Goal: Task Accomplishment & Management: Manage account settings

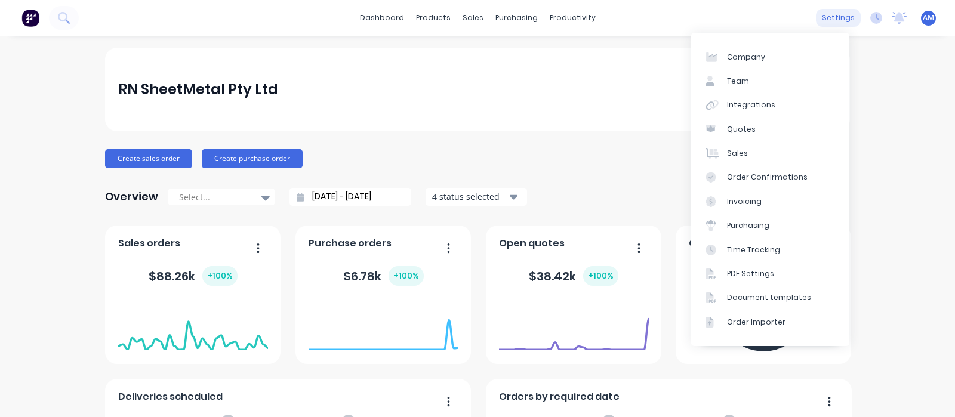
click at [838, 19] on div "settings" at bounding box center [838, 18] width 45 height 18
click at [753, 105] on div "Integrations" at bounding box center [751, 105] width 48 height 11
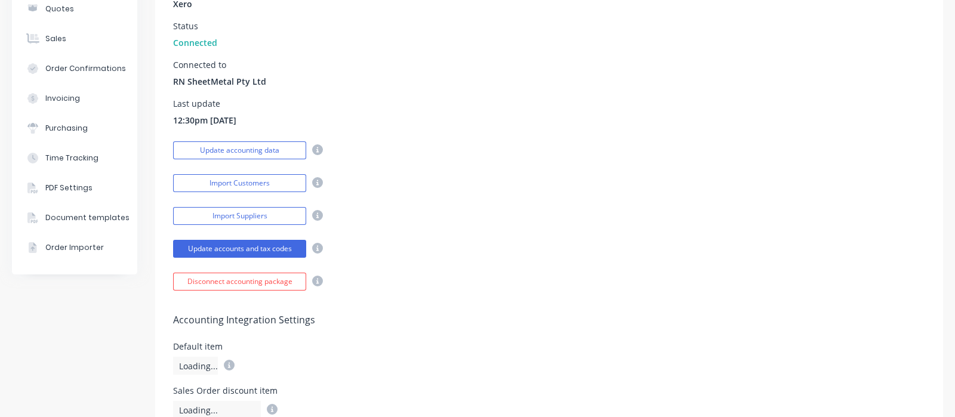
scroll to position [74, 0]
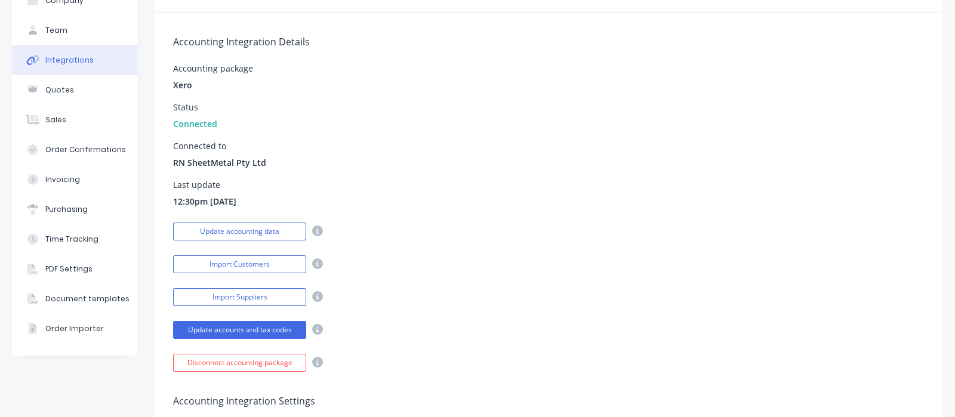
click at [237, 285] on div "Import Suppliers" at bounding box center [248, 295] width 150 height 21
click at [236, 290] on button "Import Suppliers" at bounding box center [239, 297] width 133 height 18
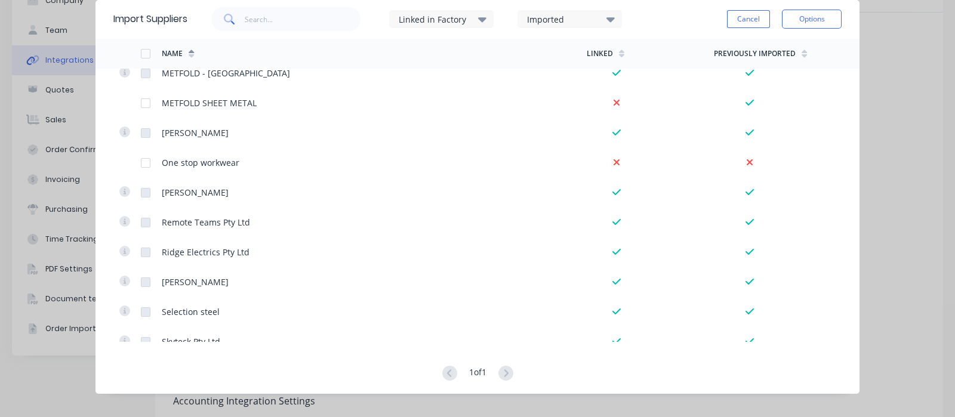
scroll to position [353, 0]
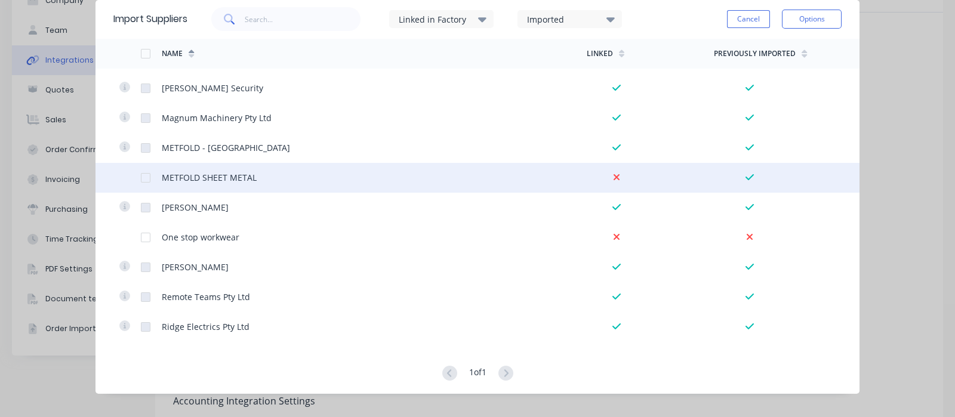
click at [613, 180] on icon at bounding box center [616, 177] width 7 height 10
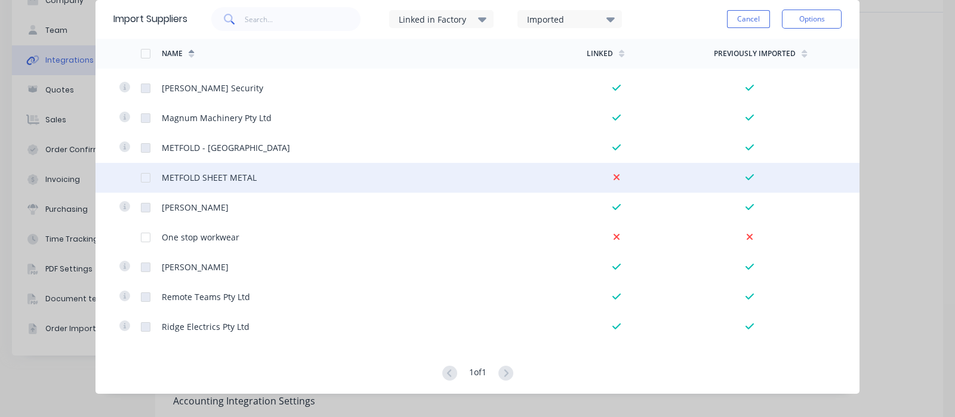
click at [144, 174] on div at bounding box center [146, 178] width 24 height 24
click at [613, 179] on icon at bounding box center [616, 177] width 6 height 6
click at [613, 175] on icon at bounding box center [616, 177] width 7 height 10
drag, startPoint x: 611, startPoint y: 175, endPoint x: 241, endPoint y: 163, distance: 370.1
click at [613, 175] on icon at bounding box center [616, 177] width 7 height 10
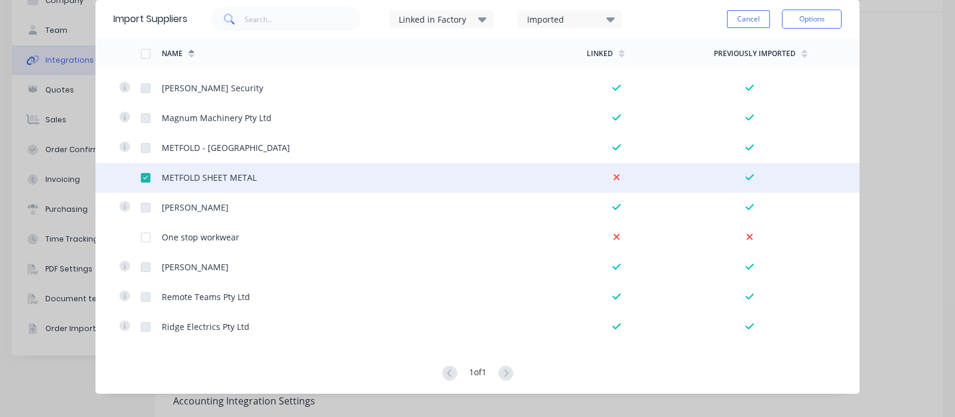
click at [144, 177] on div at bounding box center [146, 178] width 24 height 24
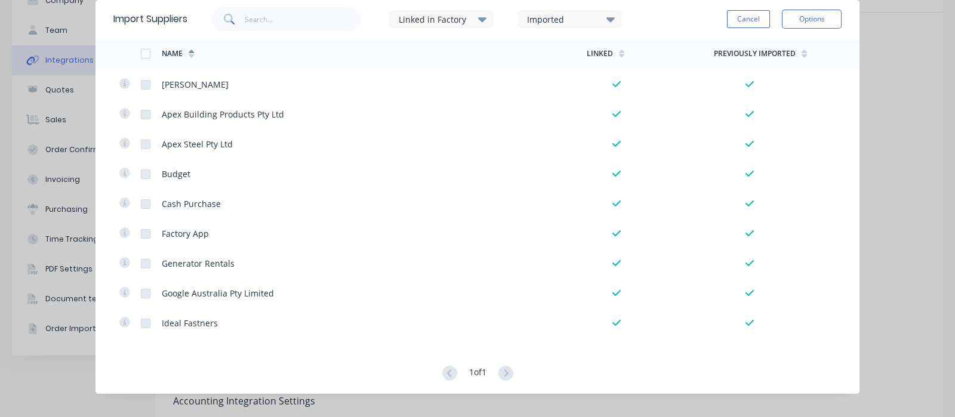
scroll to position [0, 0]
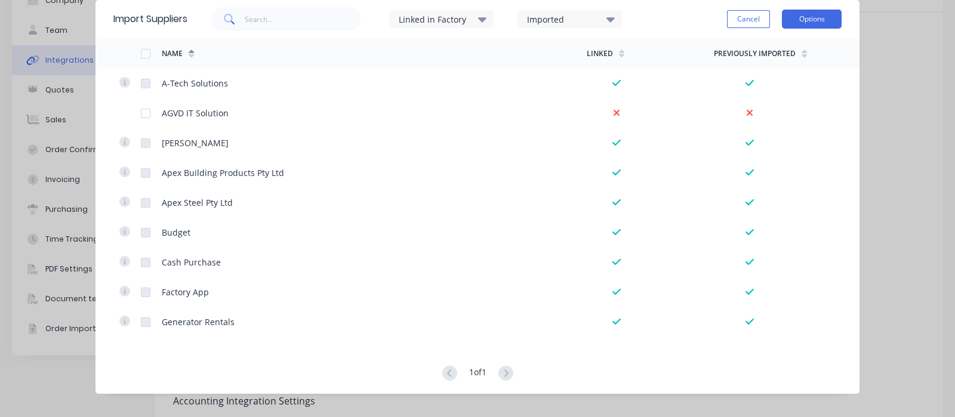
click at [825, 17] on button "Options" at bounding box center [812, 19] width 60 height 19
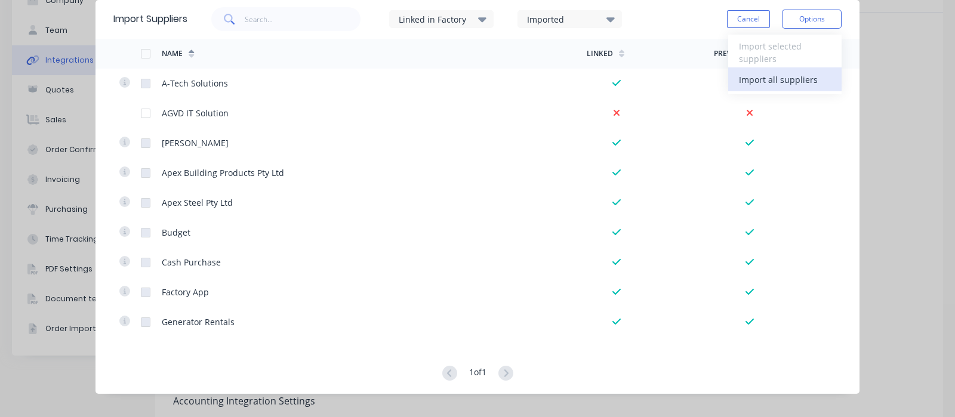
click at [772, 83] on div "Import all suppliers" at bounding box center [785, 79] width 92 height 17
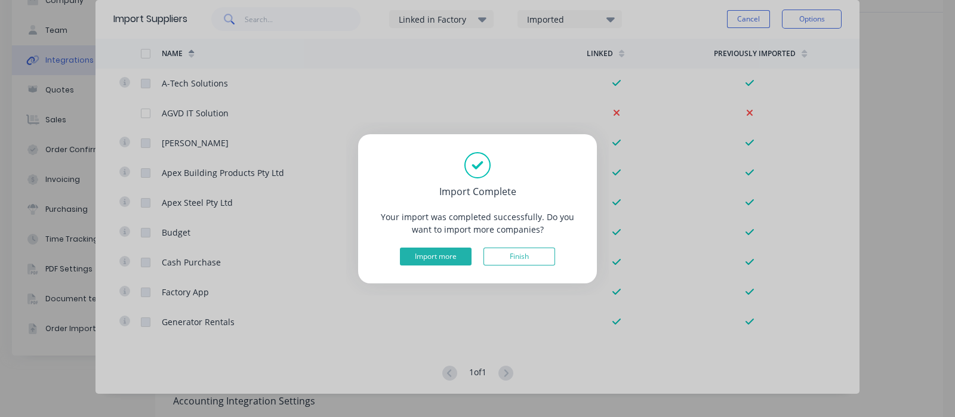
click at [449, 260] on button "Import more" at bounding box center [436, 257] width 72 height 18
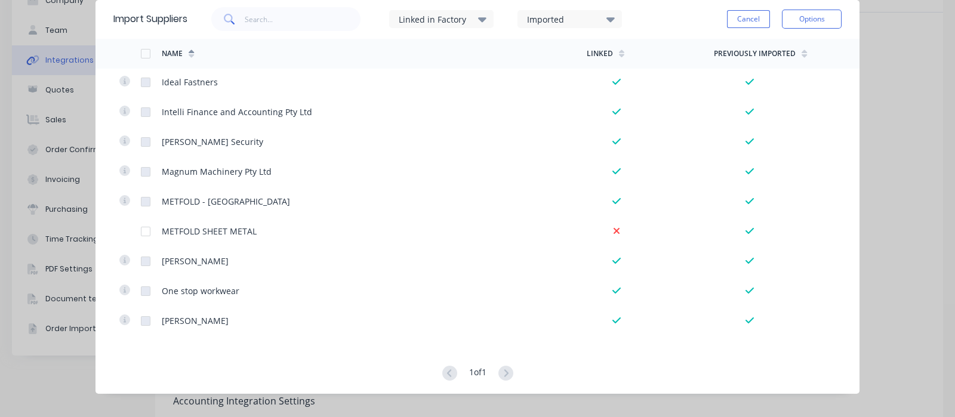
scroll to position [298, 0]
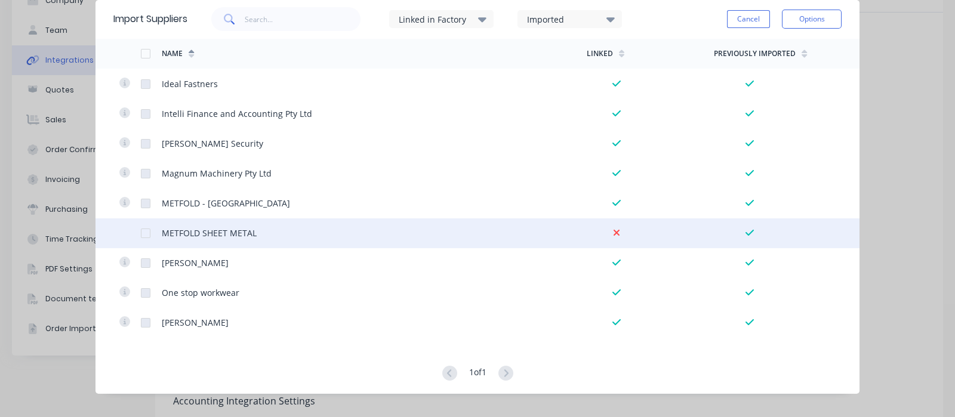
click at [224, 231] on div "METFOLD SHEET METAL" at bounding box center [209, 233] width 95 height 13
click at [613, 230] on icon at bounding box center [616, 233] width 7 height 10
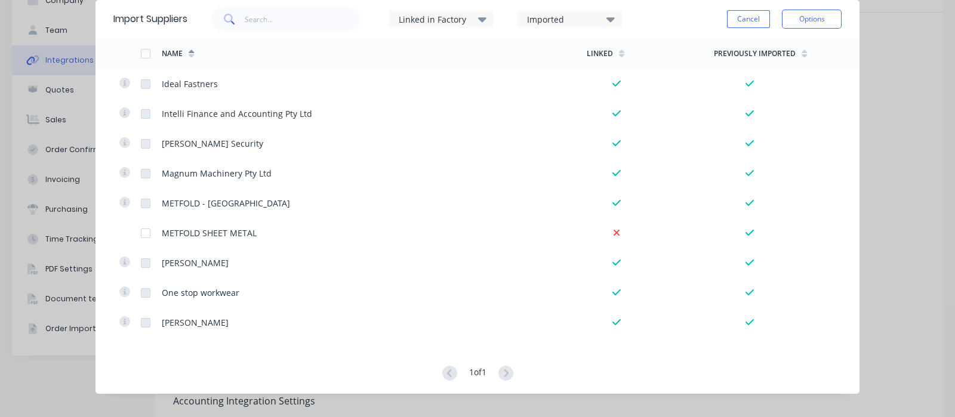
click at [428, 17] on div "Linked in Factory" at bounding box center [436, 19] width 75 height 13
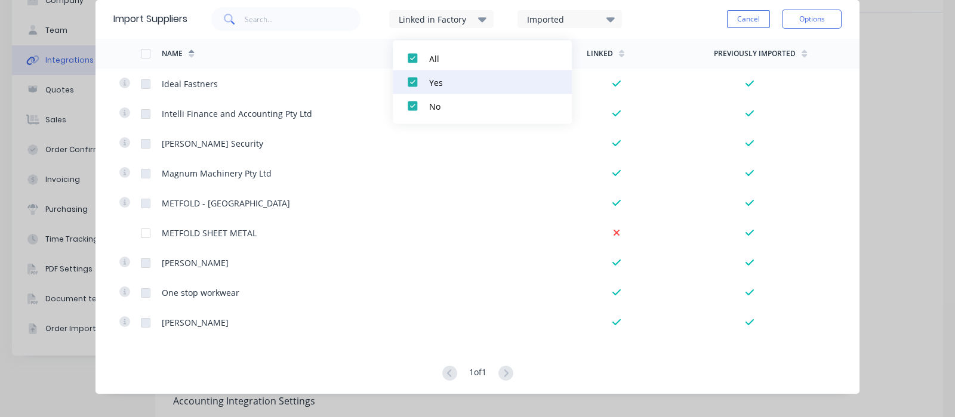
click at [418, 86] on div at bounding box center [412, 82] width 24 height 24
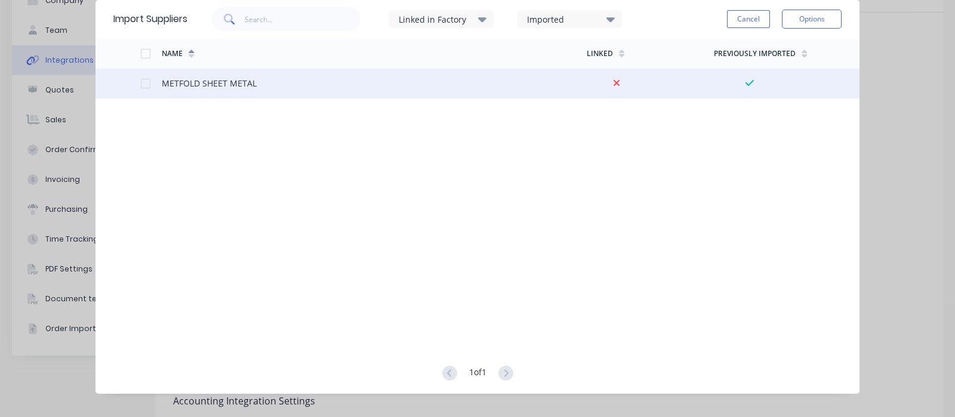
click at [227, 81] on div "METFOLD SHEET METAL" at bounding box center [209, 83] width 95 height 13
click at [615, 82] on icon at bounding box center [616, 83] width 6 height 6
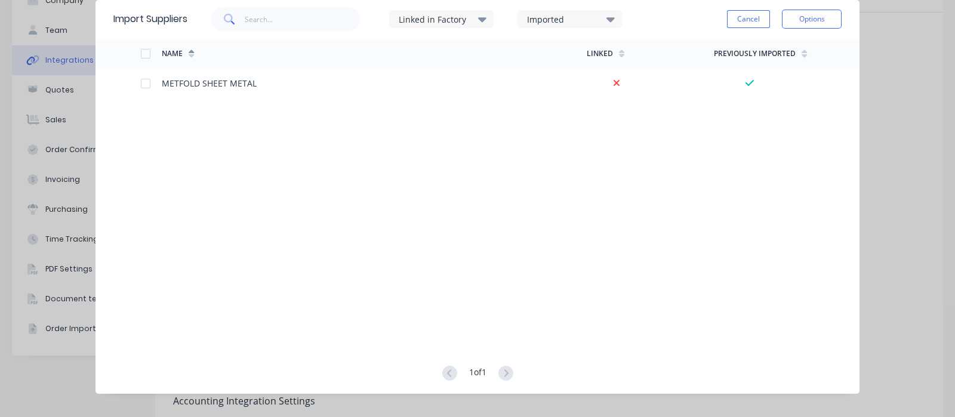
click at [592, 22] on div "Imported" at bounding box center [564, 19] width 75 height 13
click at [620, 179] on div "Name Linked Previously Imported METFOLD SHEET METAL" at bounding box center [477, 190] width 764 height 303
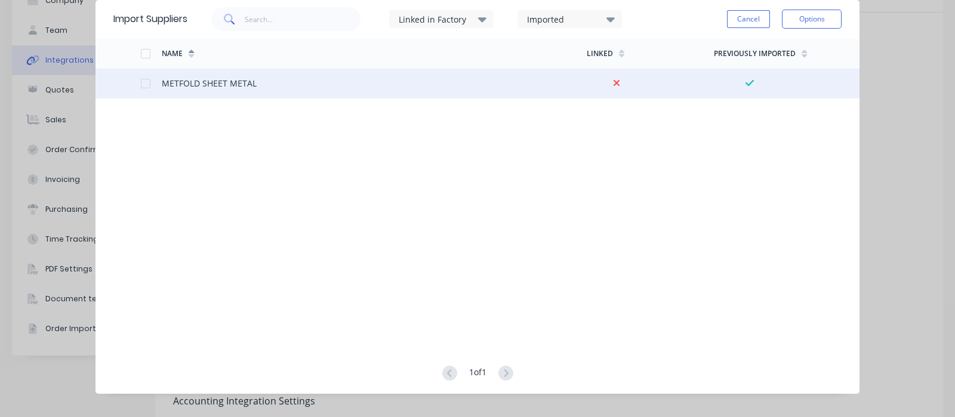
click at [149, 82] on div at bounding box center [146, 84] width 24 height 24
click at [204, 81] on div "METFOLD SHEET METAL" at bounding box center [209, 83] width 95 height 13
click at [802, 25] on button "Options" at bounding box center [812, 19] width 60 height 19
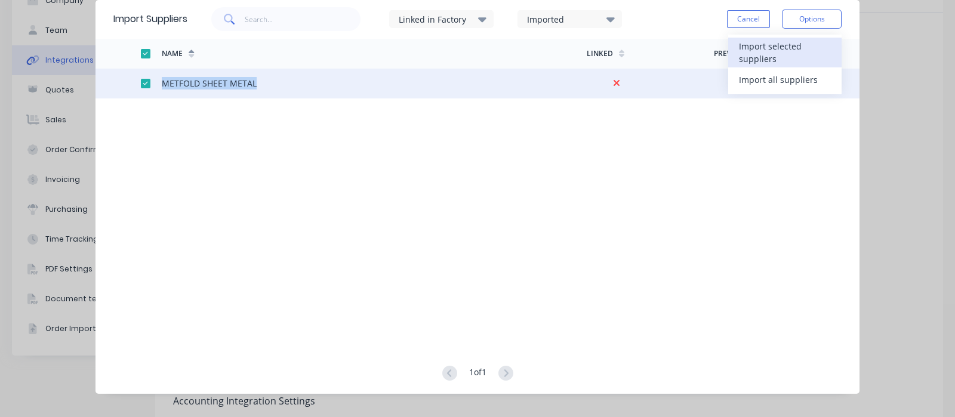
click at [779, 50] on div "Import selected suppliers" at bounding box center [785, 53] width 92 height 30
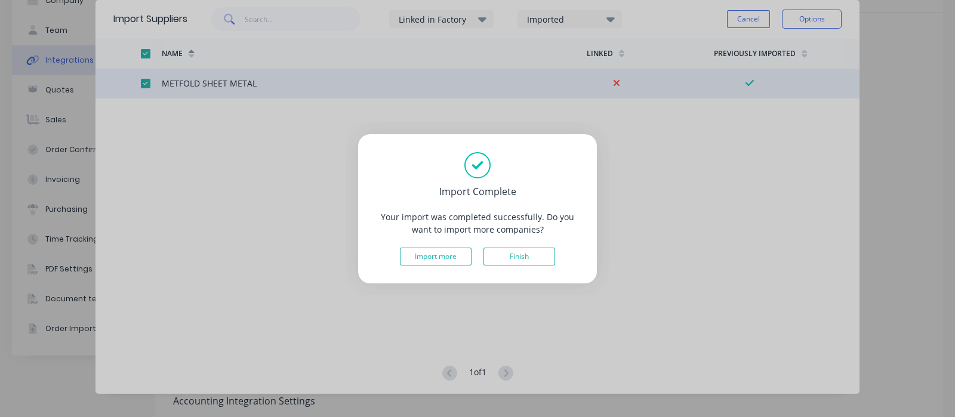
click at [894, 195] on div "Import Complete Your import was completed successfully. Do you want to import m…" at bounding box center [477, 208] width 955 height 417
click at [539, 255] on button "Finish" at bounding box center [519, 257] width 72 height 18
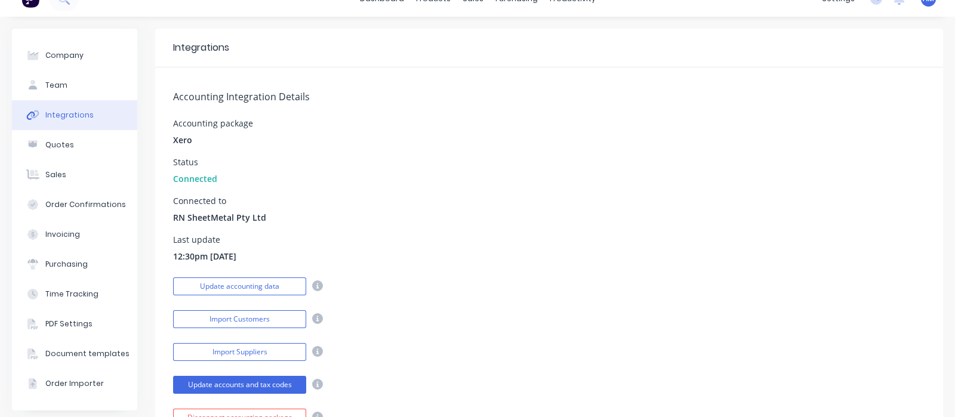
scroll to position [0, 0]
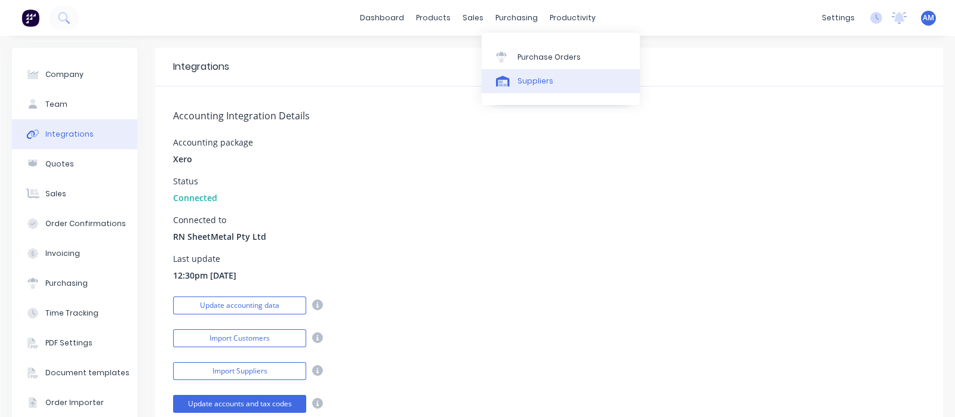
click at [517, 76] on div "Suppliers" at bounding box center [535, 81] width 36 height 11
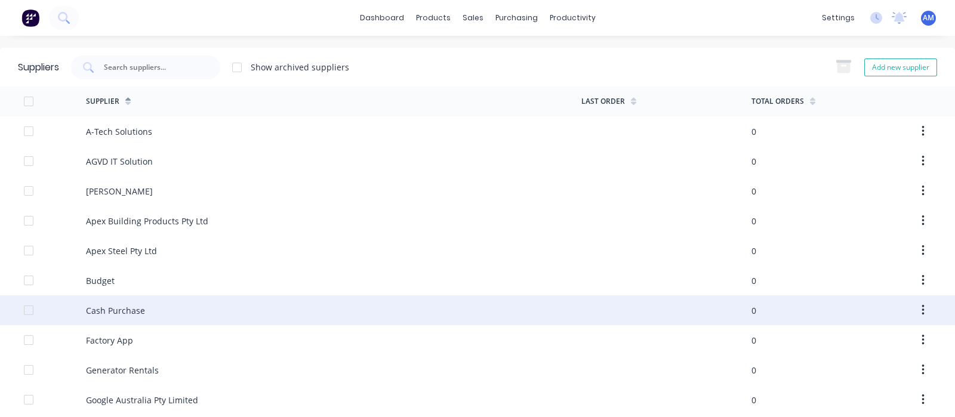
scroll to position [67, 0]
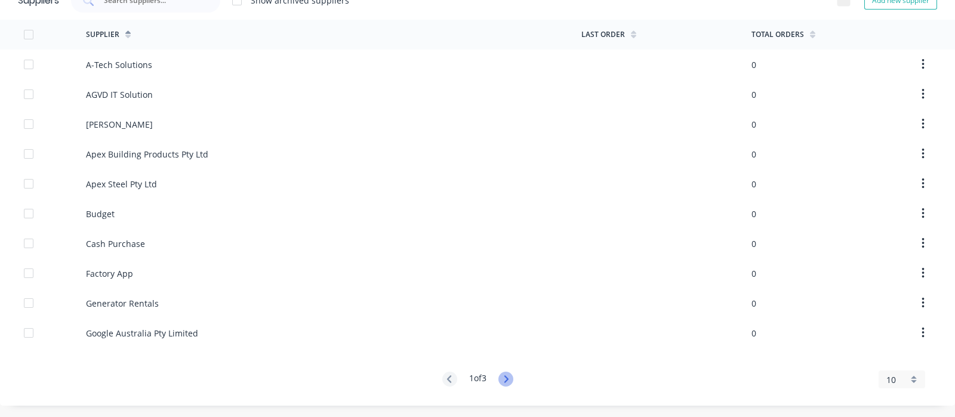
click at [507, 379] on icon at bounding box center [505, 379] width 15 height 15
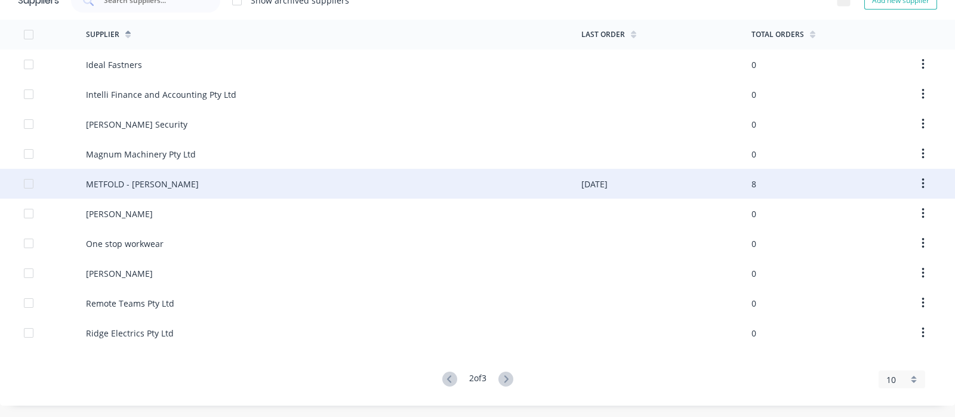
click at [159, 178] on div "METFOLD - MELTON" at bounding box center [142, 184] width 113 height 13
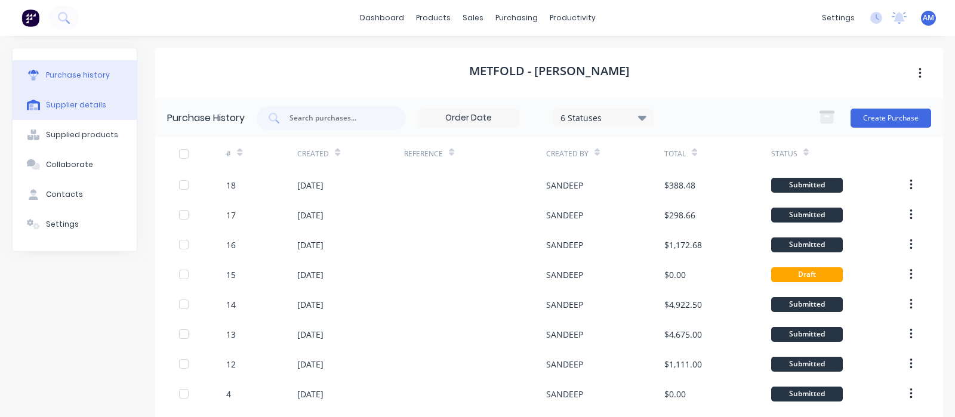
click at [79, 101] on div "Supplier details" at bounding box center [76, 105] width 60 height 11
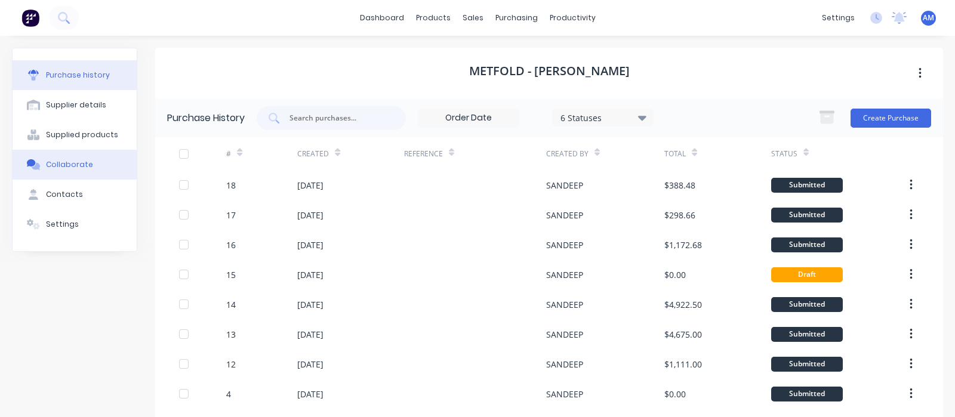
select select "AU"
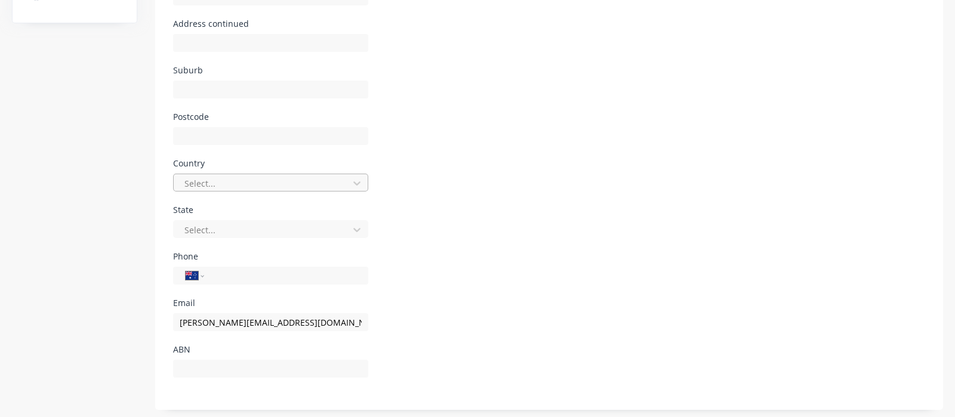
scroll to position [233, 0]
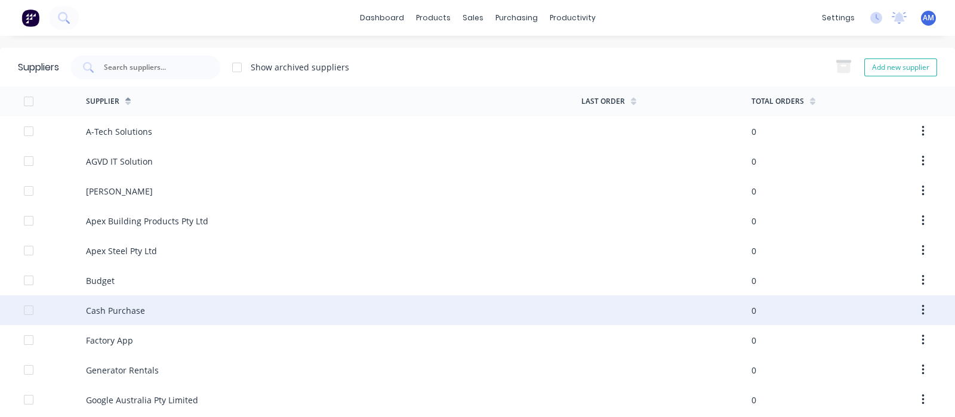
scroll to position [67, 0]
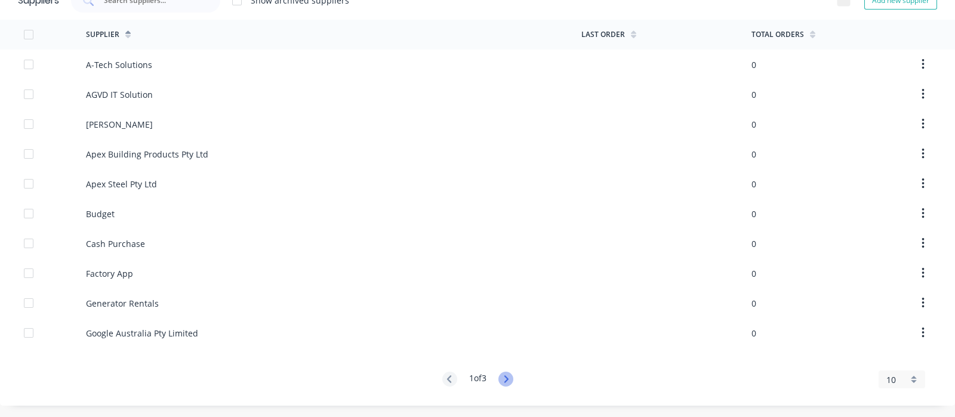
click at [507, 375] on icon at bounding box center [505, 379] width 15 height 15
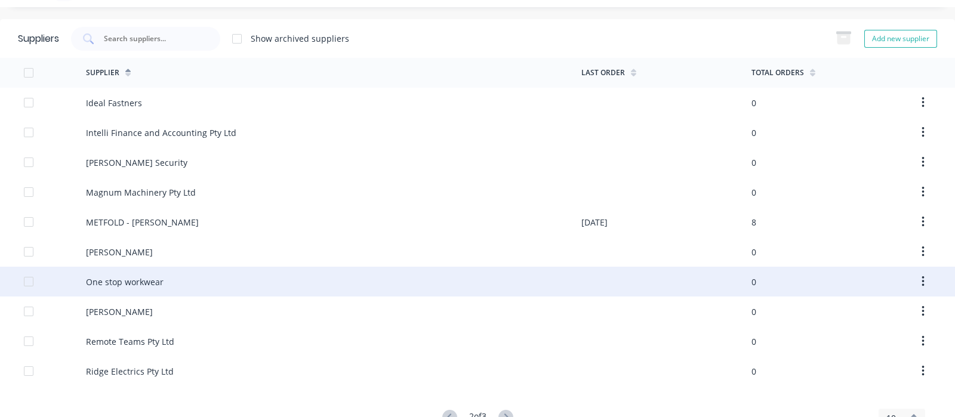
scroll to position [0, 0]
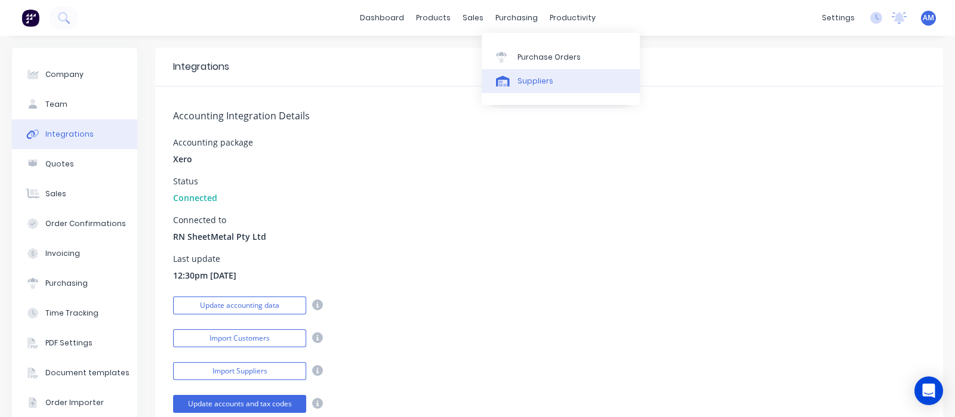
click at [521, 79] on div "Suppliers" at bounding box center [535, 81] width 36 height 11
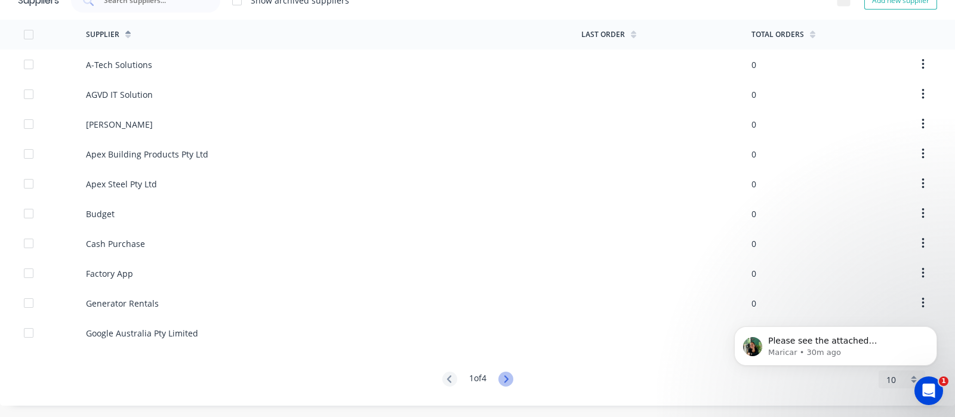
click at [504, 375] on icon at bounding box center [506, 378] width 4 height 7
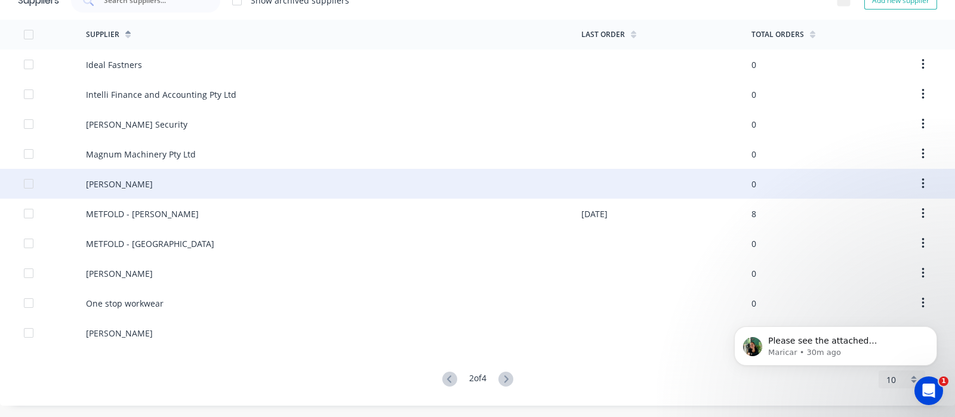
click at [921, 184] on icon "button" at bounding box center [922, 183] width 3 height 13
click at [143, 185] on div "[PERSON_NAME]" at bounding box center [333, 184] width 495 height 30
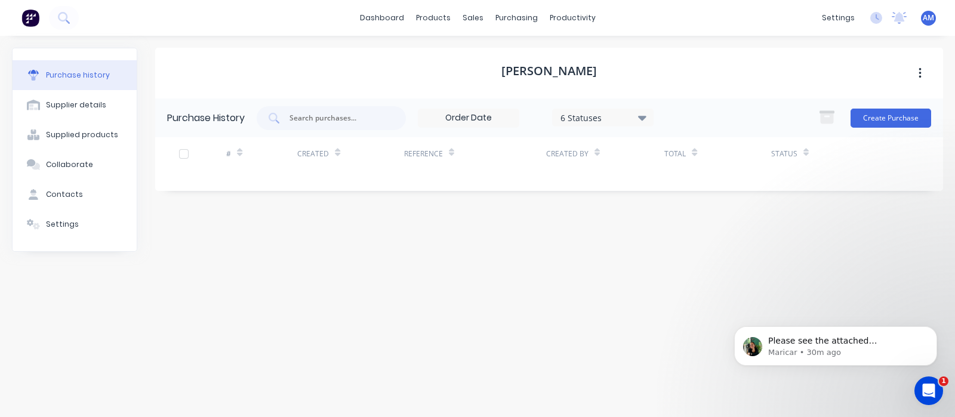
click at [549, 67] on h1 "[PERSON_NAME]" at bounding box center [548, 71] width 95 height 14
click at [922, 76] on button "button" at bounding box center [920, 73] width 28 height 21
click at [255, 298] on div "[PERSON_NAME] Purchase History 6 Statuses 6 Statuses Create Purchase # Created …" at bounding box center [549, 220] width 788 height 345
click at [78, 103] on div "Supplier details" at bounding box center [76, 105] width 60 height 11
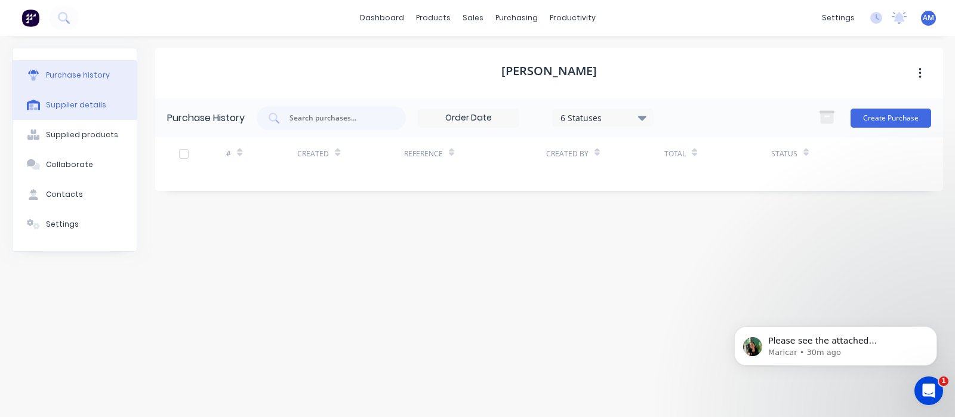
select select "AU"
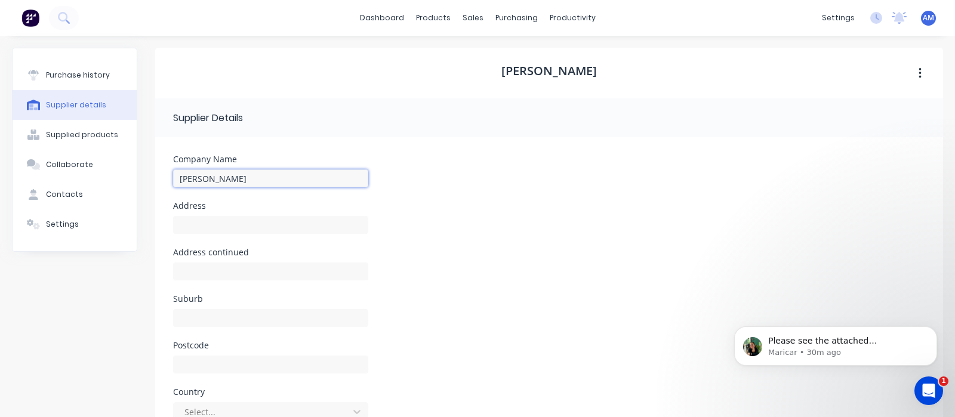
click at [237, 176] on input "[PERSON_NAME]" at bounding box center [270, 178] width 195 height 18
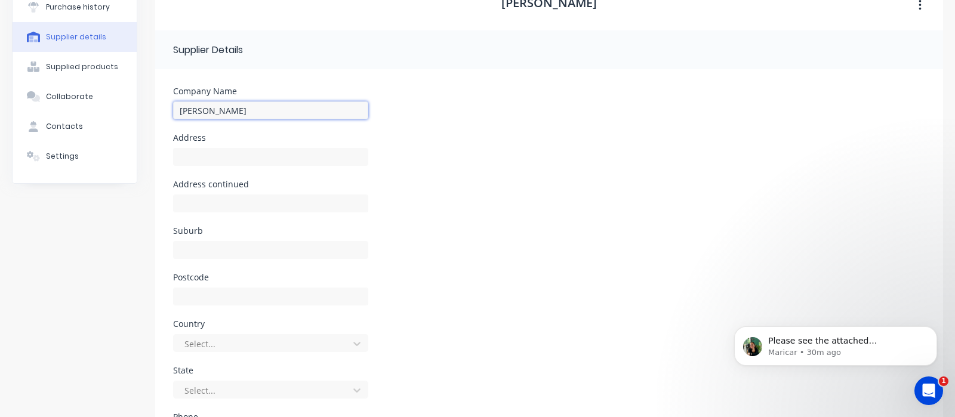
scroll to position [233, 0]
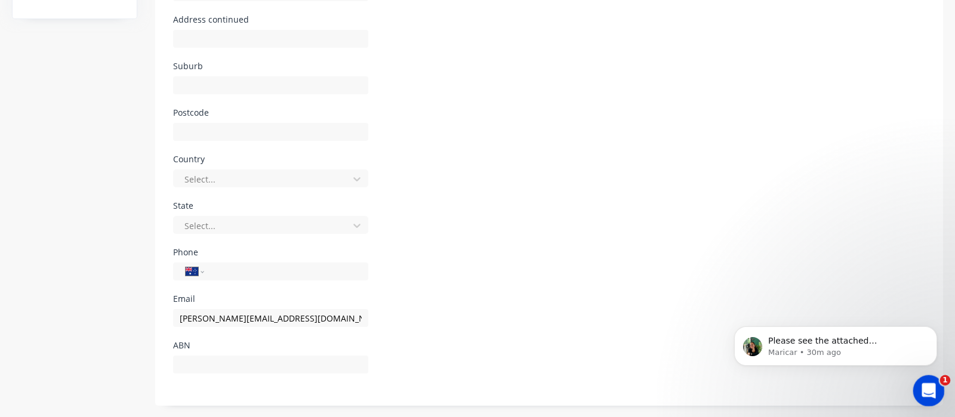
click at [931, 386] on icon "Open Intercom Messenger" at bounding box center [927, 389] width 20 height 20
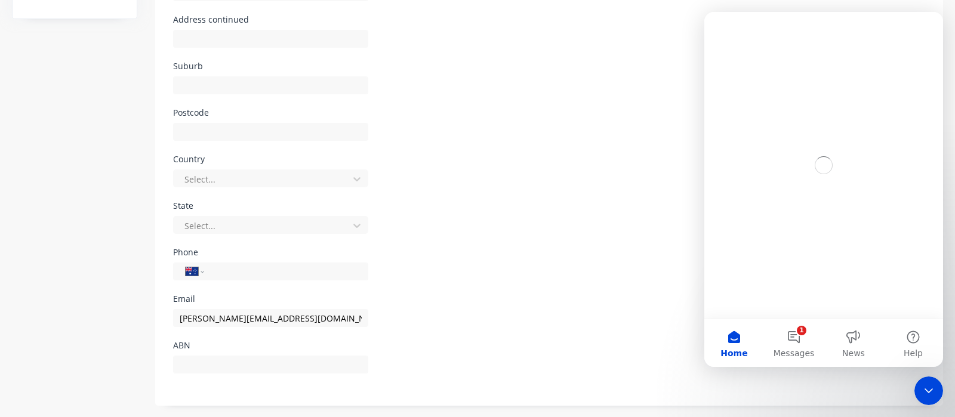
scroll to position [0, 0]
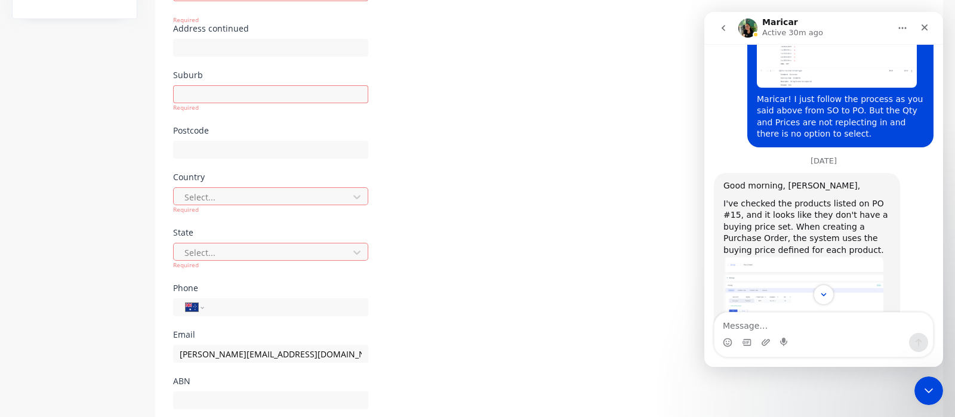
scroll to position [1521, 0]
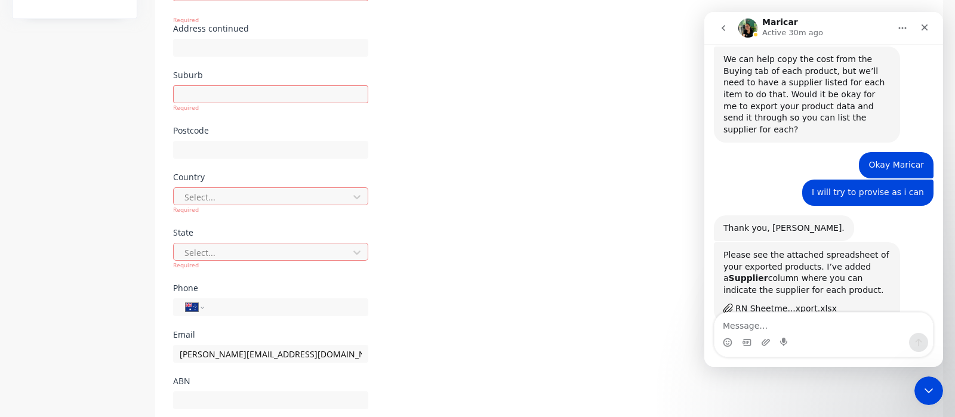
click at [746, 319] on textarea "Message…" at bounding box center [823, 323] width 218 height 20
type textarea "Thanks [PERSON_NAME]"
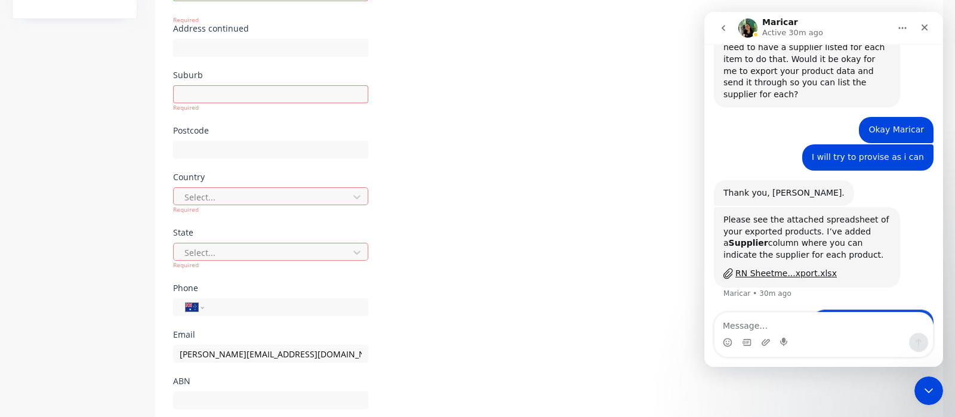
scroll to position [1557, 0]
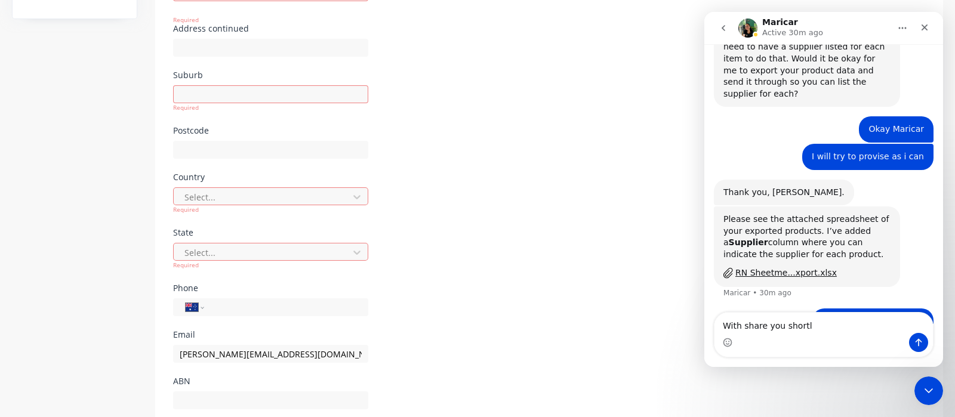
type textarea "With share you shortly"
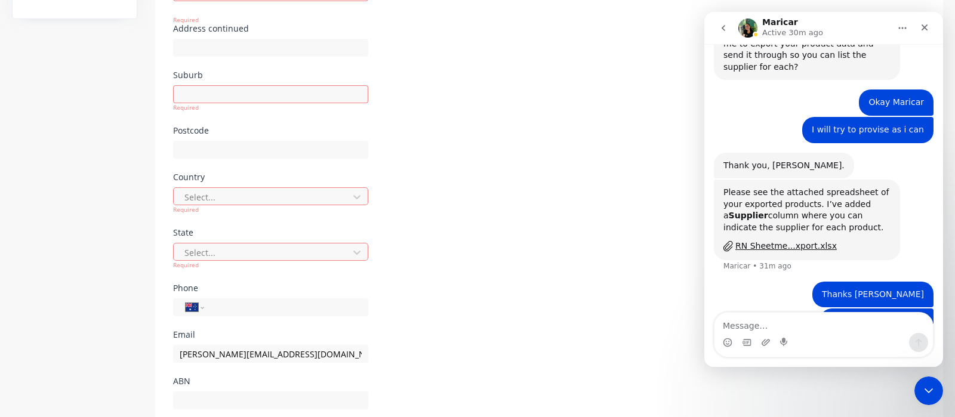
click at [588, 139] on div "Postcode" at bounding box center [549, 149] width 752 height 47
click at [925, 391] on icon "Close Intercom Messenger" at bounding box center [926, 389] width 14 height 14
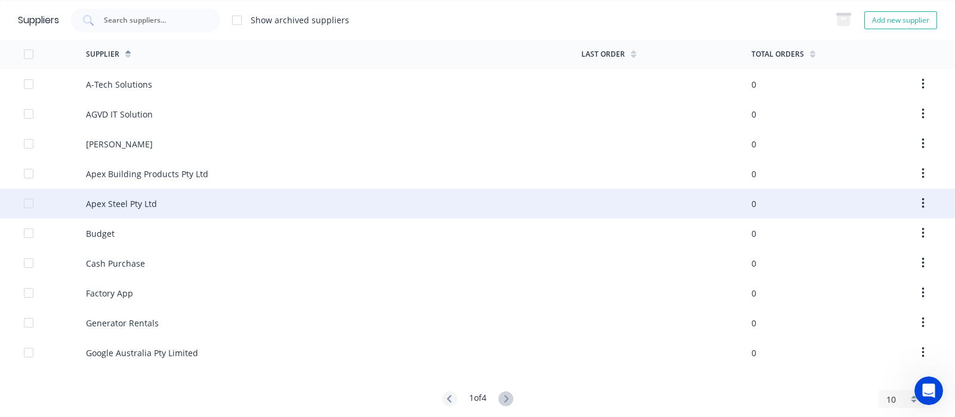
scroll to position [67, 0]
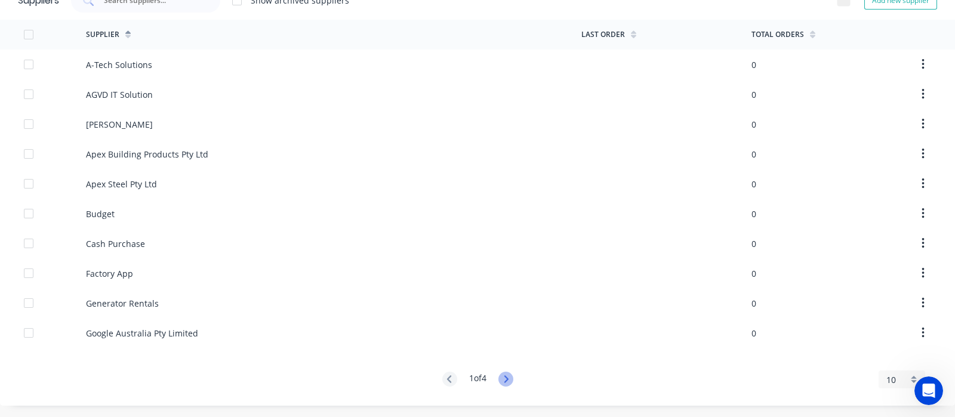
click at [504, 376] on icon at bounding box center [505, 379] width 15 height 15
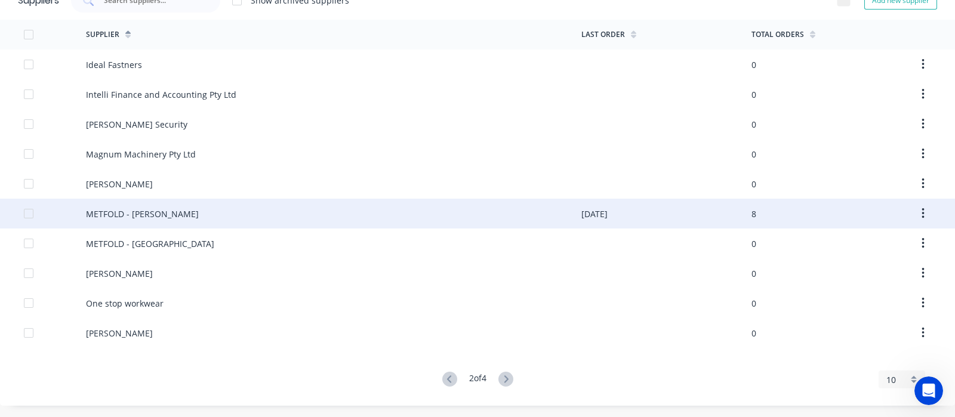
click at [764, 213] on div "8" at bounding box center [836, 214] width 170 height 30
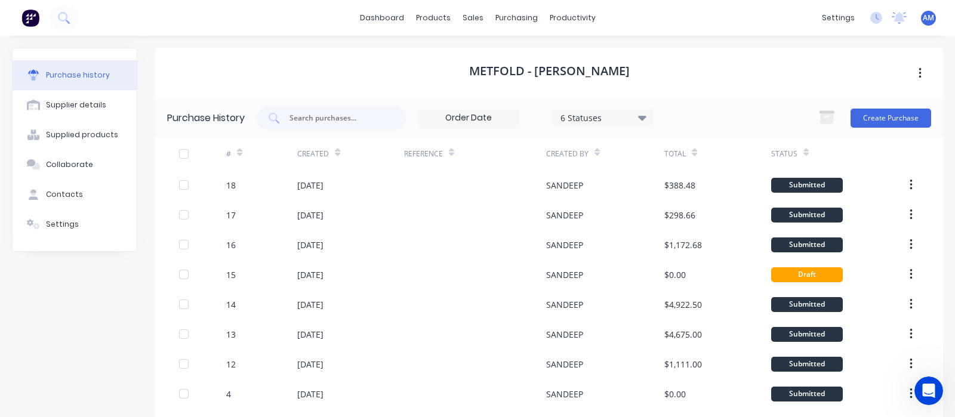
scroll to position [65, 0]
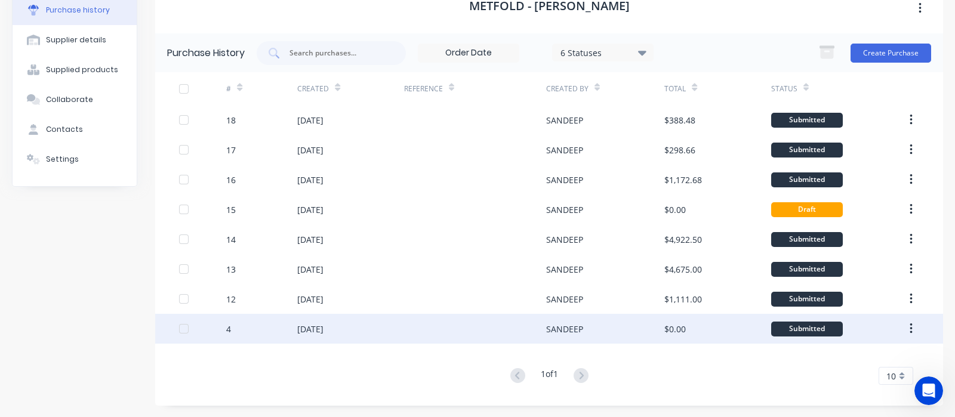
click at [311, 323] on div "28 May 2025" at bounding box center [310, 329] width 26 height 13
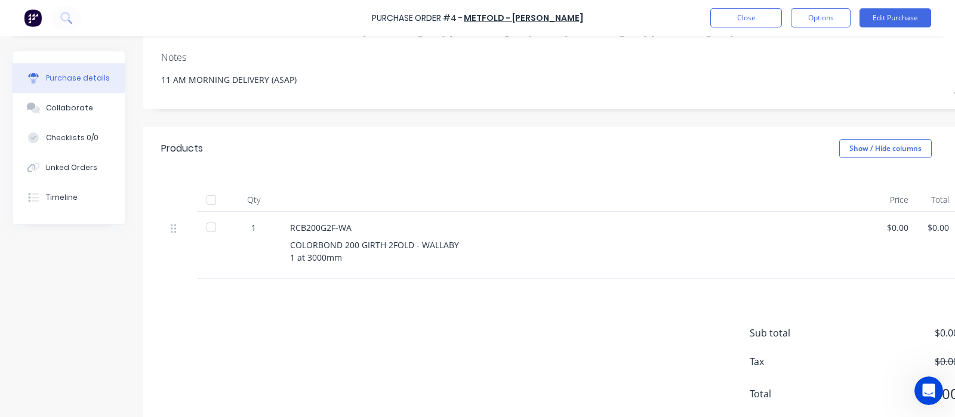
scroll to position [194, 0]
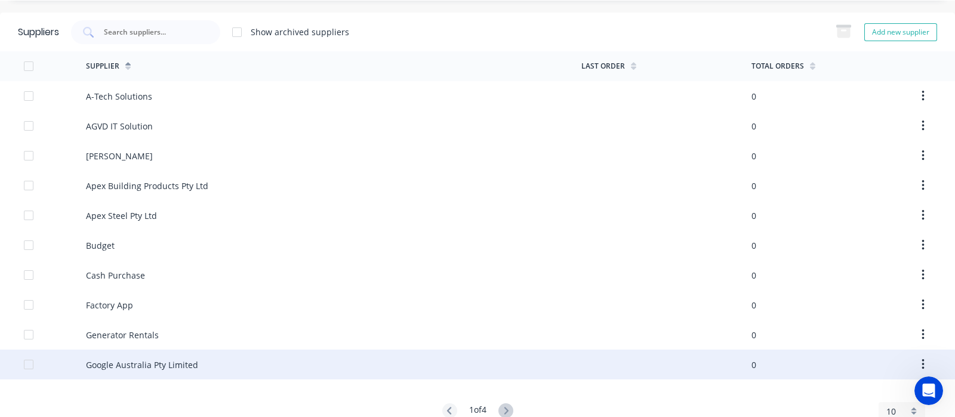
scroll to position [67, 0]
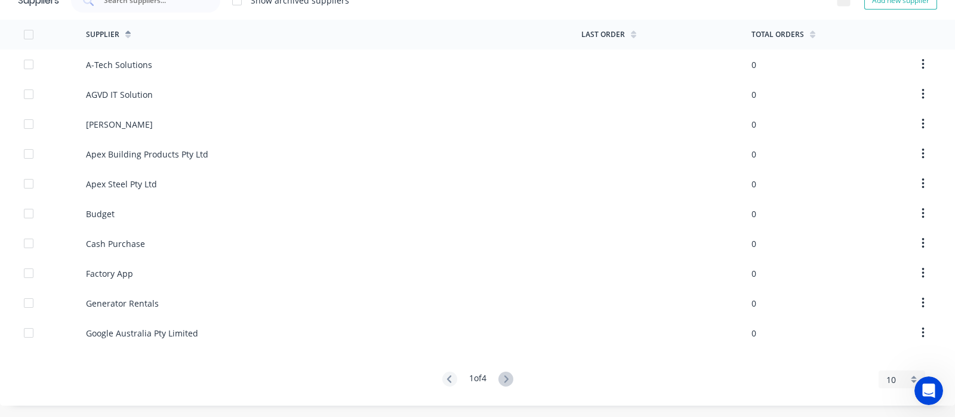
drag, startPoint x: 502, startPoint y: 380, endPoint x: 489, endPoint y: 375, distance: 14.2
click at [501, 380] on g at bounding box center [505, 379] width 15 height 15
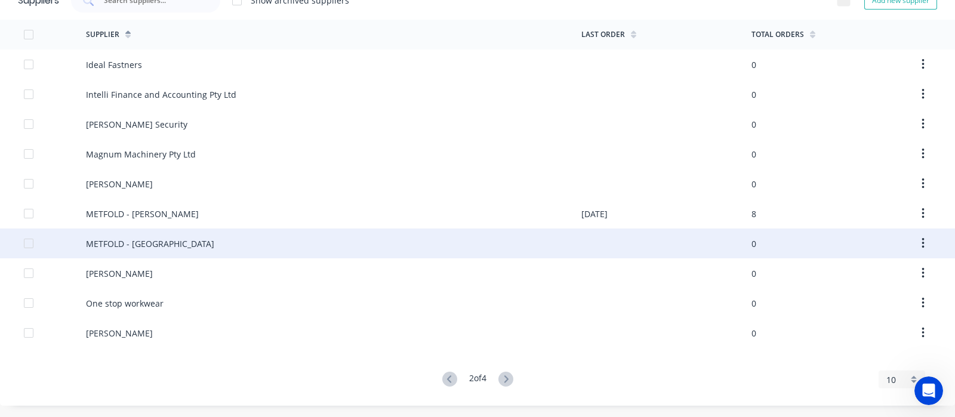
click at [913, 245] on button "button" at bounding box center [923, 243] width 28 height 21
click at [762, 236] on div "0" at bounding box center [836, 244] width 170 height 30
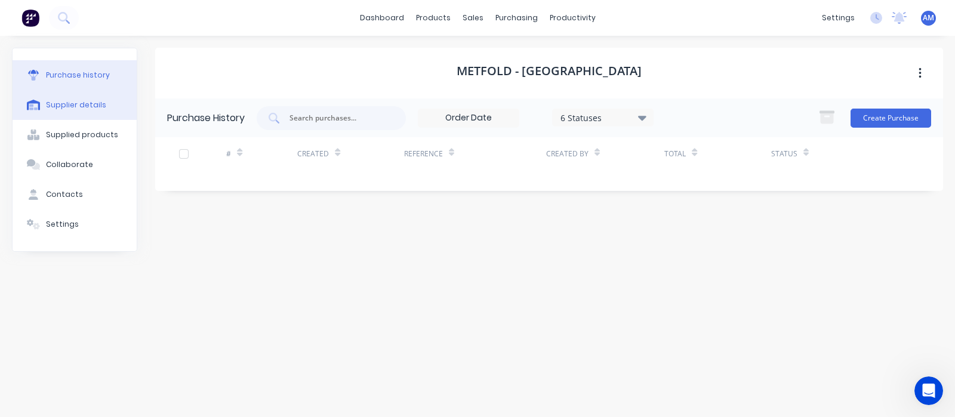
click at [63, 109] on div "Supplier details" at bounding box center [76, 105] width 60 height 11
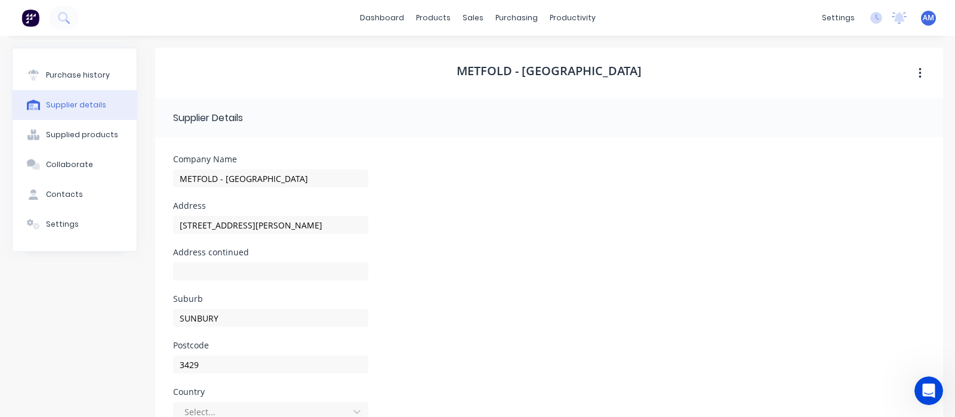
select select "AU"
click at [286, 178] on input "METFOLD - SUNBURY" at bounding box center [270, 178] width 195 height 18
type input "M"
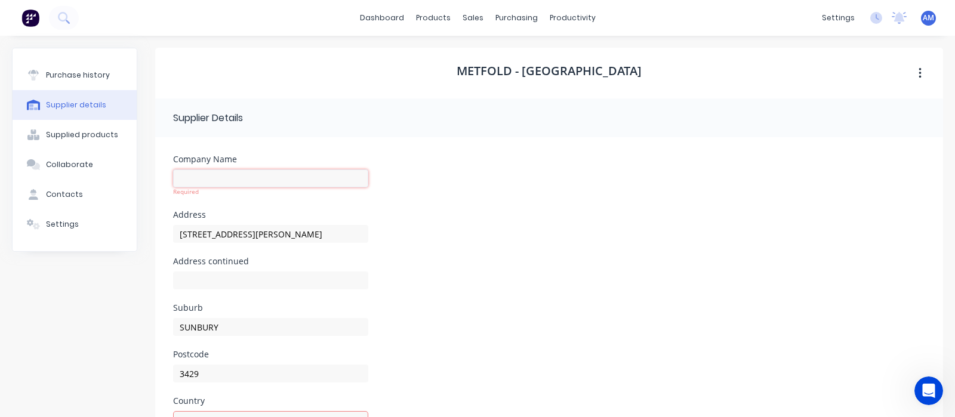
click at [231, 178] on input at bounding box center [270, 178] width 195 height 18
paste input "METFOLD SHEET METAL"
type input "METFOLD SHEET METAL"
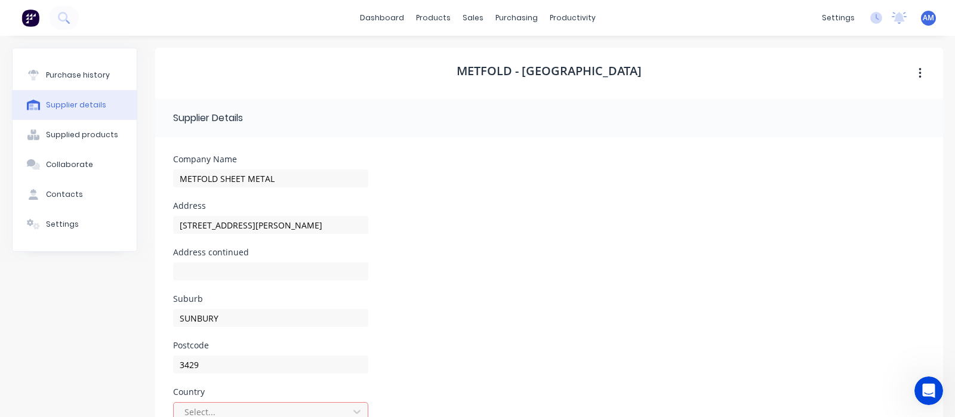
click at [509, 213] on div "Address 7 Bubeck St" at bounding box center [549, 225] width 752 height 47
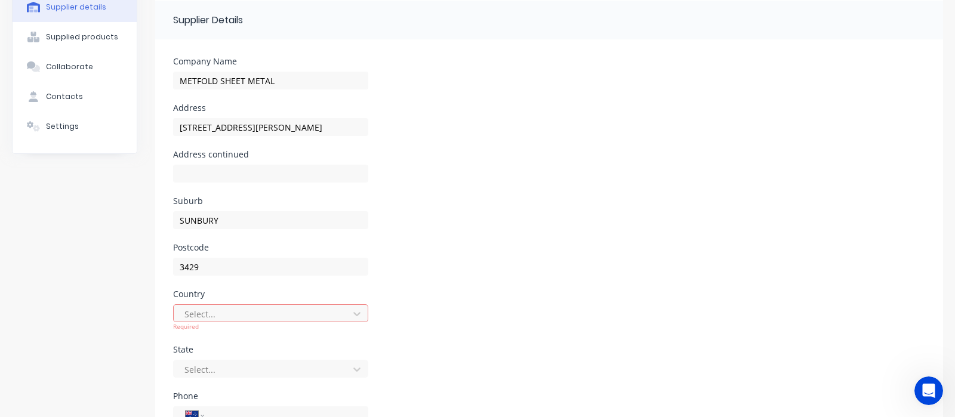
scroll to position [242, 0]
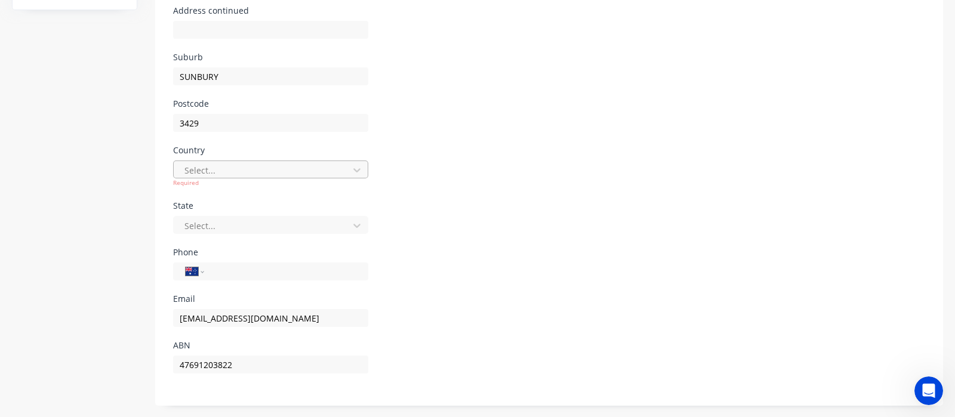
click at [262, 171] on div at bounding box center [262, 170] width 159 height 15
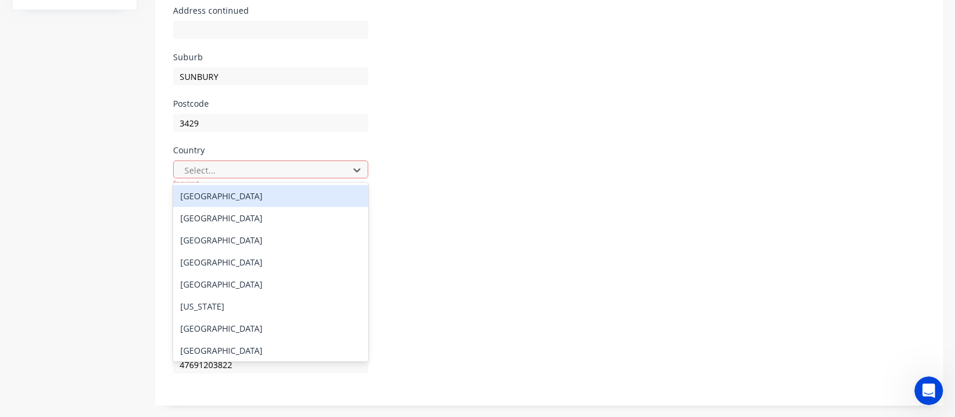
click at [234, 196] on div "Australia" at bounding box center [270, 196] width 195 height 22
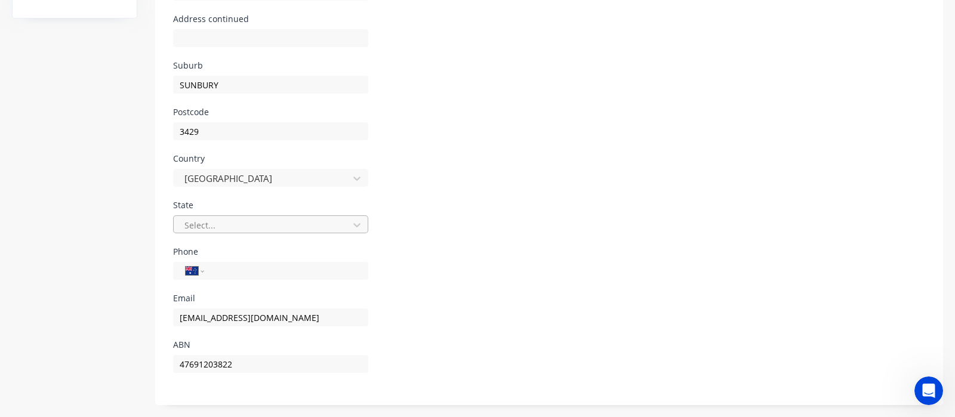
scroll to position [233, 0]
click at [252, 227] on div at bounding box center [262, 225] width 159 height 15
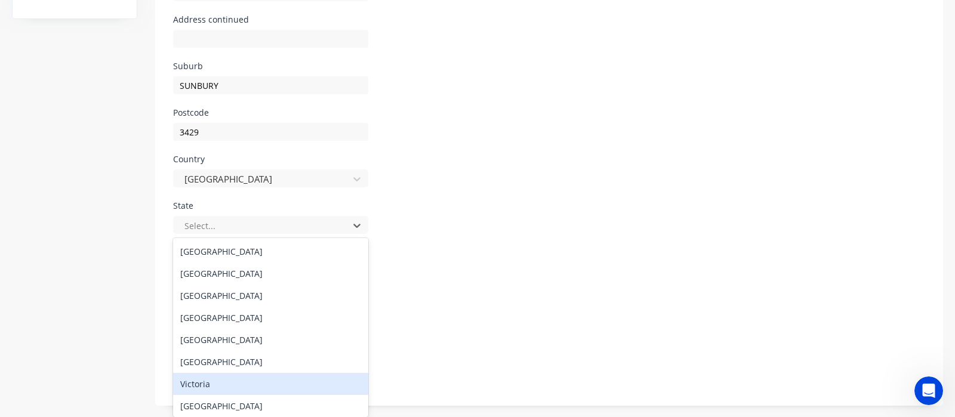
click at [222, 383] on div "Victoria" at bounding box center [270, 384] width 195 height 22
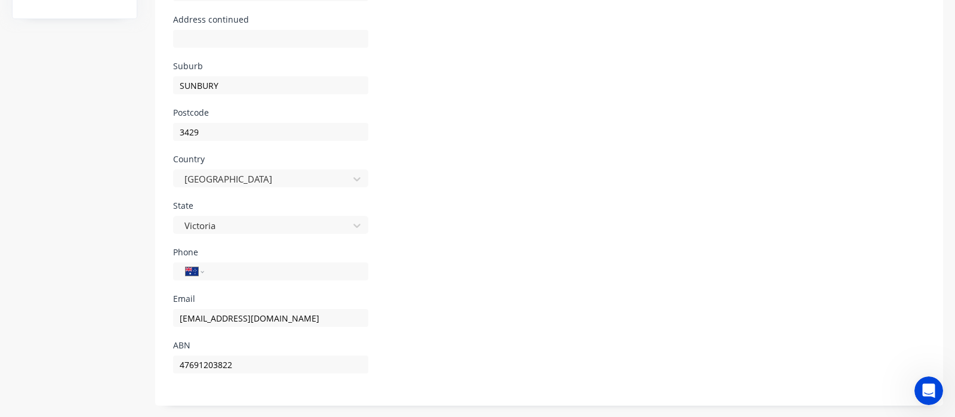
click at [586, 312] on div "Email orders@metfoldsm.com.au" at bounding box center [549, 318] width 752 height 47
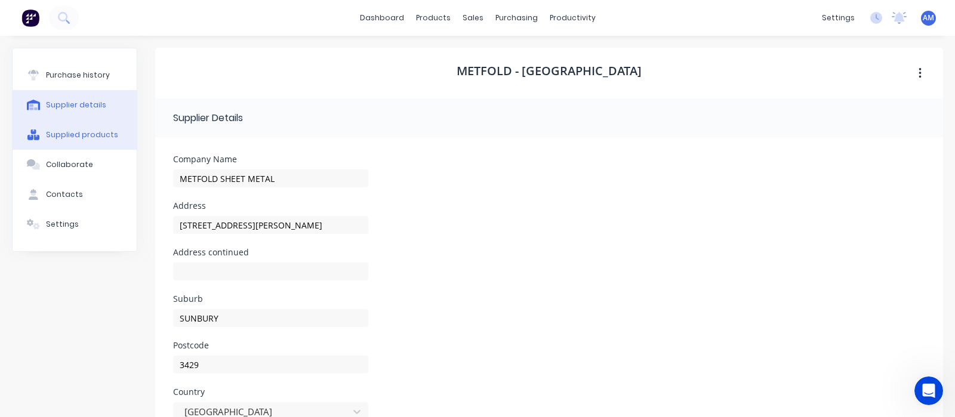
click at [79, 132] on div "Supplied products" at bounding box center [82, 134] width 72 height 11
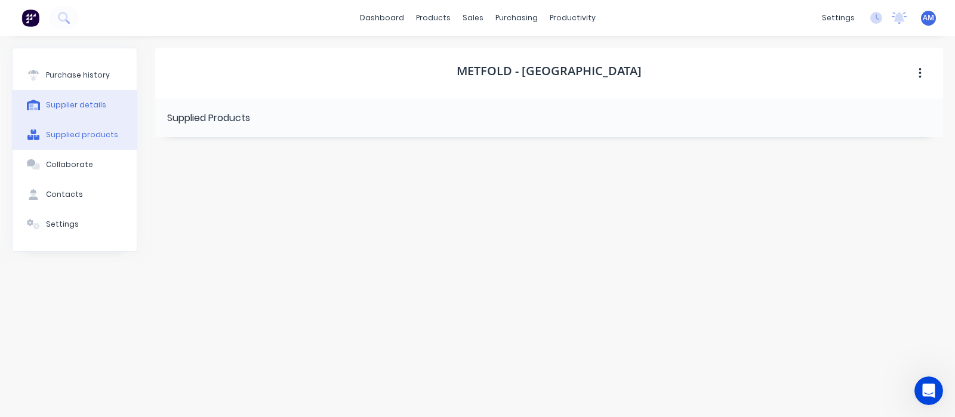
click at [87, 113] on button "Supplier details" at bounding box center [75, 105] width 124 height 30
select select "AU"
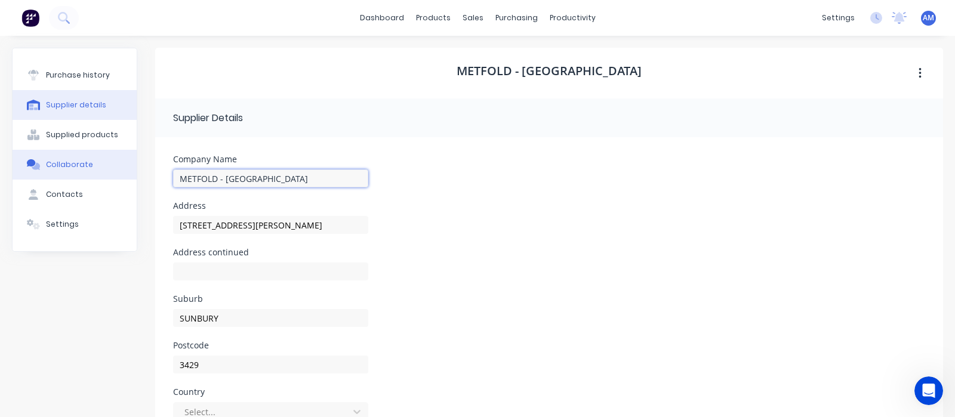
drag, startPoint x: 279, startPoint y: 175, endPoint x: 104, endPoint y: 158, distance: 176.2
click at [104, 158] on div "Purchase history Supplier details Supplied products Collaborate Contacts Settin…" at bounding box center [477, 343] width 931 height 591
type input "METFOLD SHEET METAL"
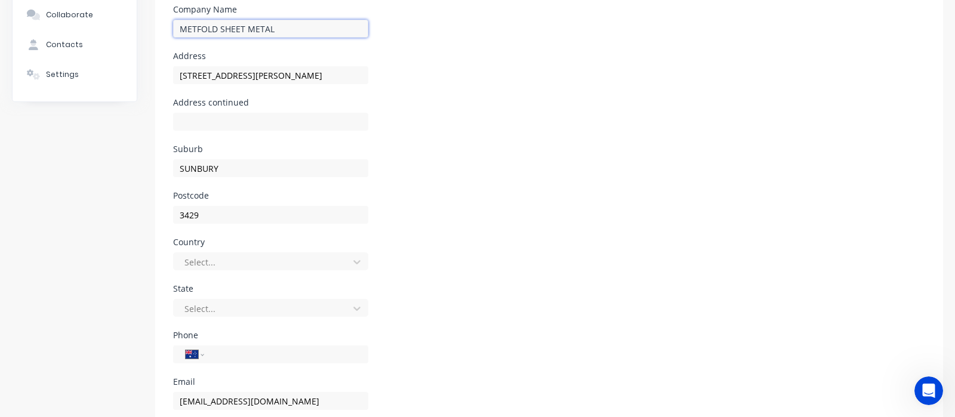
scroll to position [233, 0]
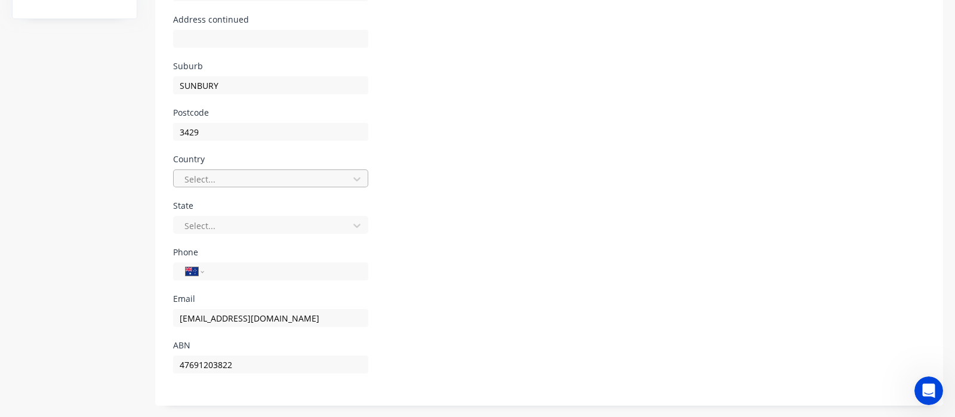
click at [212, 173] on div at bounding box center [262, 179] width 159 height 15
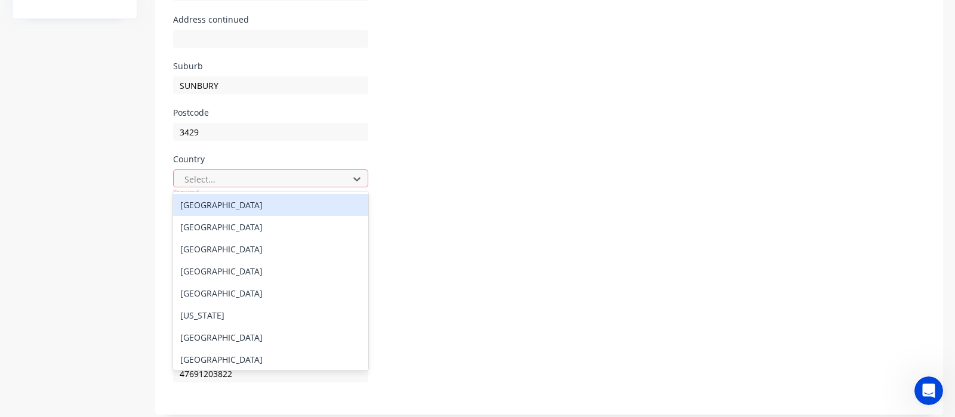
click at [215, 209] on div "Australia" at bounding box center [270, 205] width 195 height 22
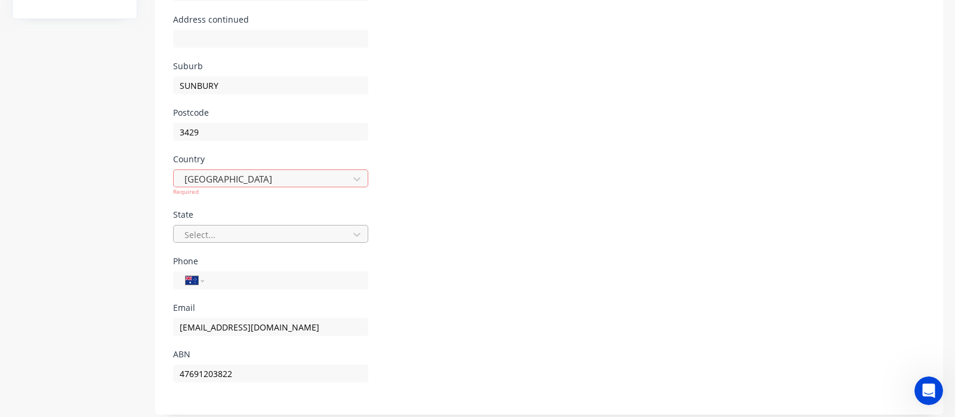
click at [227, 233] on div "Select..." at bounding box center [263, 235] width 166 height 18
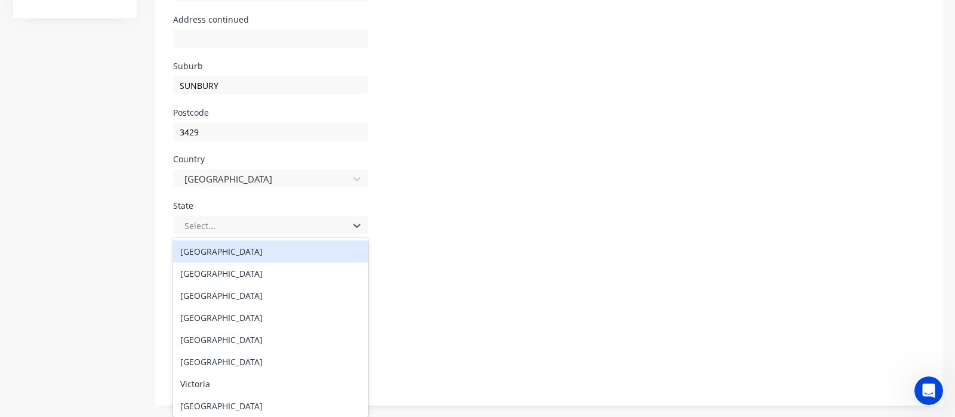
click at [570, 211] on div "State 8 results available. Use Up and Down to choose options, press Enter to se…" at bounding box center [549, 225] width 752 height 47
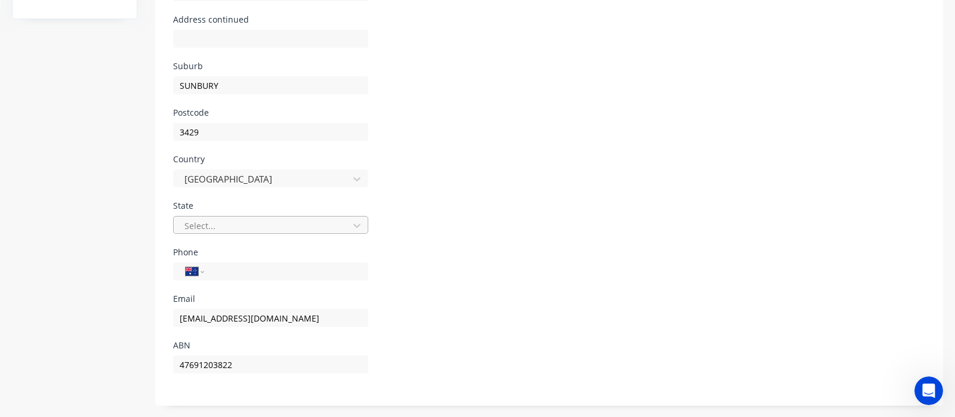
click at [248, 223] on div at bounding box center [262, 225] width 159 height 15
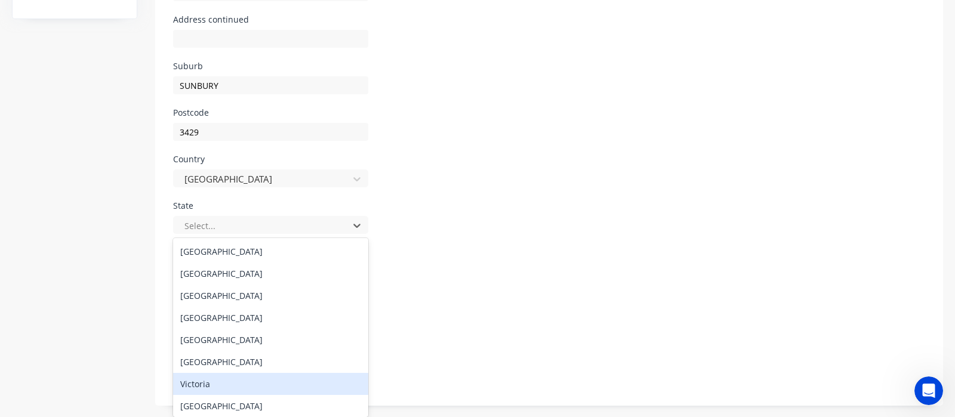
click at [224, 380] on div "Victoria" at bounding box center [270, 384] width 195 height 22
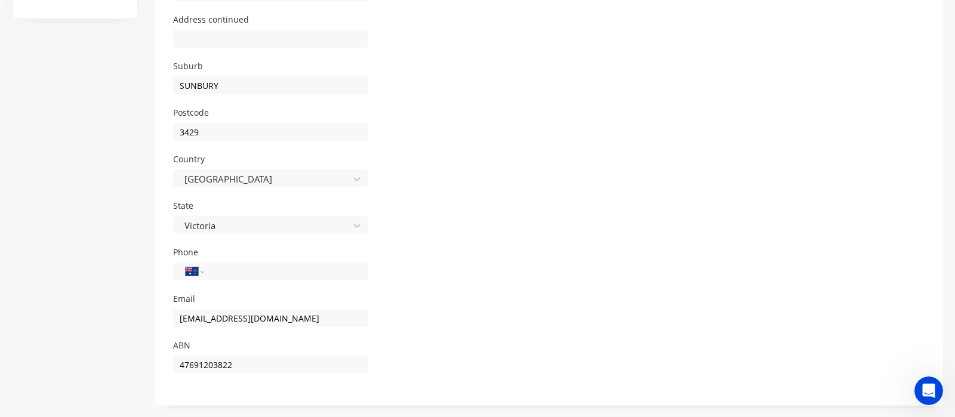
click at [431, 256] on div "Phone International Afghanistan Åland Islands Albania Algeria American Samoa An…" at bounding box center [549, 271] width 752 height 47
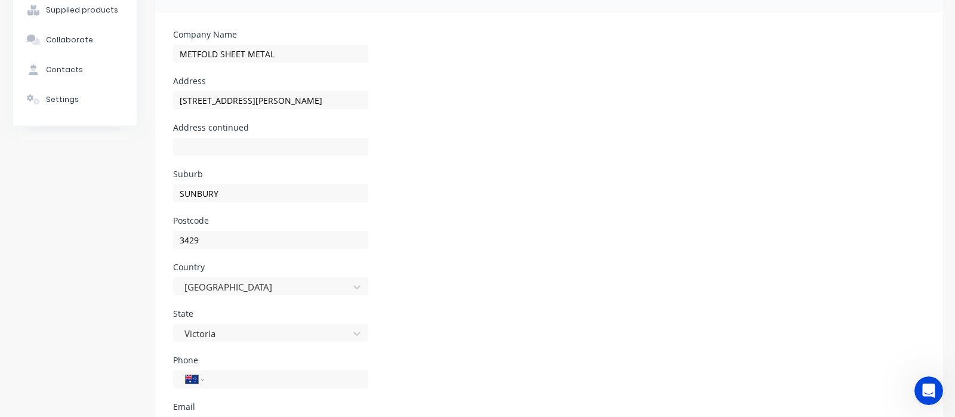
scroll to position [0, 0]
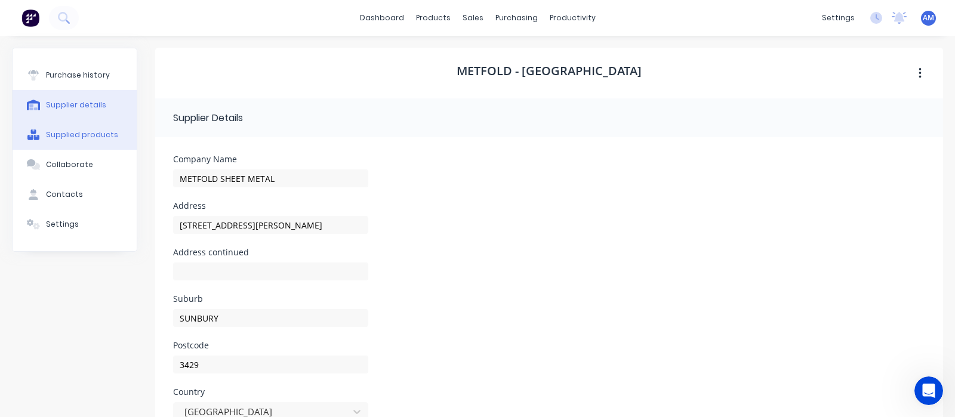
click at [87, 126] on button "Supplied products" at bounding box center [75, 135] width 124 height 30
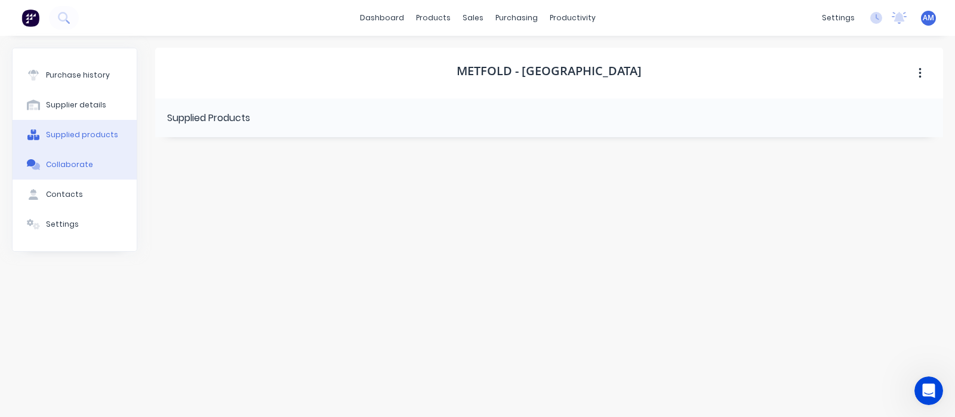
click at [63, 164] on div "Collaborate" at bounding box center [69, 164] width 47 height 11
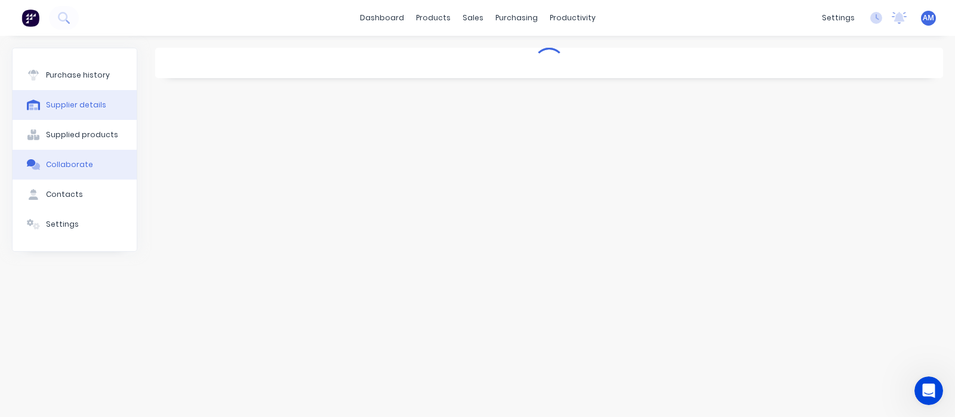
click at [87, 98] on button "Supplier details" at bounding box center [75, 105] width 124 height 30
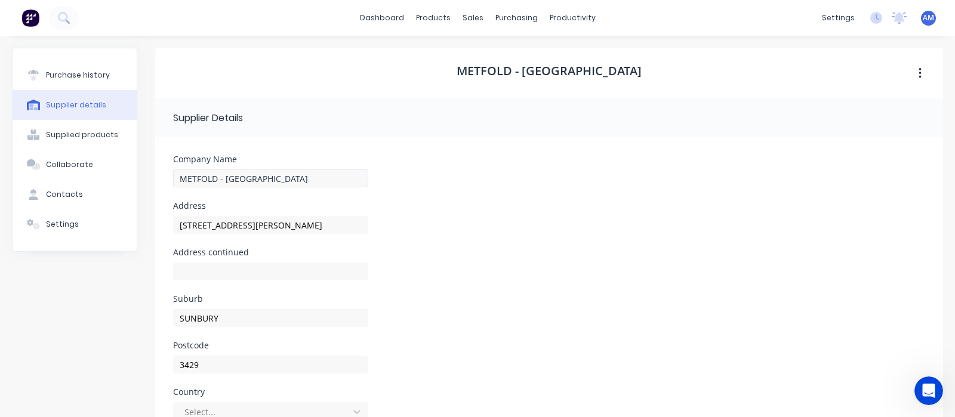
select select "AU"
click at [82, 161] on div "Collaborate" at bounding box center [69, 164] width 47 height 11
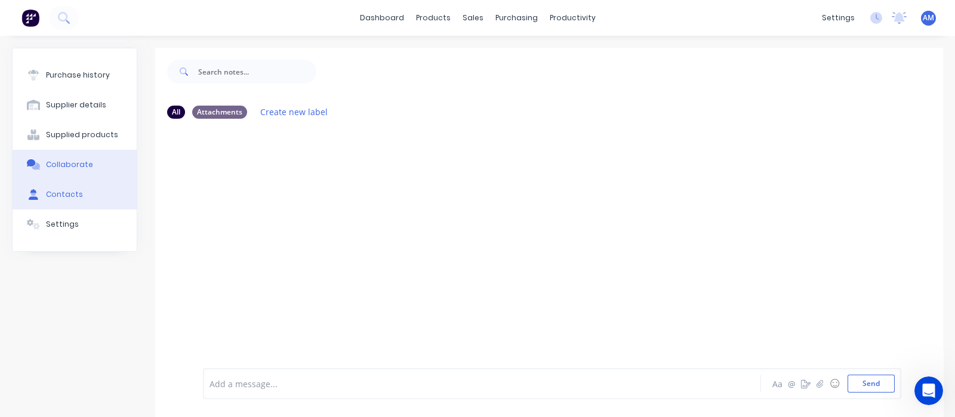
click at [79, 192] on button "Contacts" at bounding box center [75, 195] width 124 height 30
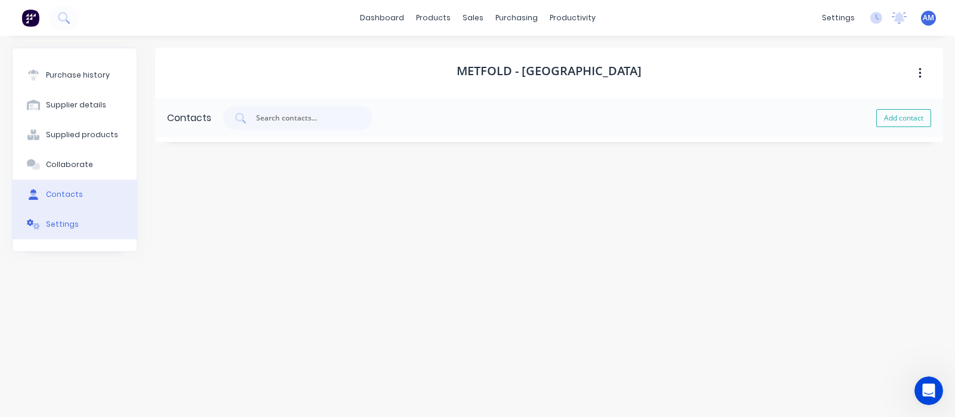
click at [76, 222] on button "Settings" at bounding box center [75, 224] width 124 height 30
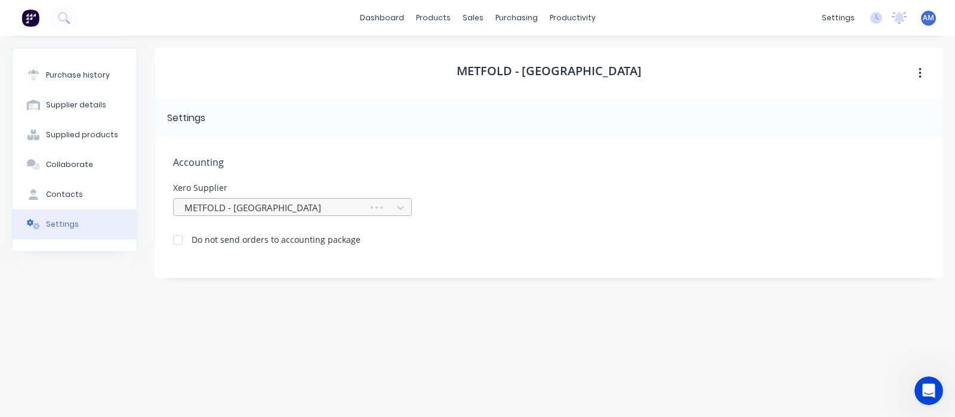
click at [360, 208] on div at bounding box center [272, 207] width 179 height 15
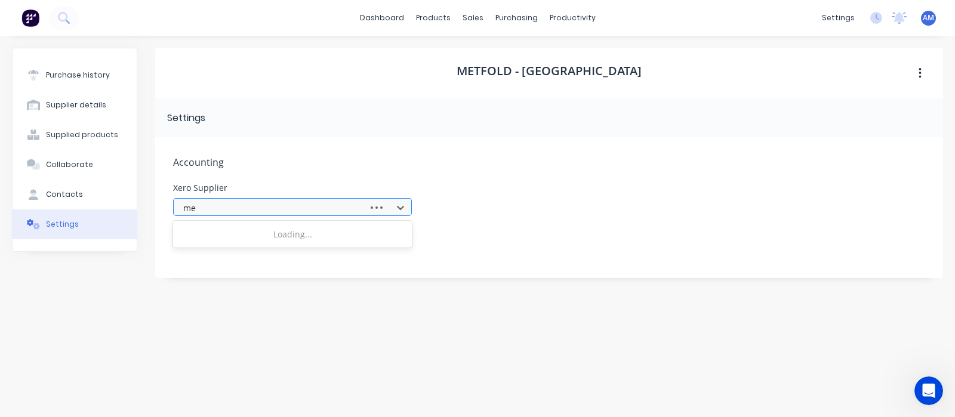
type input "met"
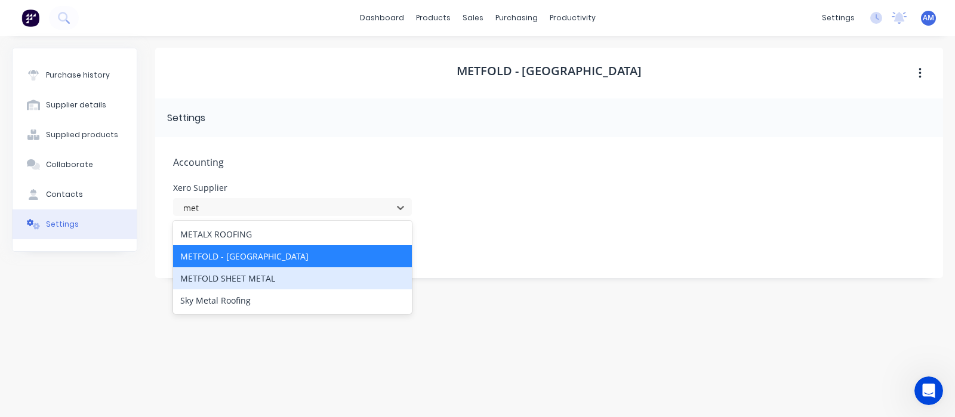
click at [268, 275] on div "METFOLD SHEET METAL" at bounding box center [292, 278] width 239 height 22
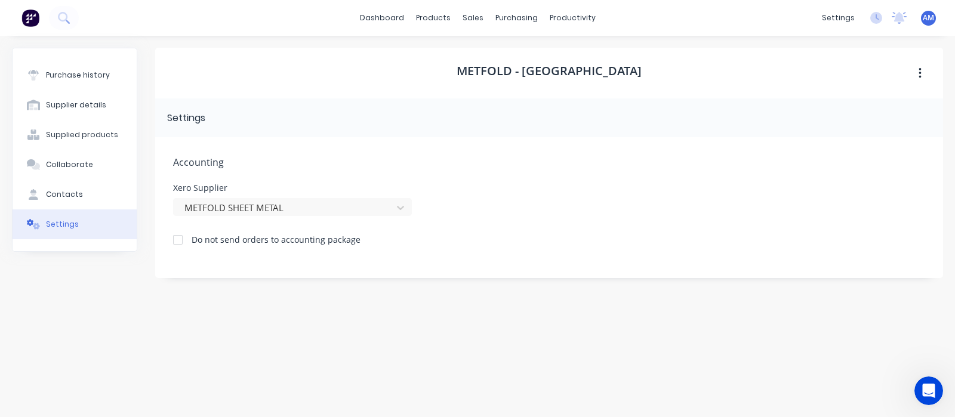
click at [922, 70] on button "button" at bounding box center [920, 73] width 28 height 21
drag, startPoint x: 811, startPoint y: 279, endPoint x: 874, endPoint y: 399, distance: 135.8
click at [811, 280] on div "METFOLD - SUNBURY Archive Settings Accounting Xero Supplier METFOLD SHEET METAL…" at bounding box center [549, 220] width 788 height 345
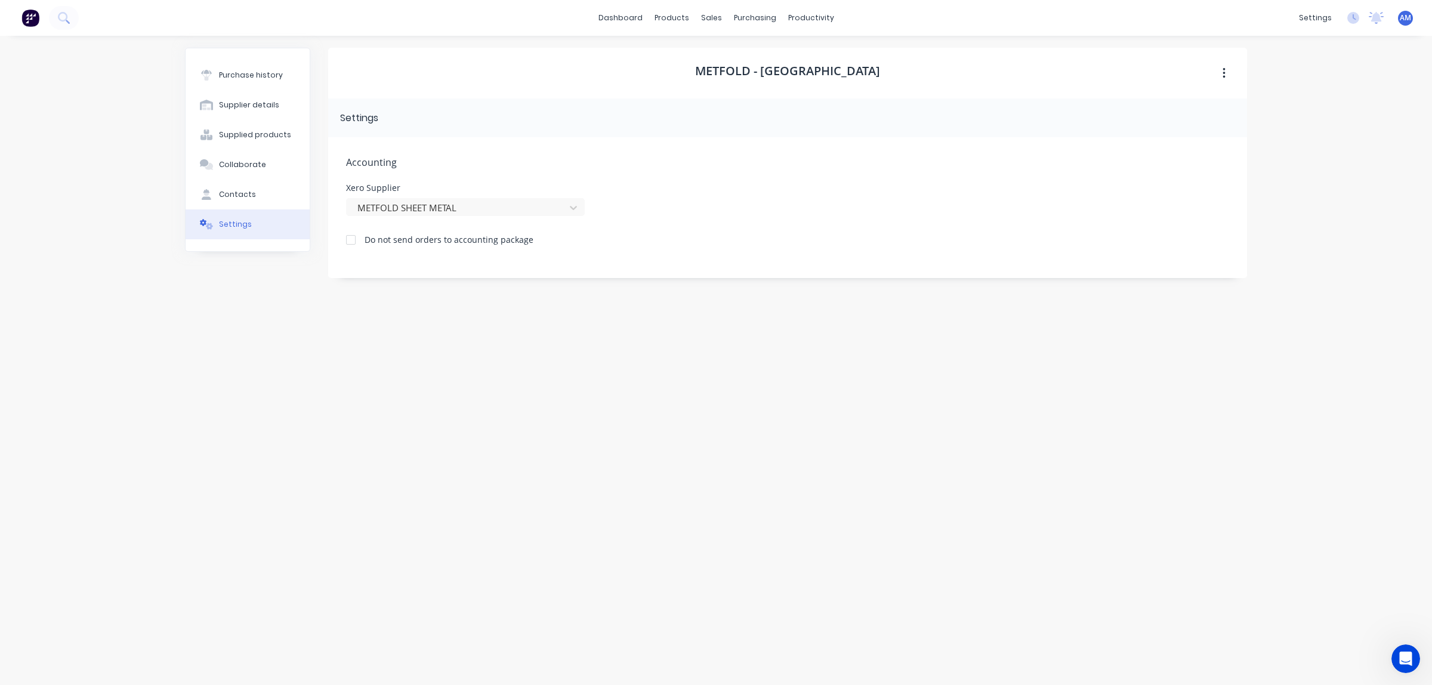
scroll to position [1520, 0]
click at [558, 409] on div "METFOLD - SUNBURY Settings Accounting Xero Supplier METFOLD SHEET METAL Do not …" at bounding box center [787, 354] width 919 height 613
click at [242, 193] on div "Contacts" at bounding box center [237, 194] width 37 height 11
click at [242, 216] on button "Settings" at bounding box center [248, 224] width 124 height 30
click at [251, 102] on div "Supplier details" at bounding box center [249, 105] width 60 height 11
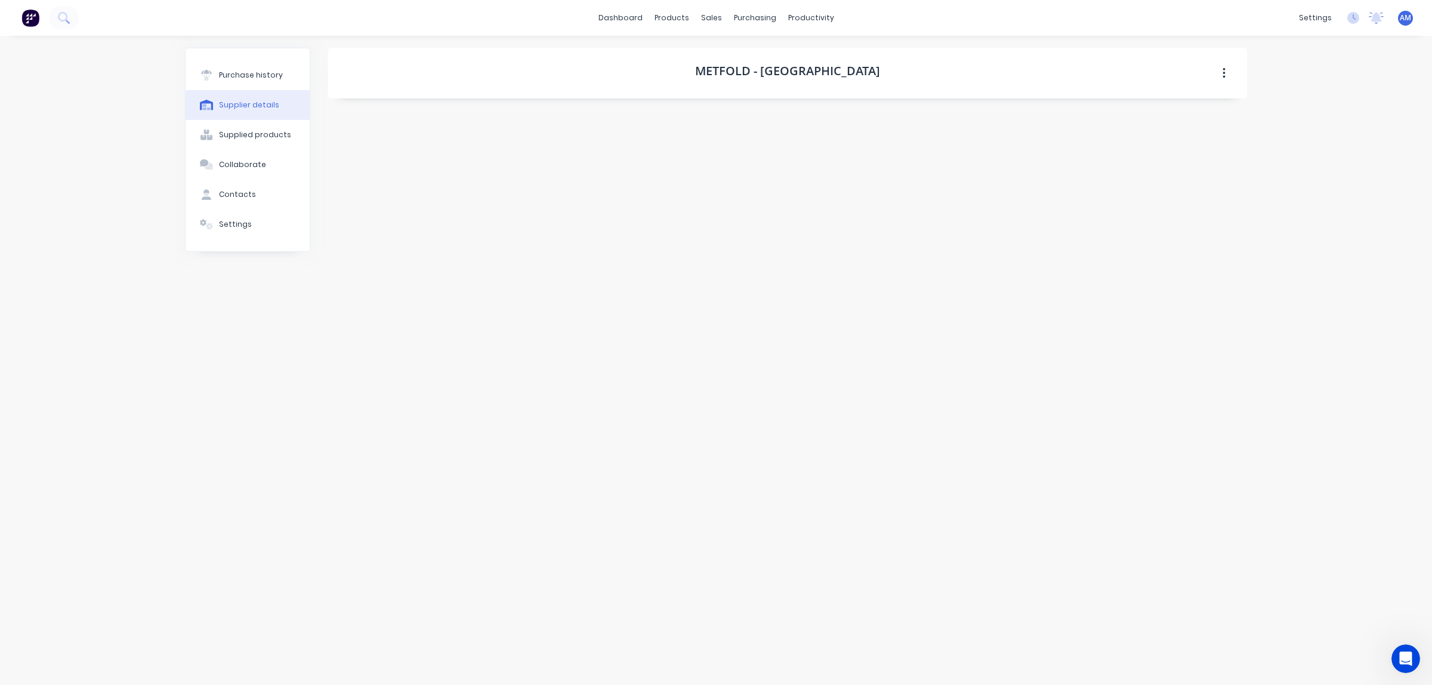
select select "AU"
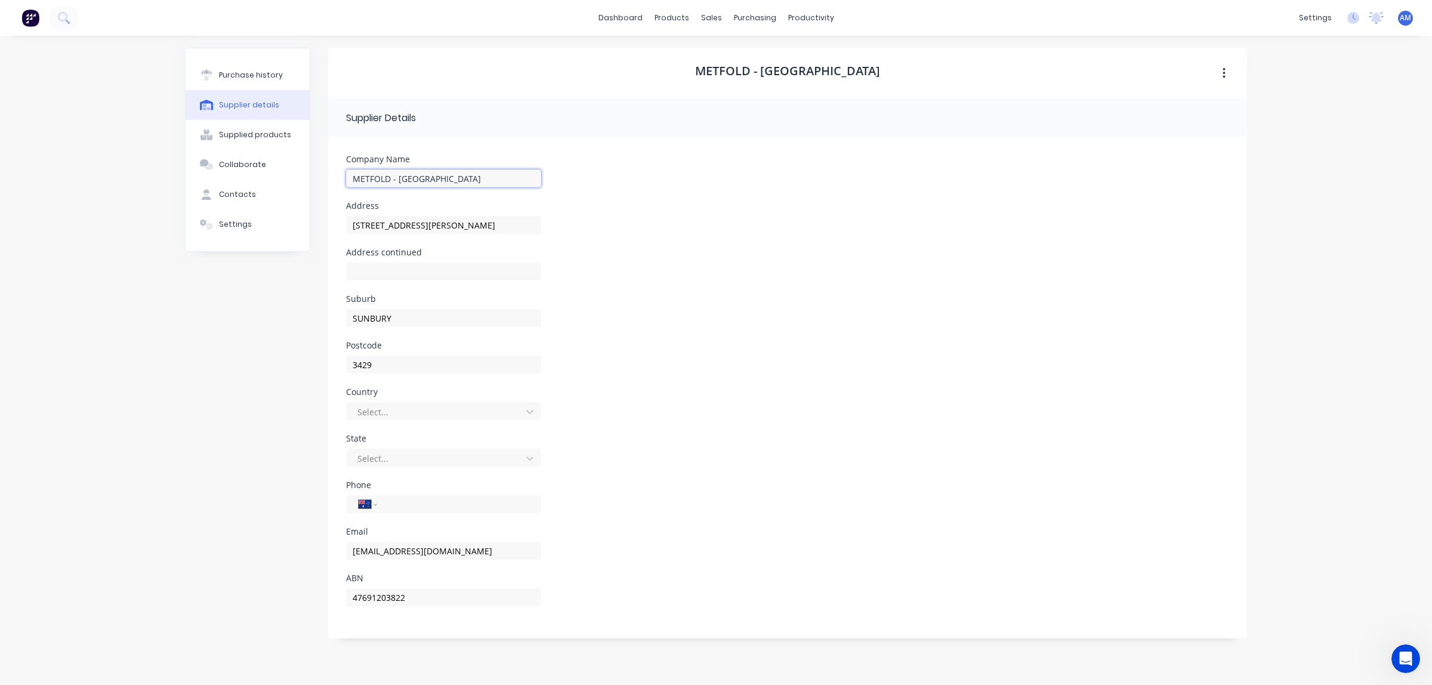
click at [448, 176] on input "METFOLD - SUNBURY" at bounding box center [443, 178] width 195 height 18
type input "METFOLD SHEET METAL"
click at [810, 335] on div "Suburb SUNBURY" at bounding box center [787, 318] width 883 height 47
click at [403, 413] on div at bounding box center [435, 412] width 159 height 15
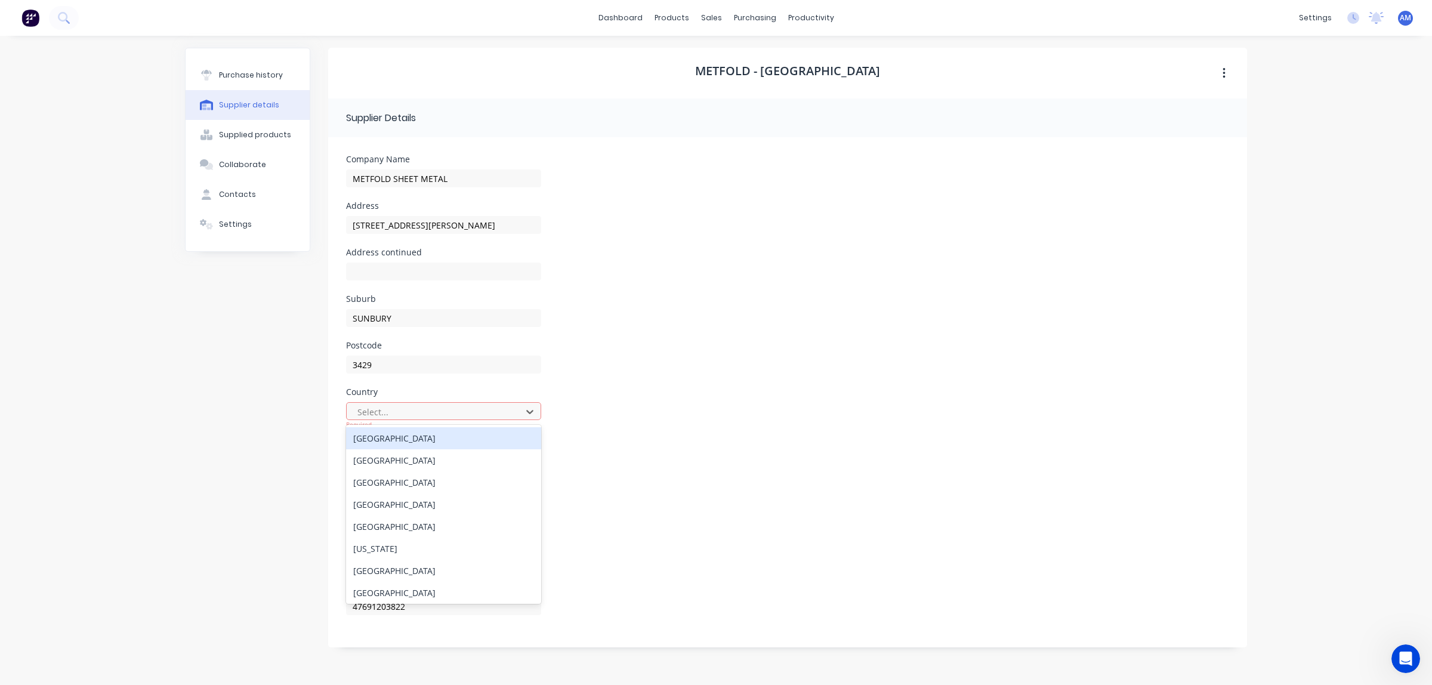
click at [379, 416] on div "Australia" at bounding box center [443, 438] width 195 height 22
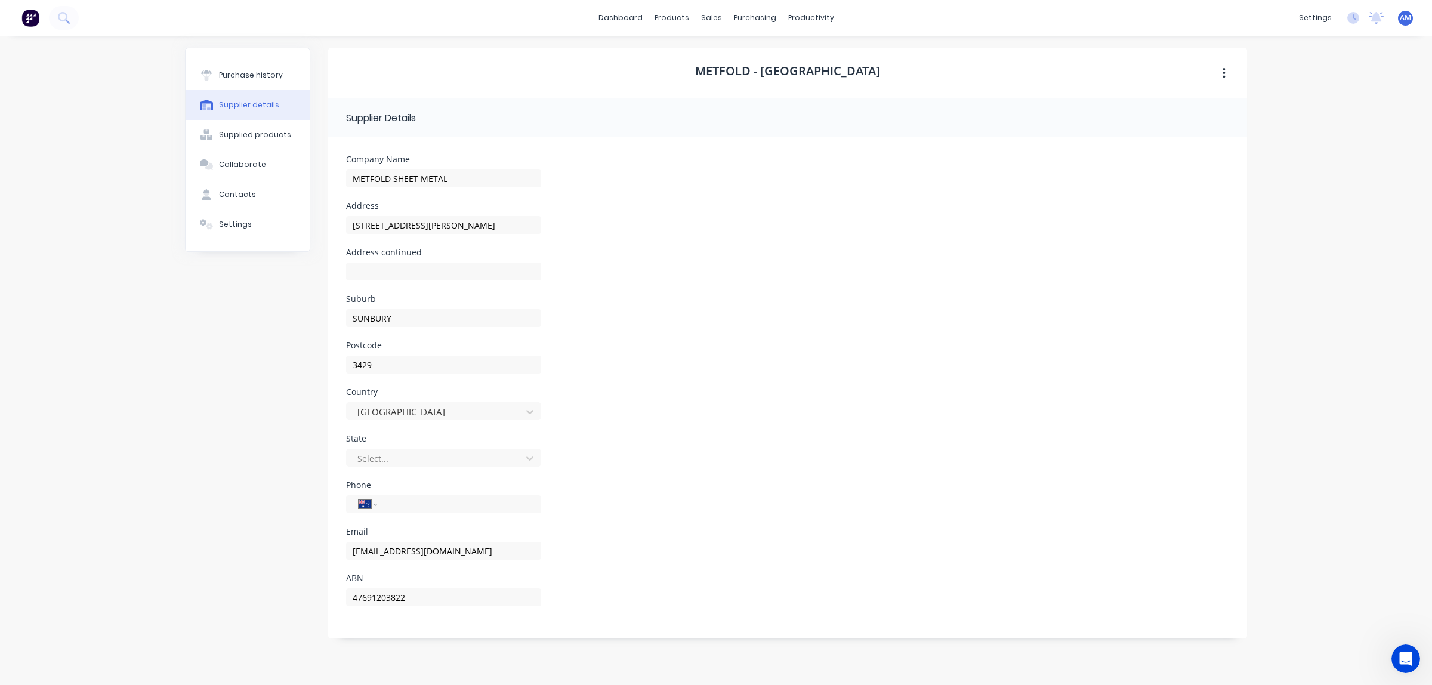
click at [714, 416] on div "State Select..." at bounding box center [787, 457] width 883 height 47
click at [954, 73] on button "button" at bounding box center [1224, 73] width 28 height 21
click at [954, 199] on div "dashboard products sales purchasing productivity dashboard products Product Cat…" at bounding box center [716, 342] width 1432 height 685
click at [954, 79] on button "button" at bounding box center [1224, 73] width 28 height 21
click at [954, 201] on div "dashboard products sales purchasing productivity dashboard products Product Cat…" at bounding box center [716, 342] width 1432 height 685
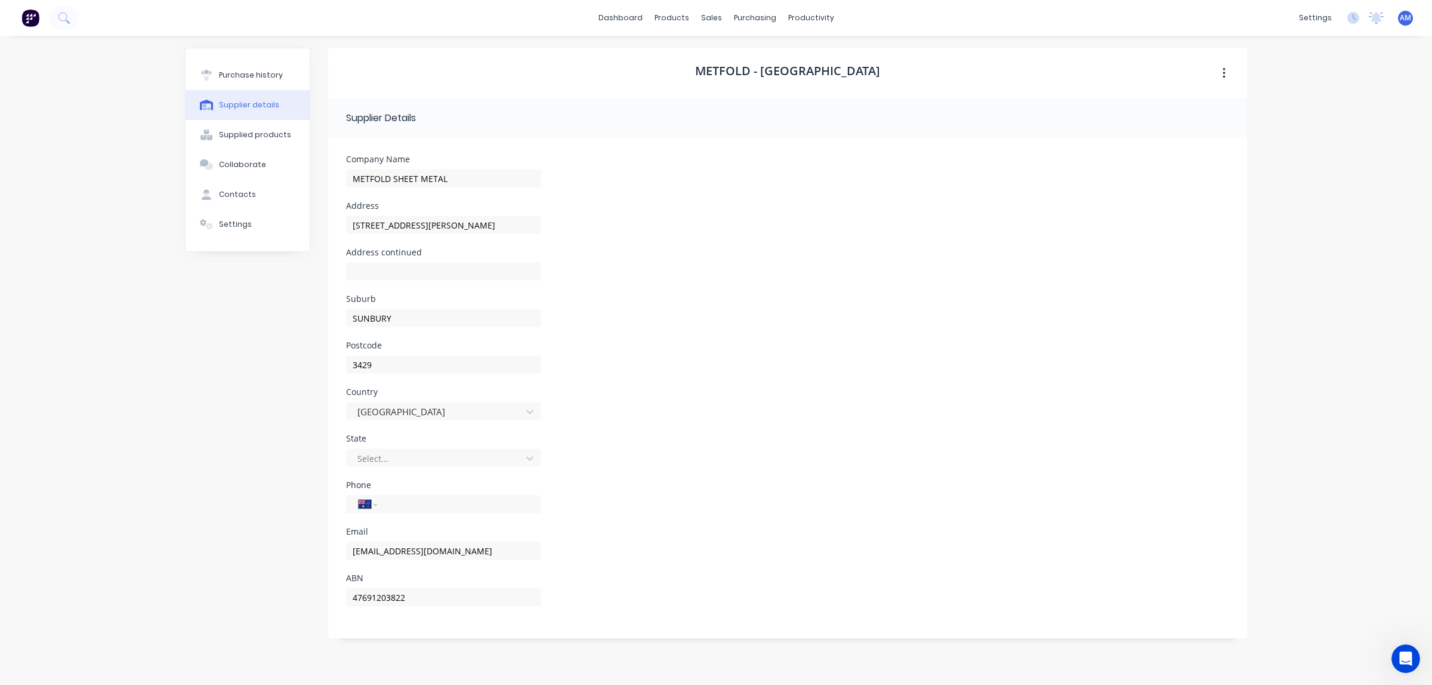
click at [217, 305] on div "Purchase history Supplier details Supplied products Collaborate Contacts Settin…" at bounding box center [247, 354] width 125 height 613
click at [245, 66] on button "Purchase history" at bounding box center [248, 75] width 124 height 30
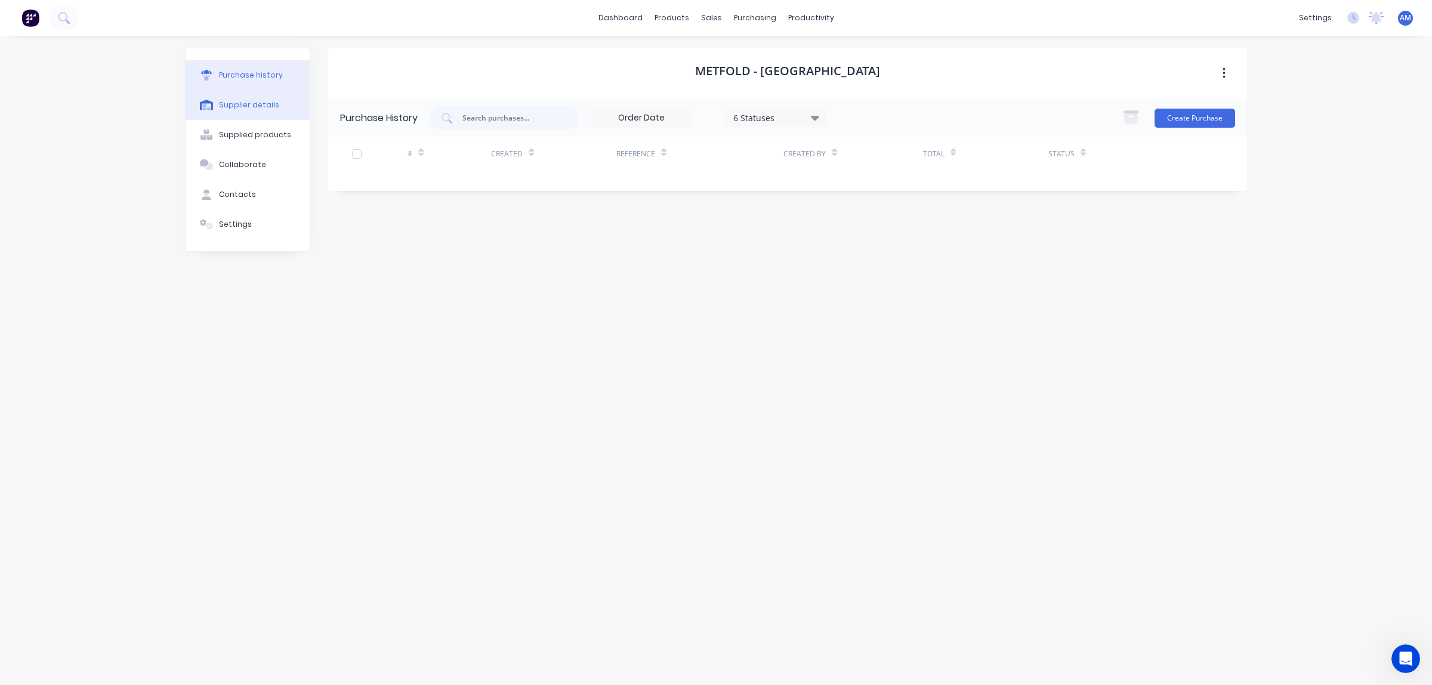
click at [242, 98] on button "Supplier details" at bounding box center [248, 105] width 124 height 30
select select "AU"
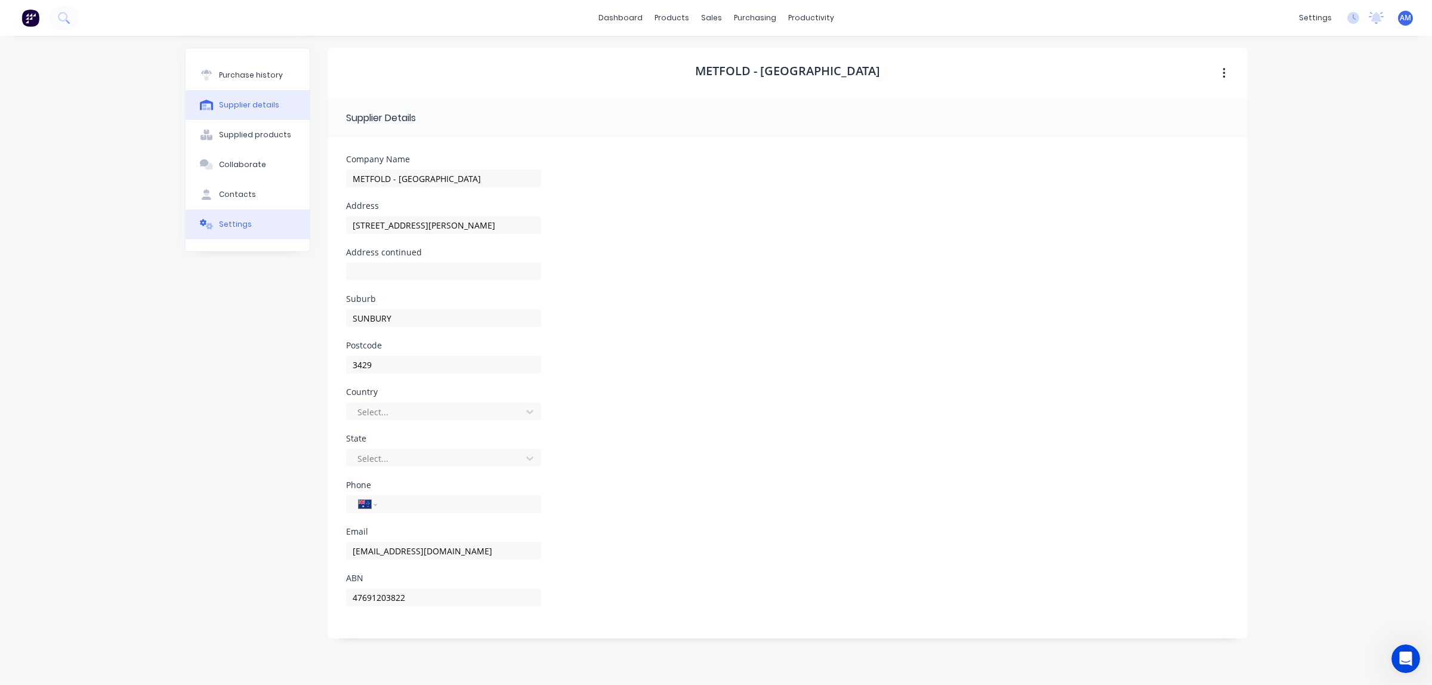
click at [229, 222] on div "Settings" at bounding box center [235, 224] width 33 height 11
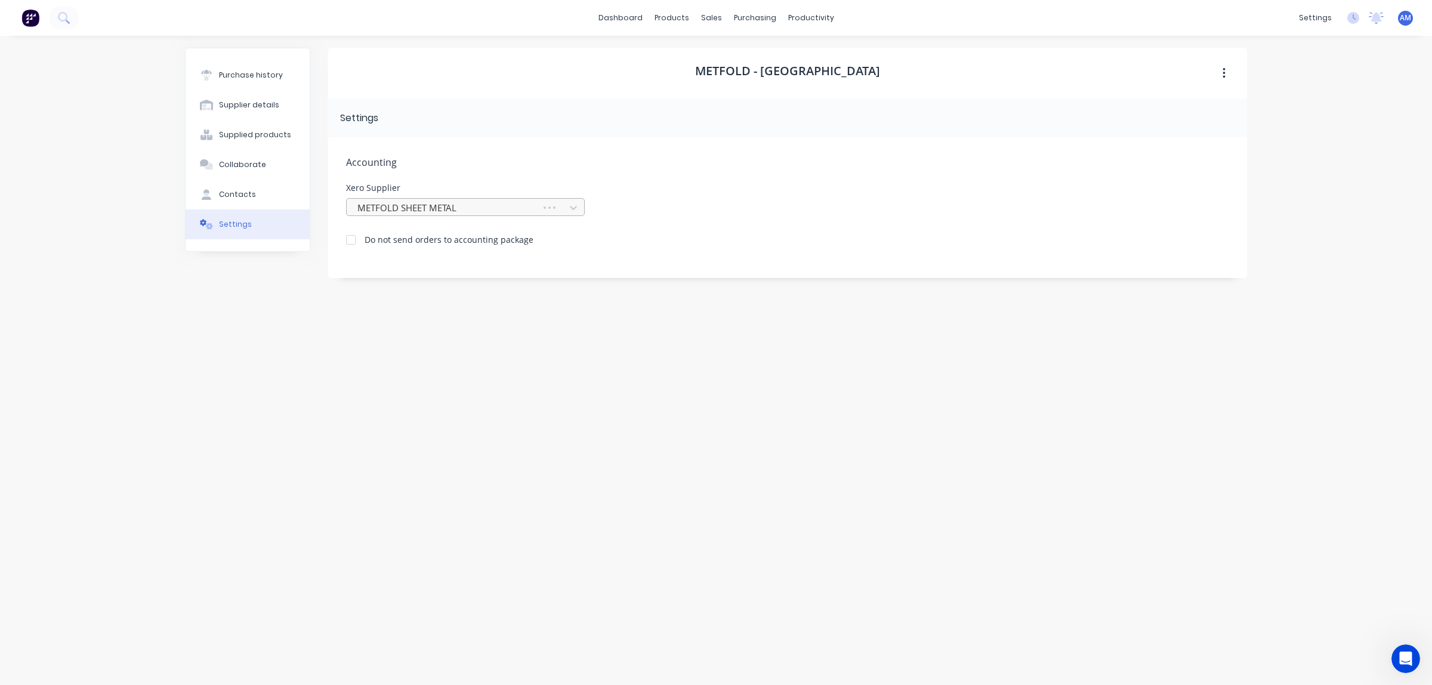
click at [412, 209] on div at bounding box center [445, 207] width 179 height 15
type input "met"
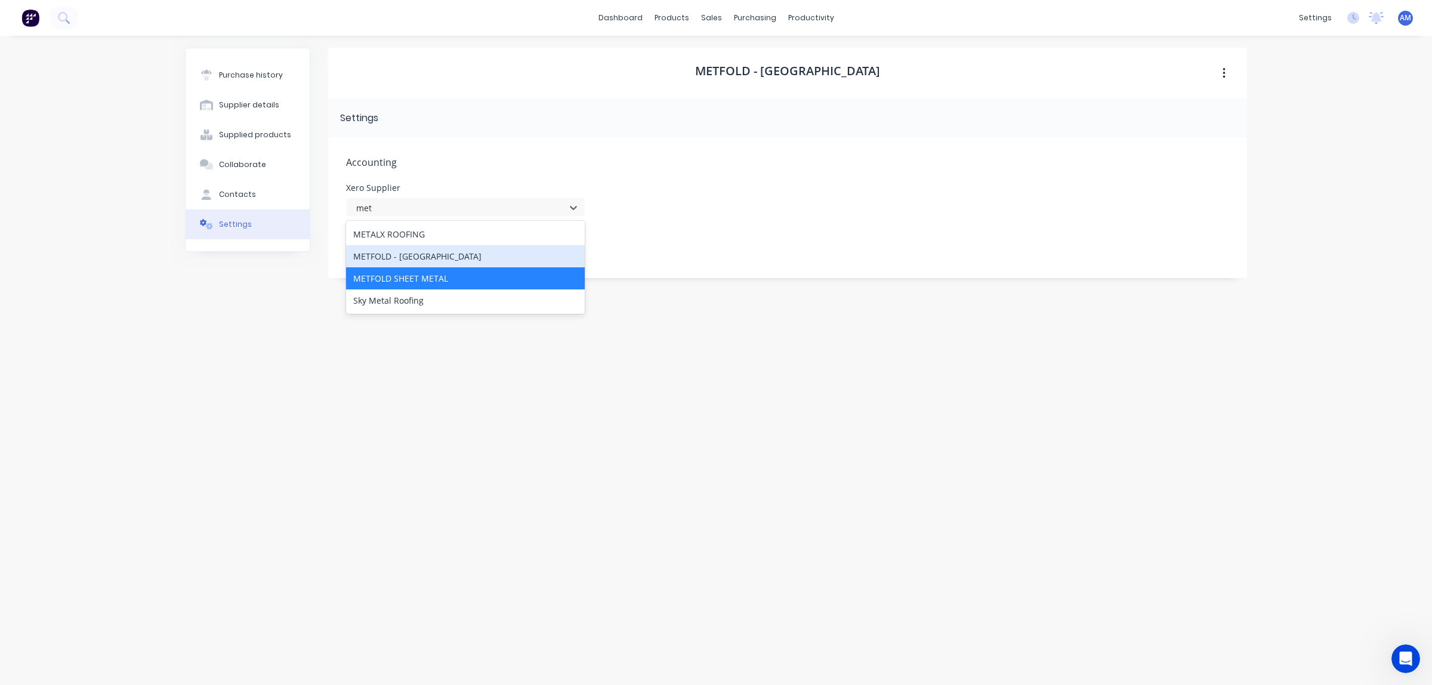
click at [419, 257] on div "METFOLD - SUNBURY" at bounding box center [465, 256] width 239 height 22
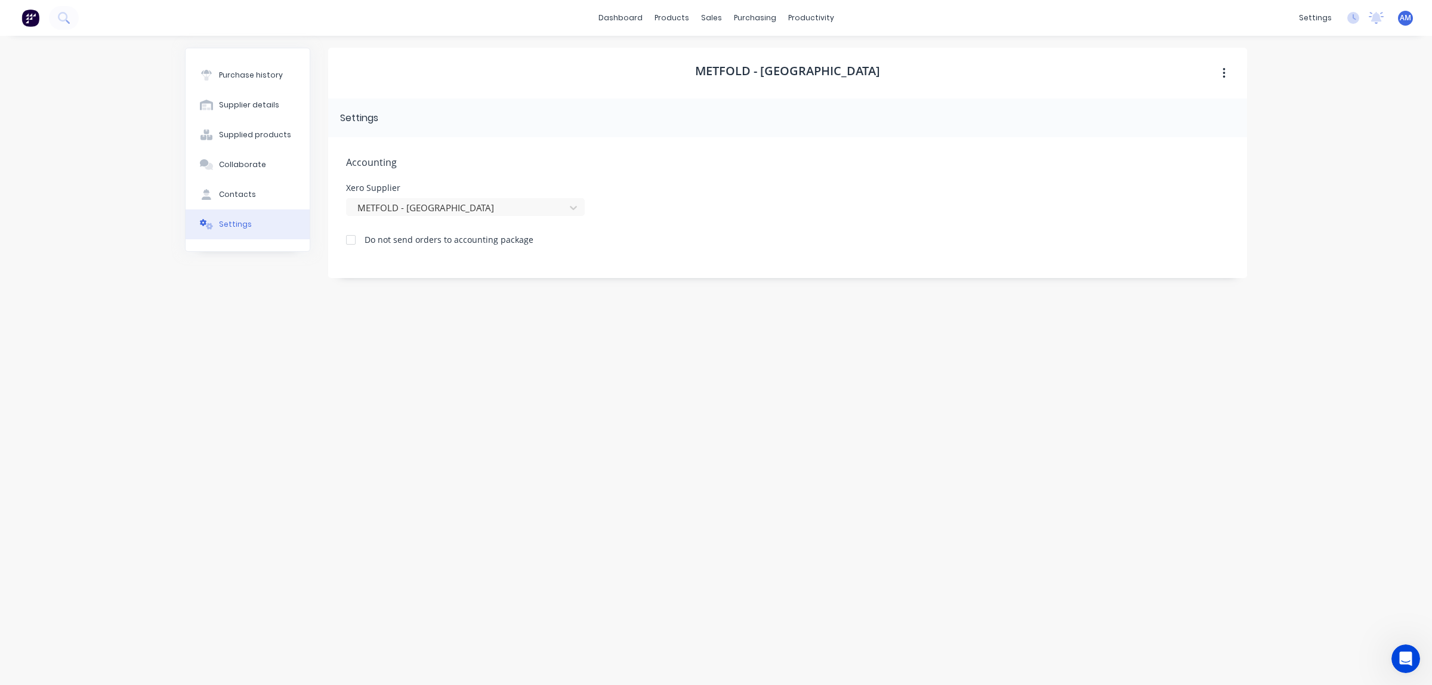
click at [222, 305] on div "Purchase history Supplier details Supplied products Collaborate Contacts Settin…" at bounding box center [247, 354] width 125 height 613
click at [243, 79] on div "Purchase history" at bounding box center [251, 75] width 64 height 11
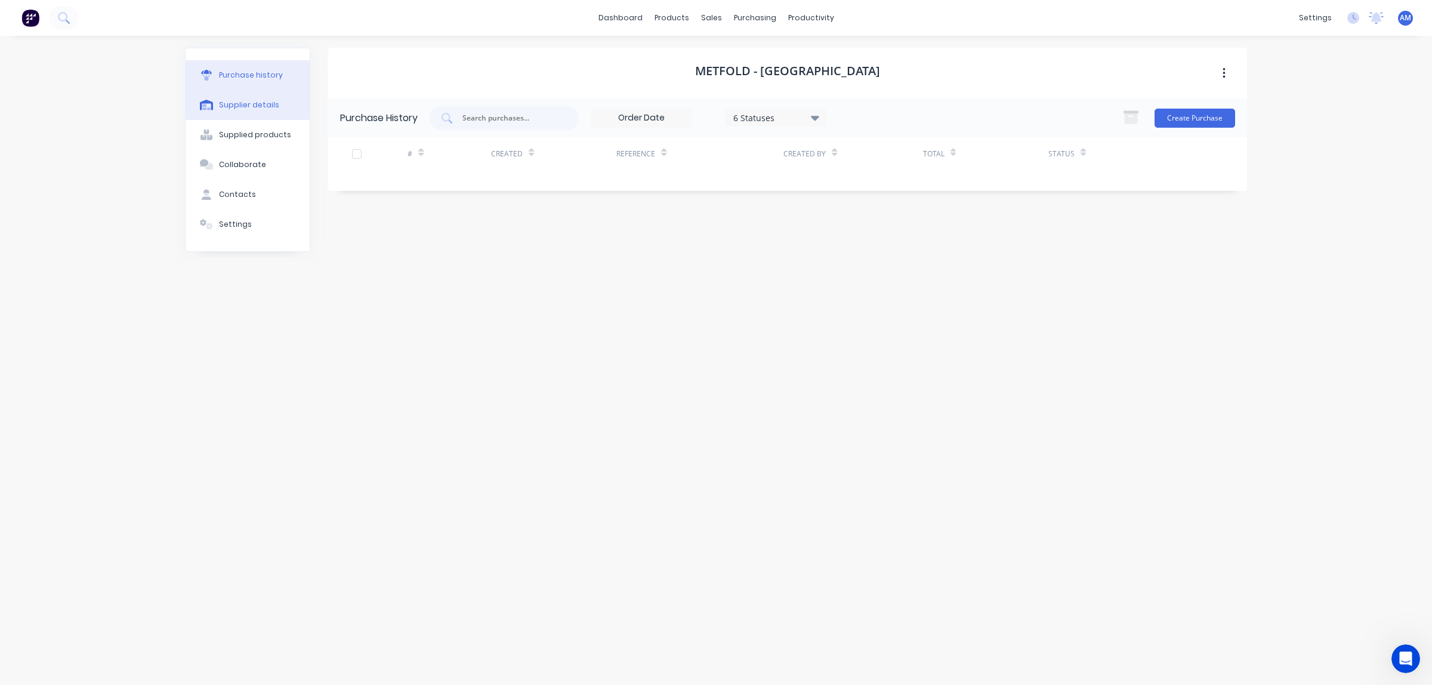
click at [248, 103] on div "Supplier details" at bounding box center [249, 105] width 60 height 11
select select "AU"
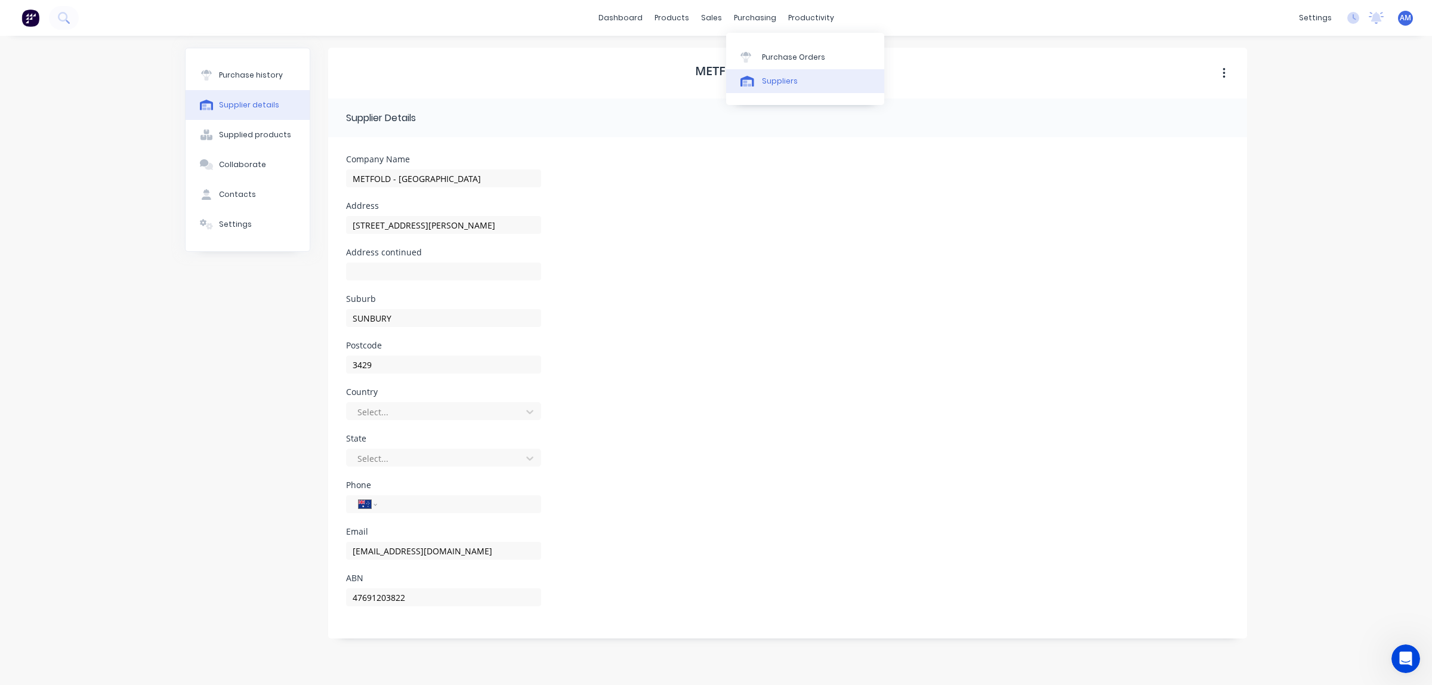
click at [771, 76] on div "Suppliers" at bounding box center [780, 81] width 36 height 11
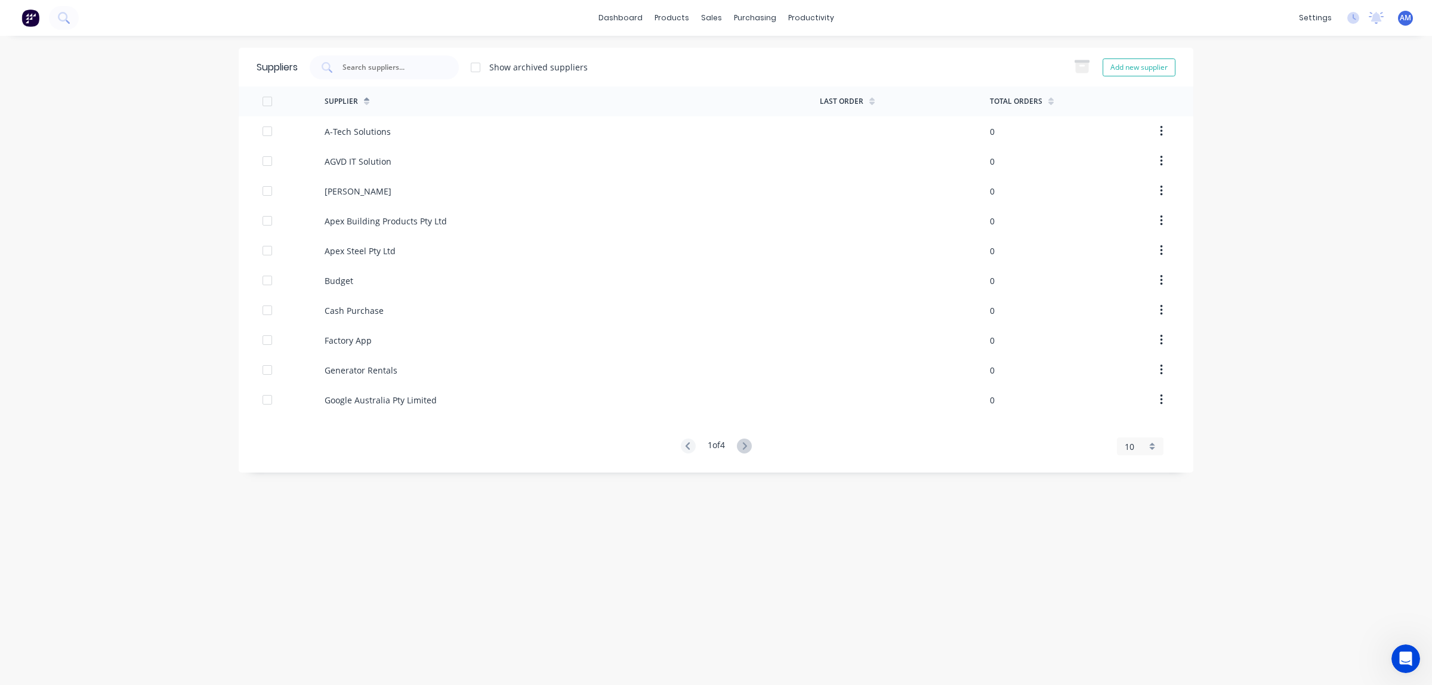
click at [954, 416] on div "10" at bounding box center [1135, 446] width 21 height 13
click at [755, 416] on div "1 of 4 10 5 10 15 20 25 30 35" at bounding box center [716, 447] width 955 height 16
click at [749, 416] on icon at bounding box center [744, 446] width 15 height 15
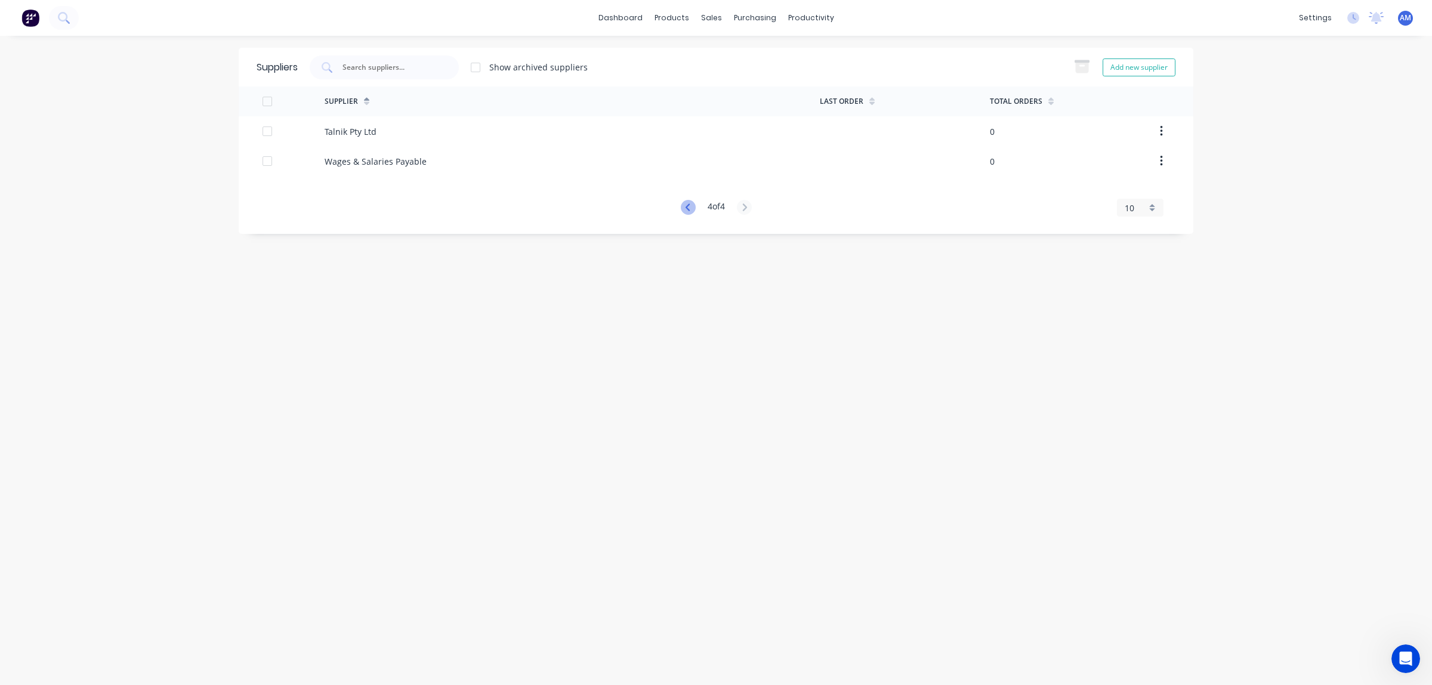
click at [682, 206] on icon at bounding box center [688, 207] width 15 height 15
click at [687, 416] on icon at bounding box center [688, 446] width 15 height 15
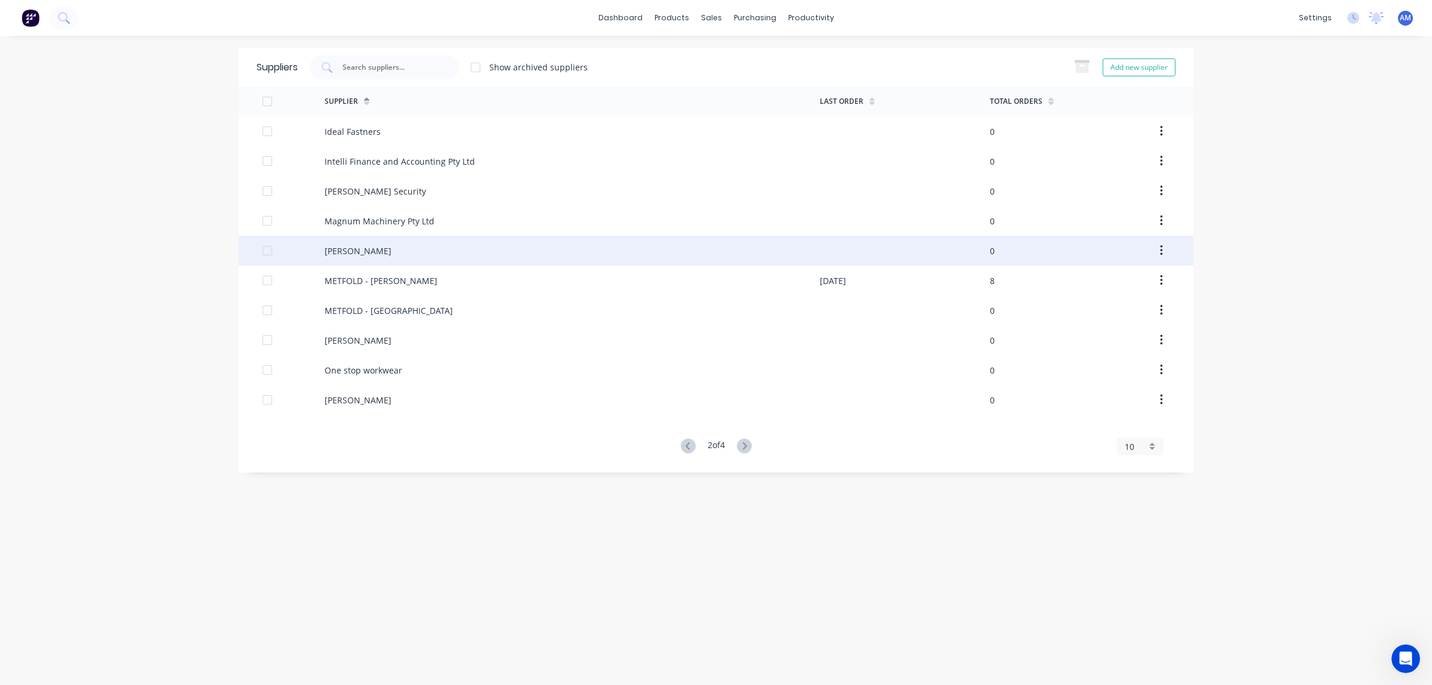
click at [954, 246] on icon "button" at bounding box center [1161, 250] width 2 height 11
click at [954, 279] on div "Archive" at bounding box center [1119, 281] width 92 height 17
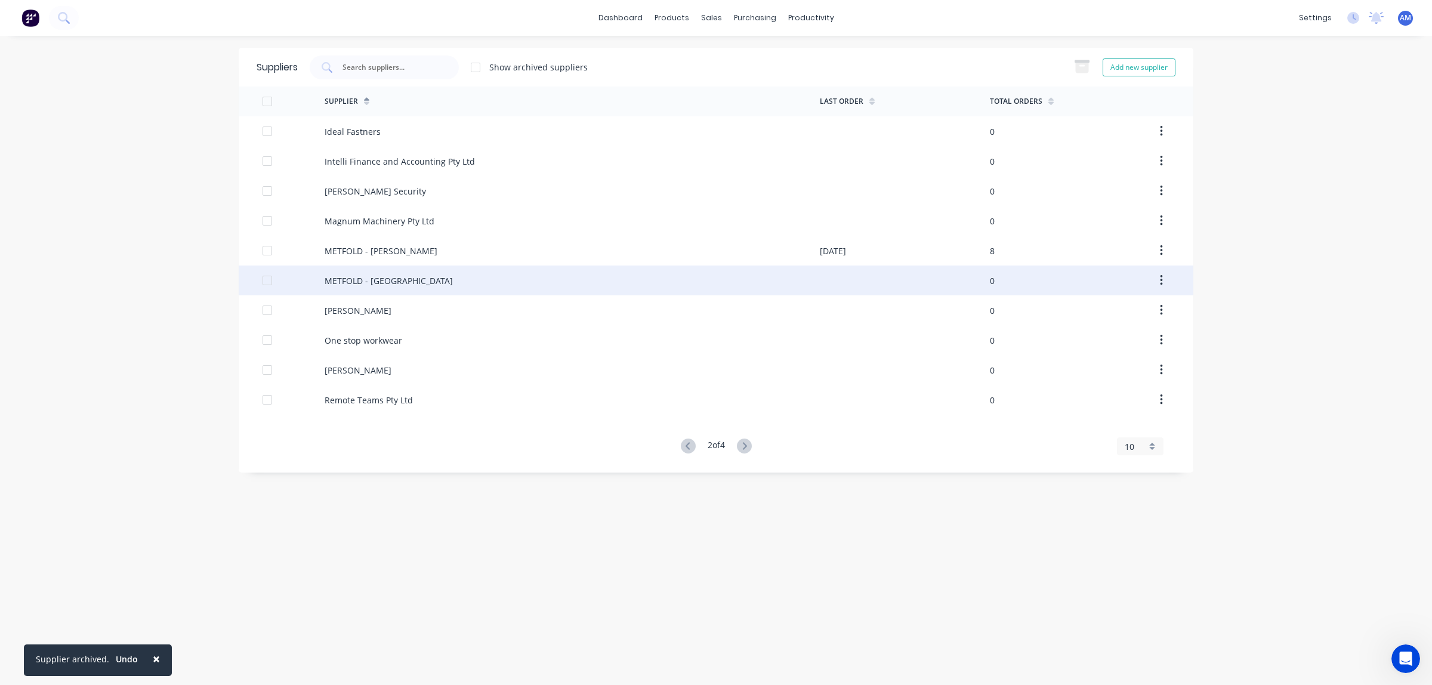
drag, startPoint x: 388, startPoint y: 280, endPoint x: 1160, endPoint y: 281, distance: 772.6
click at [954, 281] on icon "button" at bounding box center [1161, 280] width 2 height 11
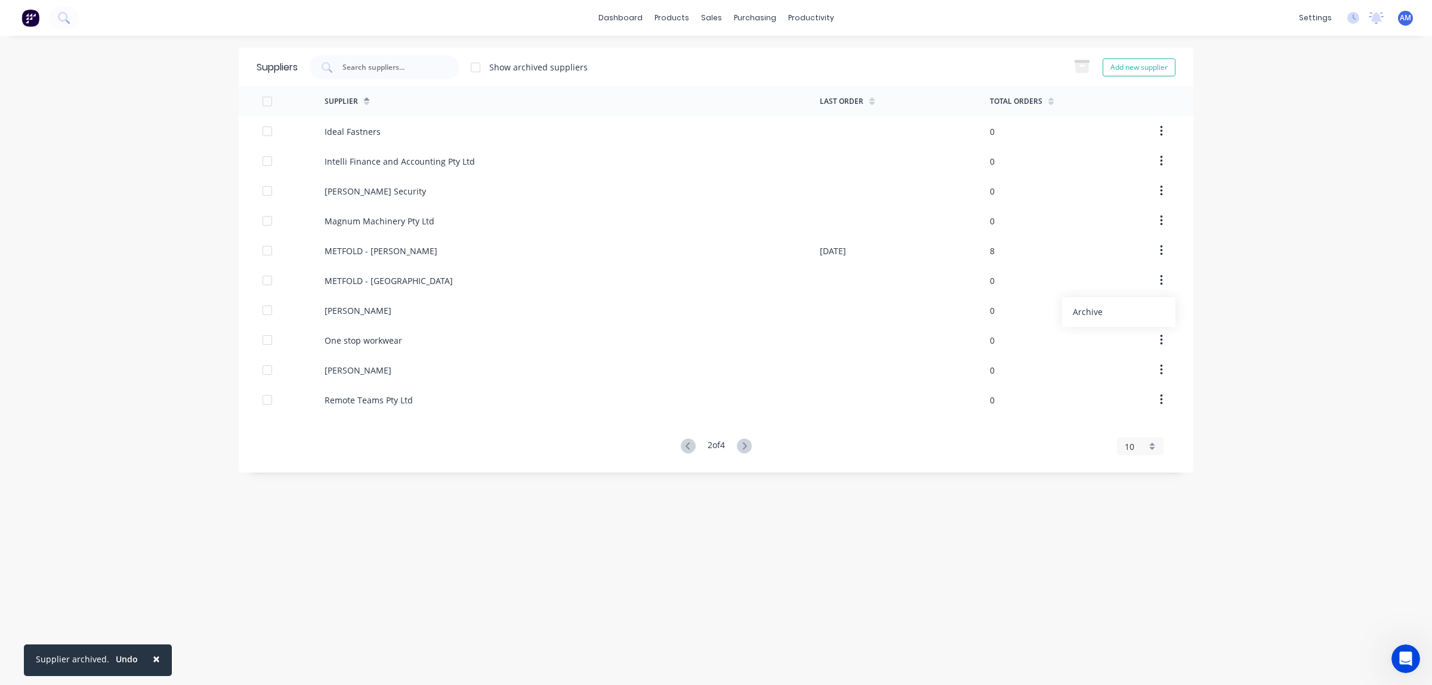
click at [478, 66] on div at bounding box center [476, 67] width 24 height 24
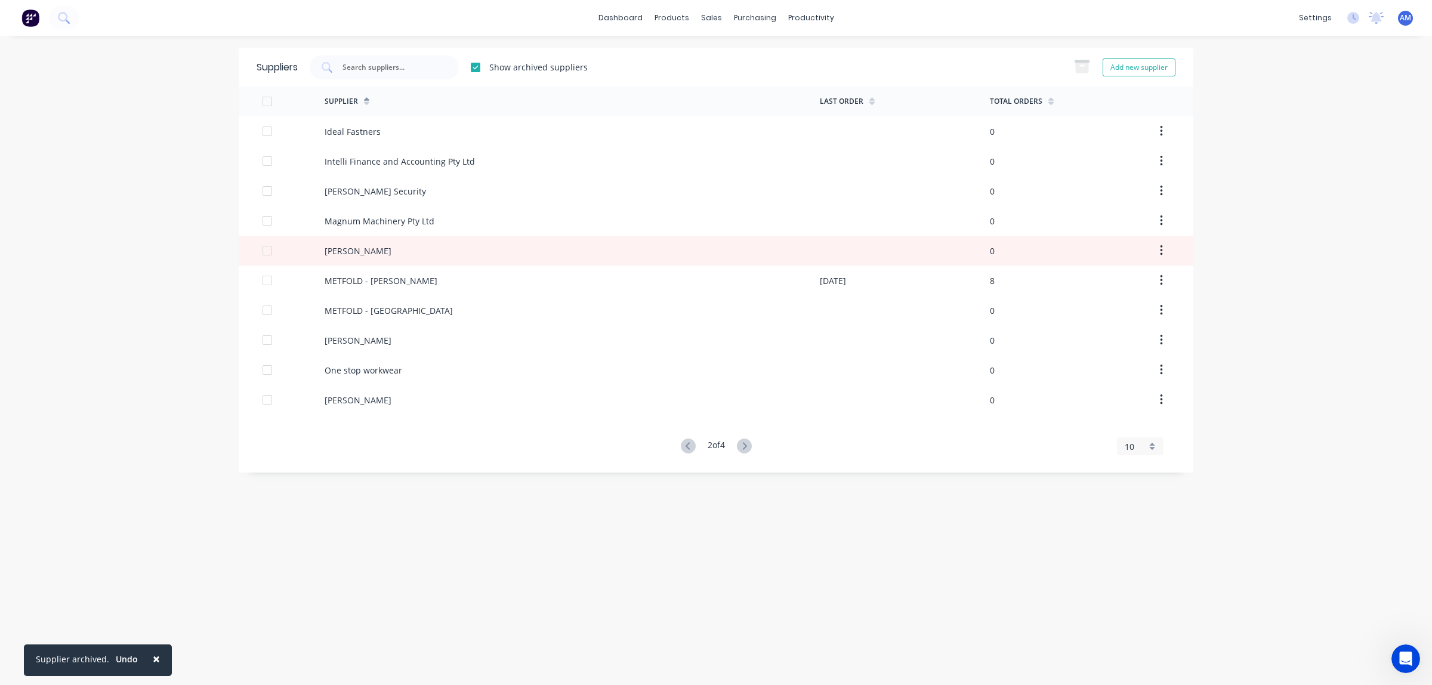
click at [477, 70] on div at bounding box center [476, 67] width 24 height 24
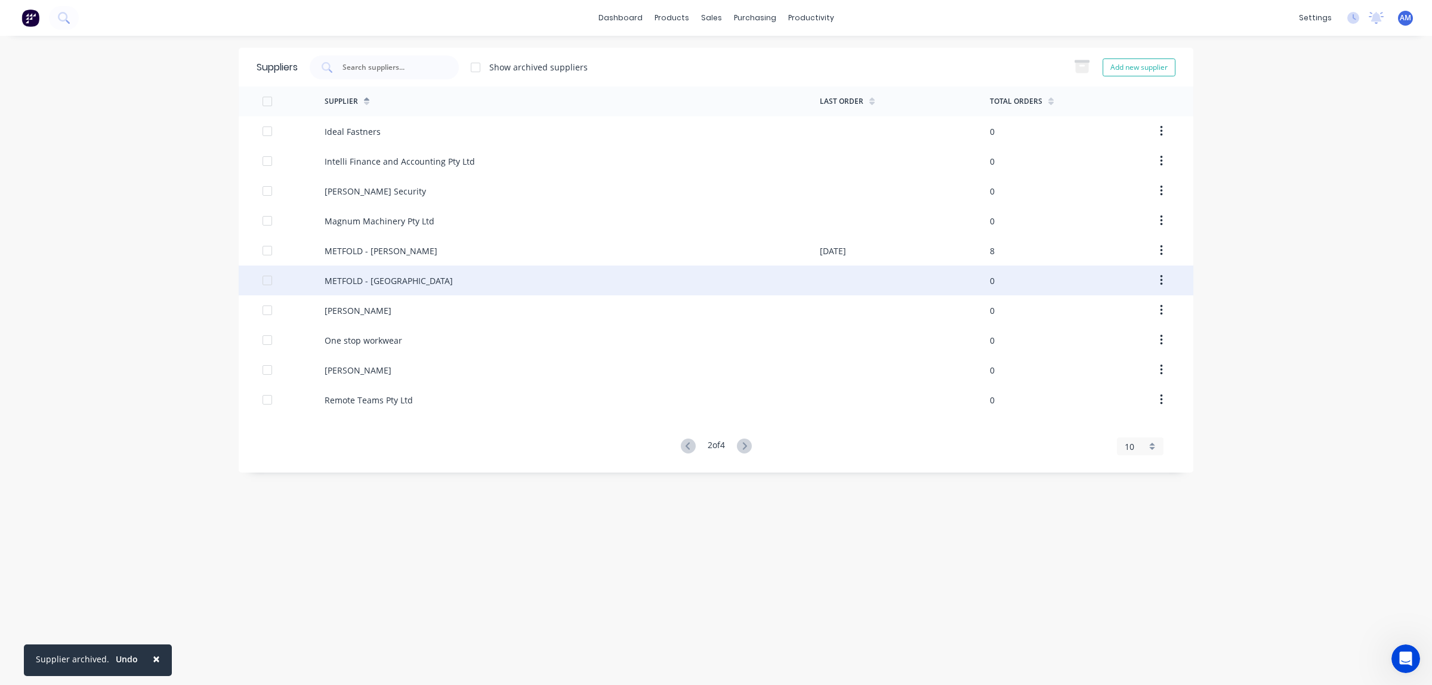
click at [954, 280] on button "button" at bounding box center [1161, 280] width 28 height 21
click at [954, 310] on div "Archive" at bounding box center [1119, 311] width 92 height 17
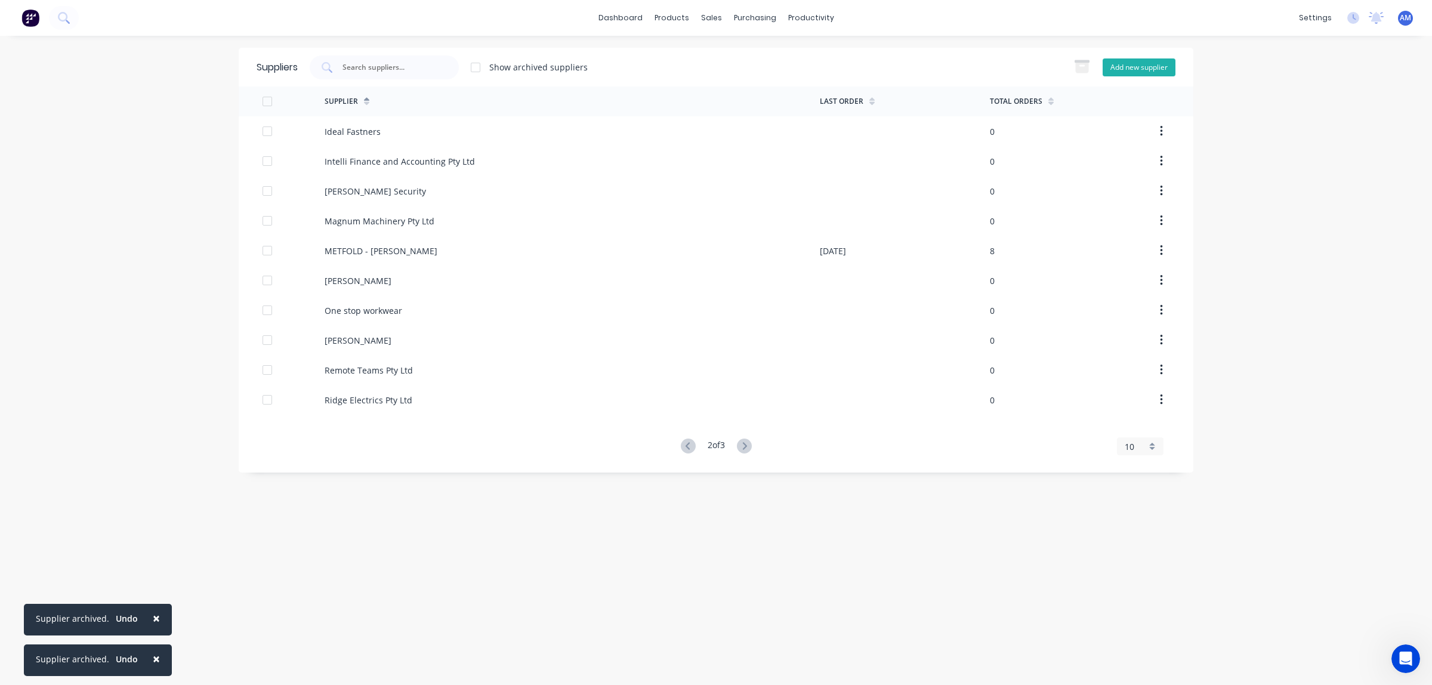
click at [954, 67] on button "Add new supplier" at bounding box center [1139, 67] width 73 height 18
select select "AU"
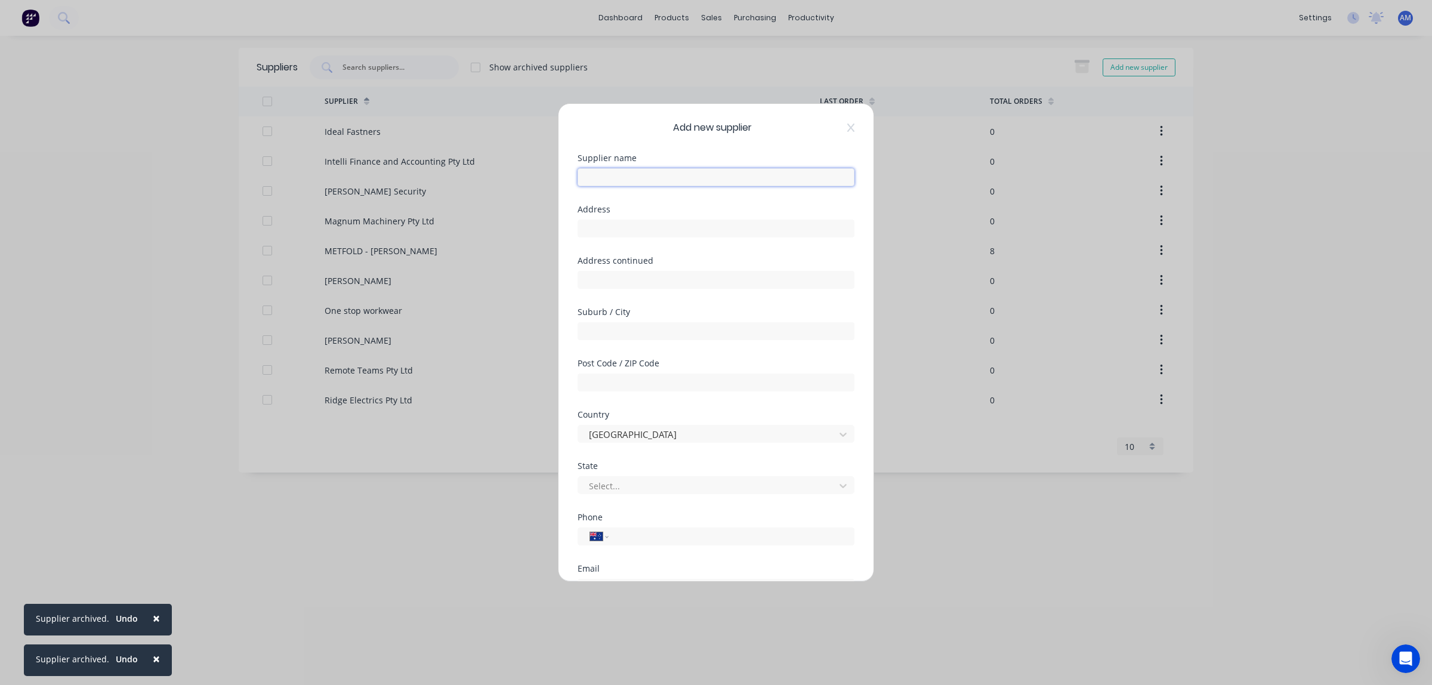
click at [637, 178] on input "text" at bounding box center [716, 177] width 277 height 18
type input "METFOLD SHEET METAL"
click at [625, 228] on input "text" at bounding box center [716, 229] width 277 height 18
click at [618, 227] on input "text" at bounding box center [716, 229] width 277 height 18
click at [606, 224] on input "text" at bounding box center [716, 229] width 277 height 18
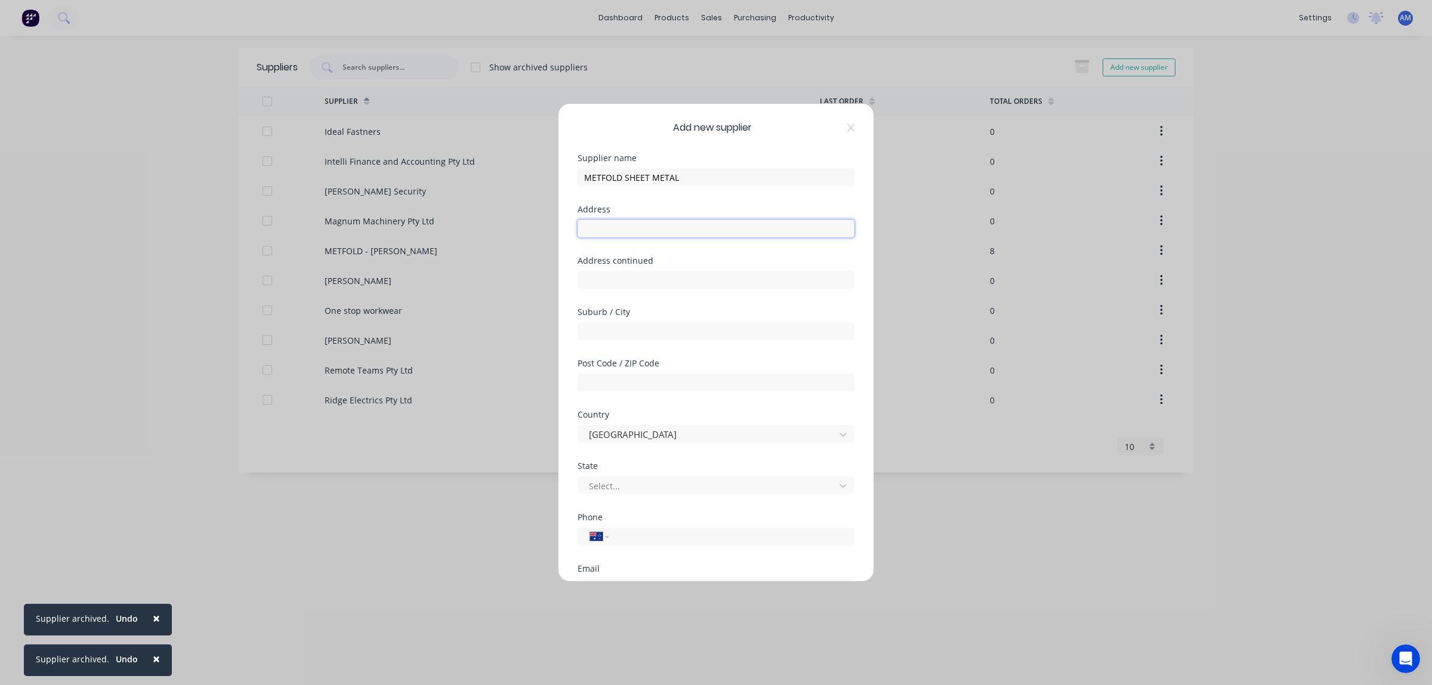
paste input "16 Collins Road Melton, VIC, 3337"
type input "16 Collins Road Melton, VIC, 3337"
click at [499, 416] on div "Add new supplier Supplier name METFOLD SHEET METAL Address 16 Collins Road Melt…" at bounding box center [716, 342] width 1432 height 685
click at [616, 385] on input "text" at bounding box center [716, 382] width 277 height 18
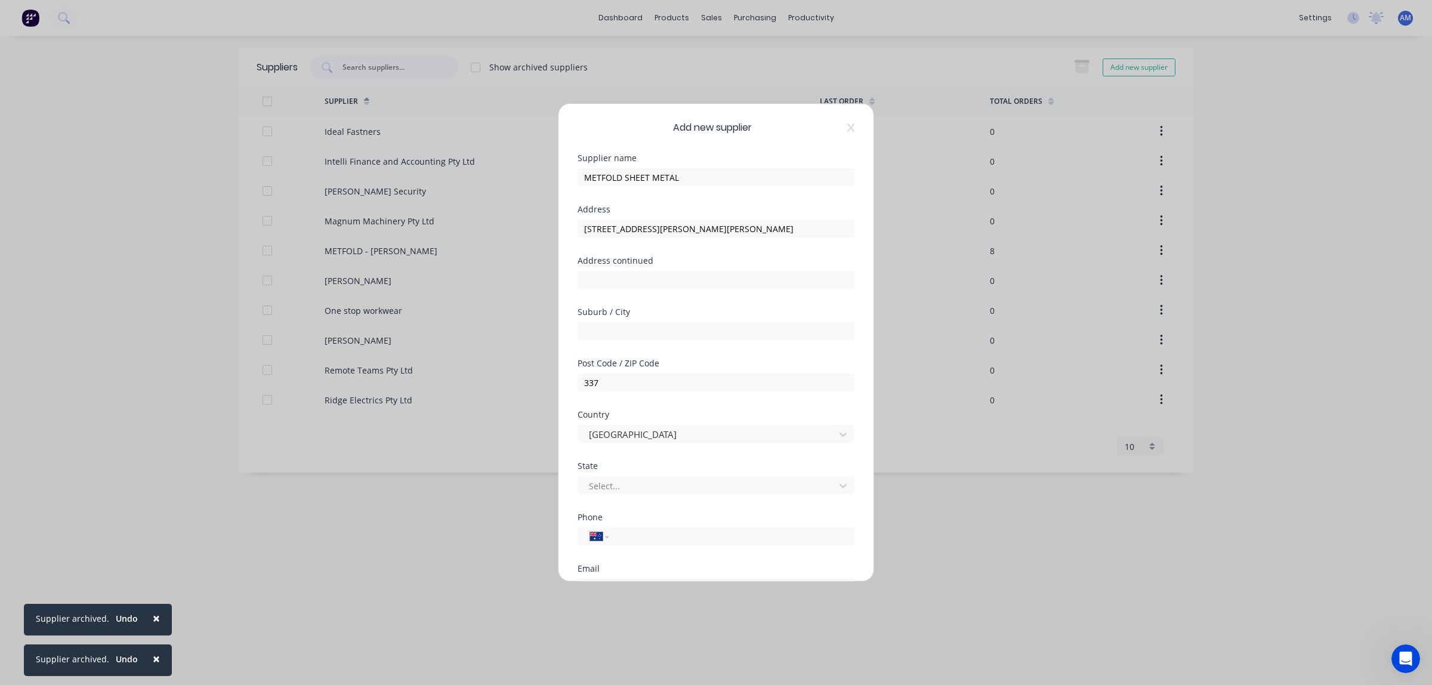
click at [491, 416] on div "Add new supplier Supplier name METFOLD SHEET METAL Address 16 Collins Road Melt…" at bounding box center [716, 342] width 1432 height 685
click at [591, 385] on input "337" at bounding box center [716, 382] width 277 height 18
type input "3337"
click at [332, 416] on div "Add new supplier Supplier name METFOLD SHEET METAL Address 16 Collins Road Melt…" at bounding box center [716, 342] width 1432 height 685
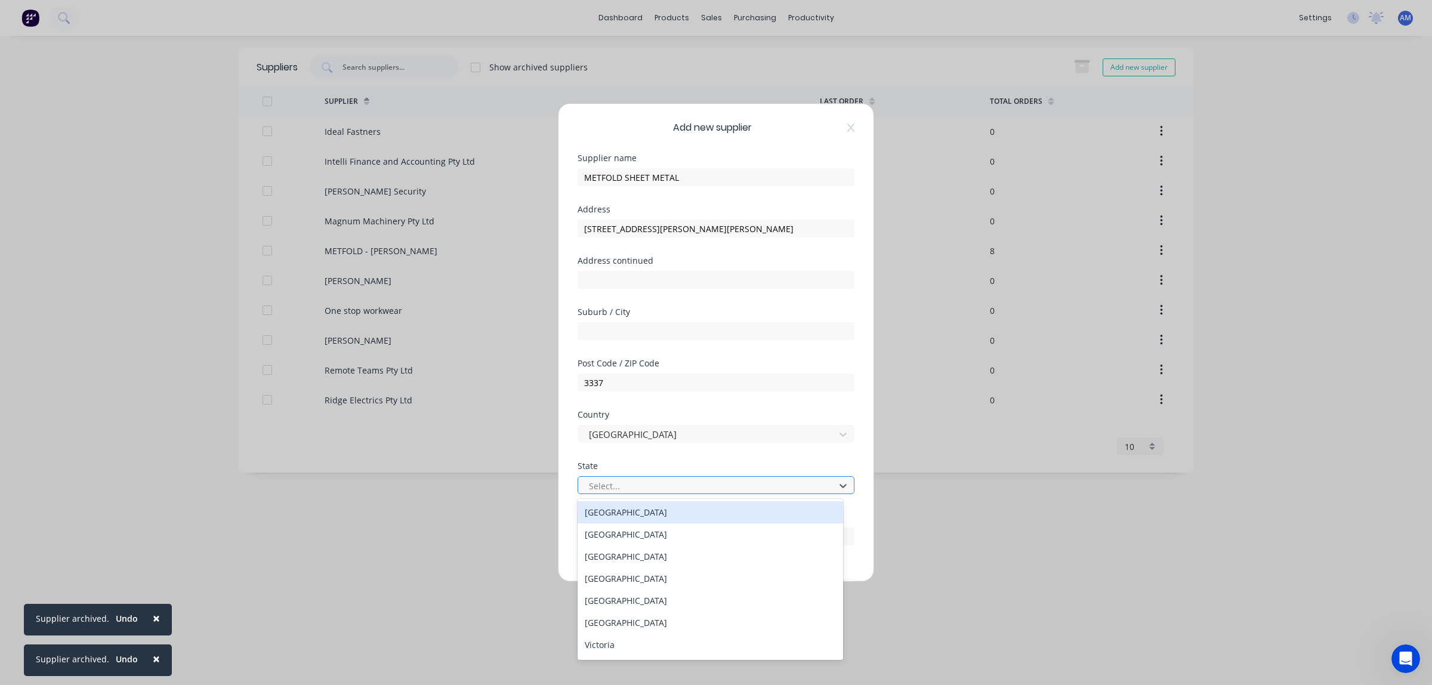
click at [603, 416] on div at bounding box center [708, 485] width 241 height 15
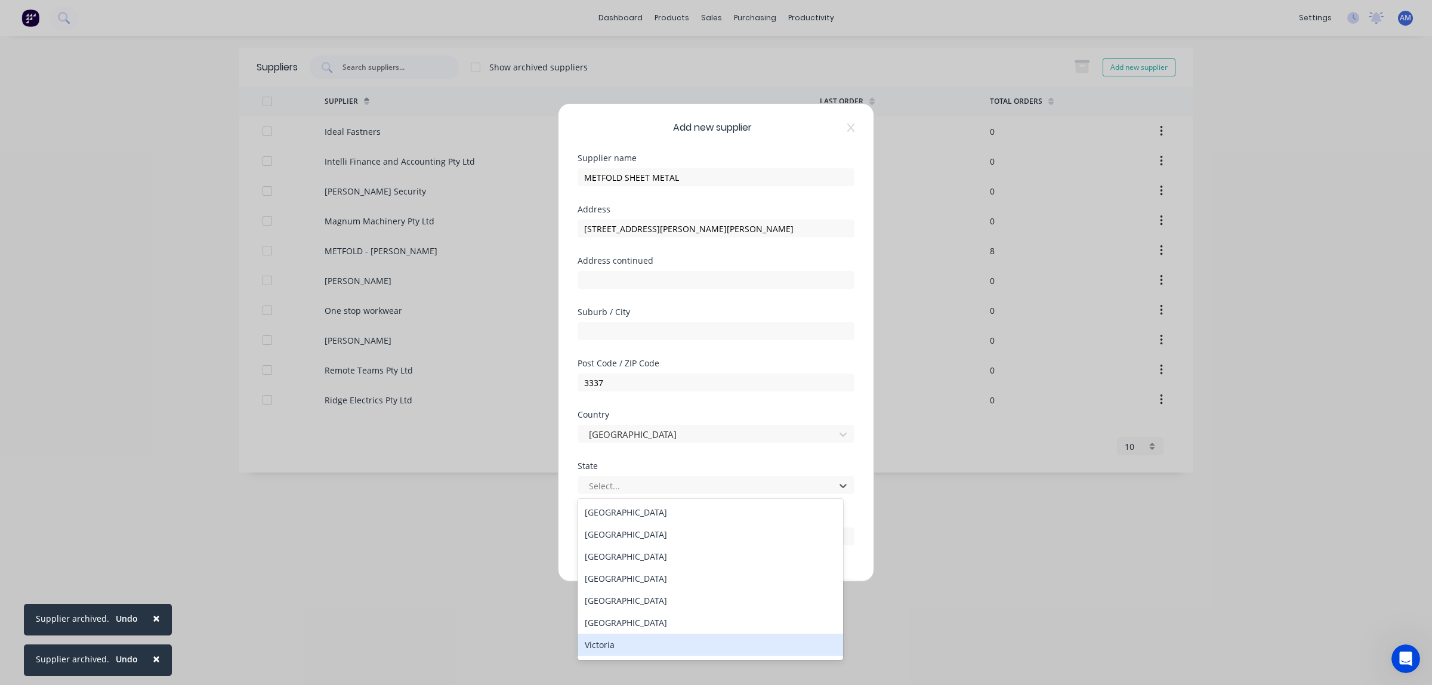
click at [610, 416] on div "Victoria" at bounding box center [710, 645] width 265 height 22
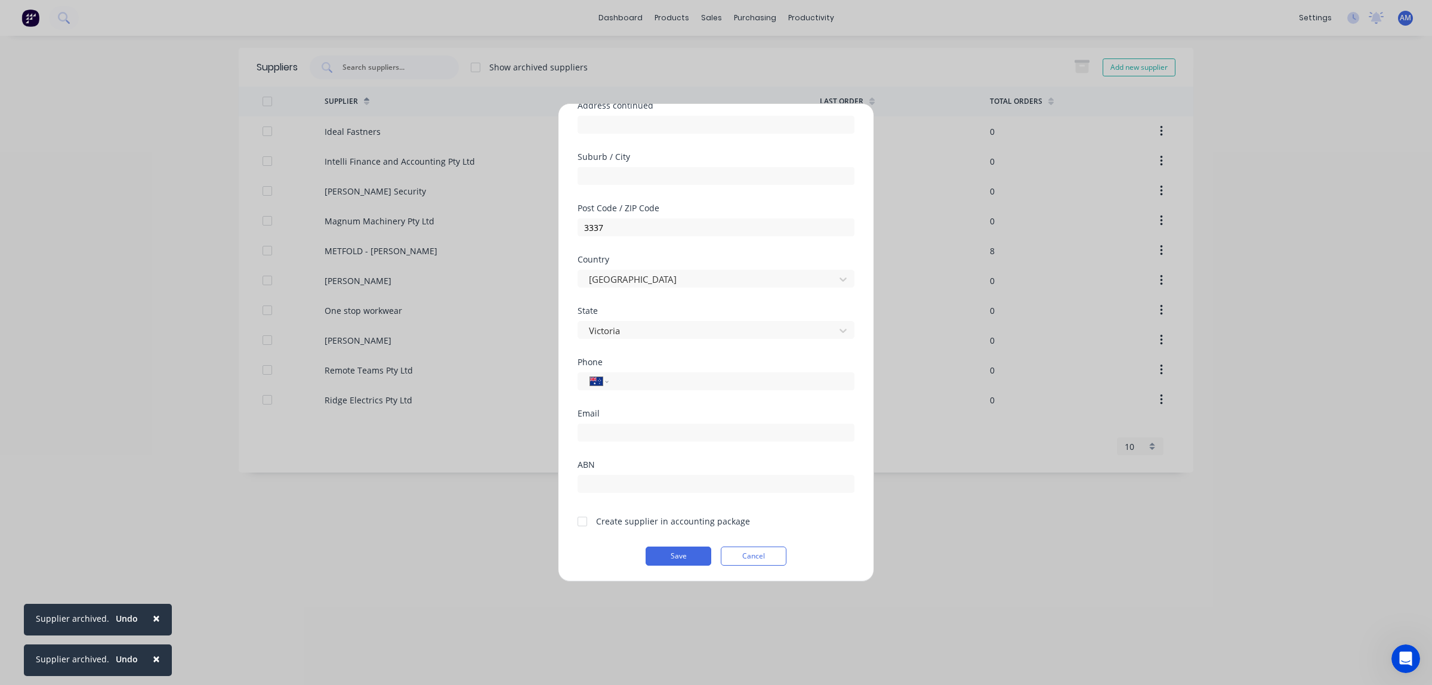
scroll to position [156, 0]
click at [612, 416] on input "email" at bounding box center [716, 432] width 277 height 18
click at [615, 416] on input "email" at bounding box center [716, 432] width 277 height 18
type input "orders@metfoldsm.com.au"
click at [668, 416] on button "Save" at bounding box center [679, 555] width 66 height 19
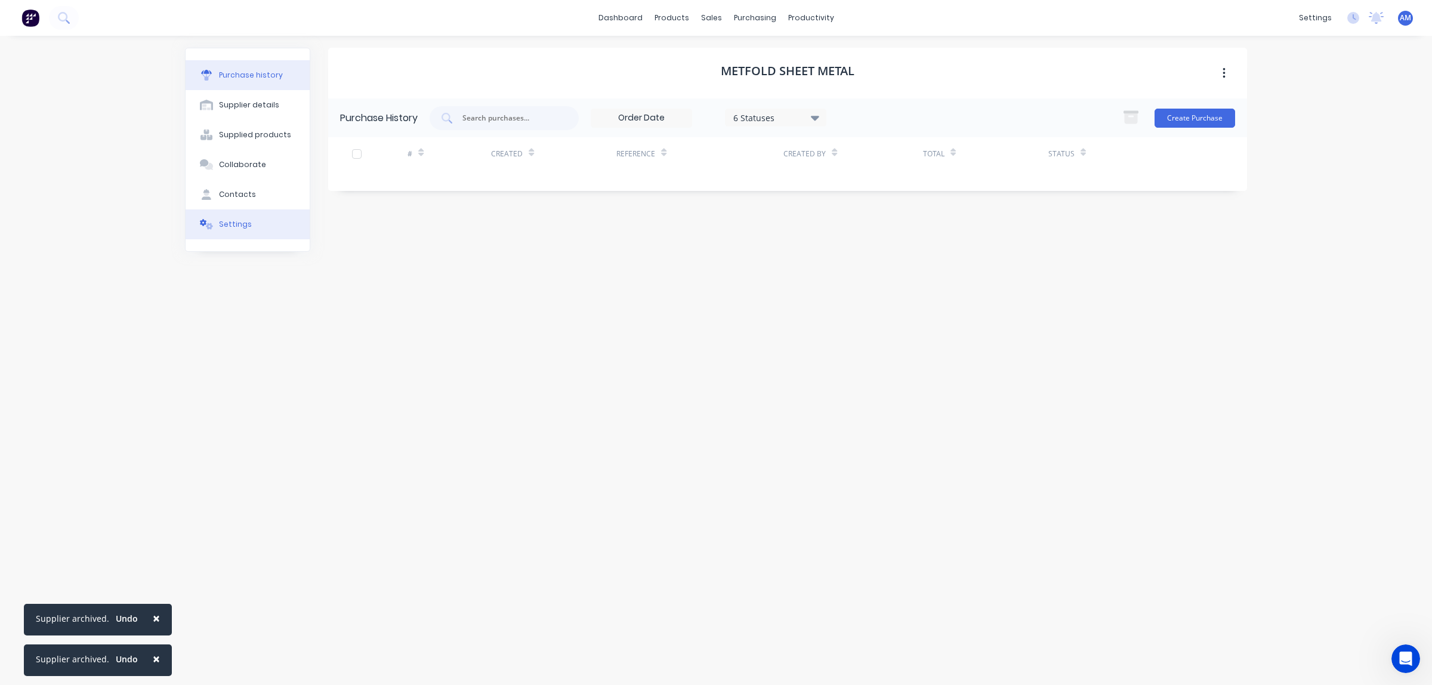
click at [240, 229] on div "Settings" at bounding box center [235, 224] width 33 height 11
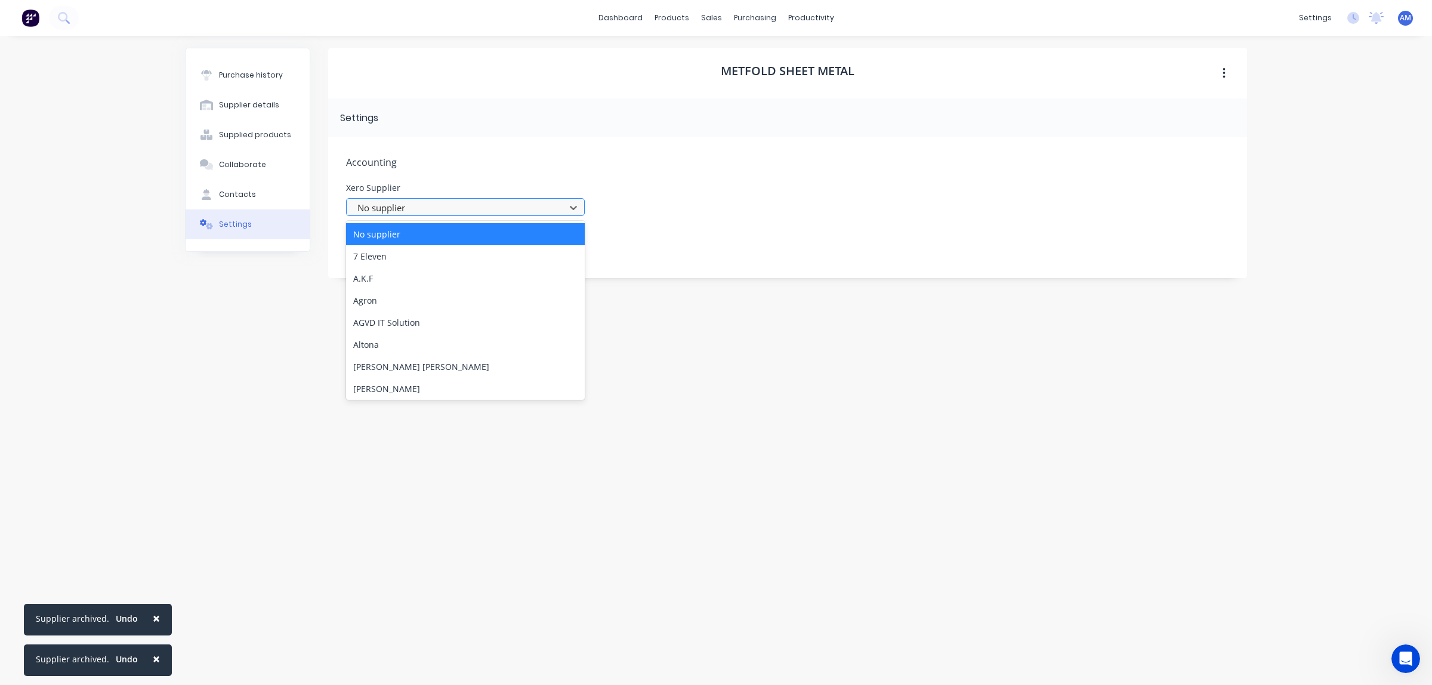
click at [410, 213] on div at bounding box center [457, 207] width 203 height 15
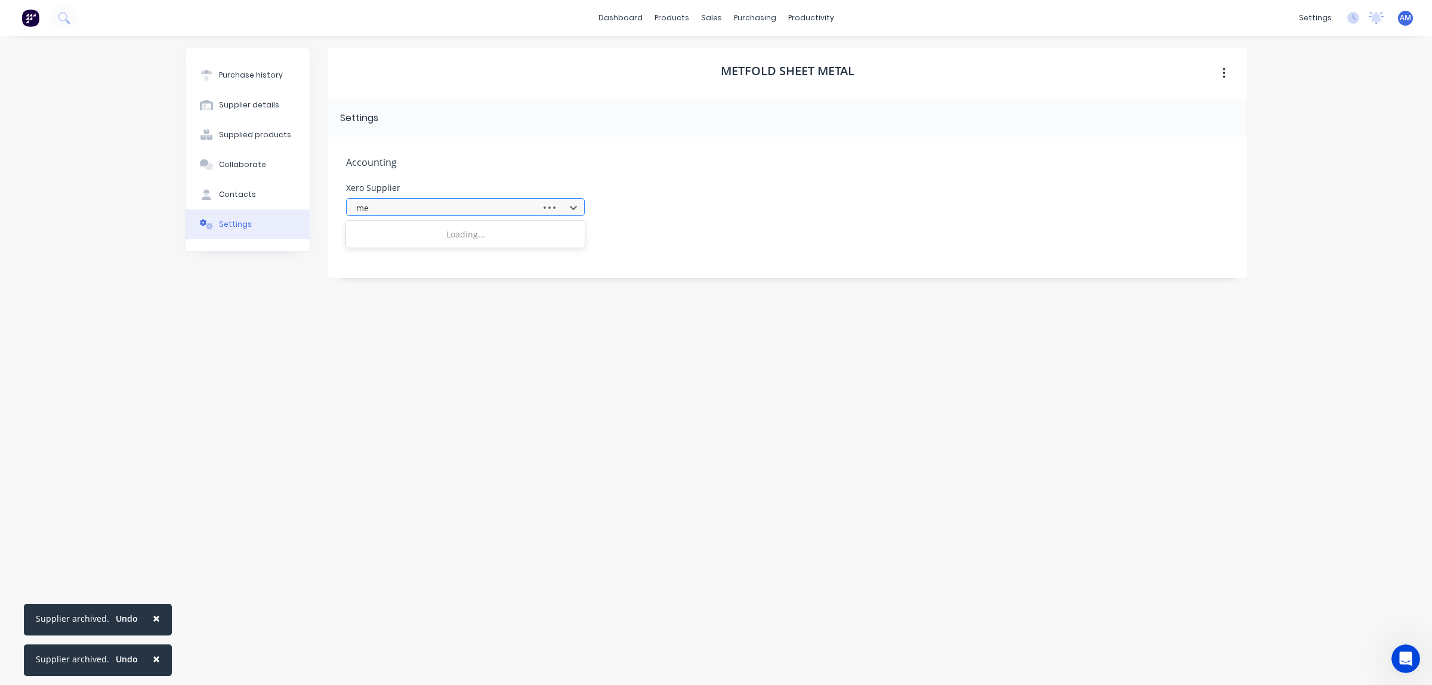
type input "met"
click at [394, 277] on div "METFOLD SHEET METAL" at bounding box center [465, 278] width 239 height 22
click at [764, 55] on div "Purchase Orders" at bounding box center [793, 57] width 63 height 11
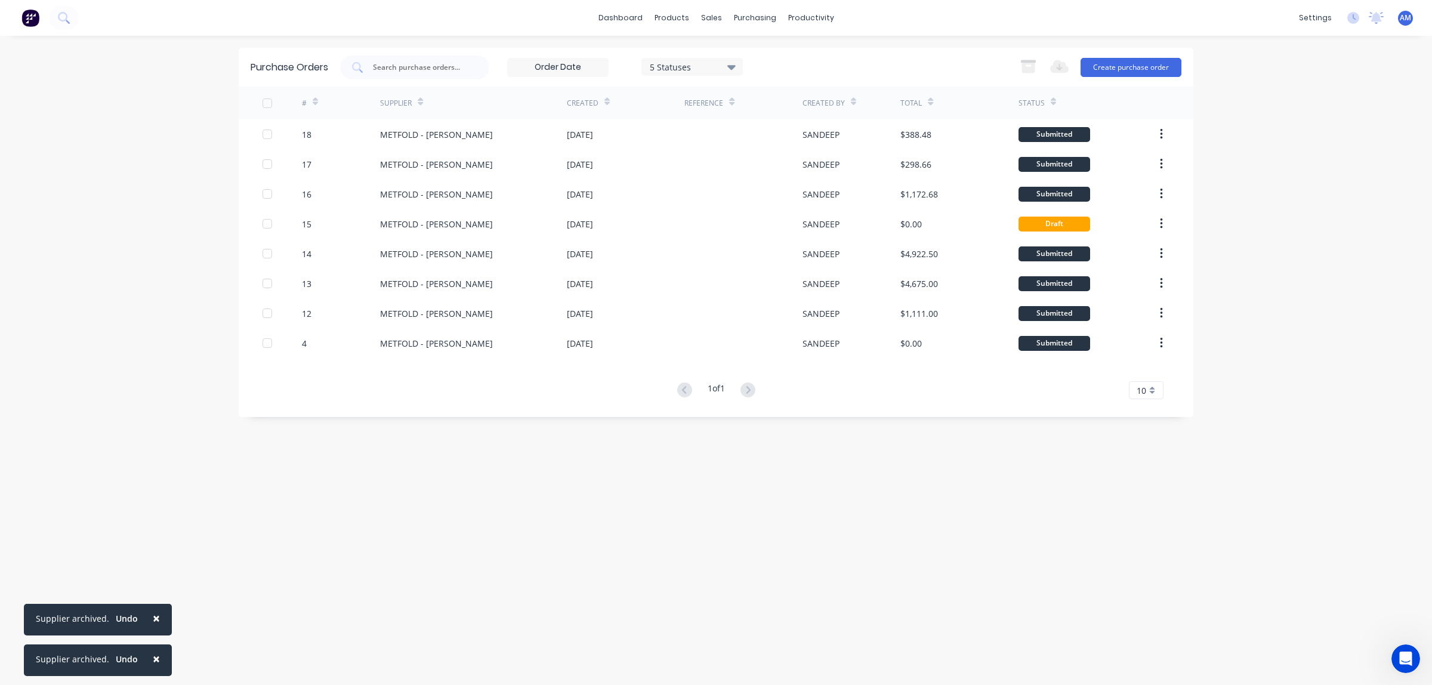
click at [153, 416] on span "×" at bounding box center [156, 618] width 7 height 17
click at [155, 416] on span "×" at bounding box center [156, 658] width 7 height 17
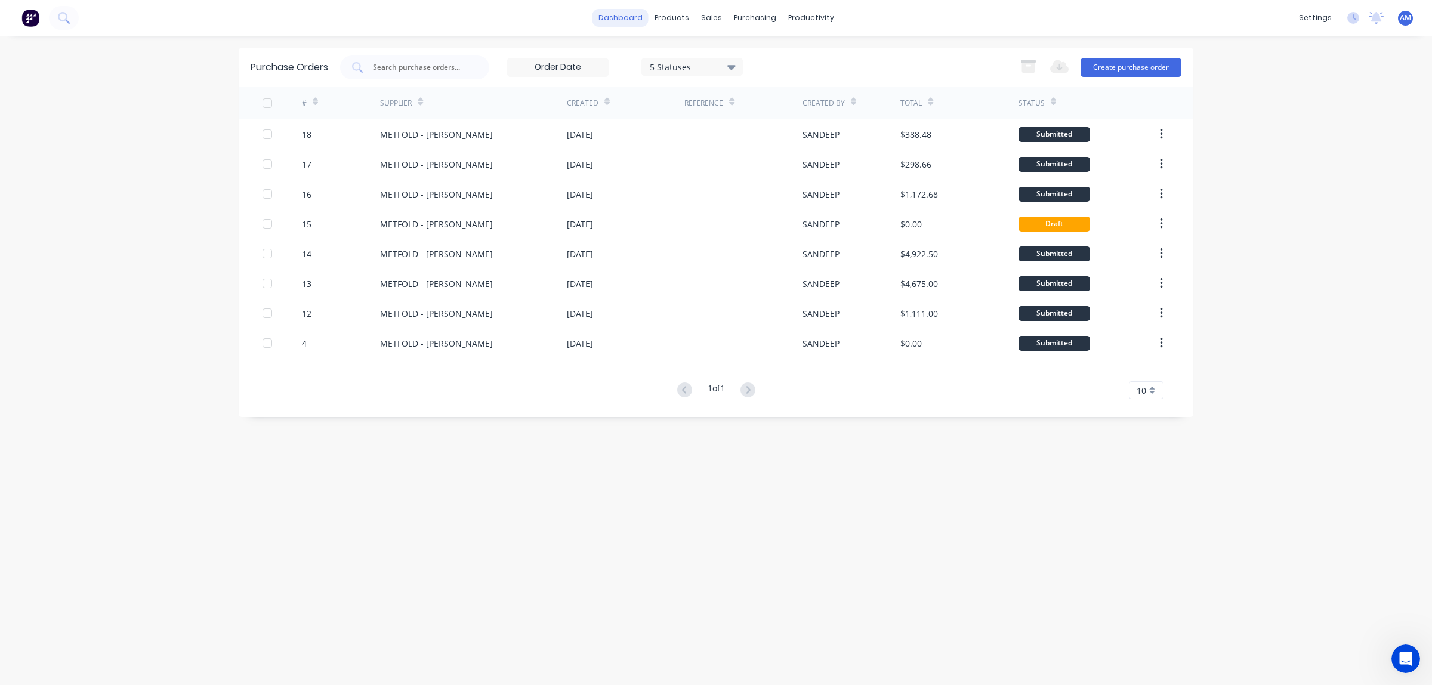
click at [615, 23] on link "dashboard" at bounding box center [620, 18] width 56 height 18
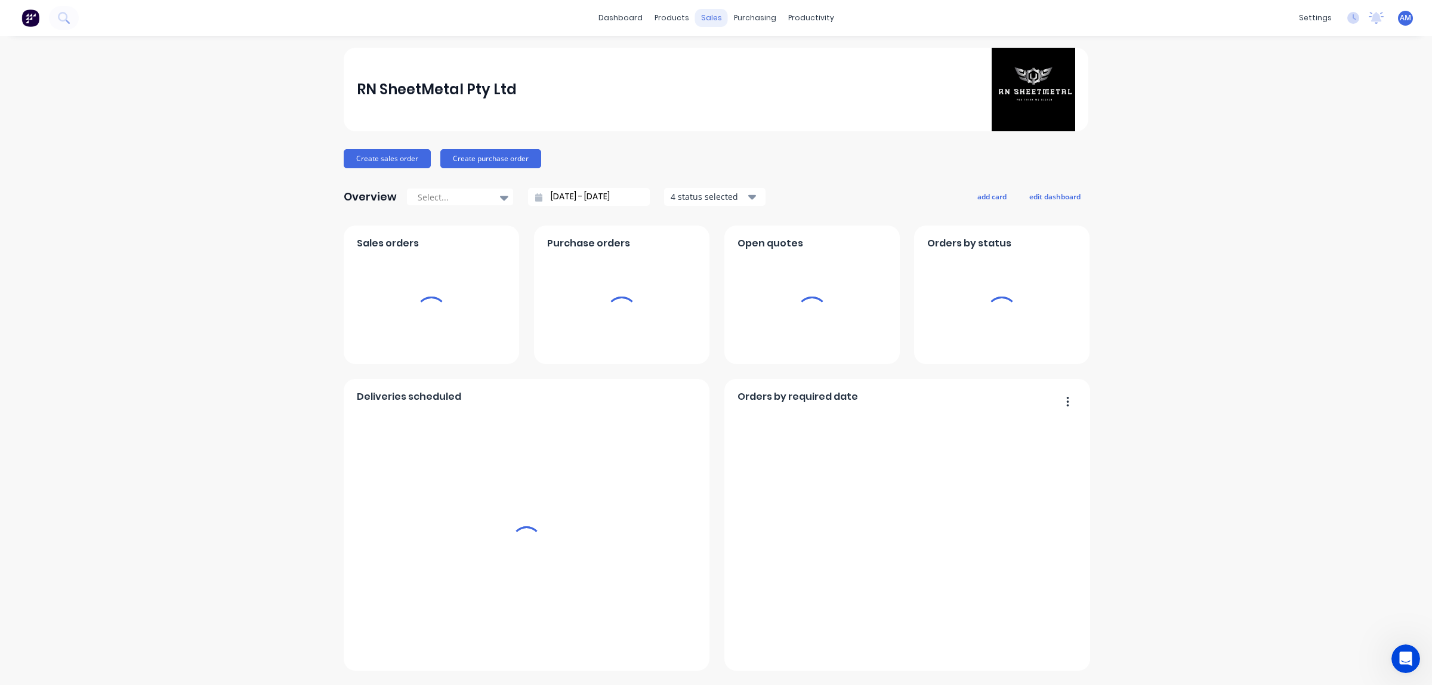
click at [716, 18] on div "sales" at bounding box center [711, 18] width 33 height 18
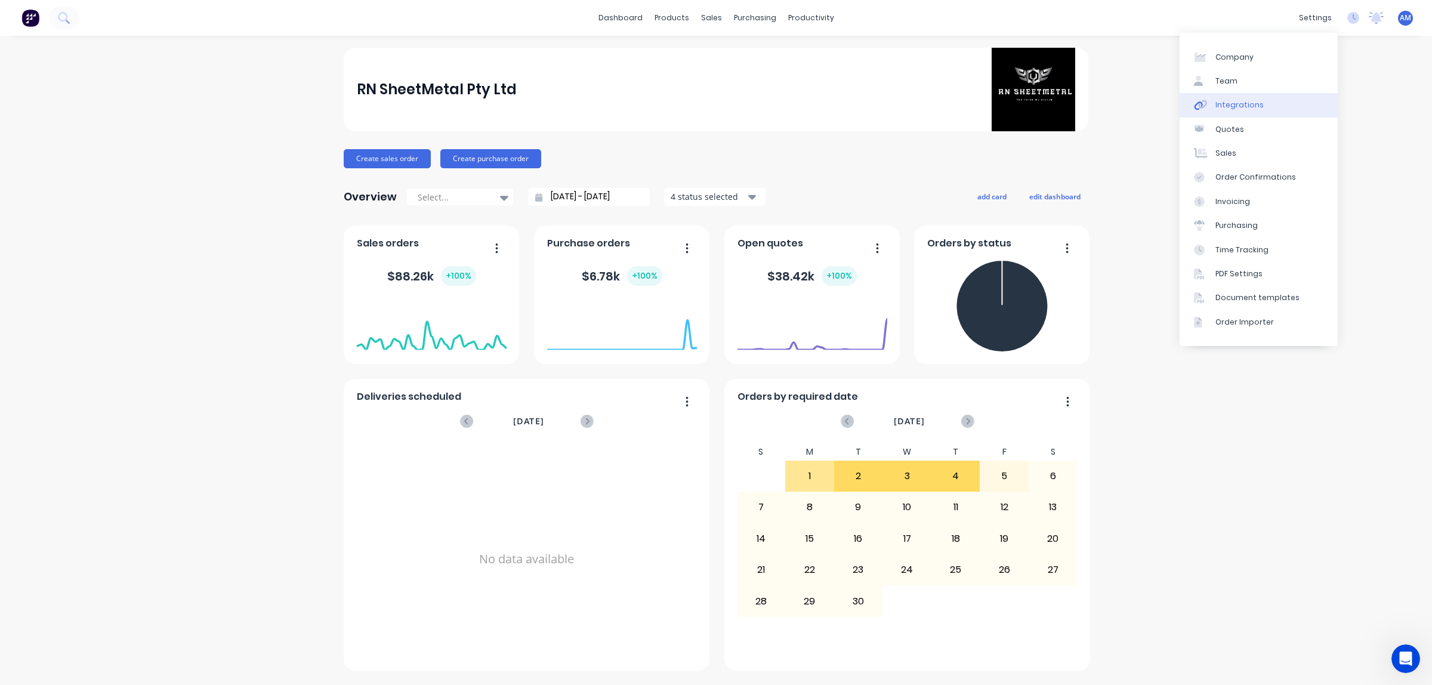
click at [954, 106] on div "Integrations" at bounding box center [1239, 105] width 48 height 11
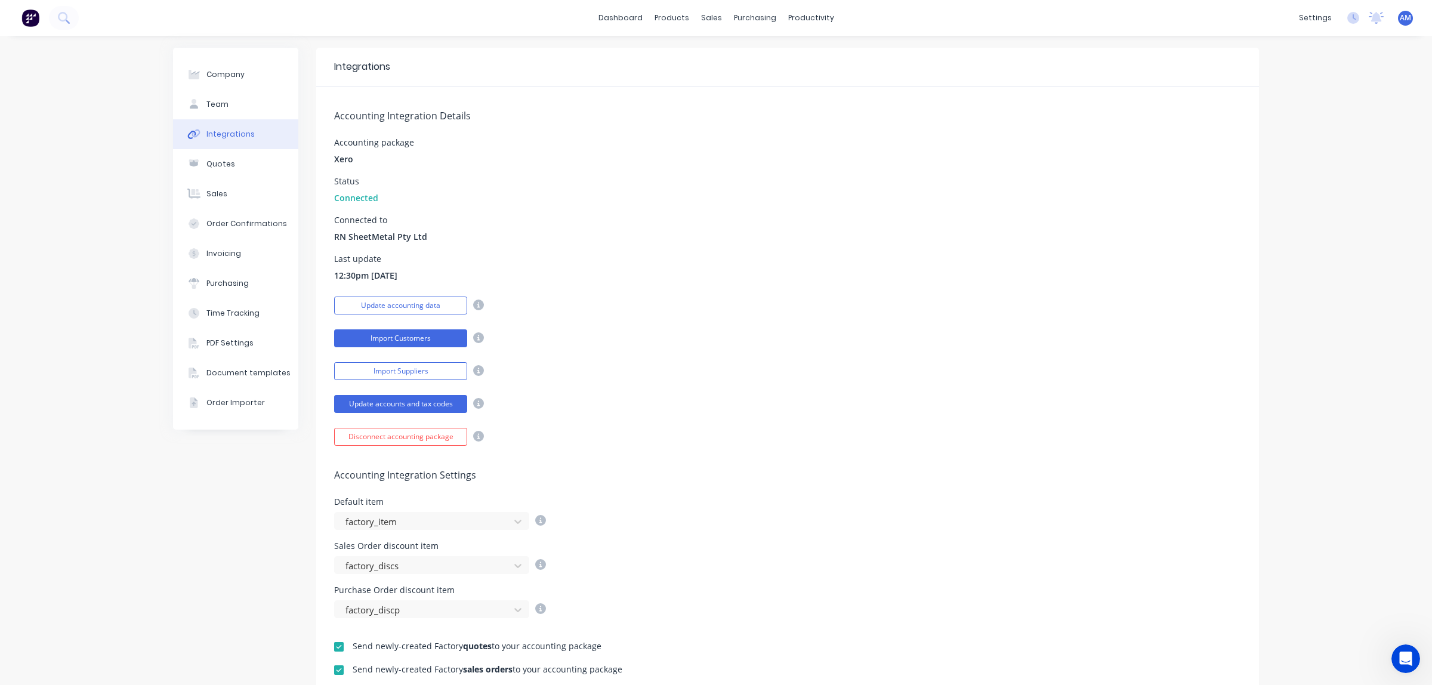
click at [401, 341] on button "Import Customers" at bounding box center [400, 338] width 133 height 18
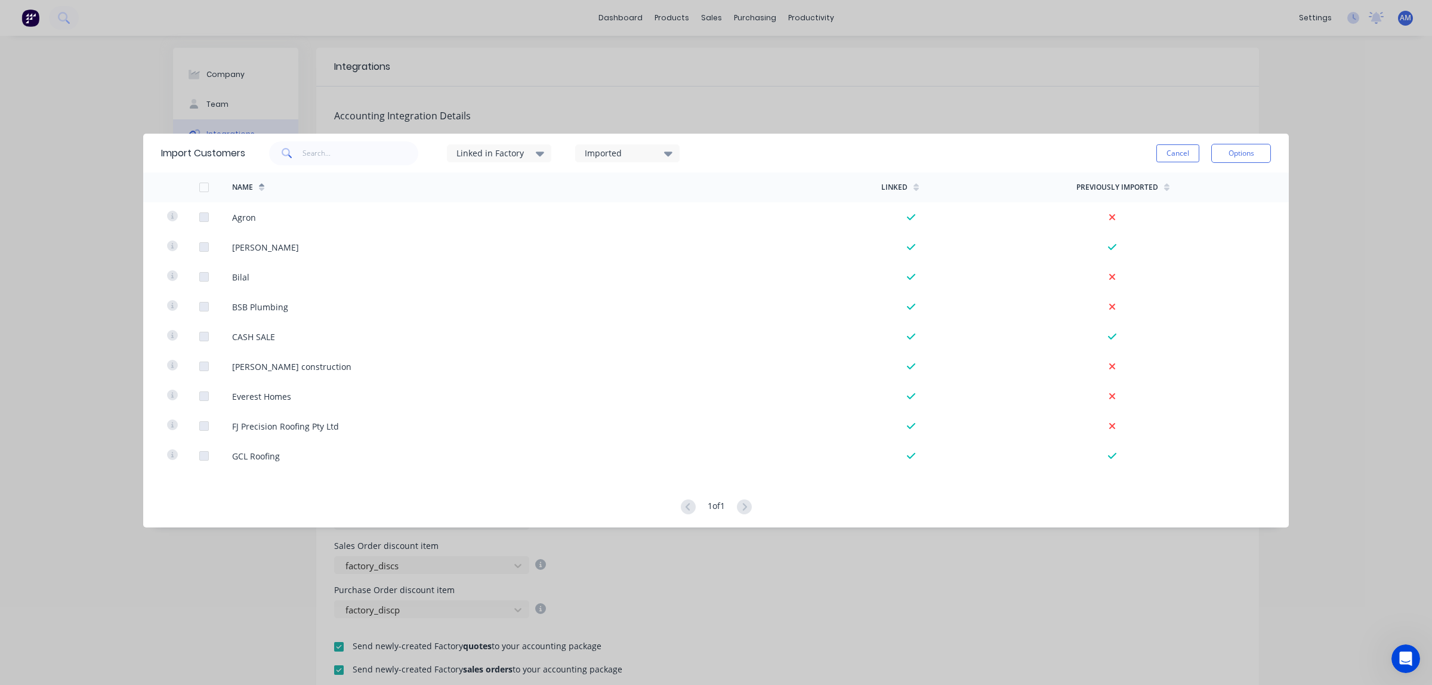
click at [954, 156] on button "Cancel" at bounding box center [1177, 153] width 43 height 18
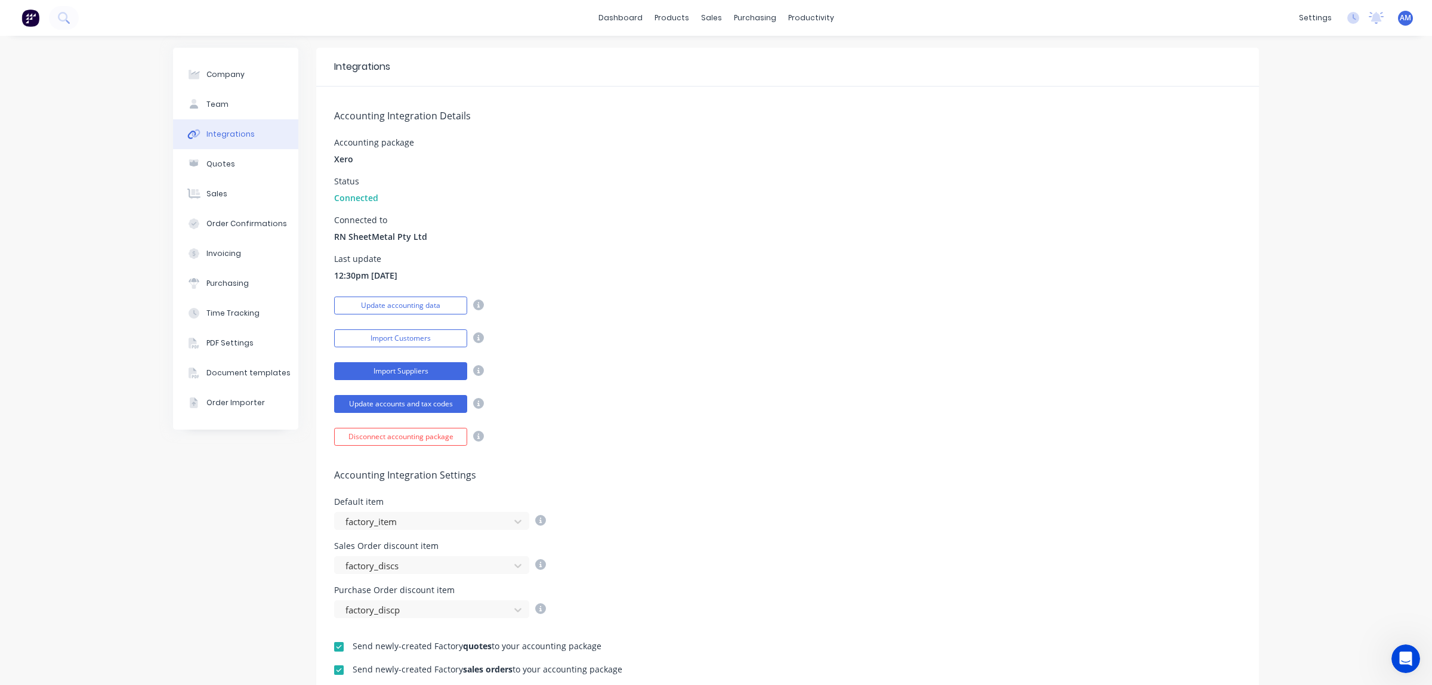
click at [401, 370] on button "Import Suppliers" at bounding box center [400, 371] width 133 height 18
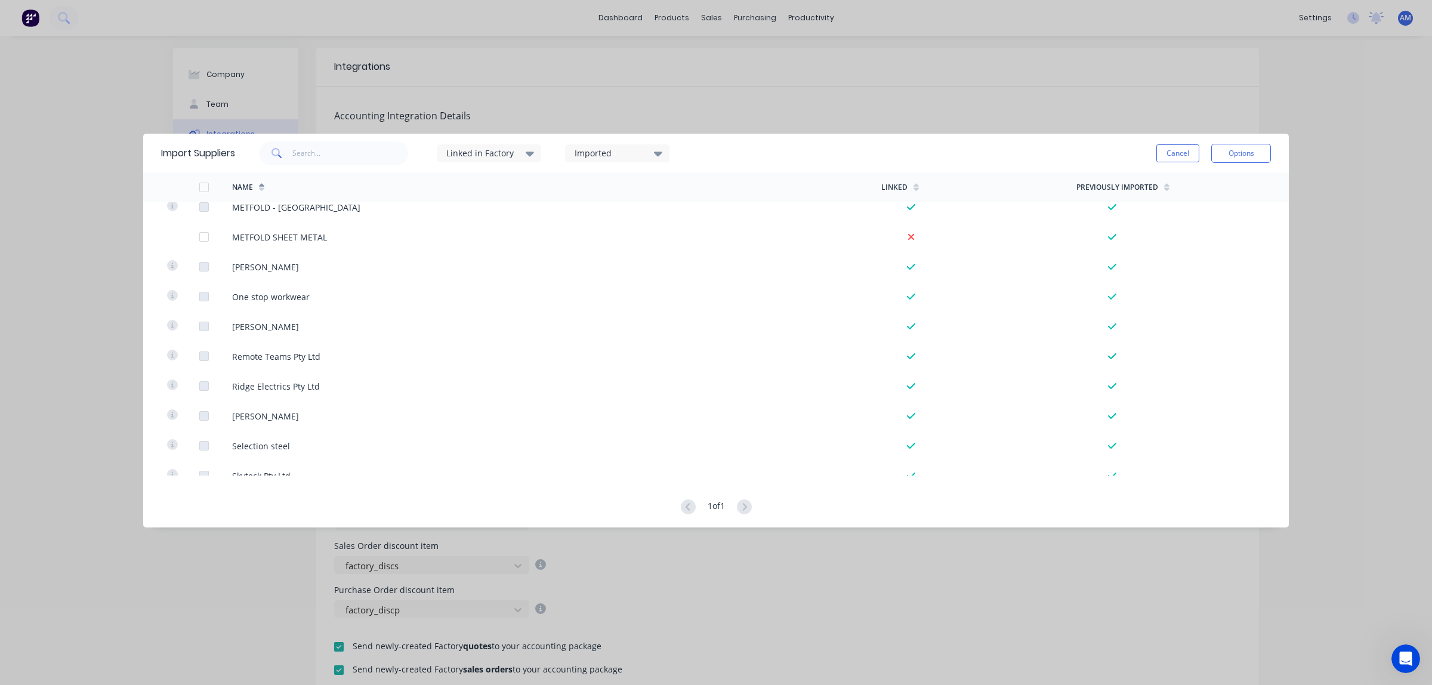
scroll to position [353, 0]
click at [954, 154] on button "Options" at bounding box center [1241, 153] width 60 height 19
click at [954, 219] on div "Import all suppliers" at bounding box center [1214, 213] width 92 height 17
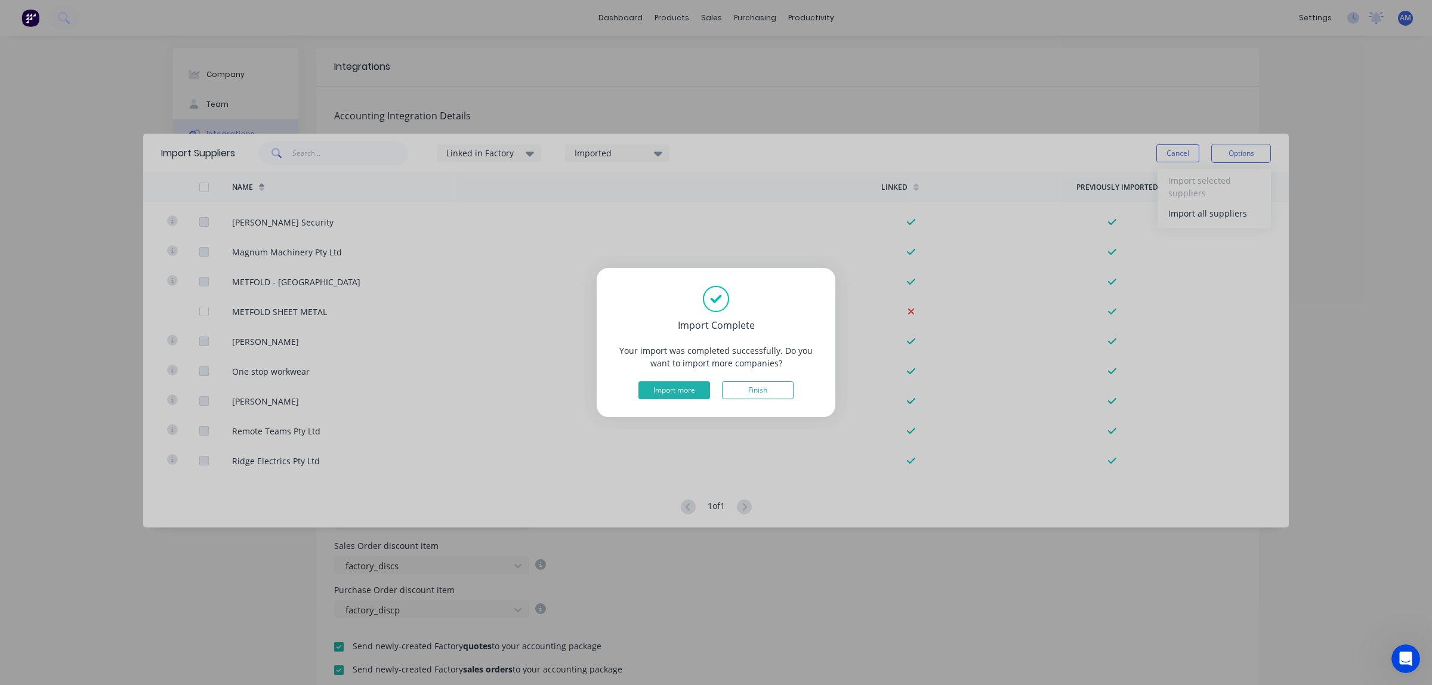
click at [682, 389] on button "Import more" at bounding box center [674, 390] width 72 height 18
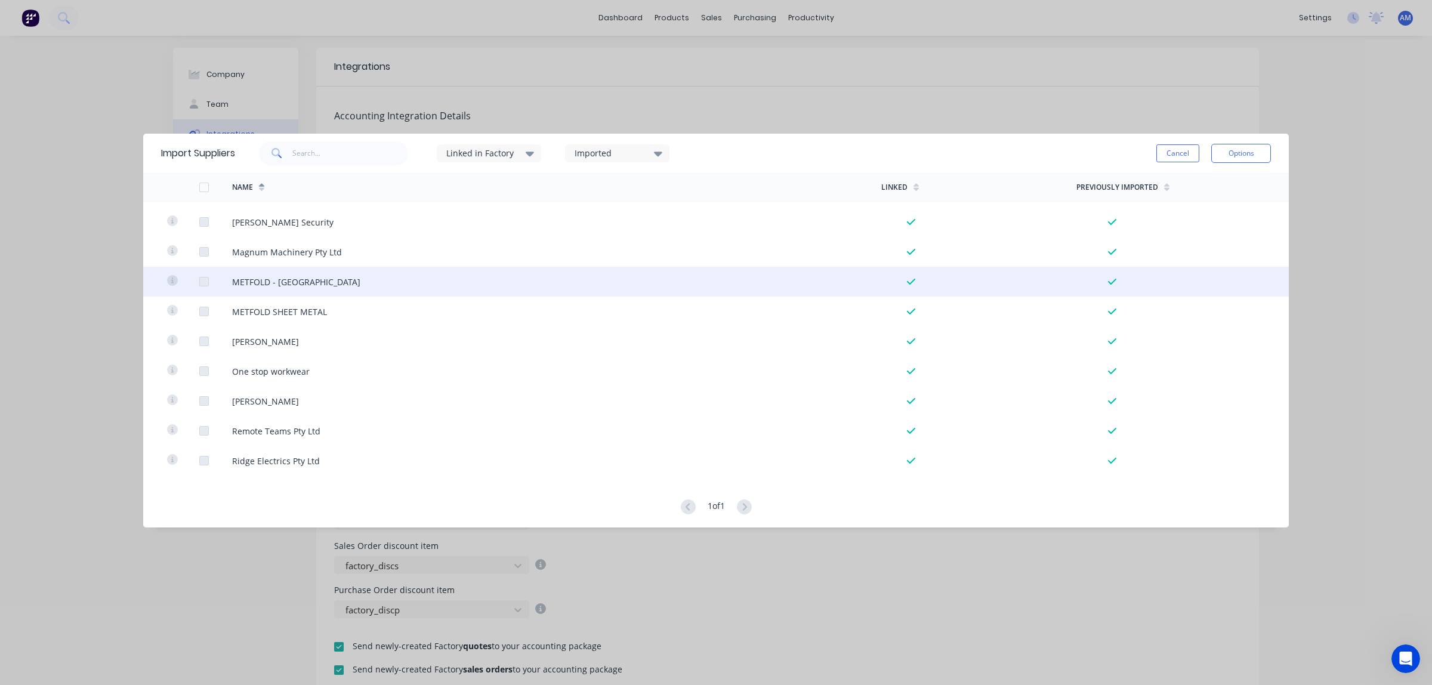
click at [860, 279] on div "METFOLD - SUNBURY" at bounding box center [556, 282] width 649 height 30
click at [896, 282] on div at bounding box center [911, 282] width 60 height 13
click at [954, 276] on div at bounding box center [1112, 282] width 72 height 13
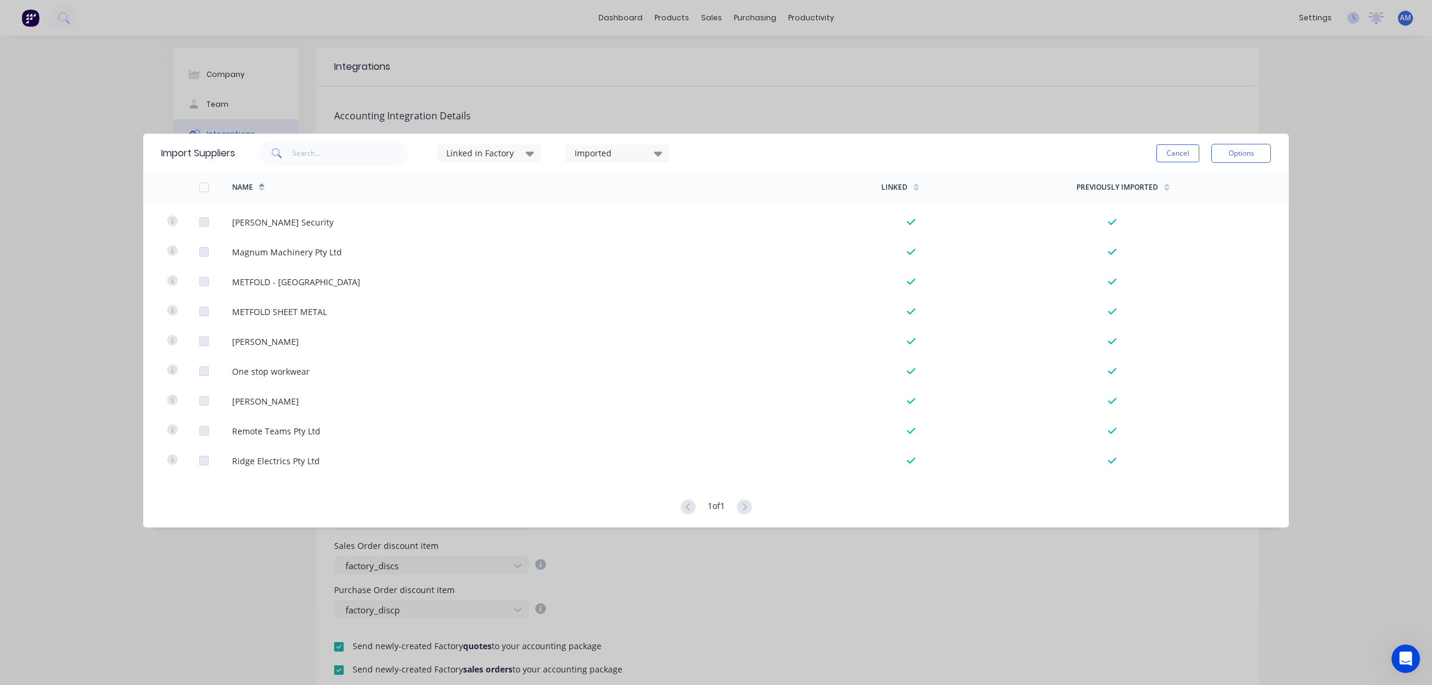
click at [954, 155] on button "Cancel" at bounding box center [1177, 153] width 43 height 18
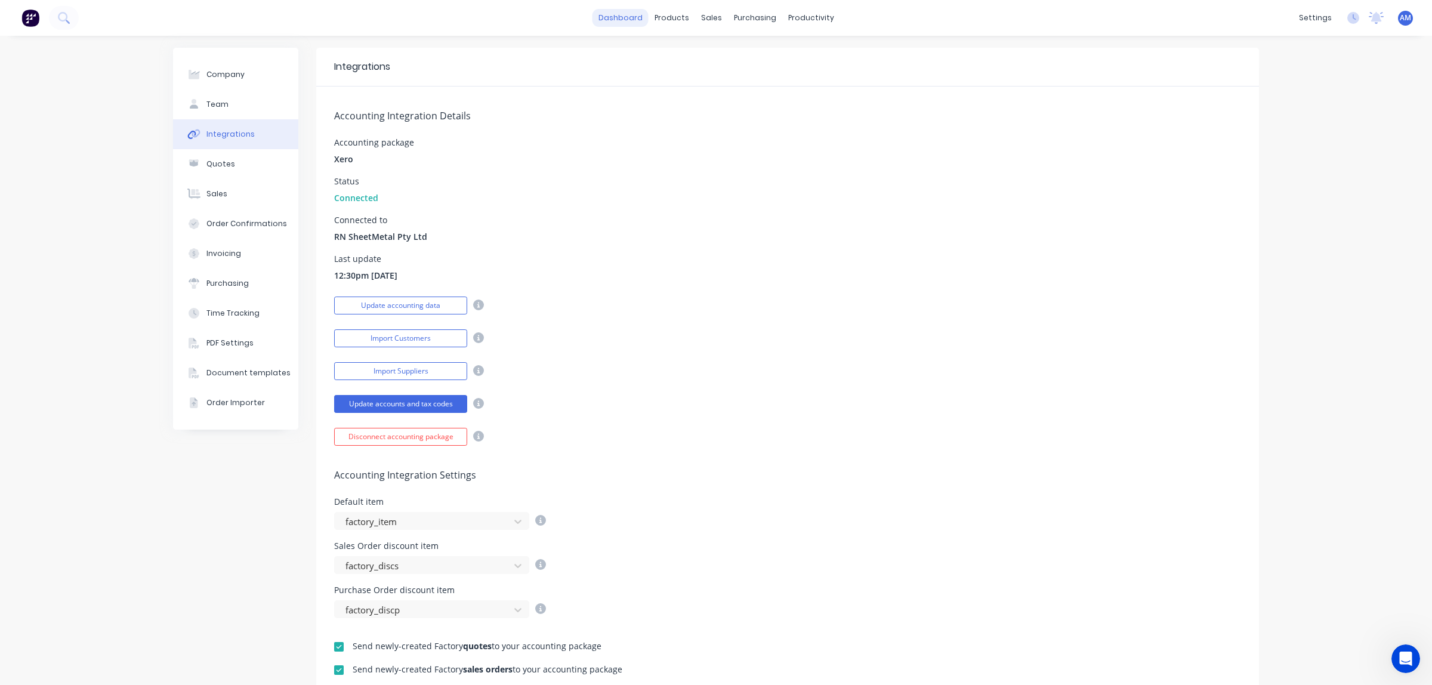
click at [619, 24] on link "dashboard" at bounding box center [620, 18] width 56 height 18
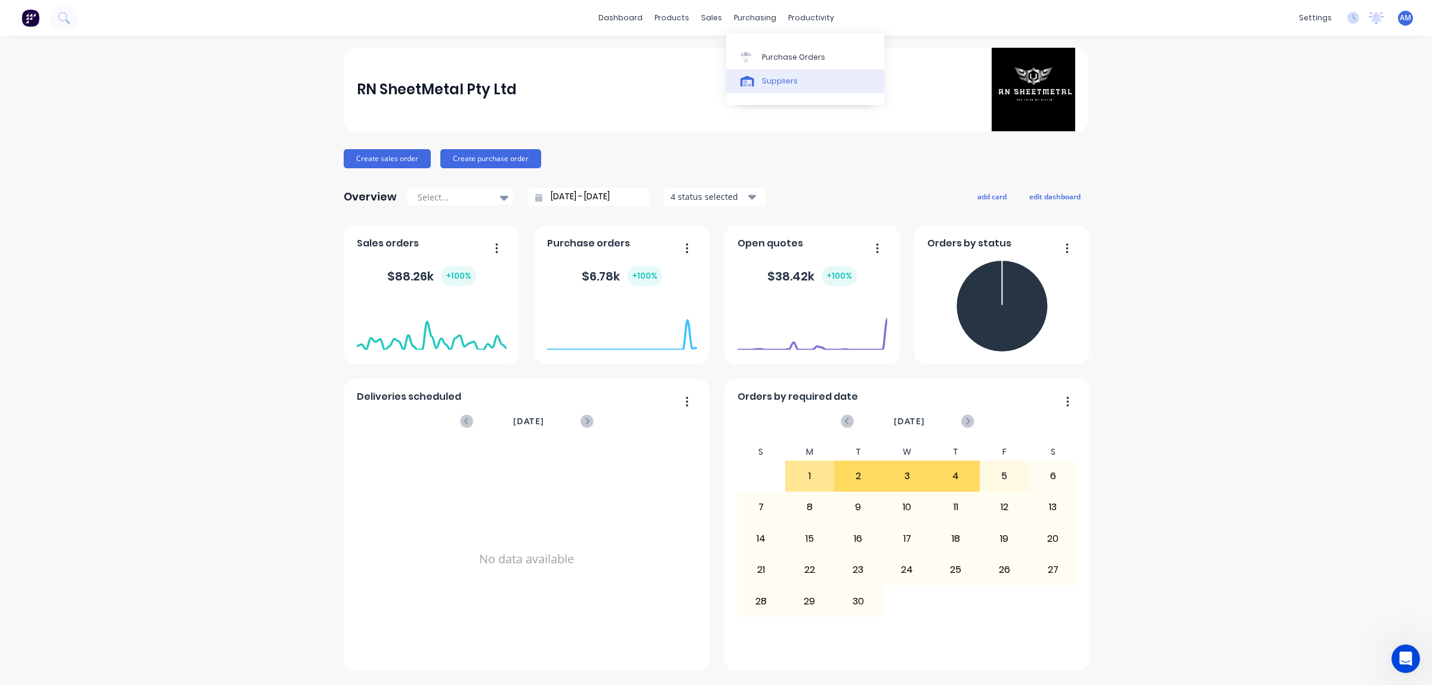
click at [770, 81] on div "Suppliers" at bounding box center [780, 81] width 36 height 11
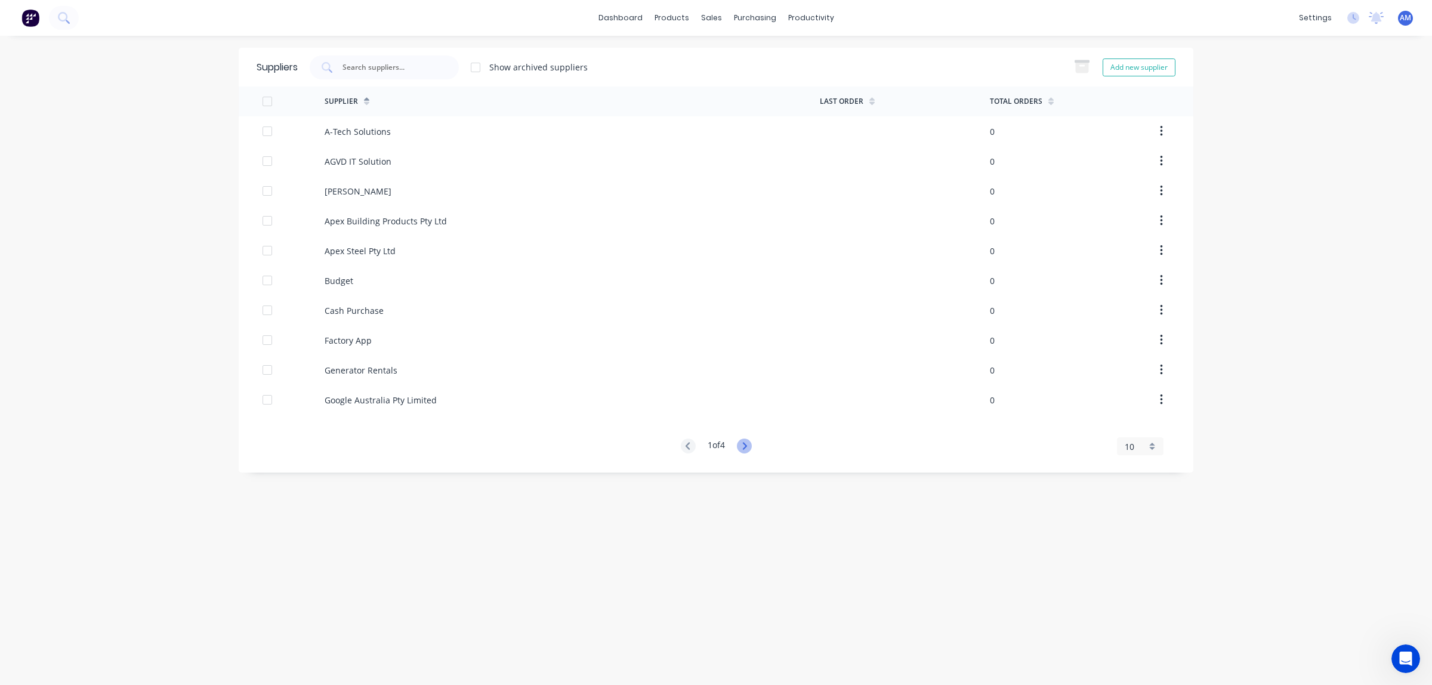
click at [746, 416] on icon at bounding box center [744, 446] width 15 height 15
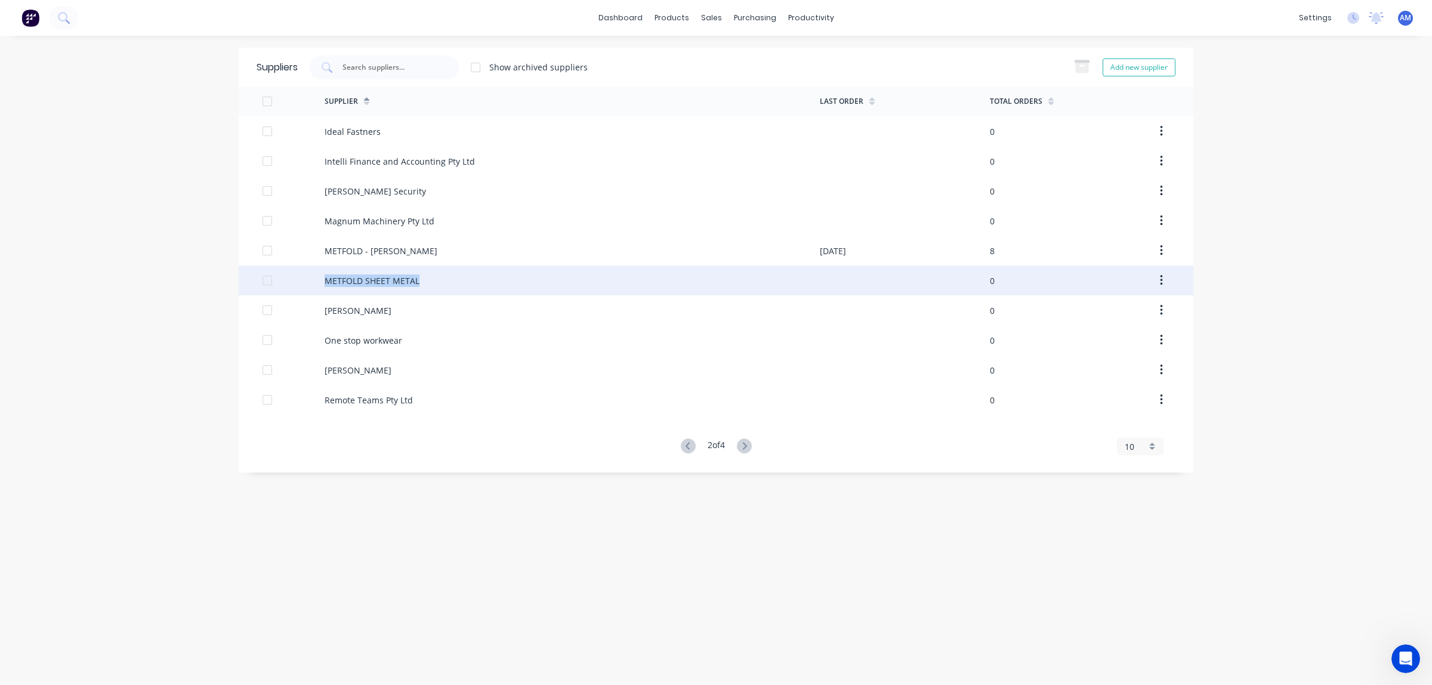
drag, startPoint x: 424, startPoint y: 279, endPoint x: 325, endPoint y: 283, distance: 98.5
click at [325, 283] on div "METFOLD SHEET METAL" at bounding box center [572, 280] width 495 height 30
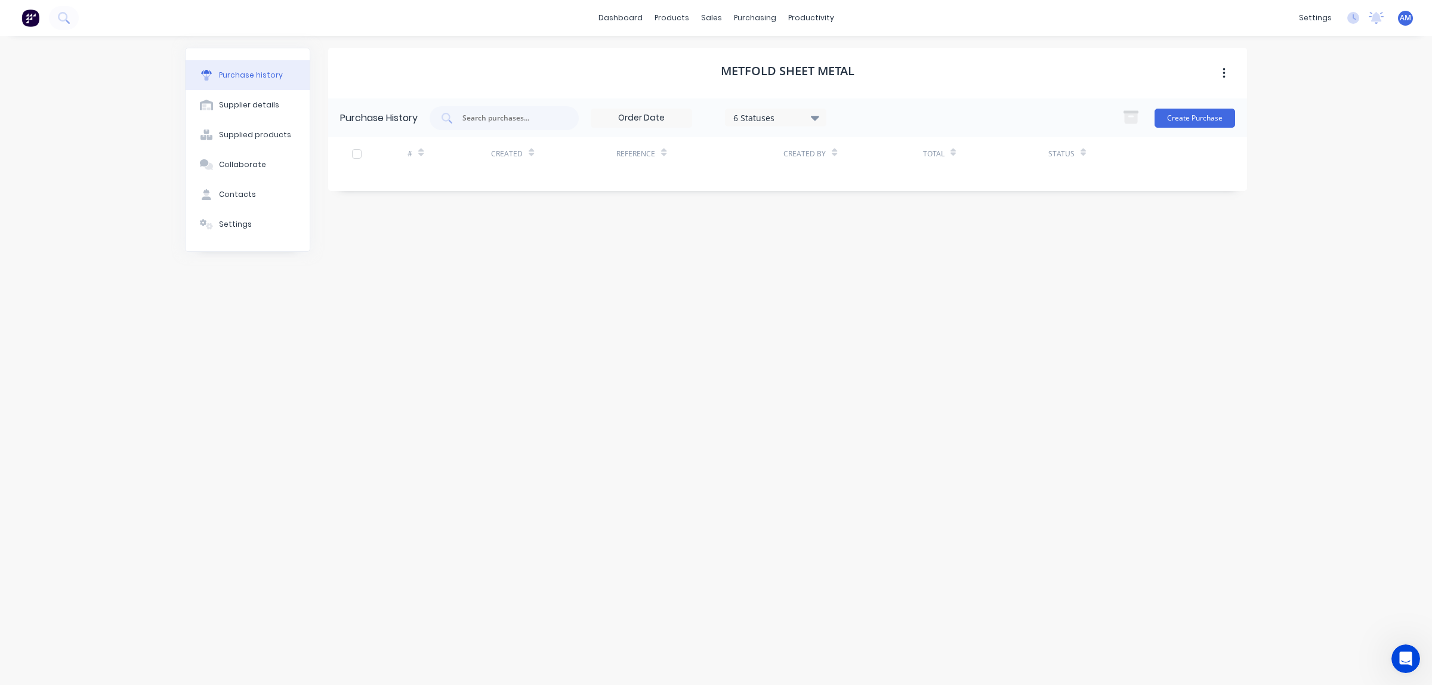
scroll to position [1821, 0]
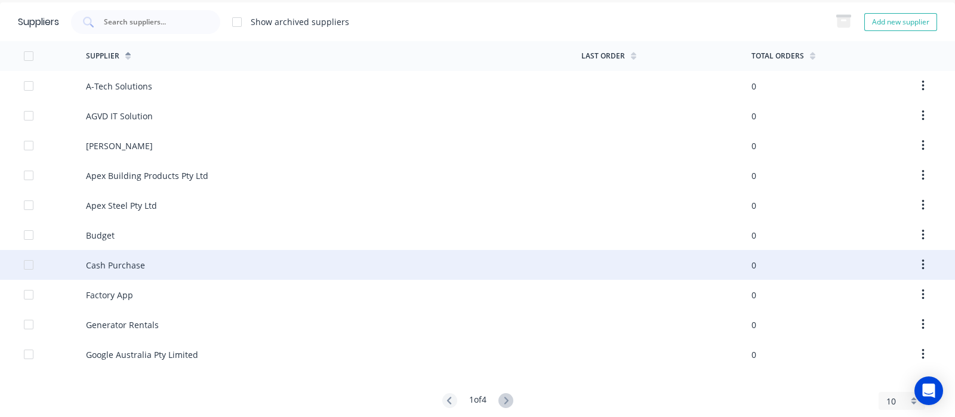
scroll to position [67, 0]
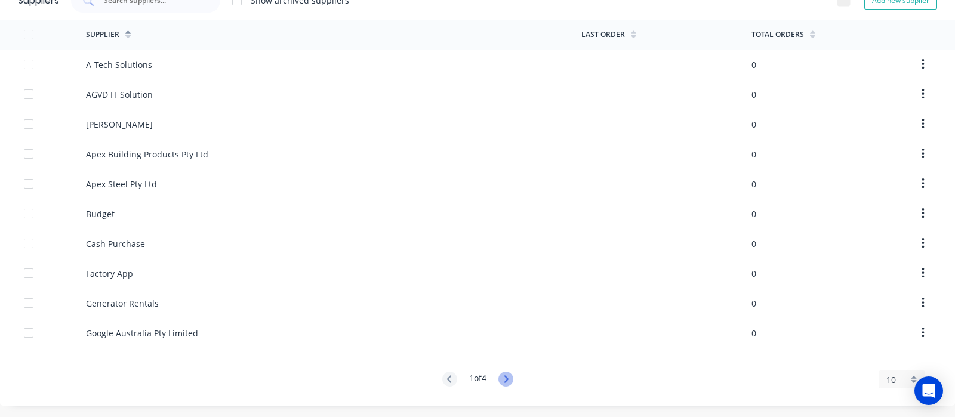
click at [504, 375] on icon at bounding box center [505, 379] width 15 height 15
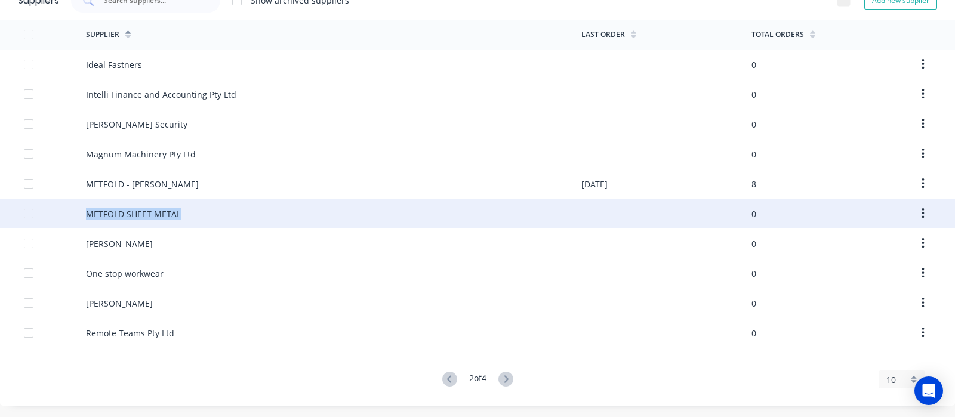
drag, startPoint x: 182, startPoint y: 208, endPoint x: 82, endPoint y: 206, distance: 99.7
click at [82, 206] on div "METFOLD SHEET METAL 0" at bounding box center [477, 214] width 955 height 30
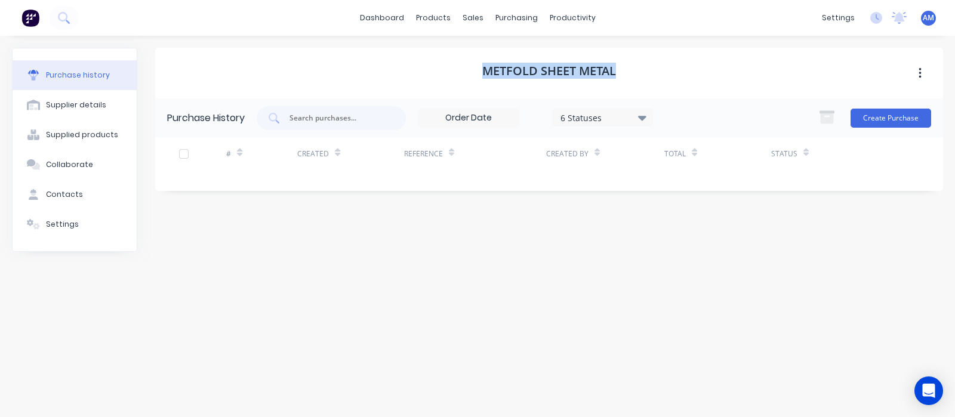
drag, startPoint x: 498, startPoint y: 70, endPoint x: 621, endPoint y: 70, distance: 123.5
click at [621, 70] on div "METFOLD SHEET METAL" at bounding box center [549, 73] width 788 height 51
click at [927, 388] on icon "Open Intercom Messenger" at bounding box center [928, 391] width 14 height 16
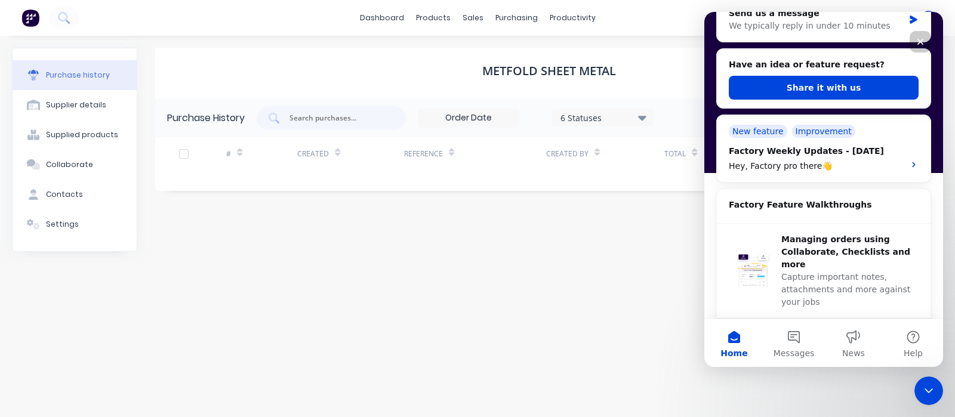
scroll to position [74, 0]
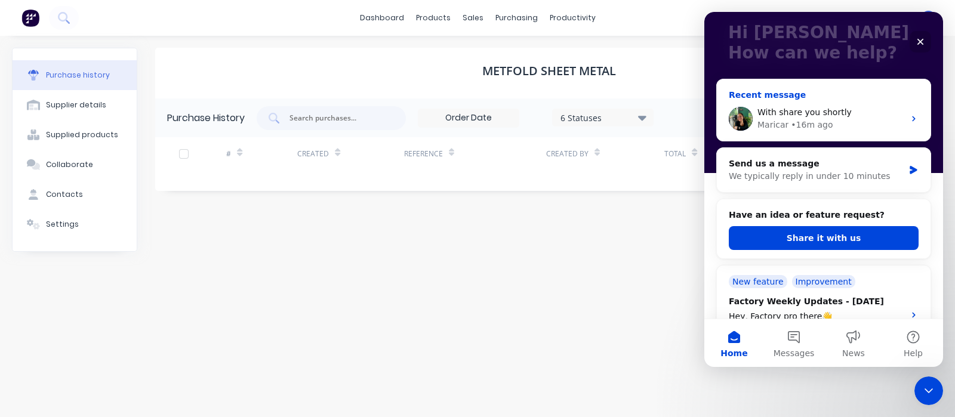
click at [817, 103] on div "With share you shortly Maricar • 16m ago" at bounding box center [824, 119] width 214 height 44
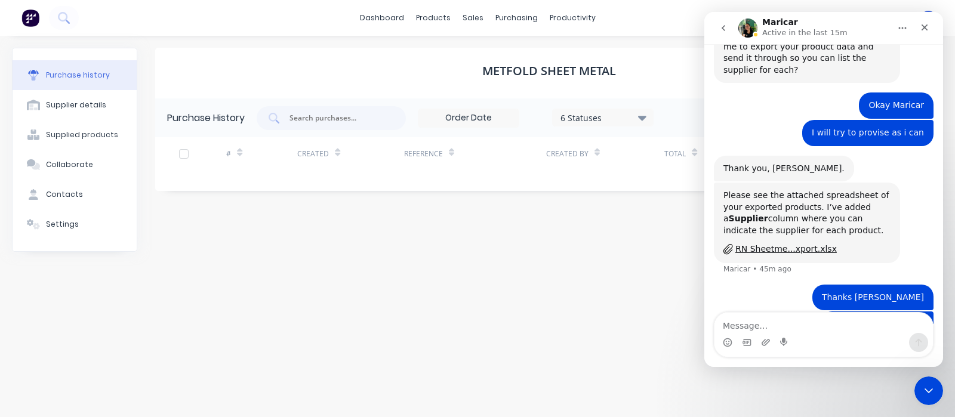
scroll to position [1584, 0]
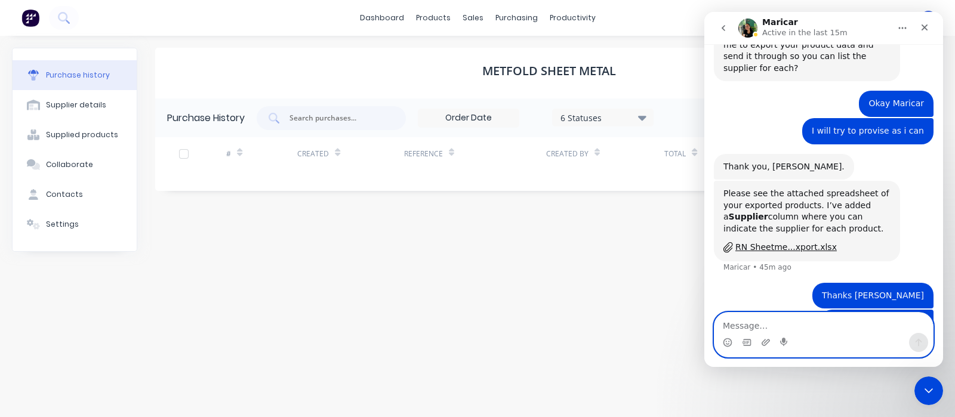
drag, startPoint x: 742, startPoint y: 316, endPoint x: 743, endPoint y: 332, distance: 16.1
click at [742, 323] on textarea "Message…" at bounding box center [823, 323] width 218 height 20
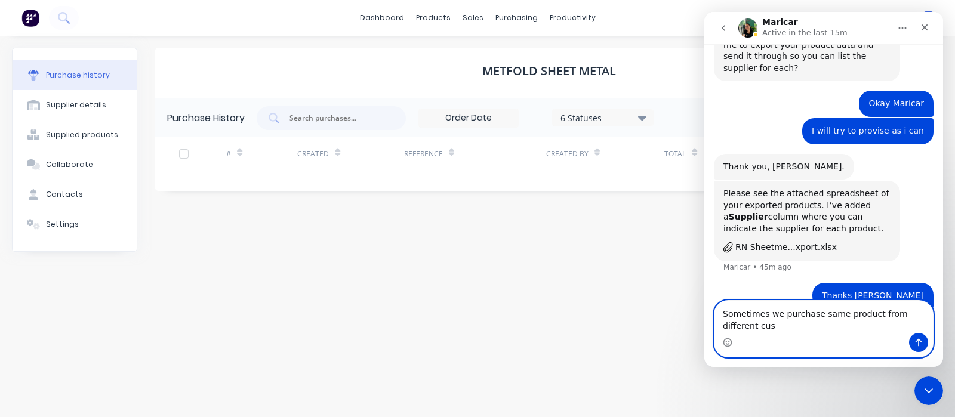
scroll to position [1596, 0]
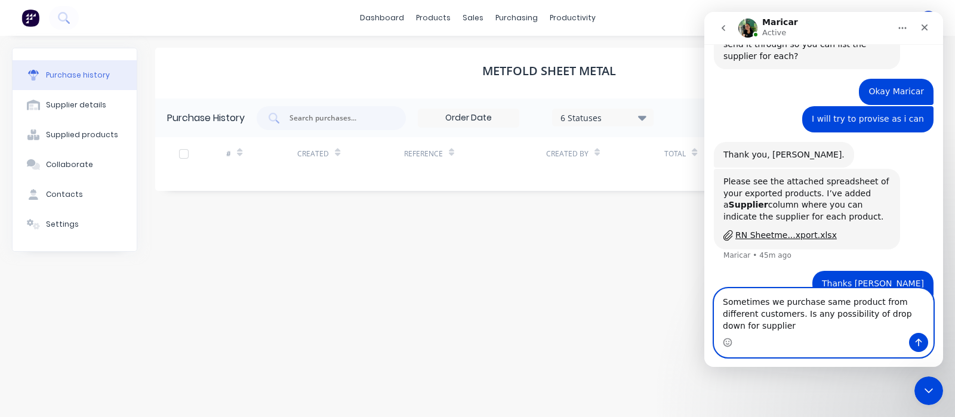
type textarea "Sometimes we purchase same product from different customers. Is any possibility…"
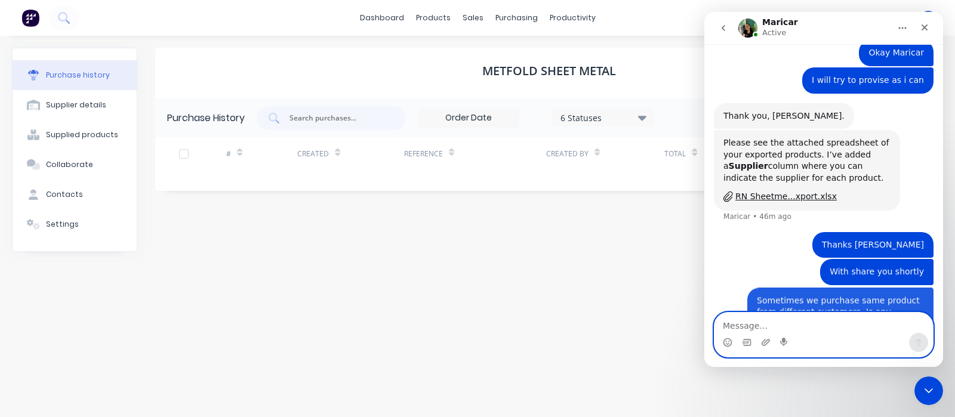
scroll to position [1635, 0]
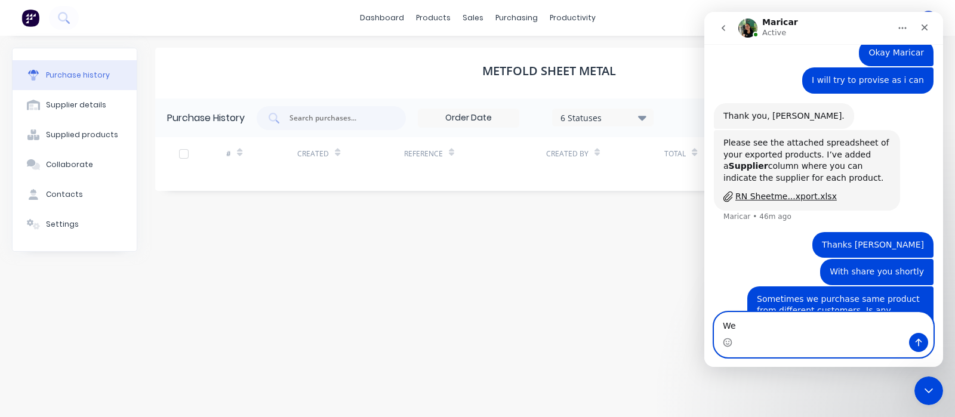
type textarea "W"
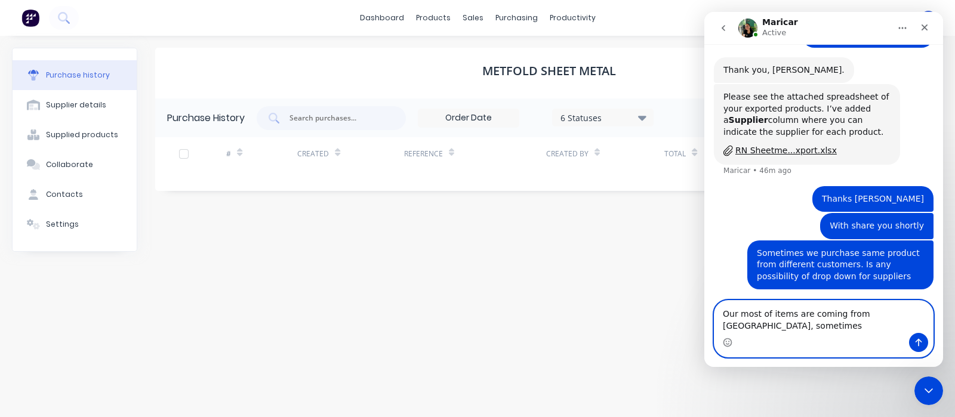
scroll to position [1693, 0]
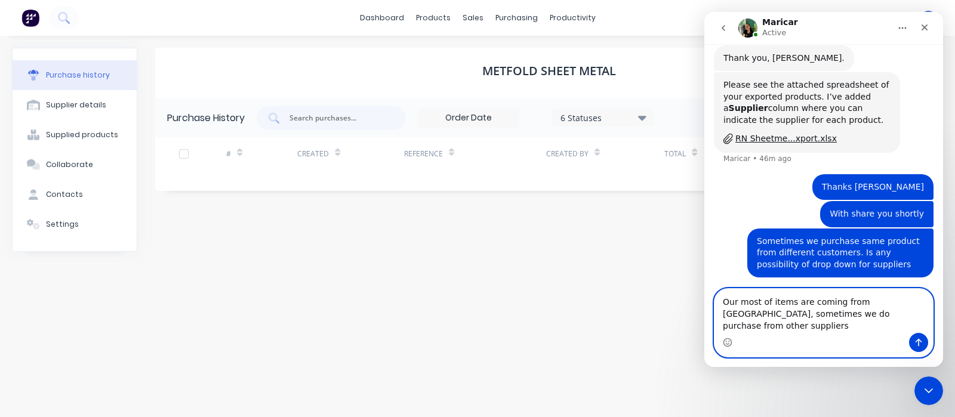
drag, startPoint x: 825, startPoint y: 323, endPoint x: 1563, endPoint y: 422, distance: 744.5
click at [825, 323] on textarea "Our most of items are coming from Metfold, sometimes we do purchase from other …" at bounding box center [823, 311] width 218 height 44
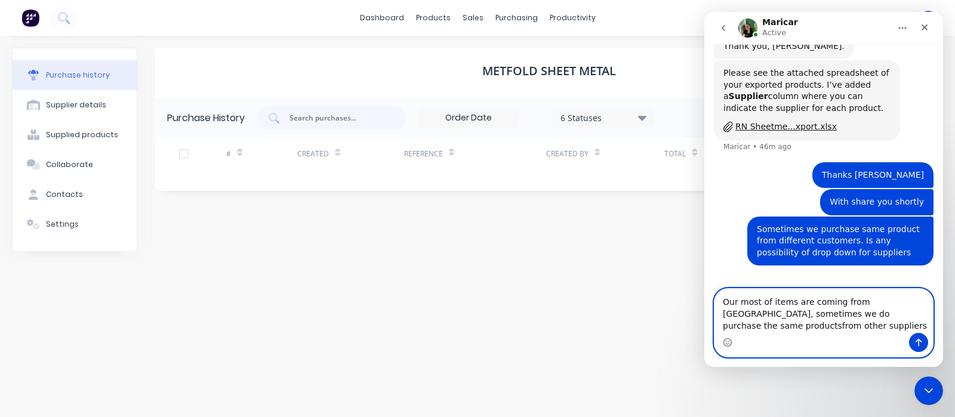
type textarea "Our most of items are coming from [GEOGRAPHIC_DATA], sometimes we do purchase t…"
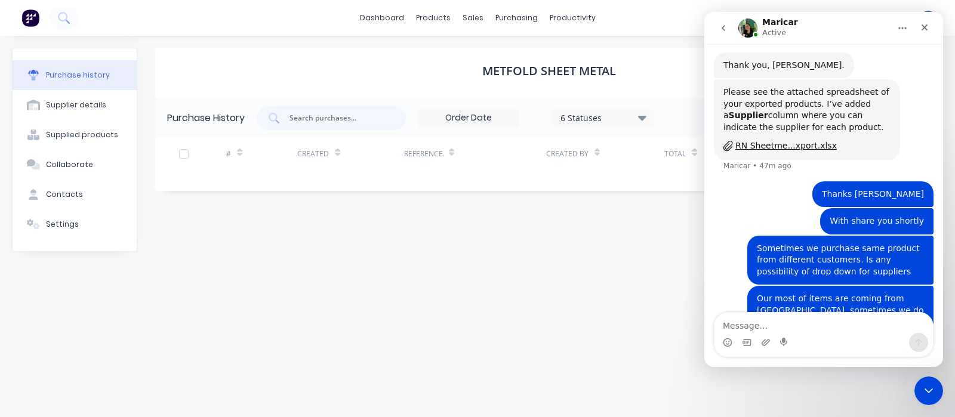
scroll to position [1731, 0]
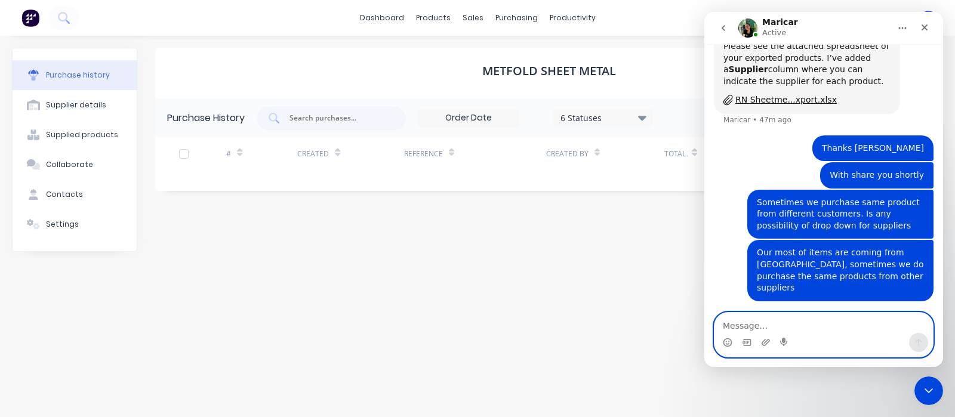
click at [734, 325] on textarea "Message…" at bounding box center [823, 323] width 218 height 20
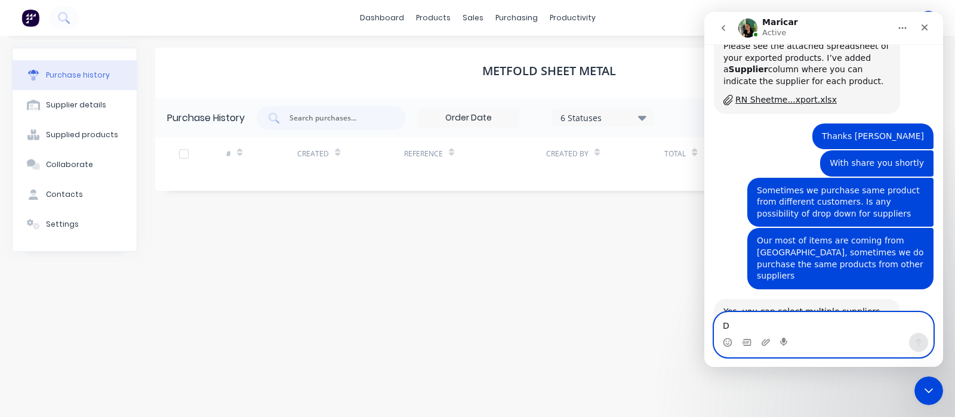
scroll to position [1790, 0]
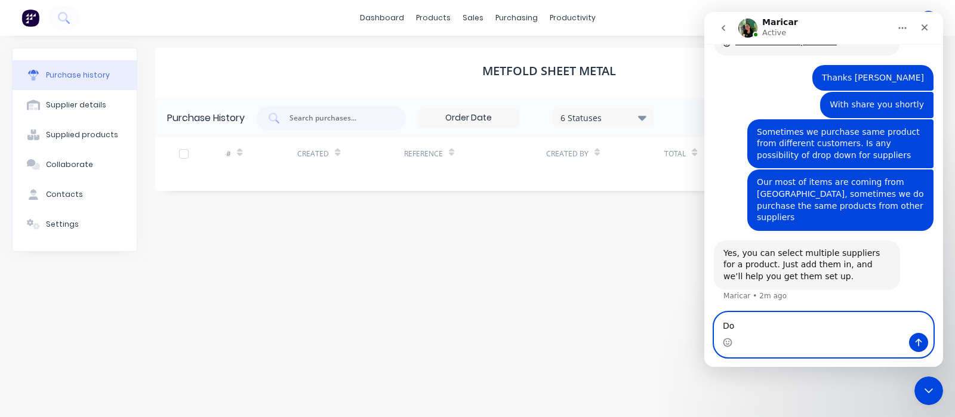
type textarea "D"
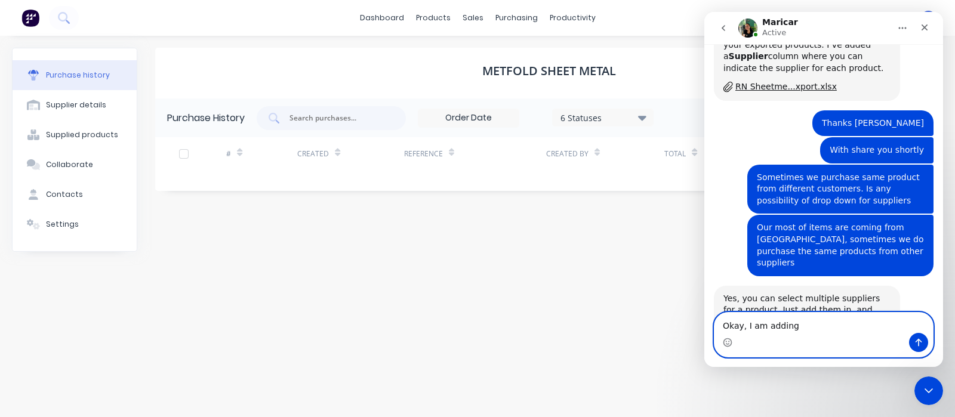
type textarea "Okay, I am adding"
type textarea "Okay"
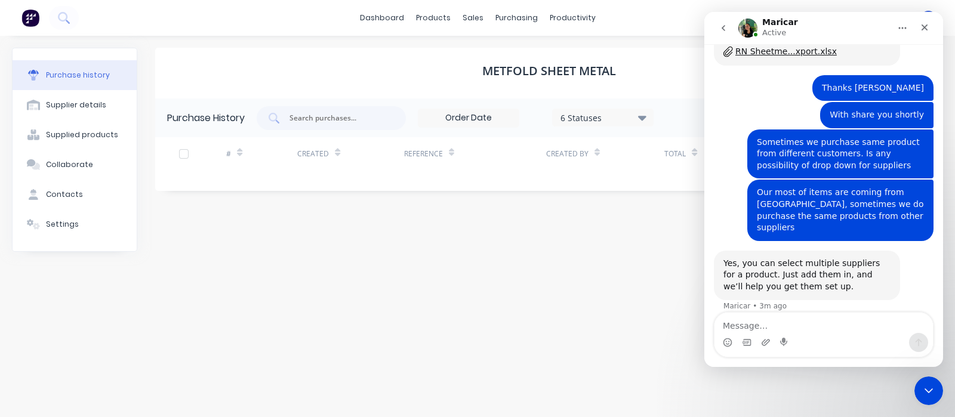
drag, startPoint x: 419, startPoint y: 292, endPoint x: 588, endPoint y: 299, distance: 169.6
click at [419, 292] on div "METFOLD SHEET METAL Purchase History 6 Statuses 6 Statuses Create Purchase # Cr…" at bounding box center [549, 220] width 788 height 345
drag, startPoint x: 924, startPoint y: 388, endPoint x: 1632, endPoint y: 635, distance: 750.0
click at [922, 388] on icon "Close Intercom Messenger" at bounding box center [926, 389] width 14 height 14
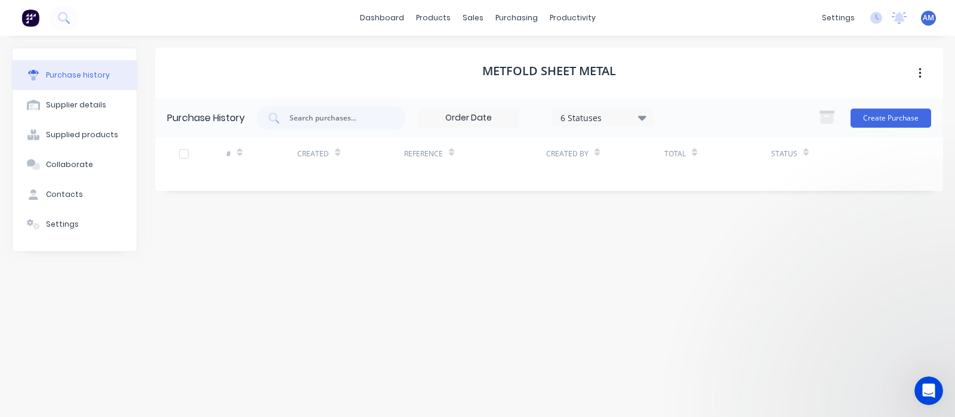
scroll to position [0, 0]
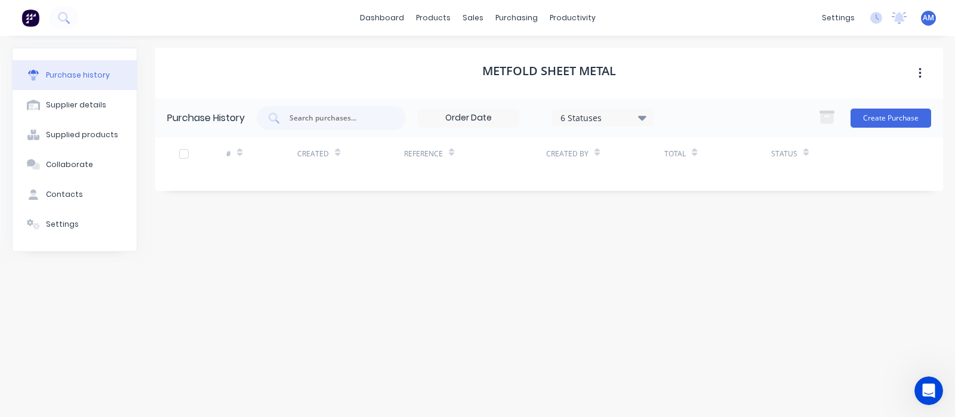
click at [330, 213] on div "METFOLD SHEET METAL Purchase History 6 Statuses 6 Statuses Create Purchase # Cr…" at bounding box center [549, 220] width 788 height 345
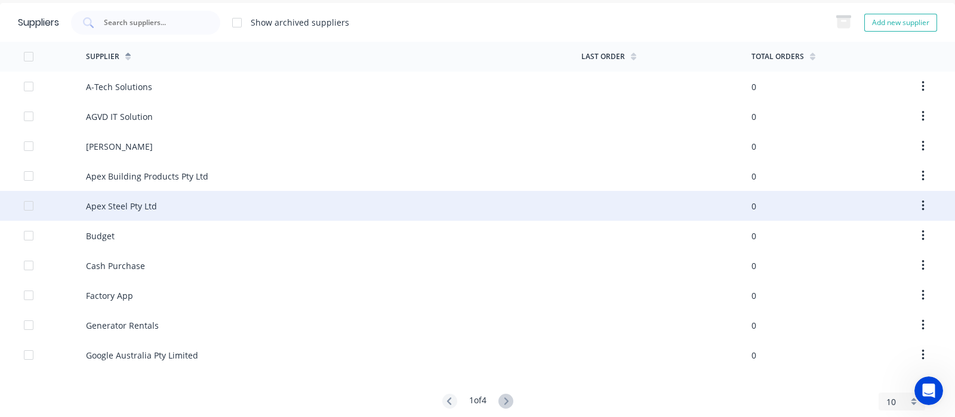
scroll to position [67, 0]
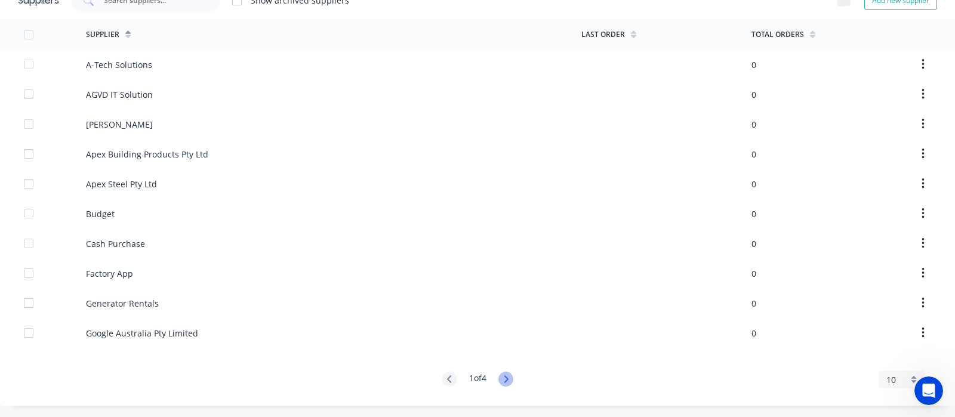
click at [498, 377] on icon at bounding box center [505, 379] width 15 height 15
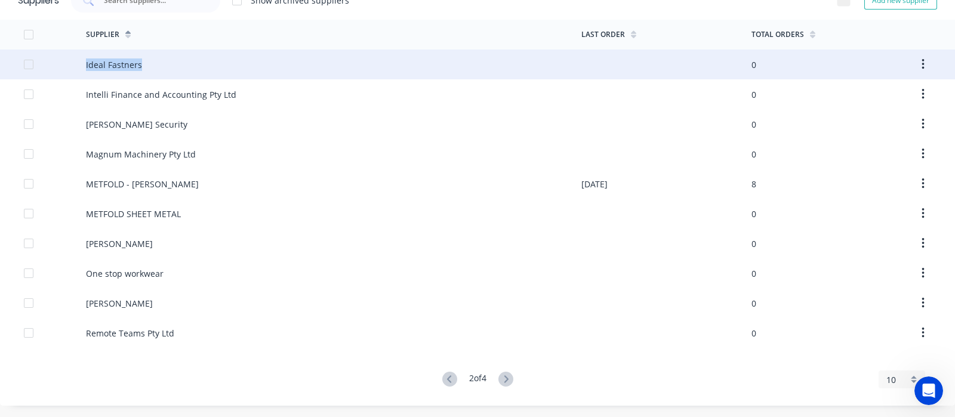
drag, startPoint x: 150, startPoint y: 67, endPoint x: 77, endPoint y: 67, distance: 73.4
click at [77, 67] on div "Ideal Fastners 0" at bounding box center [477, 65] width 955 height 30
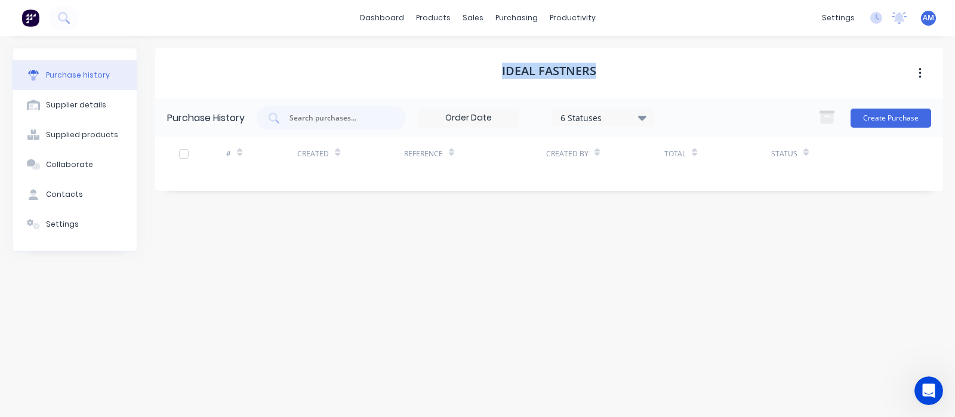
drag, startPoint x: 603, startPoint y: 73, endPoint x: 470, endPoint y: 78, distance: 133.1
click at [470, 78] on div "Ideal Fastners" at bounding box center [549, 73] width 788 height 51
copy h1 "Ideal Fastners"
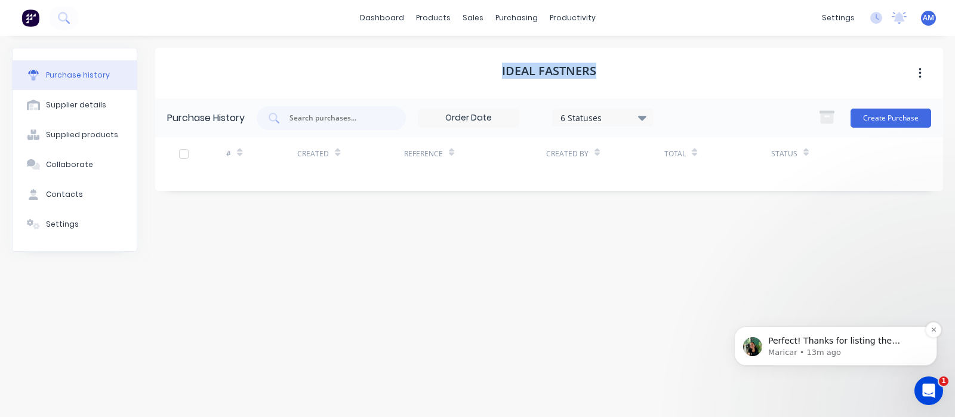
scroll to position [1956, 0]
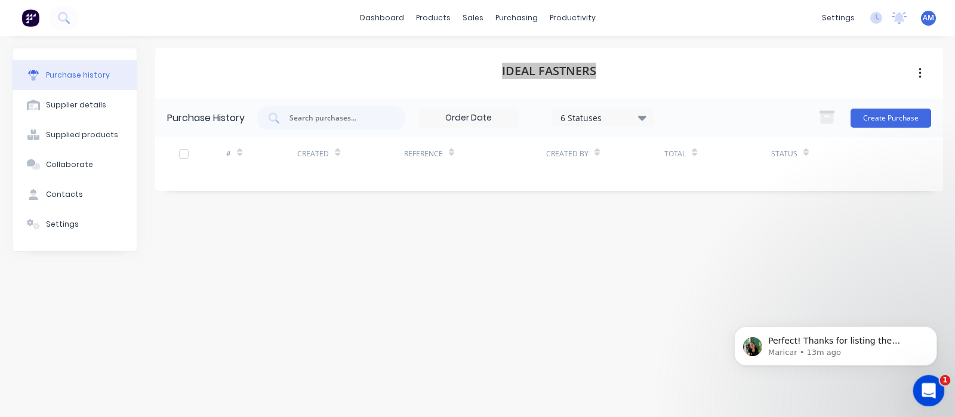
click at [928, 375] on html at bounding box center [926, 389] width 29 height 29
click at [923, 383] on icon "Open Intercom Messenger" at bounding box center [927, 389] width 20 height 20
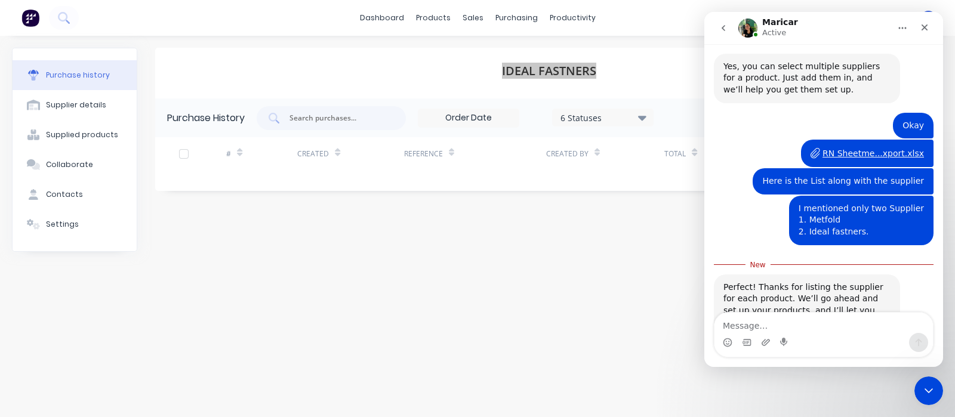
scroll to position [1977, 0]
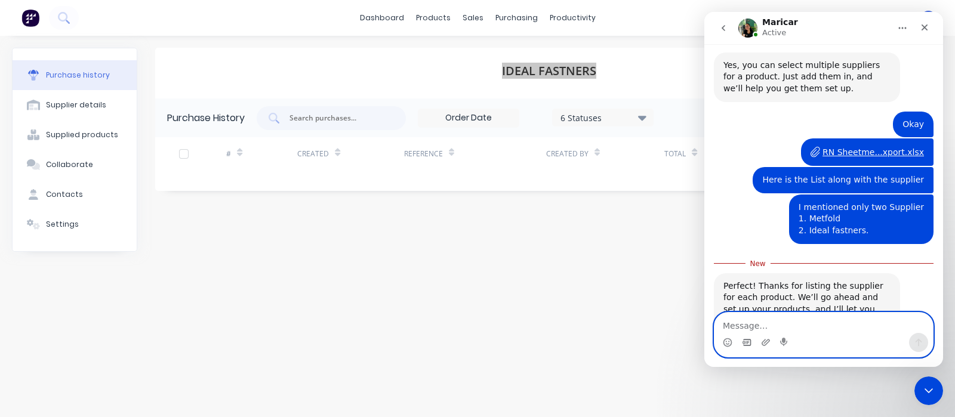
click at [744, 343] on icon "Gif picker" at bounding box center [746, 342] width 8 height 7
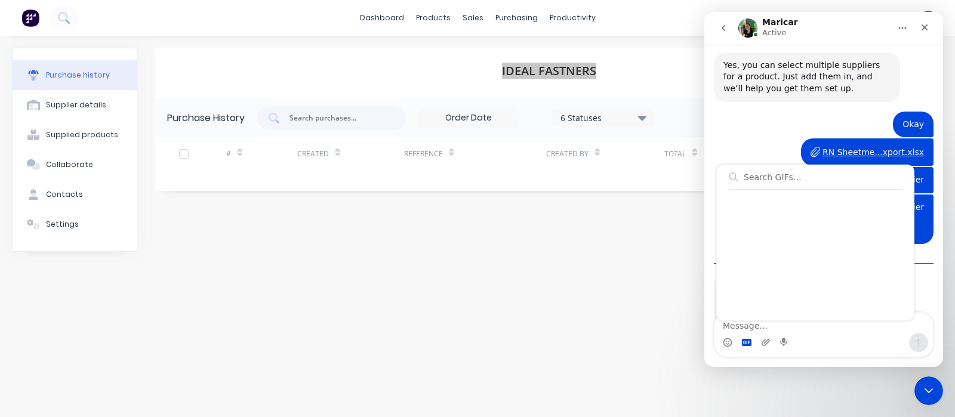
scroll to position [746, 0]
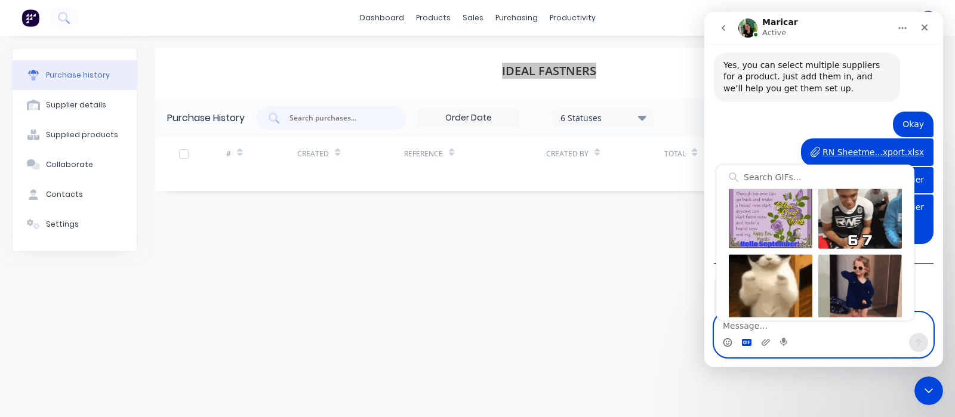
click at [725, 341] on icon "Emoji picker" at bounding box center [727, 343] width 10 height 10
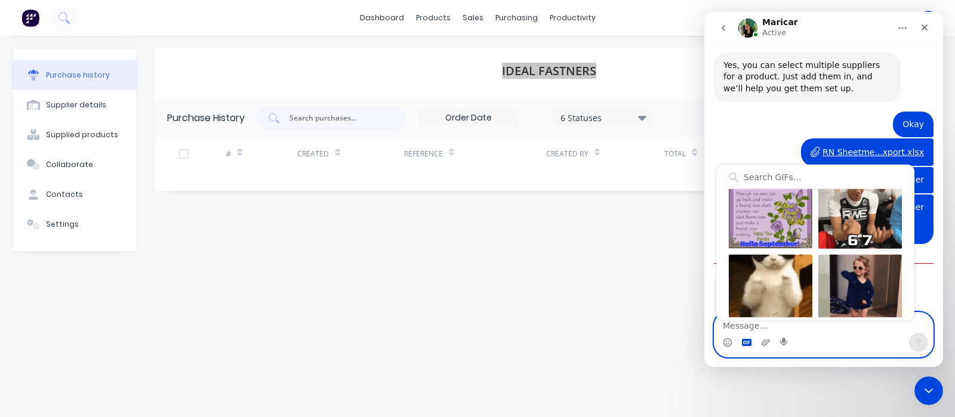
click at [743, 326] on textarea "Message…" at bounding box center [823, 323] width 218 height 20
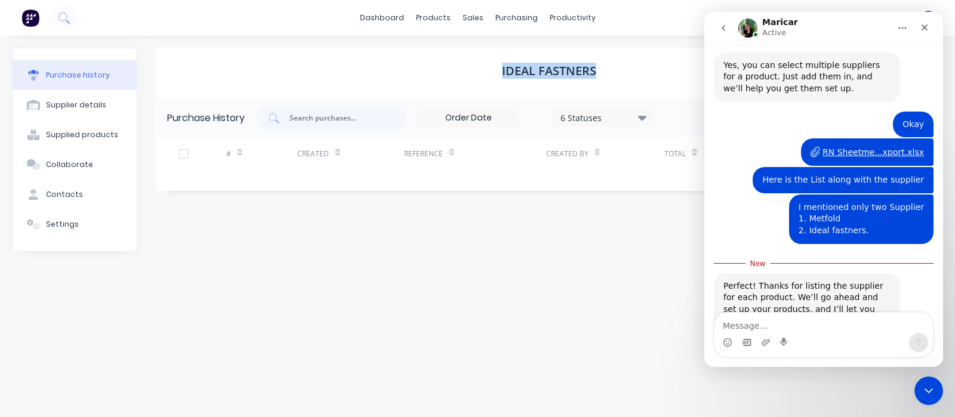
drag, startPoint x: 39, startPoint y: 314, endPoint x: 602, endPoint y: 348, distance: 564.3
click at [606, 347] on div "Ideal Fastners Purchase History 6 Statuses 6 Statuses Create Purchase # Created…" at bounding box center [549, 220] width 788 height 345
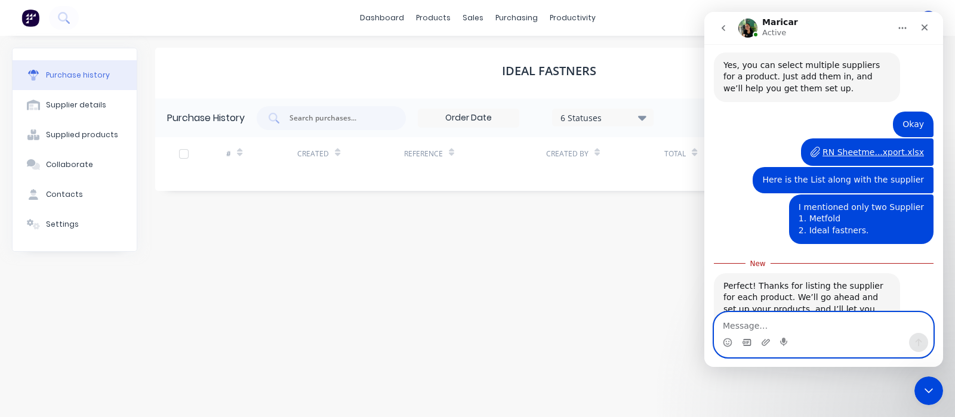
click at [739, 329] on textarea "Message…" at bounding box center [823, 323] width 218 height 20
type textarea "Thanks"
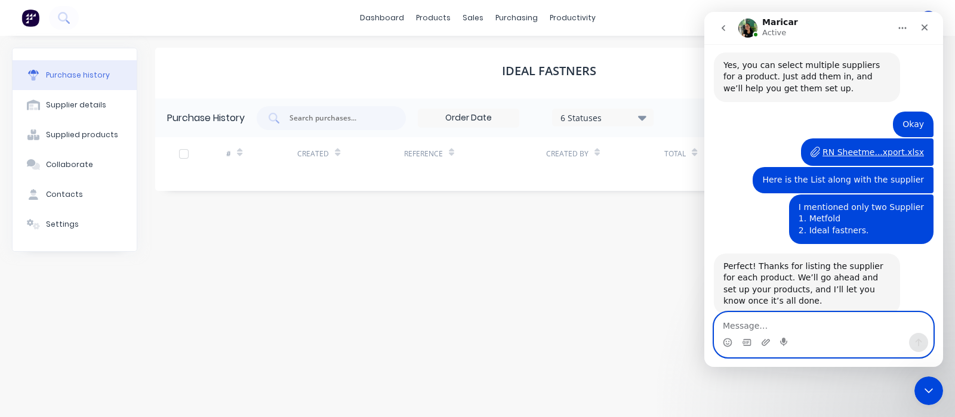
scroll to position [1992, 0]
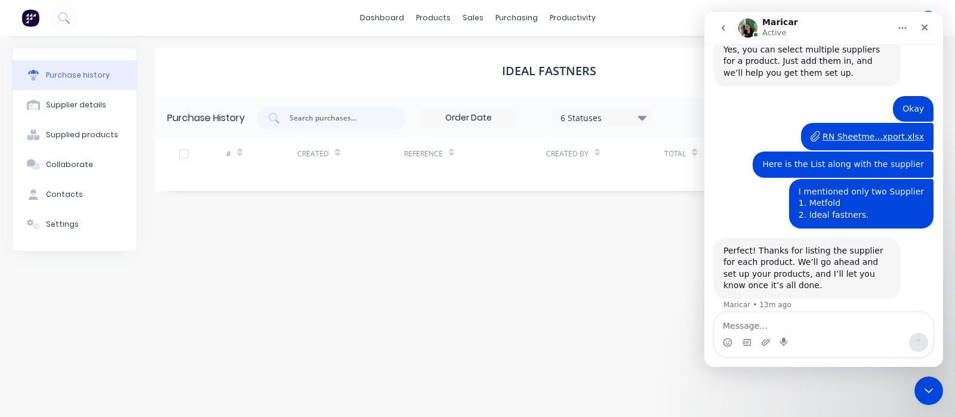
click at [425, 243] on div "Ideal Fastners Purchase History 6 Statuses 6 Statuses Create Purchase # Created…" at bounding box center [549, 220] width 788 height 345
click at [919, 380] on div "Close Intercom Messenger" at bounding box center [926, 389] width 29 height 29
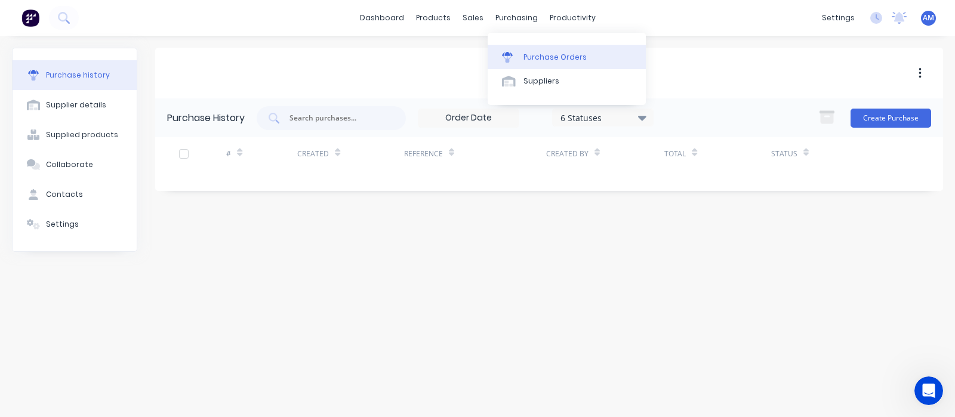
click at [527, 52] on div "Purchase Orders" at bounding box center [554, 57] width 63 height 11
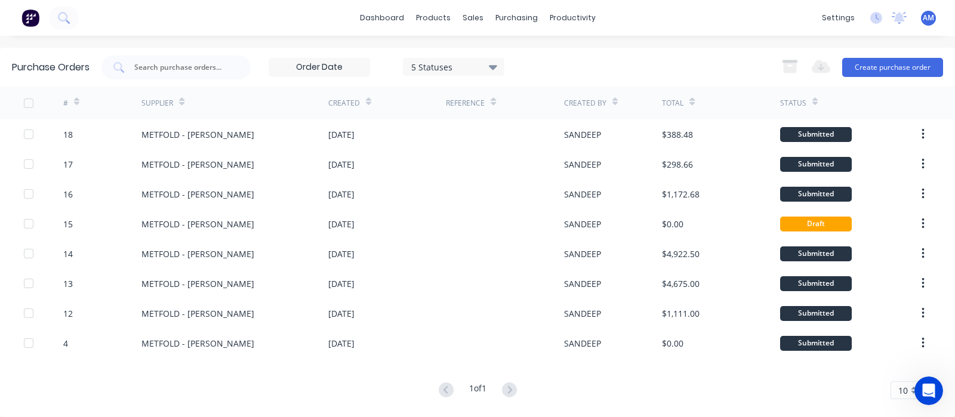
click at [546, 379] on div "# Supplier Created Reference Created By Total Status 18 METFOLD - MELTON 04 Sep…" at bounding box center [477, 243] width 955 height 313
click at [581, 377] on div "# Supplier Created Reference Created By Total Status 18 METFOLD - MELTON 04 Sep…" at bounding box center [477, 243] width 955 height 313
click at [928, 384] on icon "Open Intercom Messenger" at bounding box center [927, 389] width 20 height 20
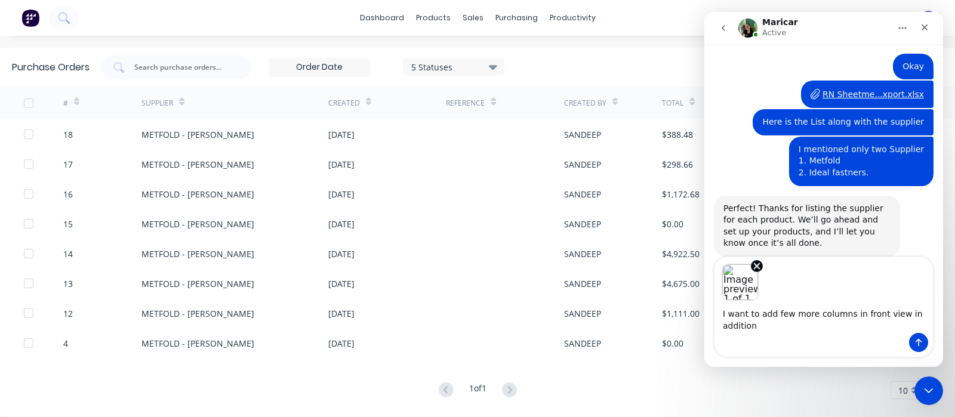
scroll to position [2048, 0]
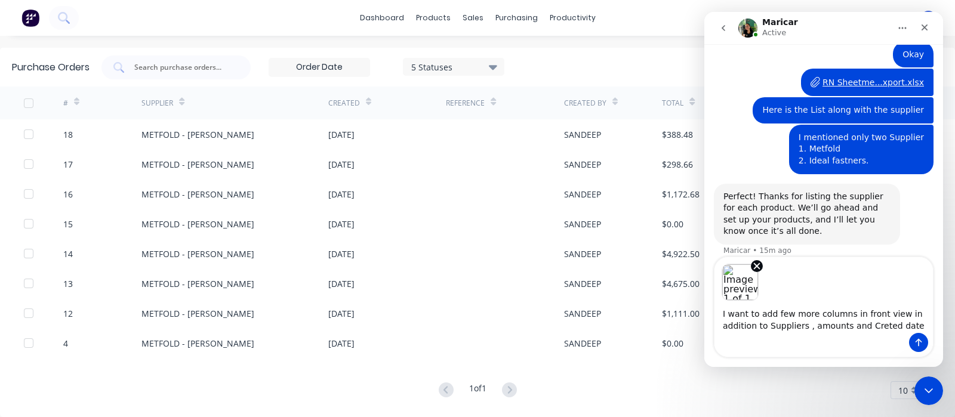
type textarea "I want to add few more columns in front view in addition to Suppliers , amounts…"
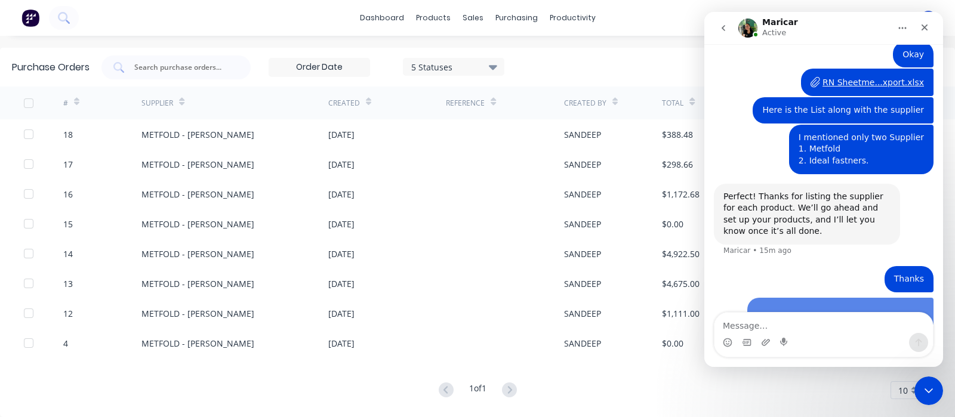
scroll to position [2113, 0]
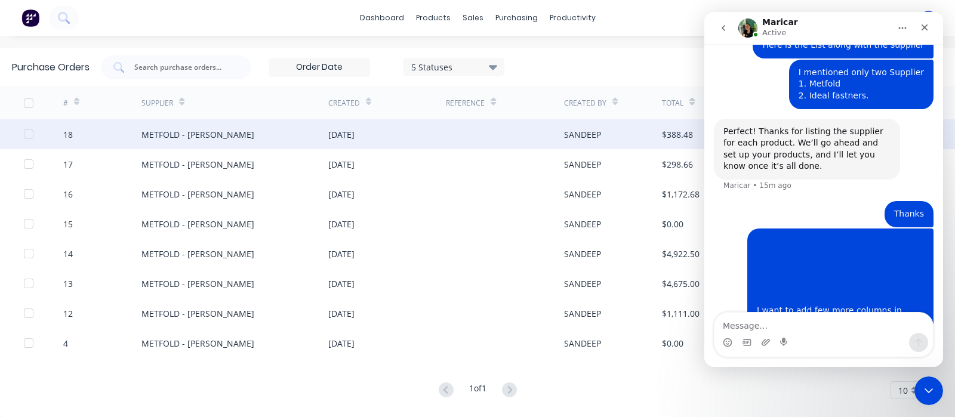
click at [341, 130] on div "04 Sep 2025" at bounding box center [341, 134] width 26 height 13
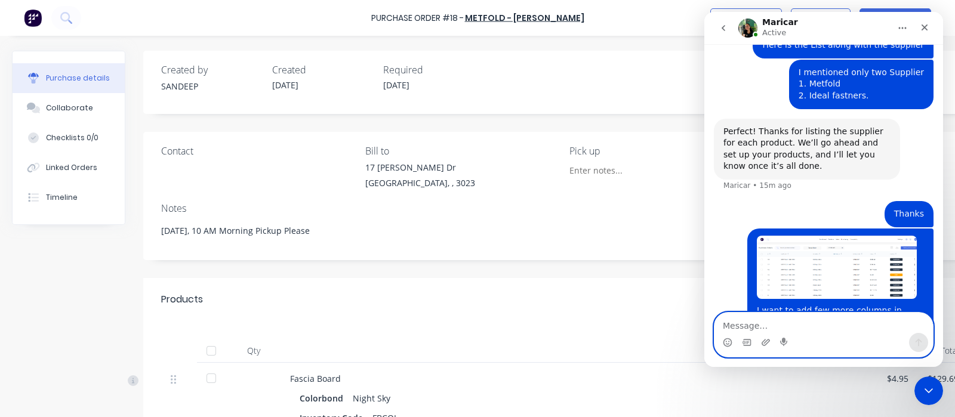
click at [751, 325] on textarea "Message…" at bounding box center [823, 323] width 218 height 20
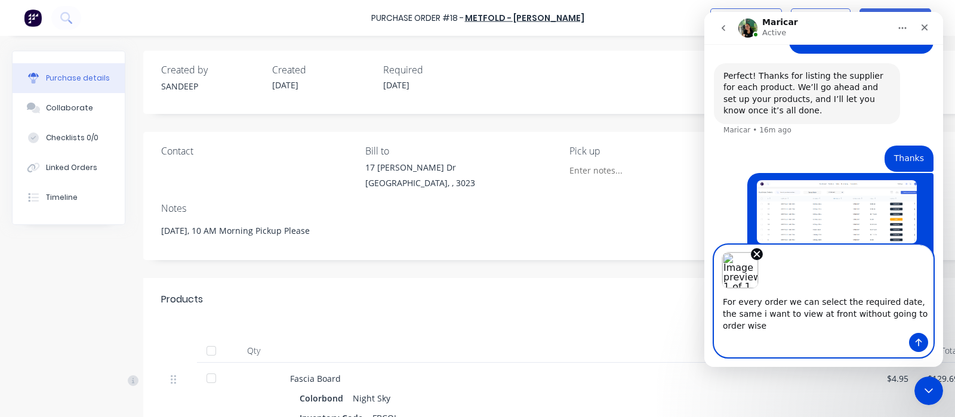
scroll to position [2180, 0]
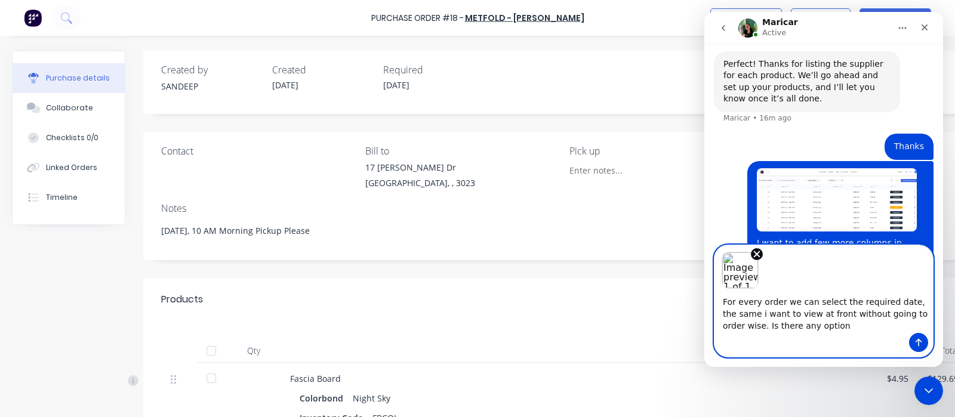
type textarea "For every order we can select the required date, the same i want to view at fro…"
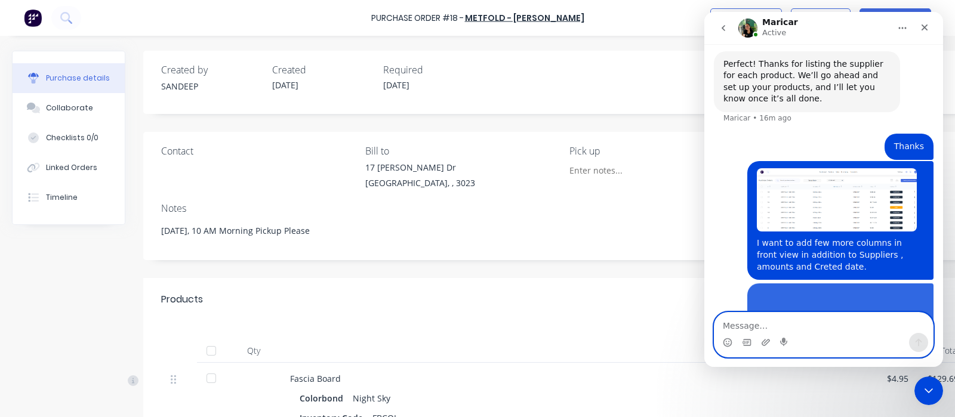
scroll to position [2256, 0]
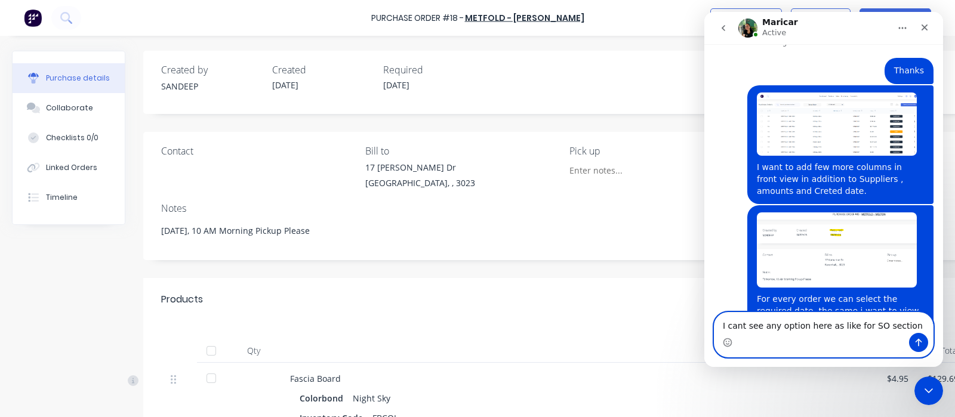
type textarea "I cant see any option here as like for SO section."
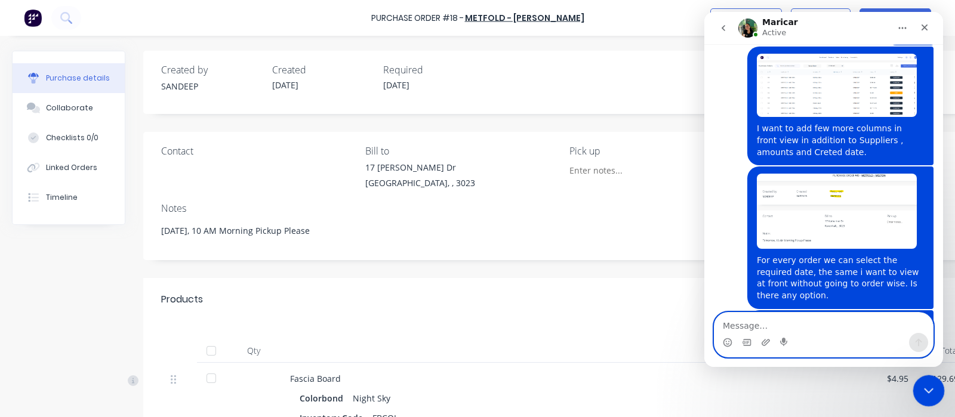
click at [919, 386] on icon "Close Intercom Messenger" at bounding box center [926, 389] width 14 height 14
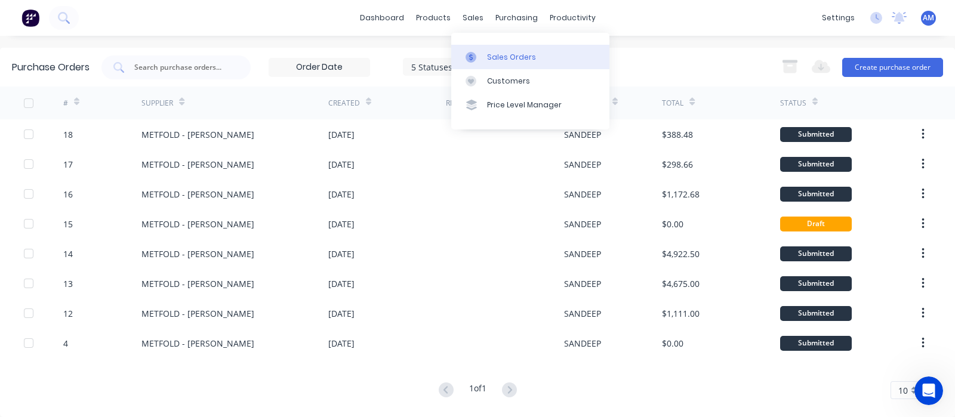
click at [480, 52] on div at bounding box center [474, 57] width 18 height 11
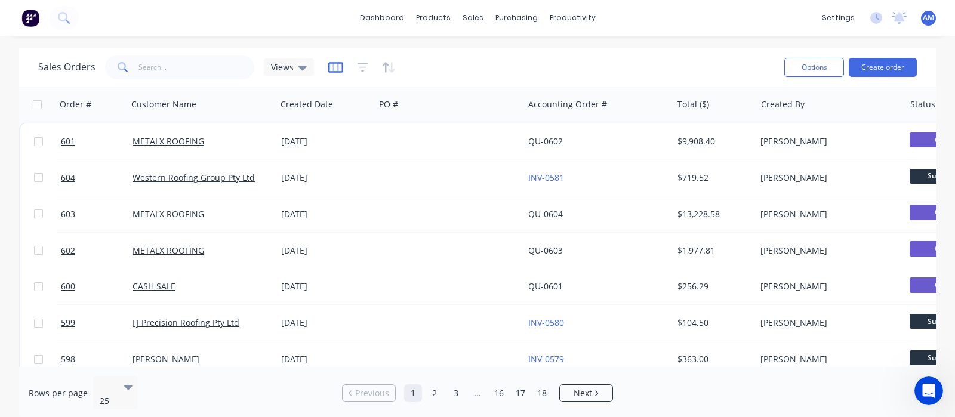
click at [332, 69] on icon "button" at bounding box center [335, 67] width 6 height 8
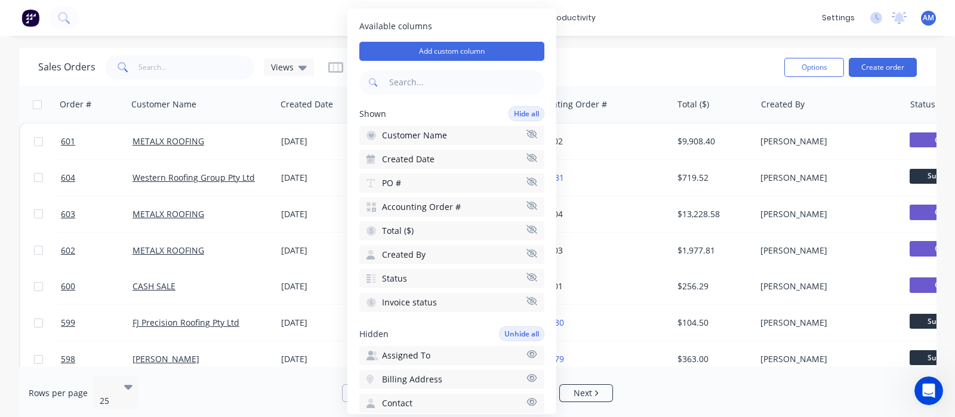
click at [626, 67] on div "Sales Orders Views" at bounding box center [406, 67] width 736 height 29
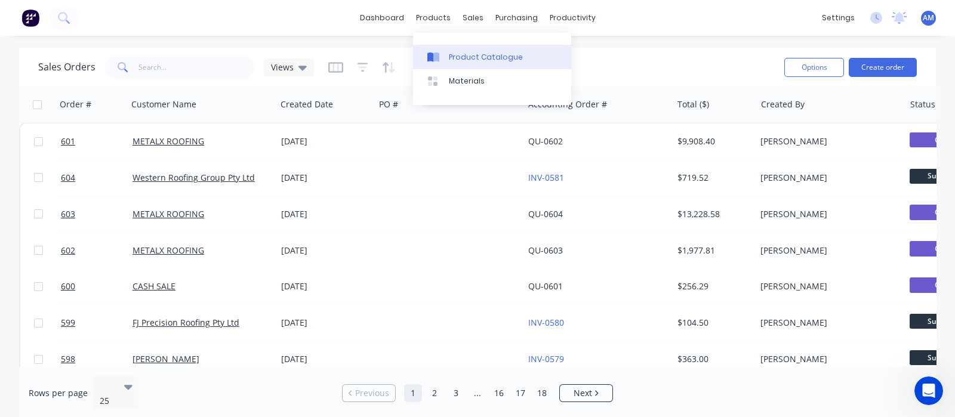
click at [462, 52] on div "Product Catalogue" at bounding box center [486, 57] width 74 height 11
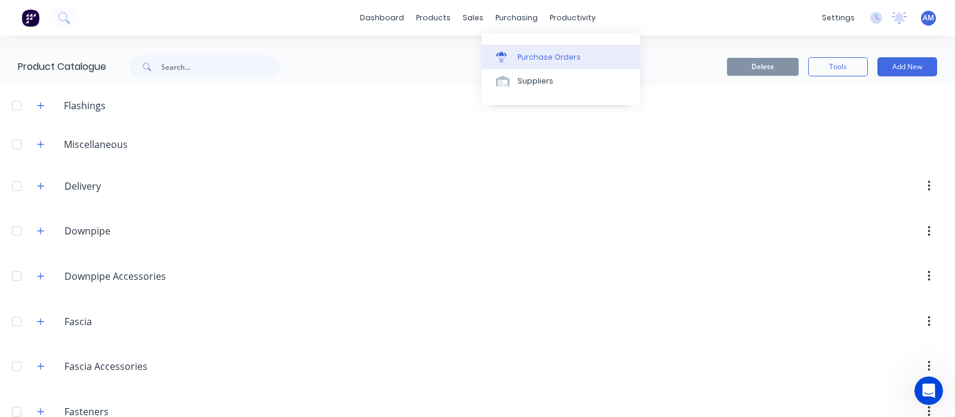
click at [528, 64] on link "Purchase Orders" at bounding box center [560, 57] width 158 height 24
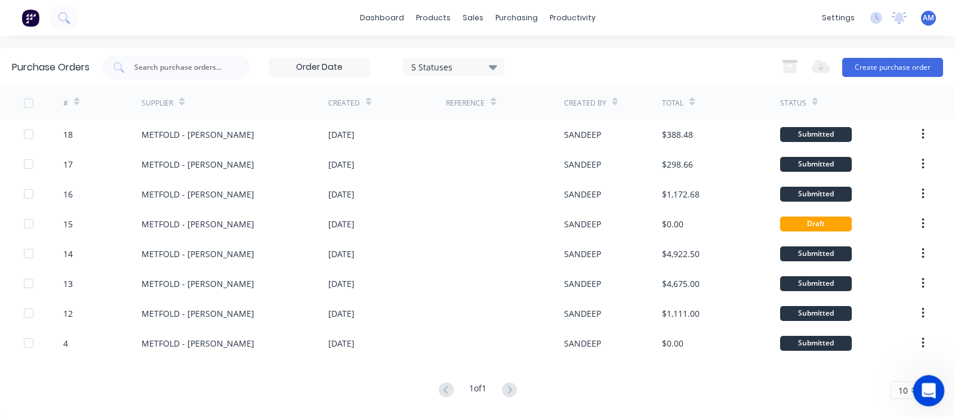
click at [919, 389] on icon "Open Intercom Messenger" at bounding box center [927, 389] width 20 height 20
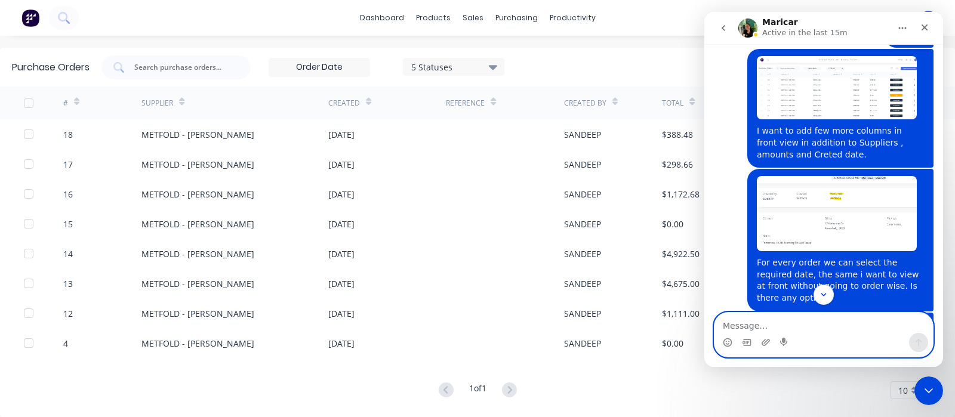
scroll to position [2295, 0]
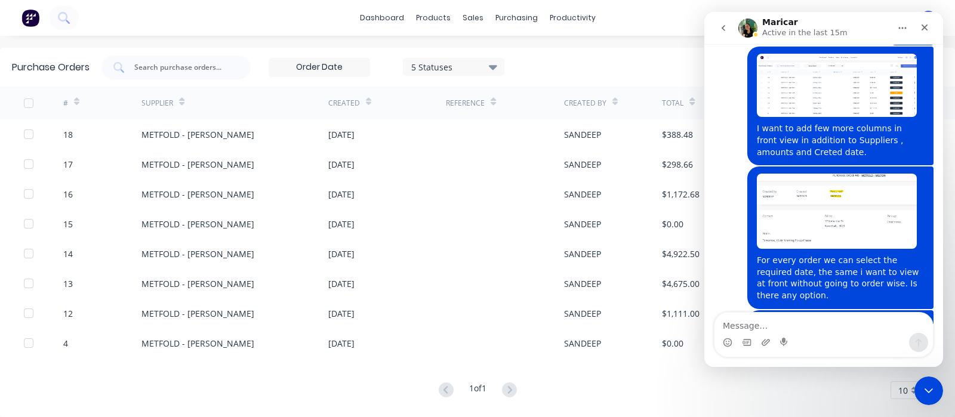
drag, startPoint x: 662, startPoint y: 389, endPoint x: 668, endPoint y: 379, distance: 11.3
click at [662, 388] on div "1 of 1 10 5 10 15 20 25 30 35" at bounding box center [477, 390] width 955 height 17
drag, startPoint x: 936, startPoint y: 391, endPoint x: 918, endPoint y: 376, distance: 23.7
click at [930, 389] on div "Close Intercom Messenger" at bounding box center [926, 389] width 29 height 29
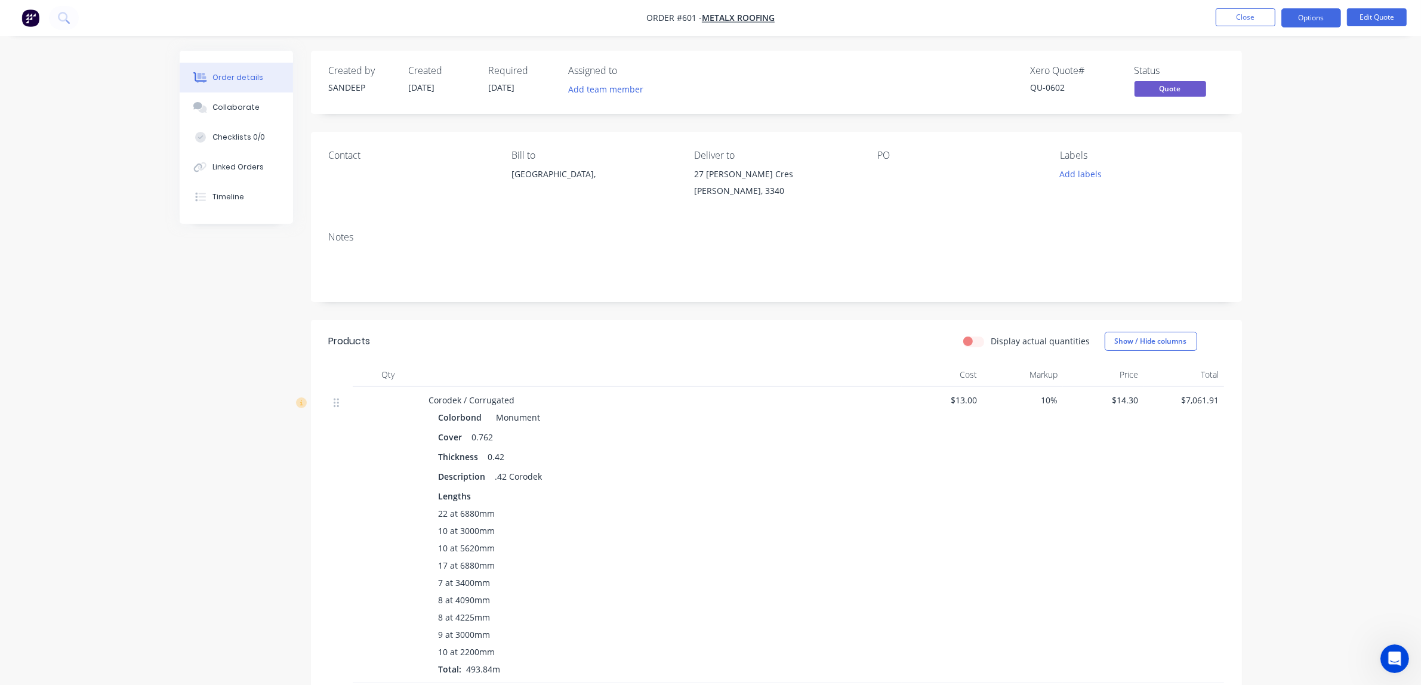
scroll to position [1716, 0]
drag, startPoint x: 1444, startPoint y: 806, endPoint x: 1397, endPoint y: 664, distance: 149.4
click at [1398, 665] on div "Open Intercom Messenger" at bounding box center [1392, 656] width 39 height 39
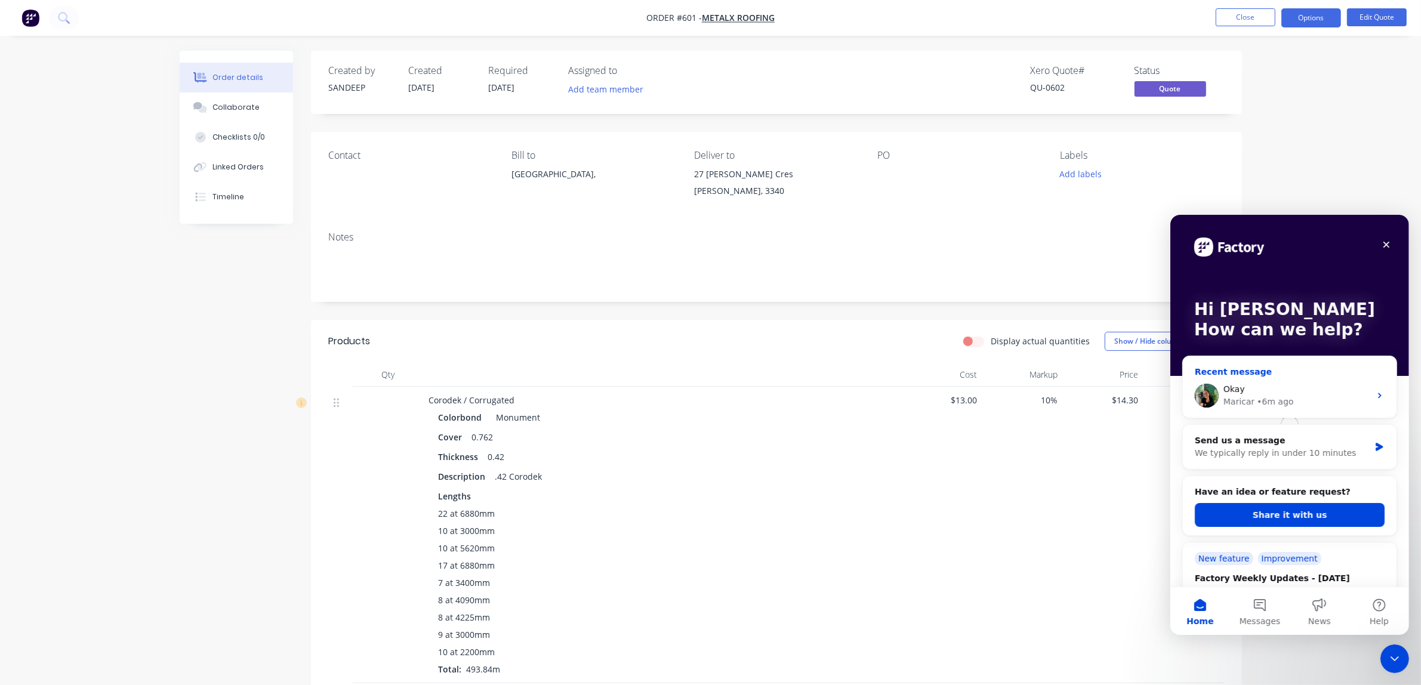
click at [1379, 393] on div "Okay Maricar • 6m ago" at bounding box center [1289, 395] width 214 height 44
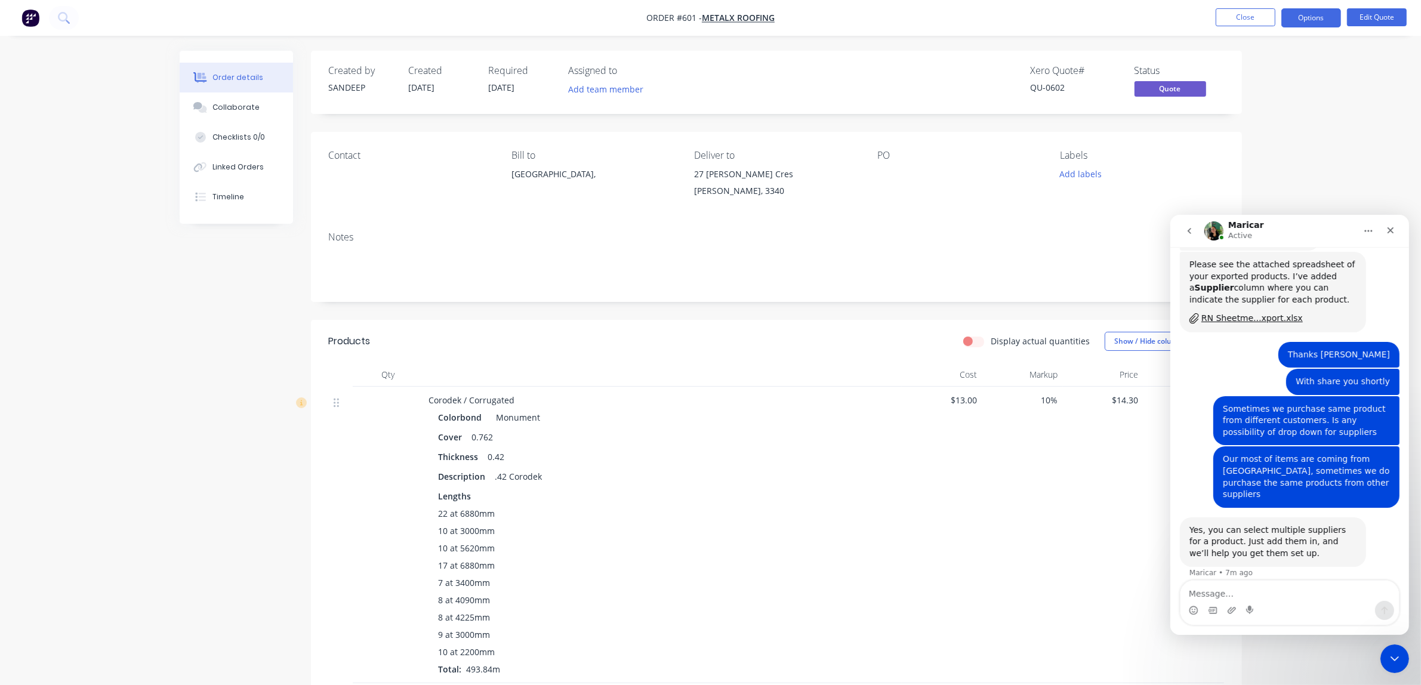
scroll to position [1744, 0]
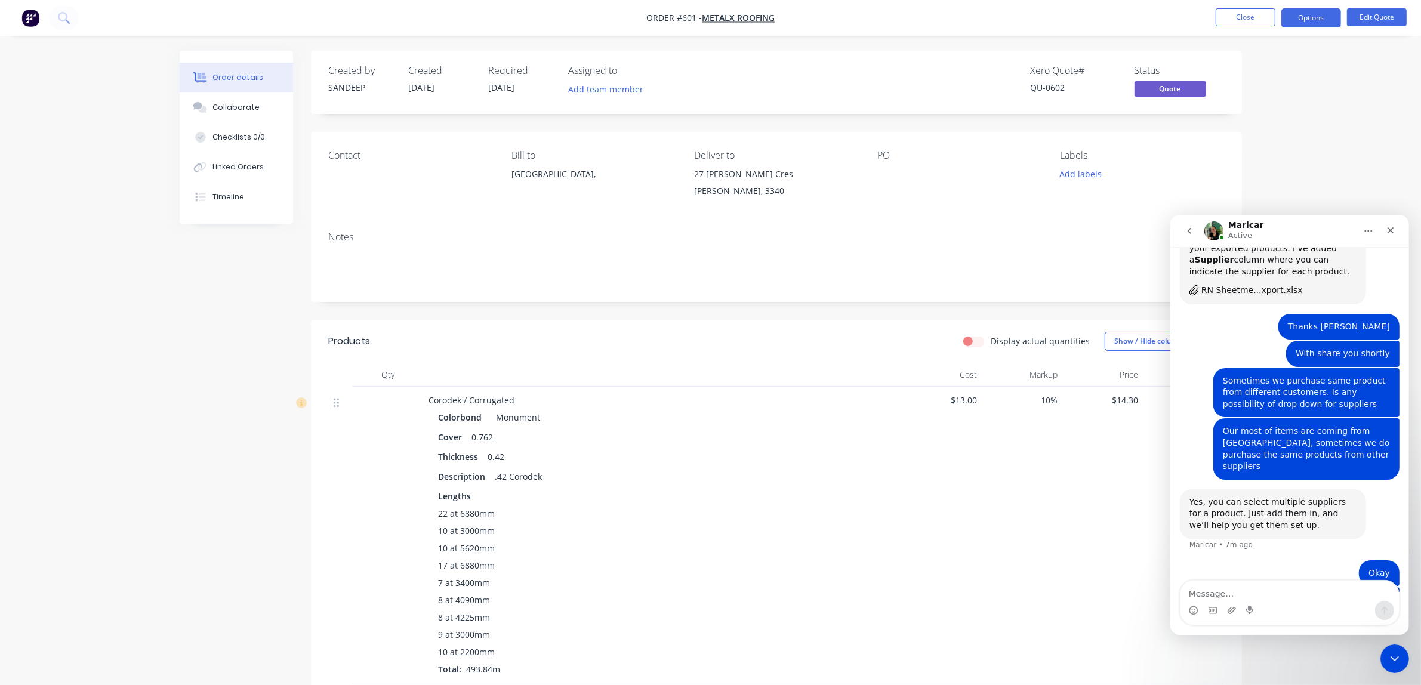
click at [1201, 594] on textarea "Message…" at bounding box center [1288, 590] width 218 height 20
type textarea "I"
type textarea "Here is the List along with the supplier"
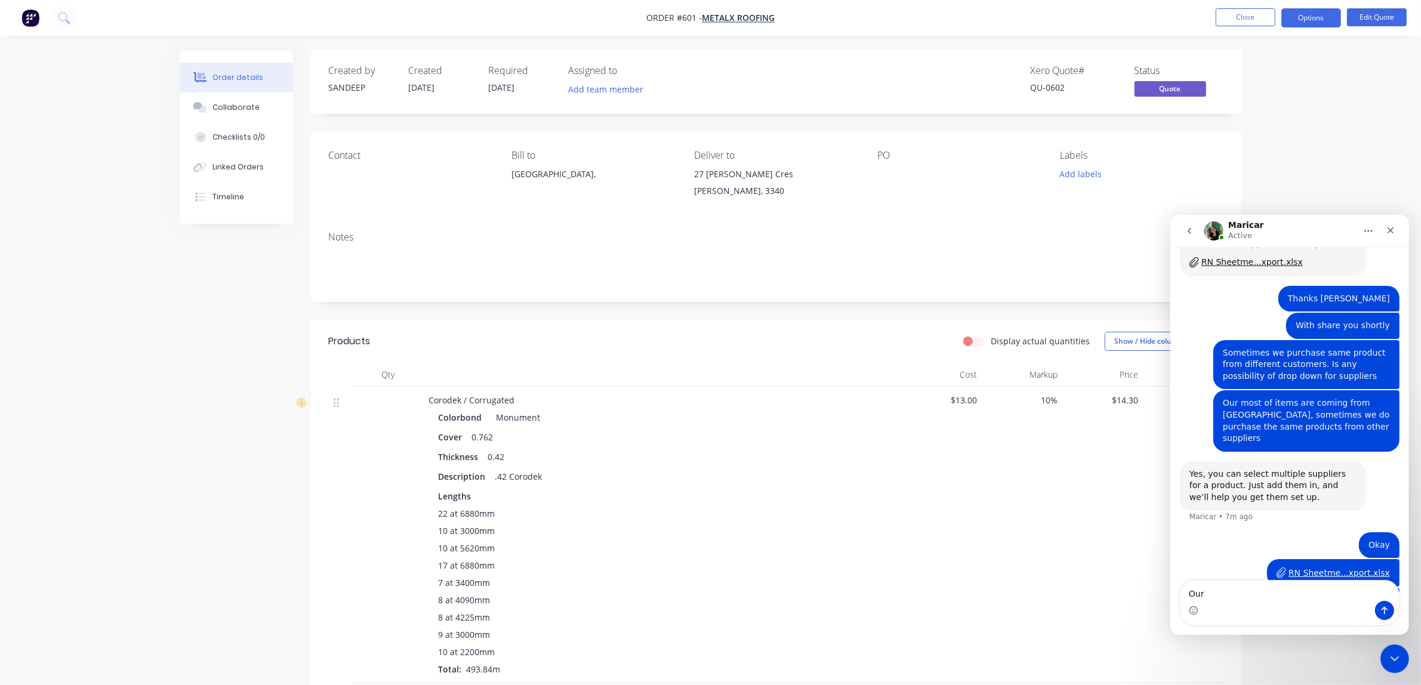
type textarea "Our"
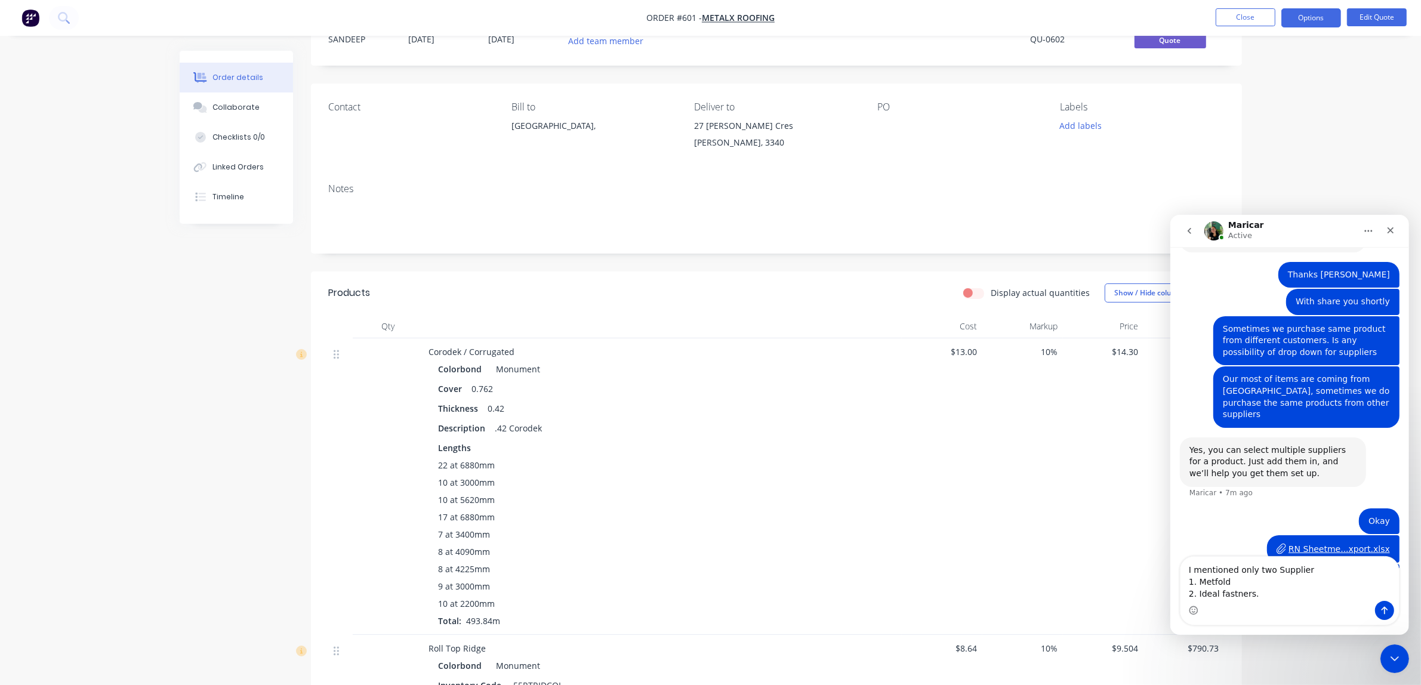
scroll to position [75, 0]
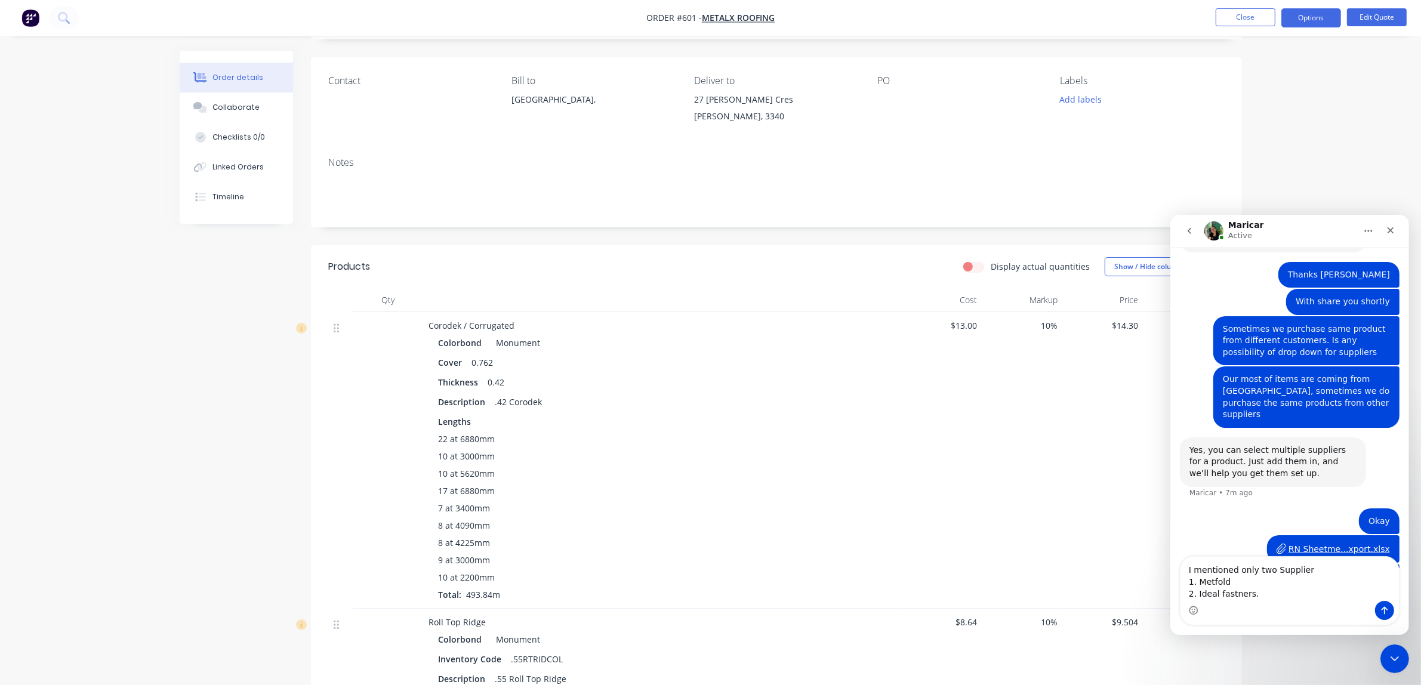
type textarea "I mentioned only two Supplier 1. Metfold 2. Ideal fastners."
click at [1377, 609] on button "Send a message…" at bounding box center [1383, 609] width 19 height 19
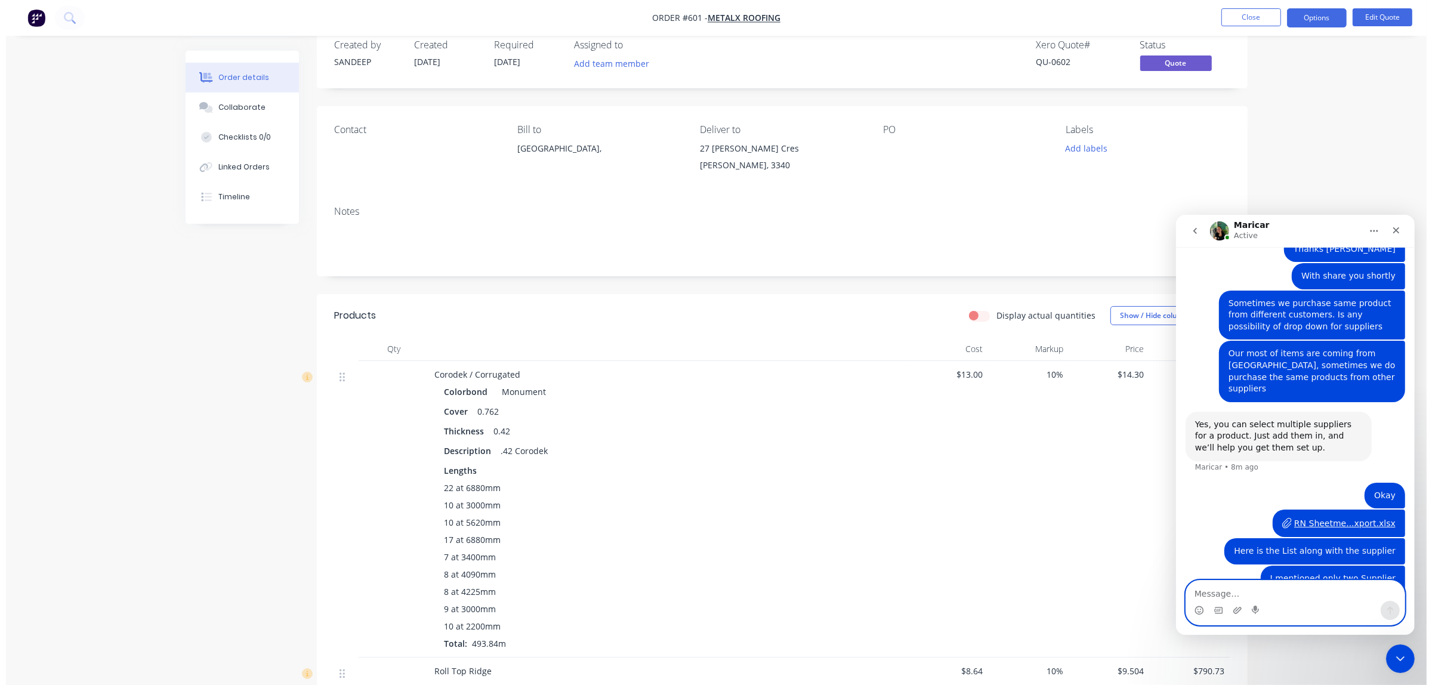
scroll to position [0, 0]
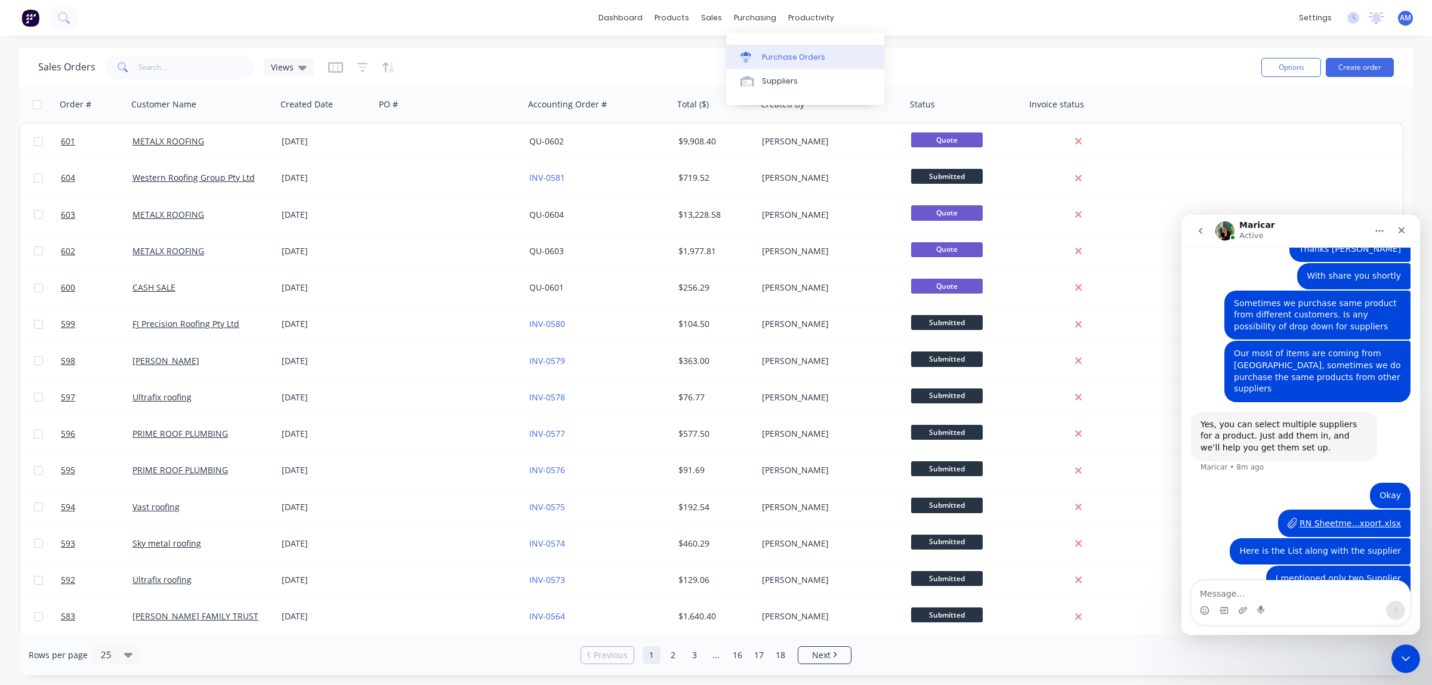
click at [765, 51] on link "Purchase Orders" at bounding box center [805, 57] width 158 height 24
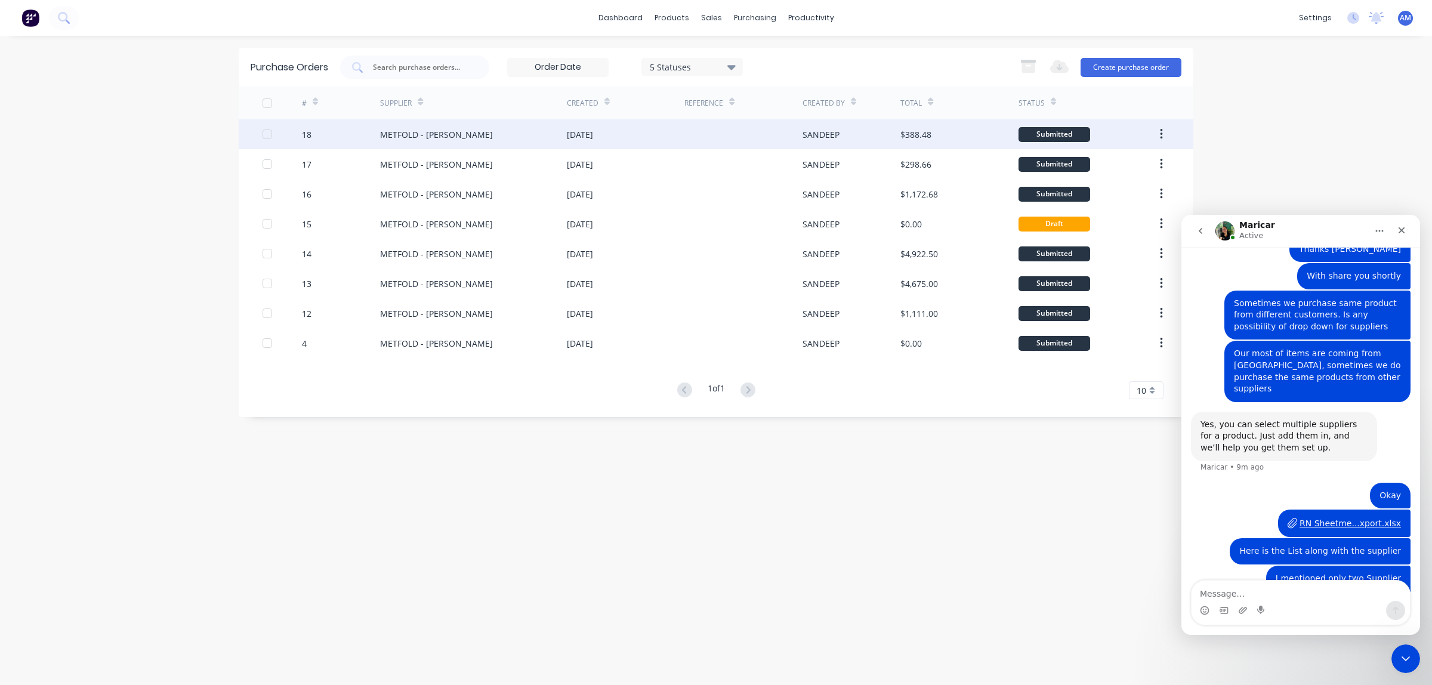
click at [593, 133] on div "[DATE]" at bounding box center [580, 134] width 26 height 13
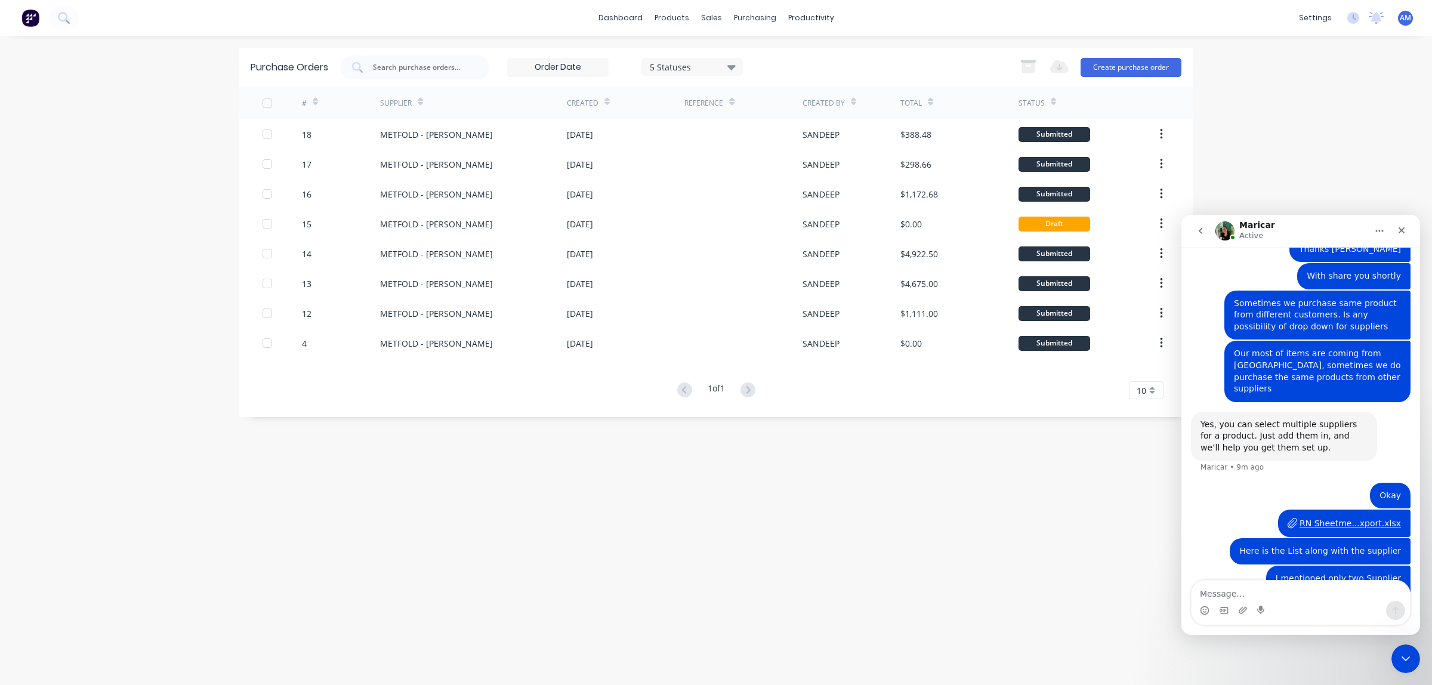
click at [701, 69] on div "5 Statuses" at bounding box center [692, 66] width 85 height 13
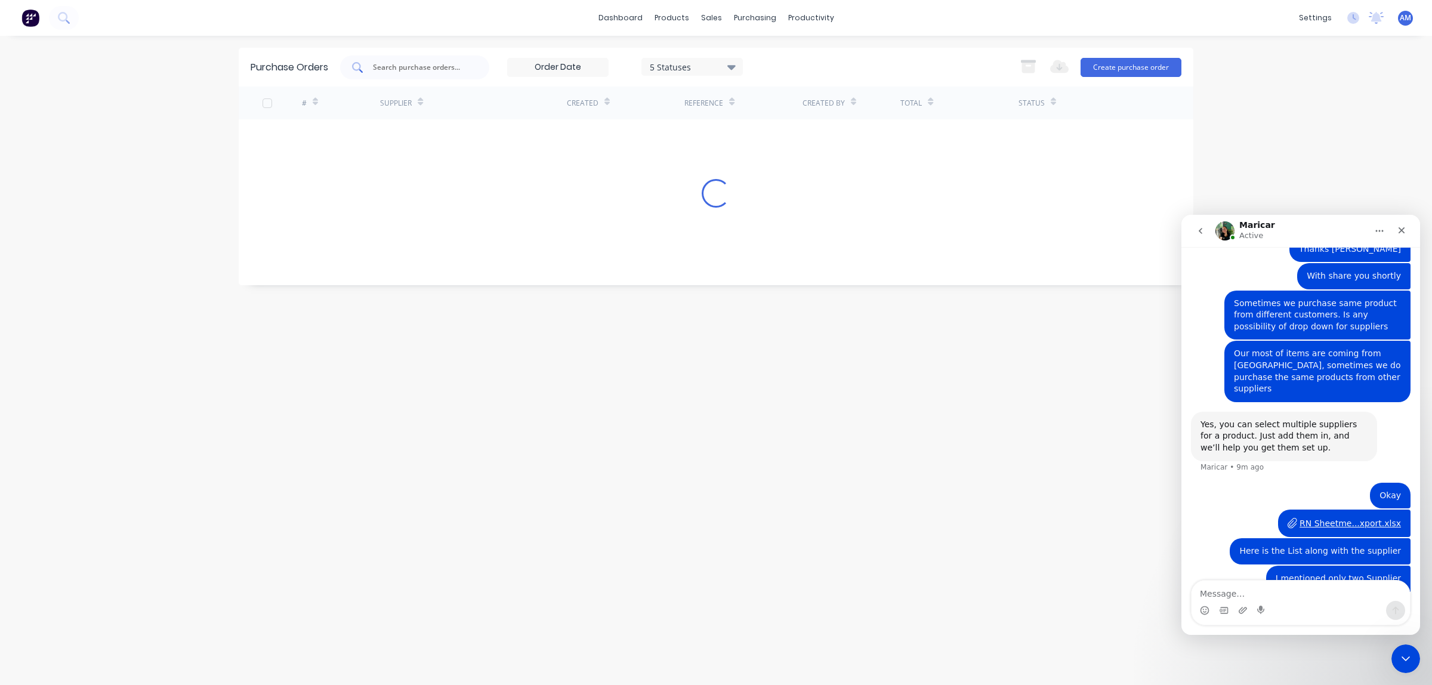
click at [397, 55] on div at bounding box center [414, 67] width 149 height 24
type input "r"
click at [853, 391] on div "Purchase Orders 5 Statuses 5 Statuses Export to Excel (XLSX) Create purchase or…" at bounding box center [716, 360] width 955 height 625
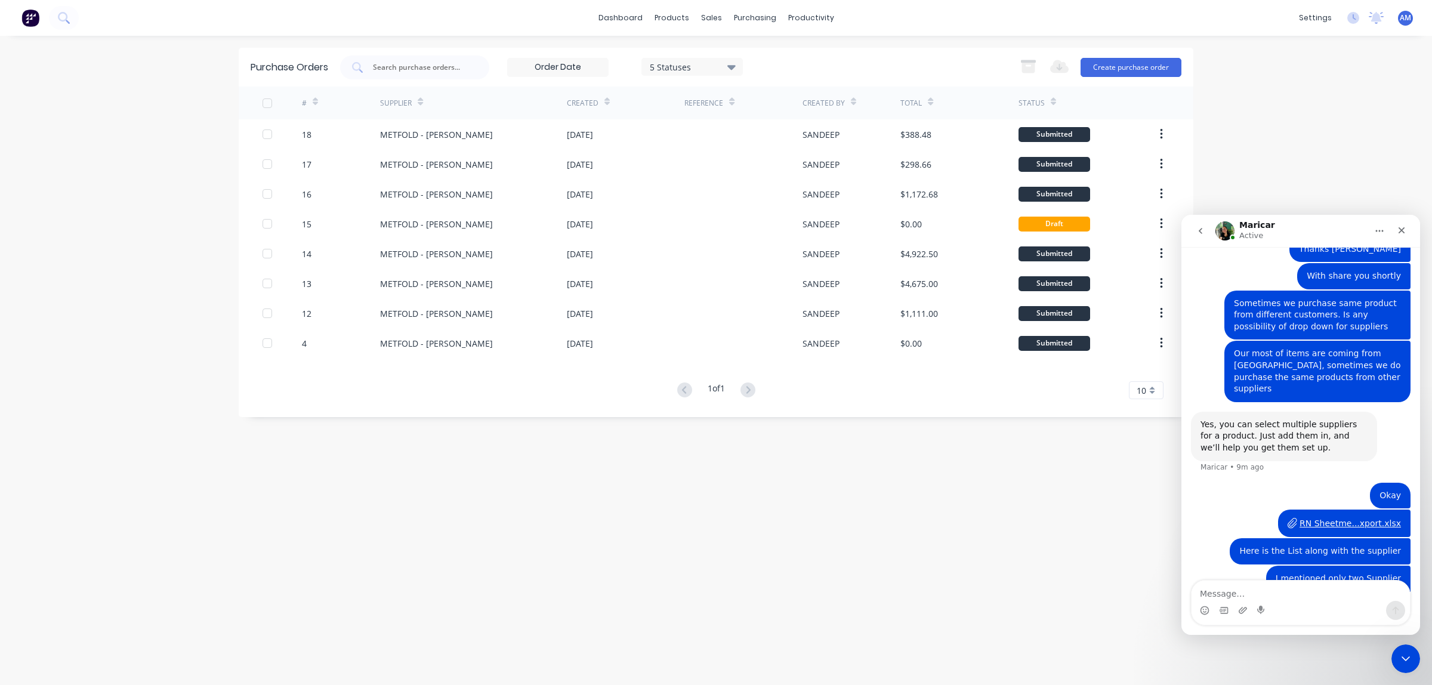
click at [693, 60] on div "5 Statuses" at bounding box center [692, 66] width 85 height 13
click at [626, 468] on div "Purchase Orders 5 Statuses 5 Statuses Export to Excel (XLSX) Create purchase or…" at bounding box center [716, 360] width 955 height 625
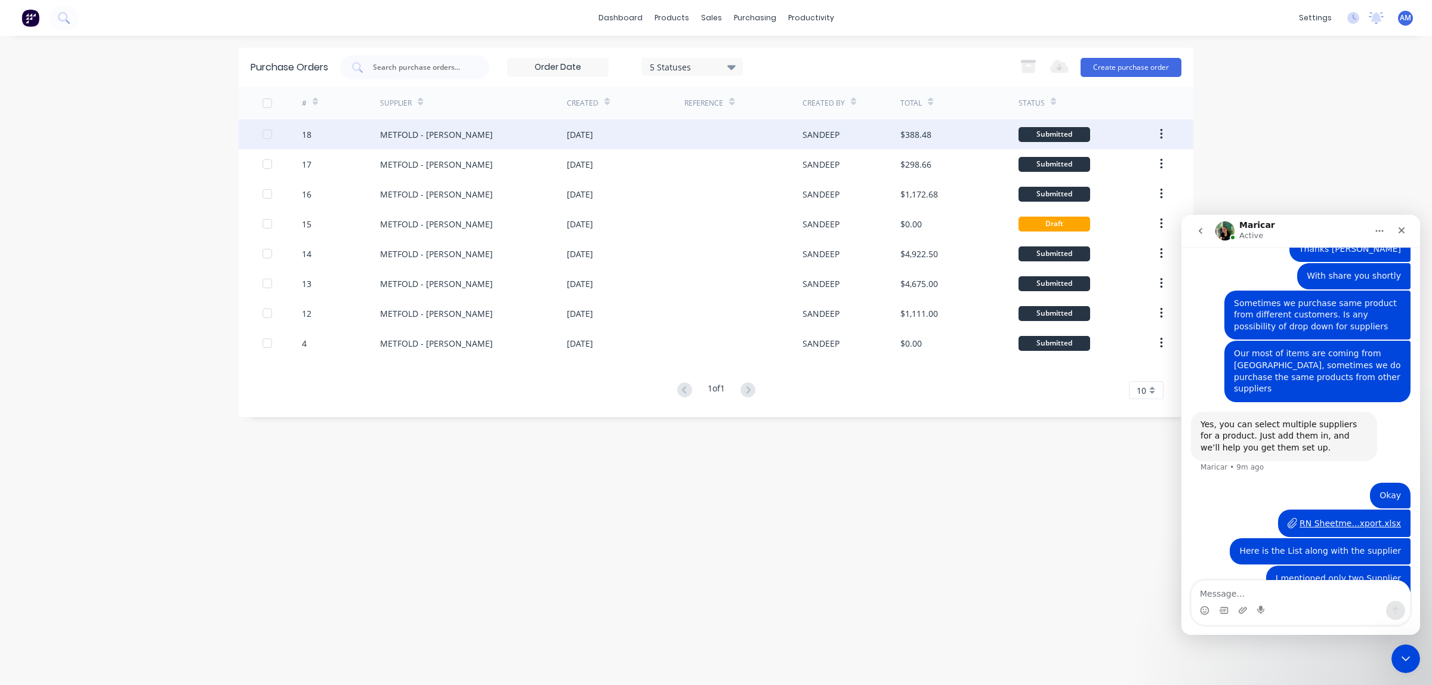
click at [1167, 133] on button "button" at bounding box center [1161, 133] width 28 height 21
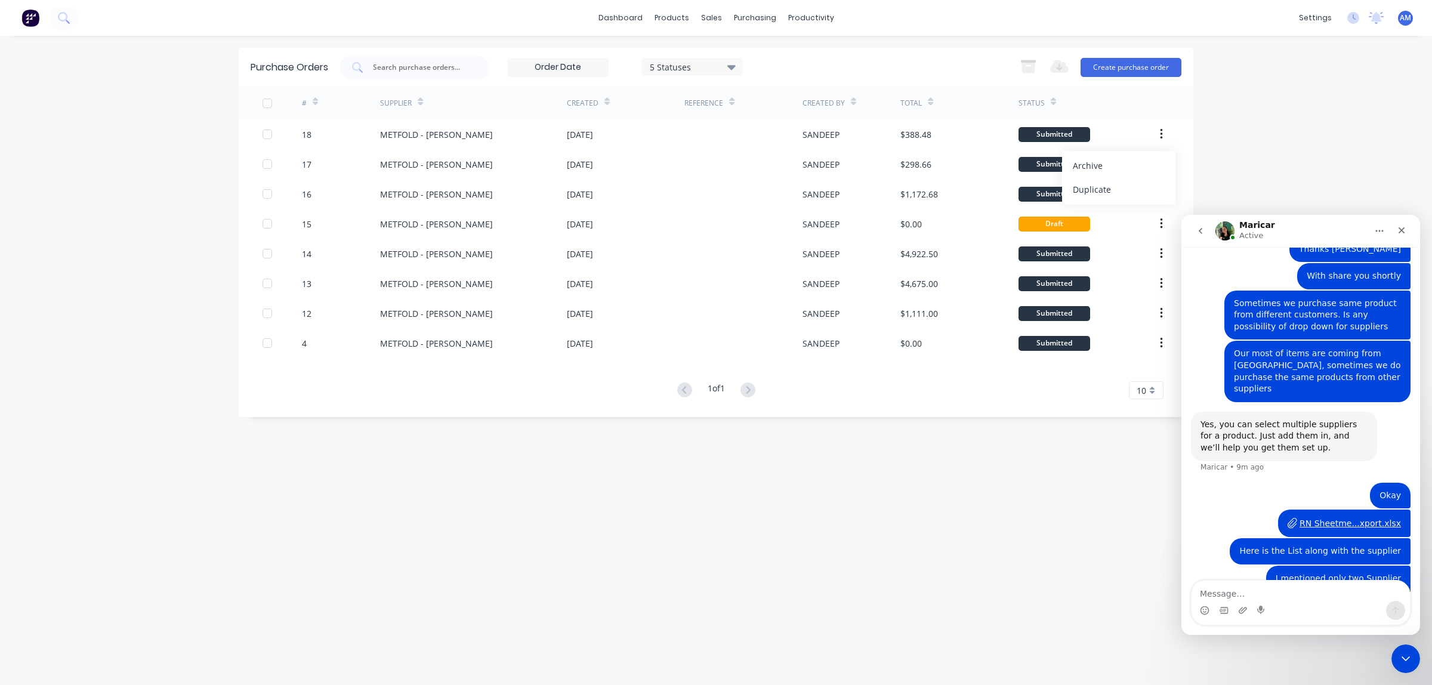
click at [855, 517] on div "Purchase Orders 5 Statuses 5 Statuses Export to Excel (XLSX) Create purchase or…" at bounding box center [716, 360] width 955 height 625
click at [632, 14] on link "dashboard" at bounding box center [620, 18] width 56 height 18
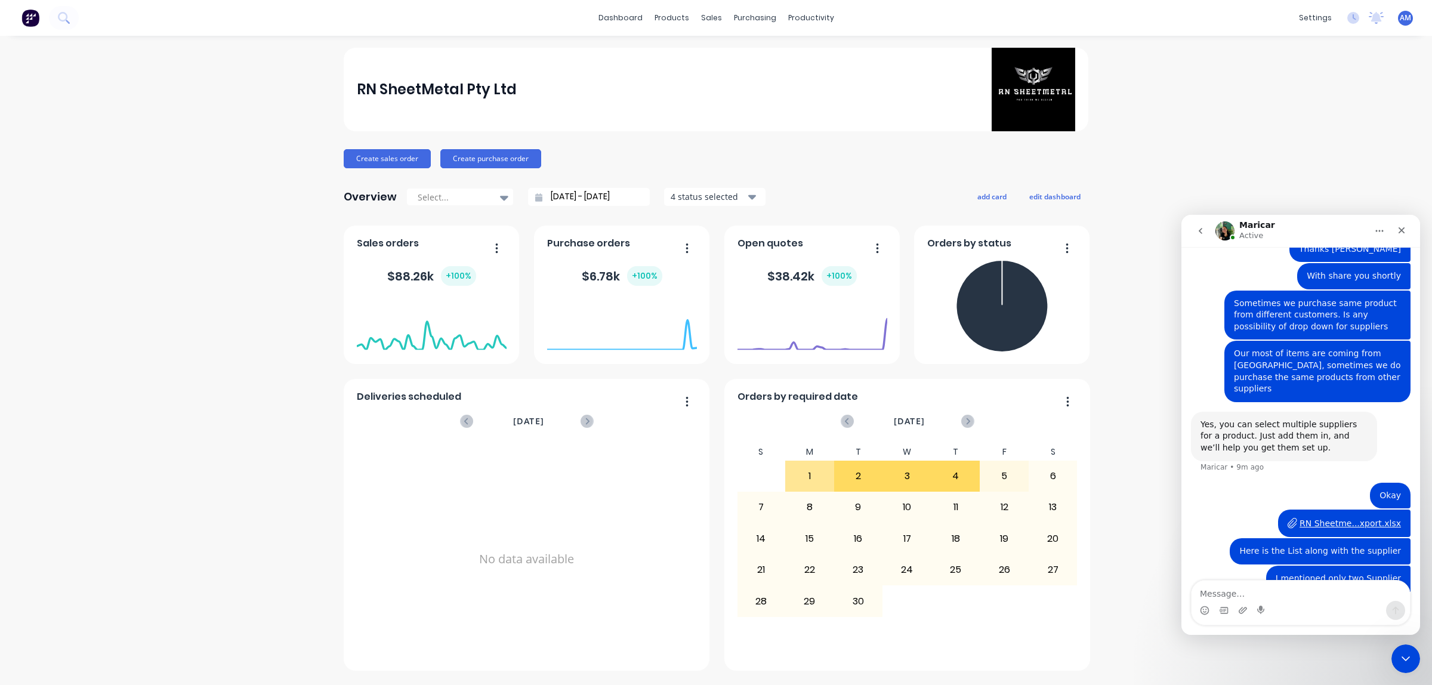
click at [681, 245] on button "button" at bounding box center [682, 249] width 25 height 18
click at [617, 125] on div "RN SheetMetal Pty Ltd" at bounding box center [716, 90] width 719 height 84
click at [470, 197] on div at bounding box center [453, 197] width 75 height 15
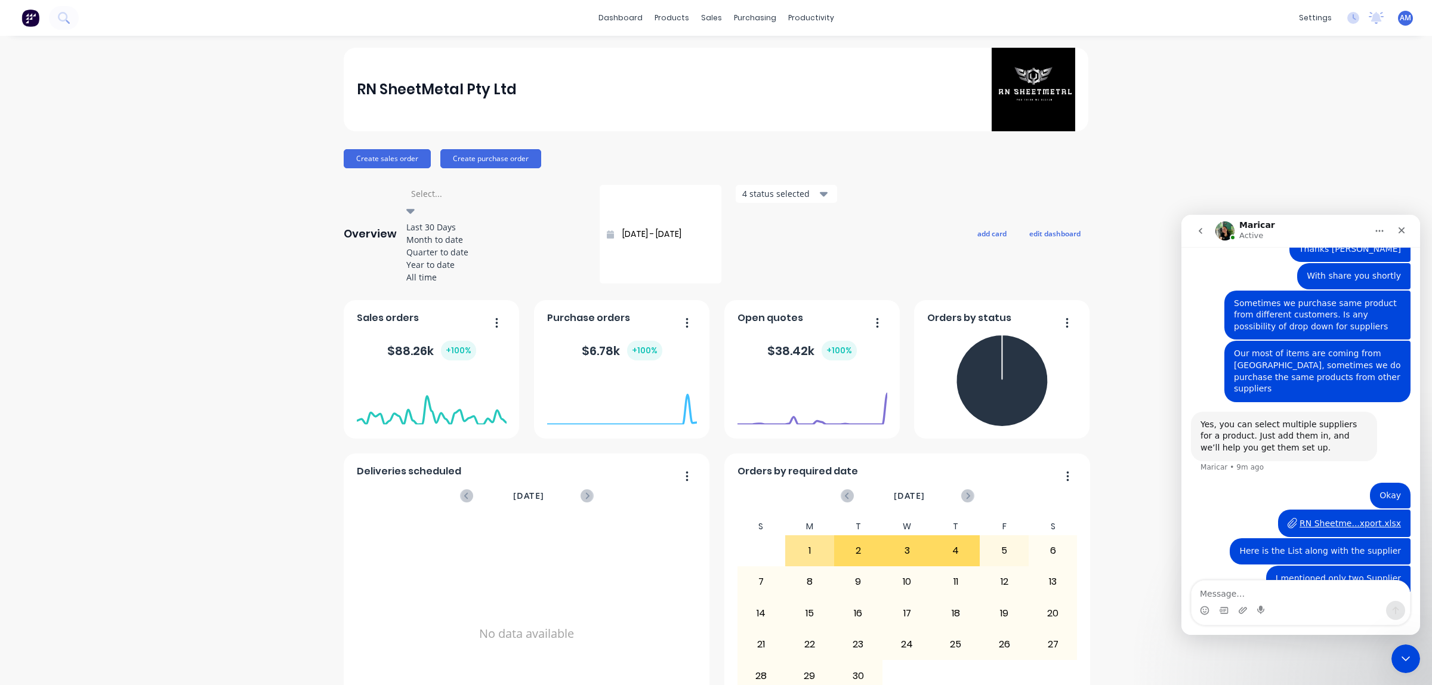
click at [329, 237] on div "RN SheetMetal Pty Ltd Create sales order Create purchase order Overview 5 resul…" at bounding box center [716, 396] width 1432 height 697
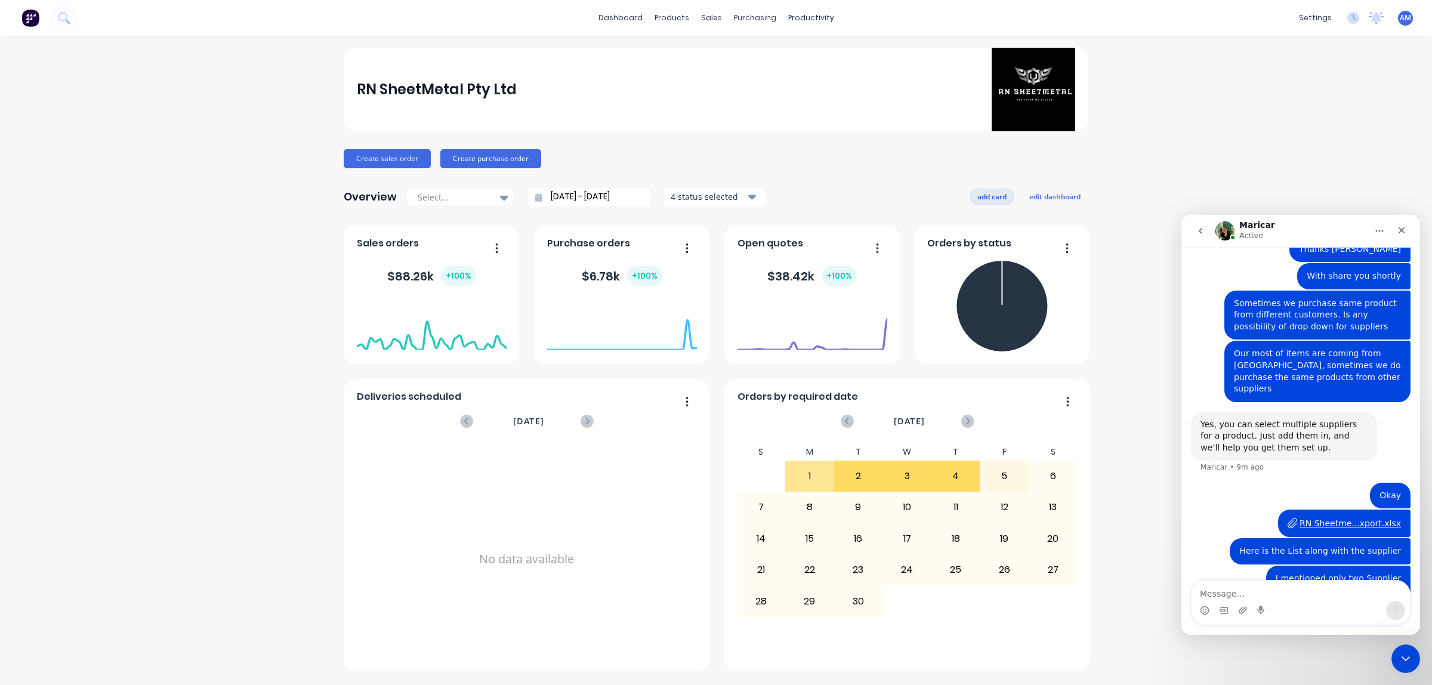
click at [979, 199] on button "add card" at bounding box center [991, 197] width 45 height 16
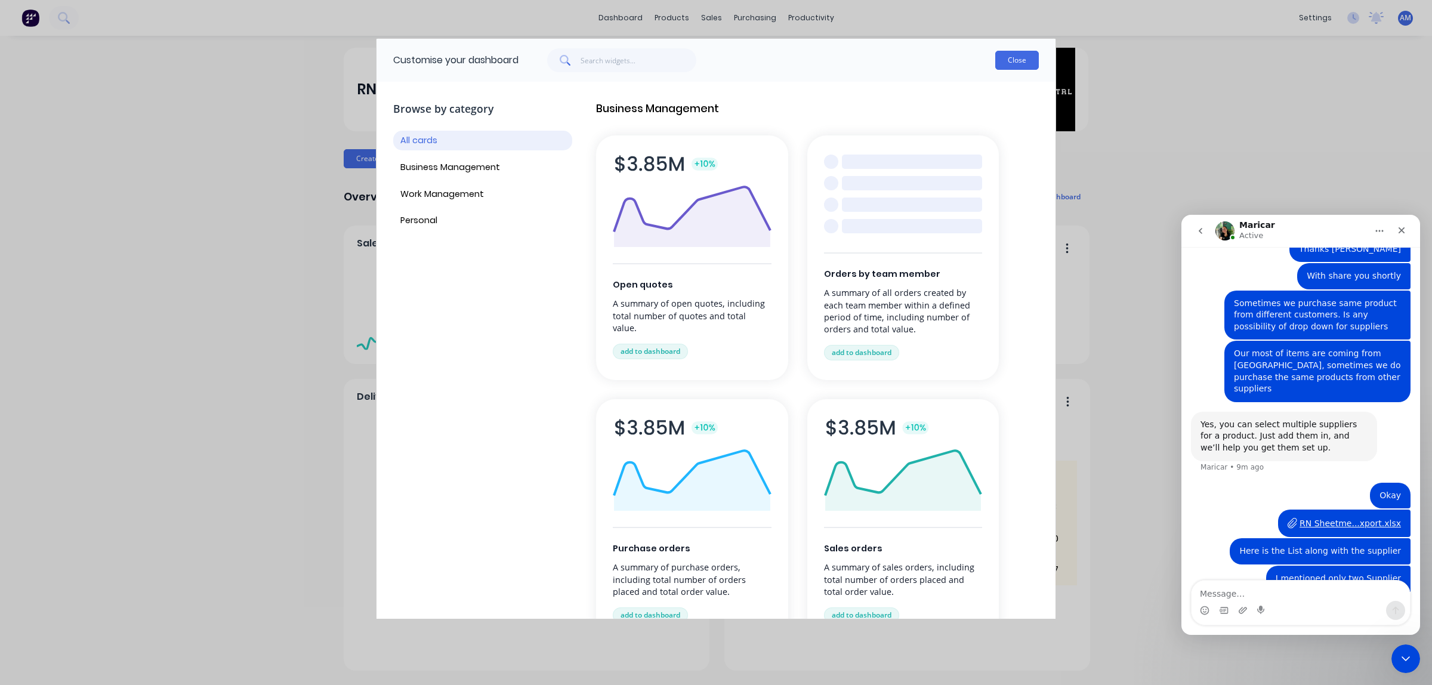
click at [1018, 51] on button "Close" at bounding box center [1017, 60] width 44 height 19
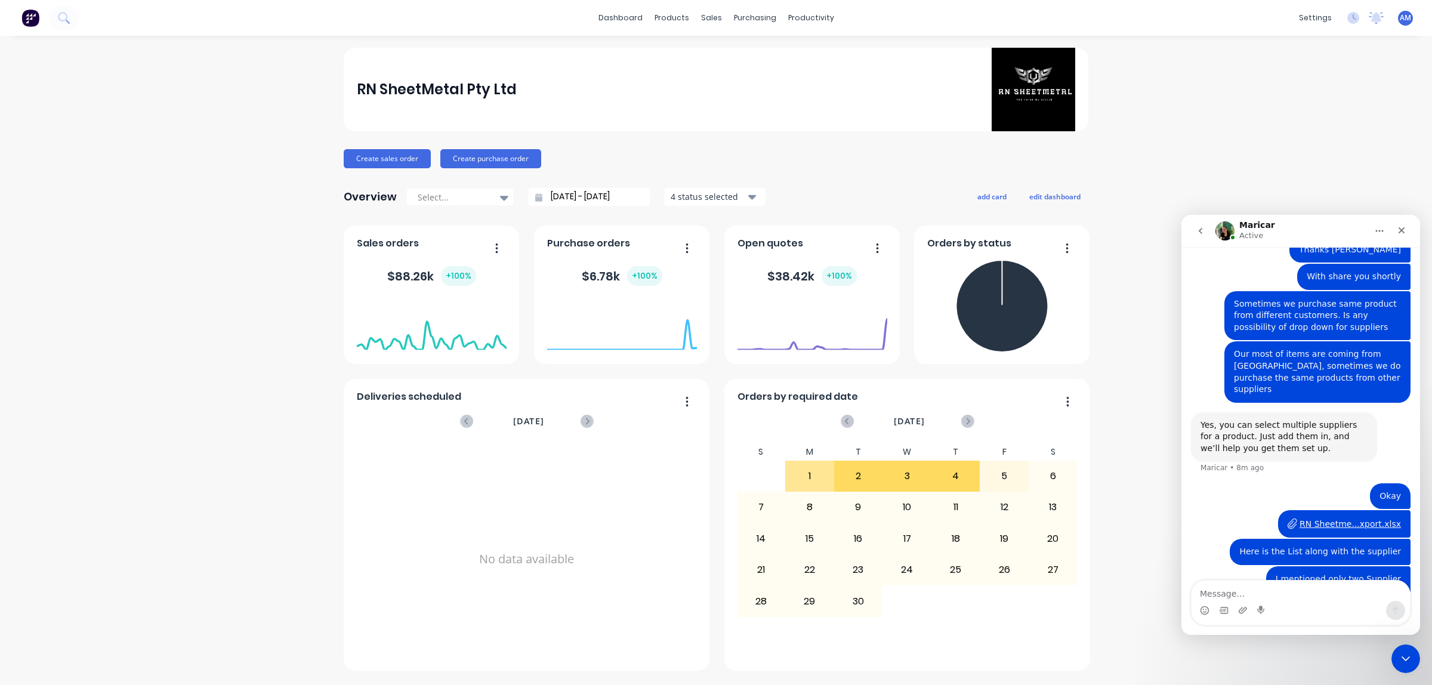
scroll to position [1821, 0]
click at [1307, 126] on div "RN SheetMetal Pty Ltd Create sales order Create purchase order Overview Select.…" at bounding box center [716, 360] width 1432 height 625
drag, startPoint x: 2784, startPoint y: 1316, endPoint x: 1392, endPoint y: 657, distance: 1540.2
click at [1392, 659] on div "Close Intercom Messenger" at bounding box center [1404, 657] width 29 height 29
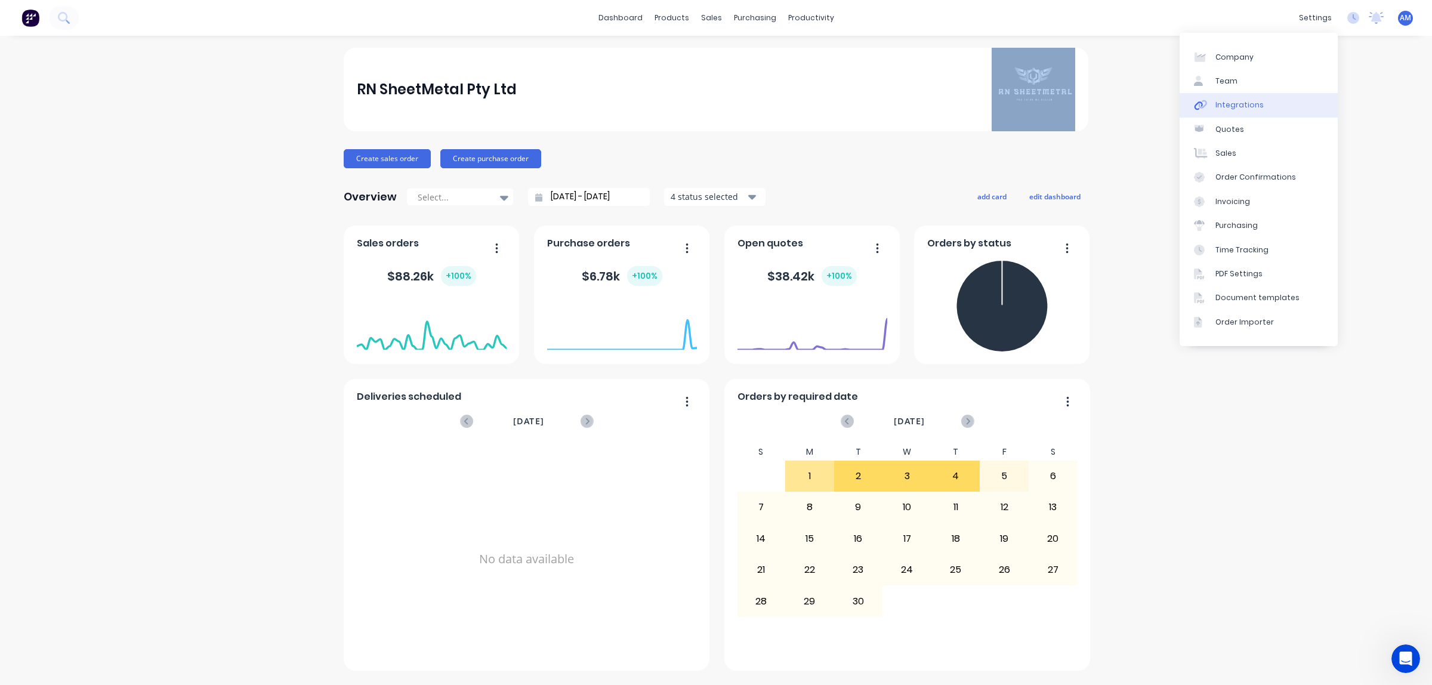
click at [1239, 104] on div "Integrations" at bounding box center [1239, 105] width 48 height 11
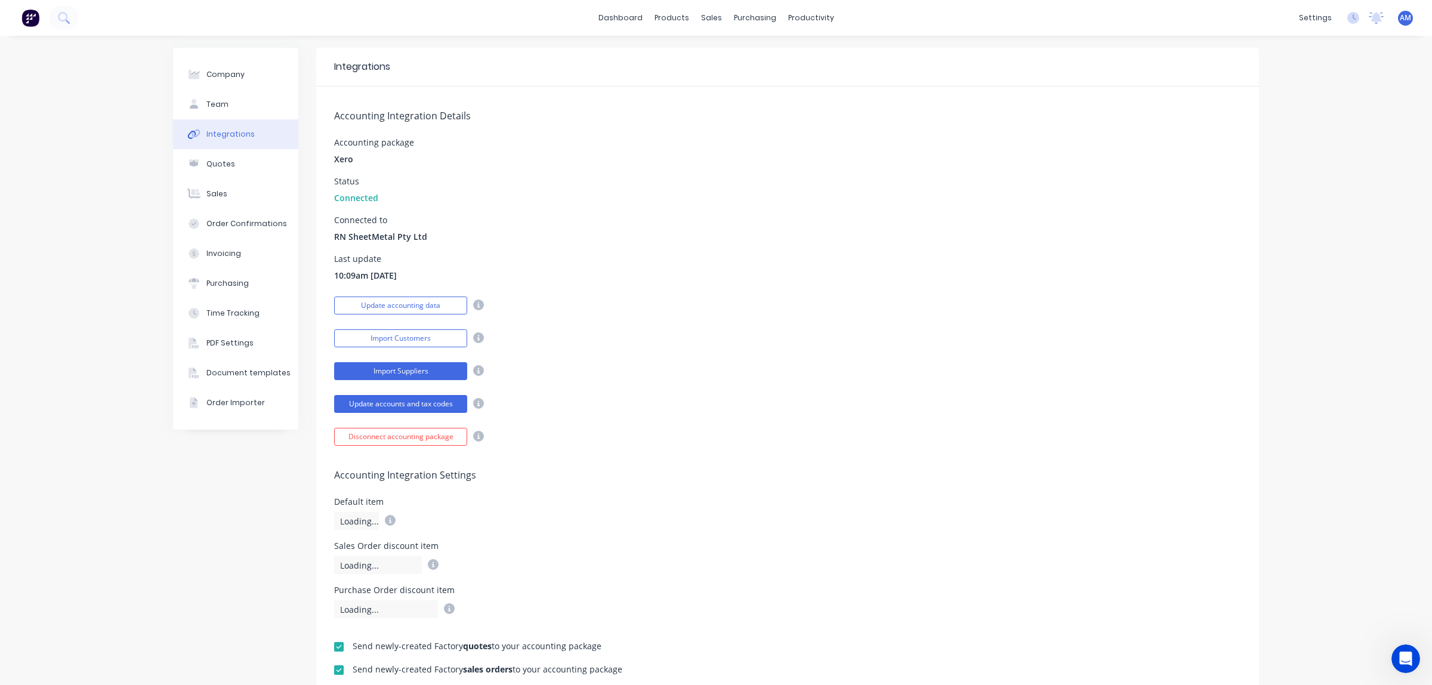
click at [391, 363] on button "Import Suppliers" at bounding box center [400, 371] width 133 height 18
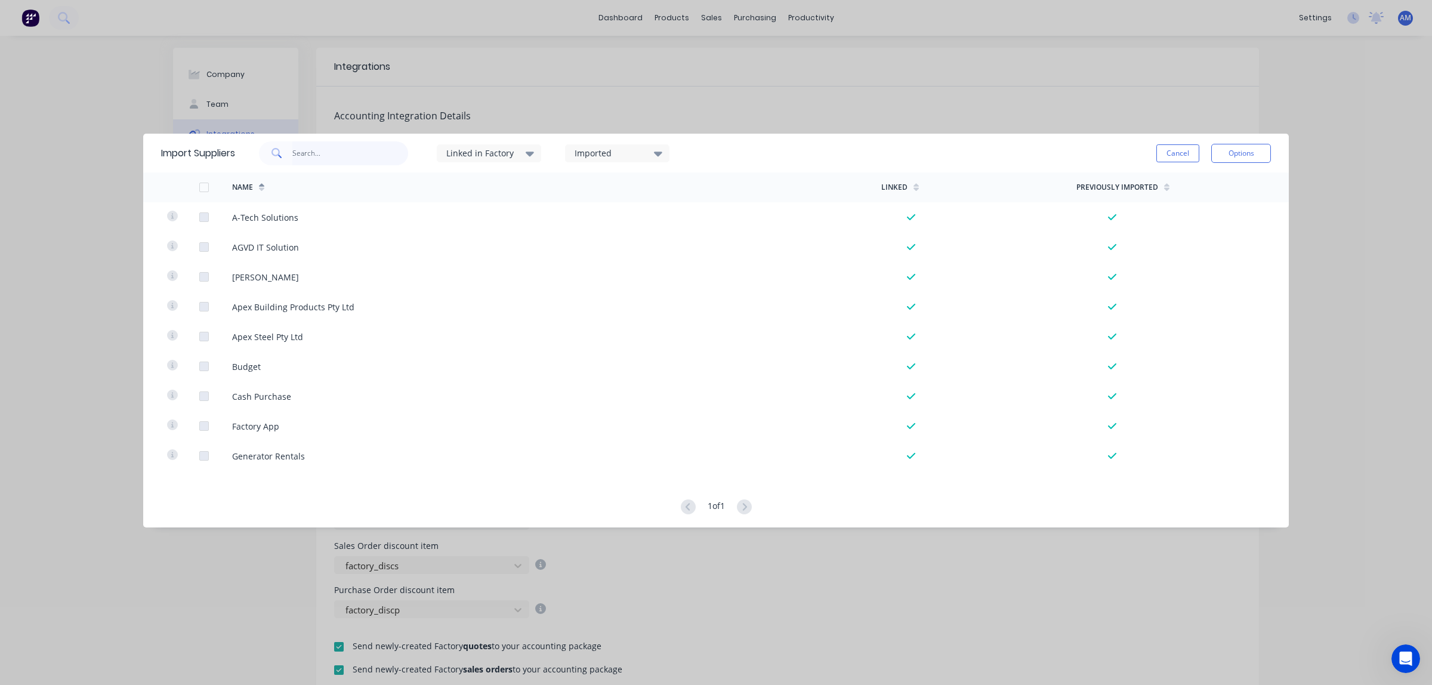
click at [320, 152] on input "text" at bounding box center [350, 153] width 116 height 24
type input "ide"
click at [1190, 156] on button "Cancel" at bounding box center [1177, 153] width 43 height 18
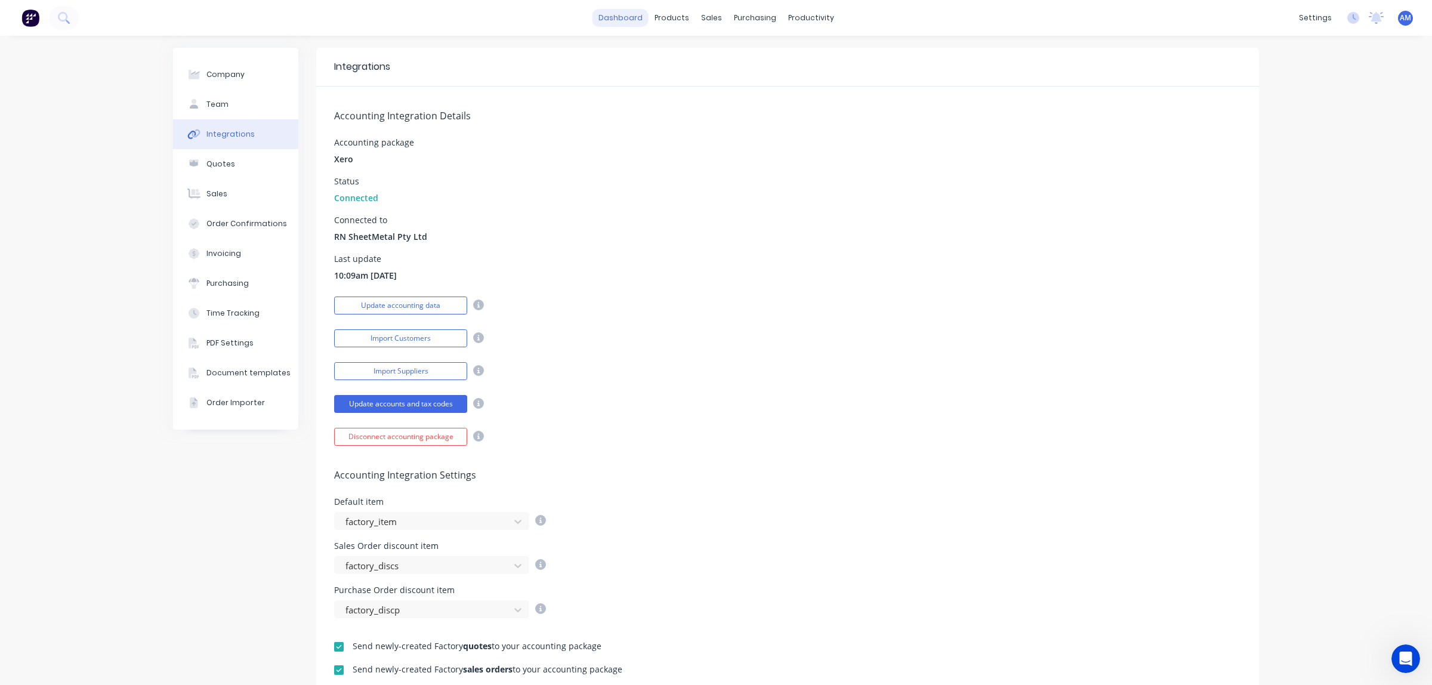
click at [639, 11] on link "dashboard" at bounding box center [620, 18] width 56 height 18
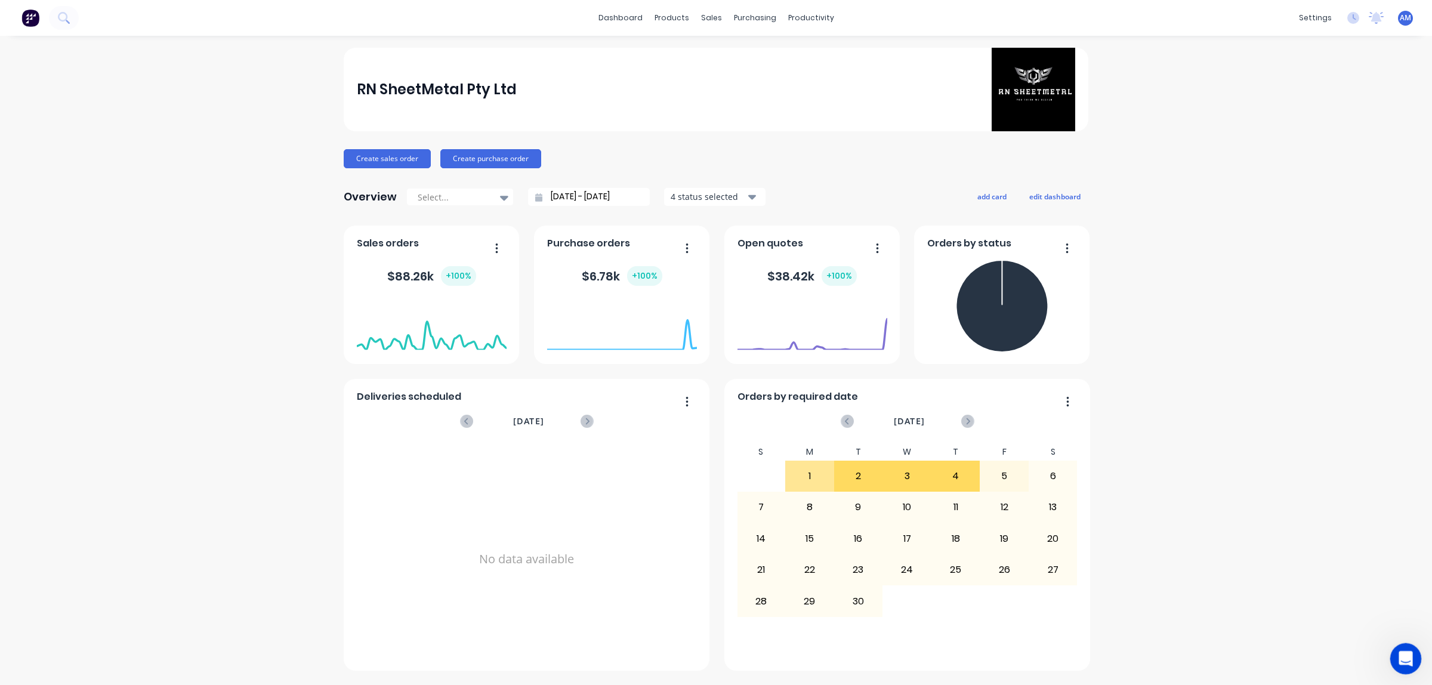
click at [1398, 666] on div "Open Intercom Messenger" at bounding box center [1403, 656] width 39 height 39
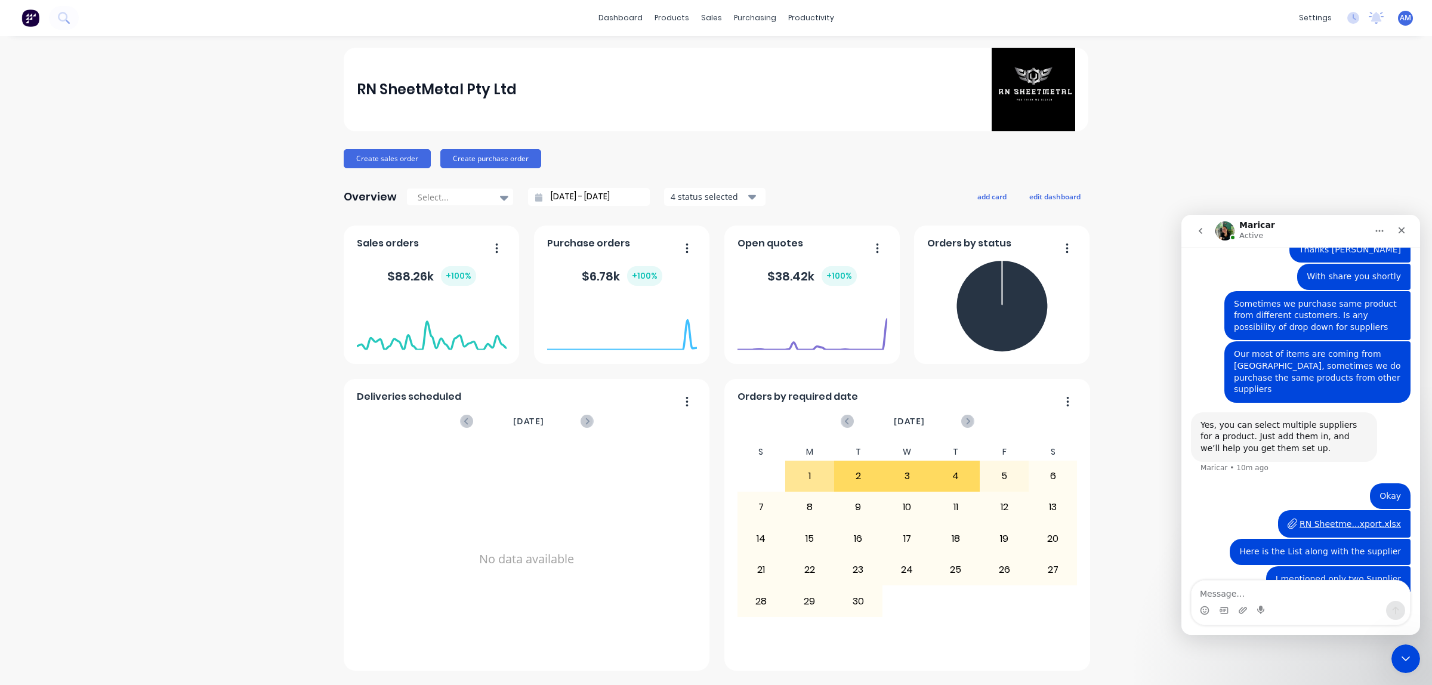
scroll to position [1821, 0]
click at [150, 132] on div "RN SheetMetal Pty Ltd Create sales order Create purchase order Overview Select.…" at bounding box center [716, 360] width 1432 height 625
click at [637, 91] on div "RN SheetMetal Pty Ltd" at bounding box center [716, 90] width 719 height 84
click at [1410, 659] on icon "Close Intercom Messenger" at bounding box center [1404, 657] width 14 height 14
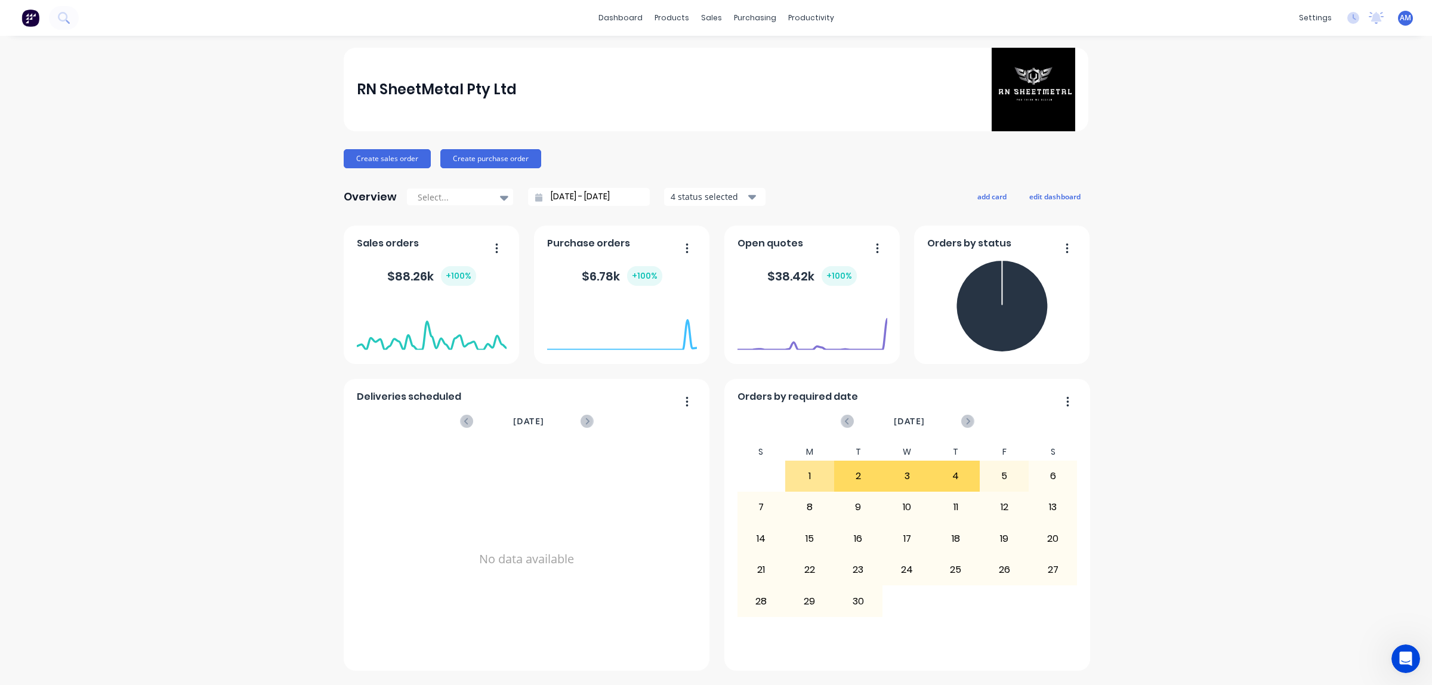
scroll to position [2230, 0]
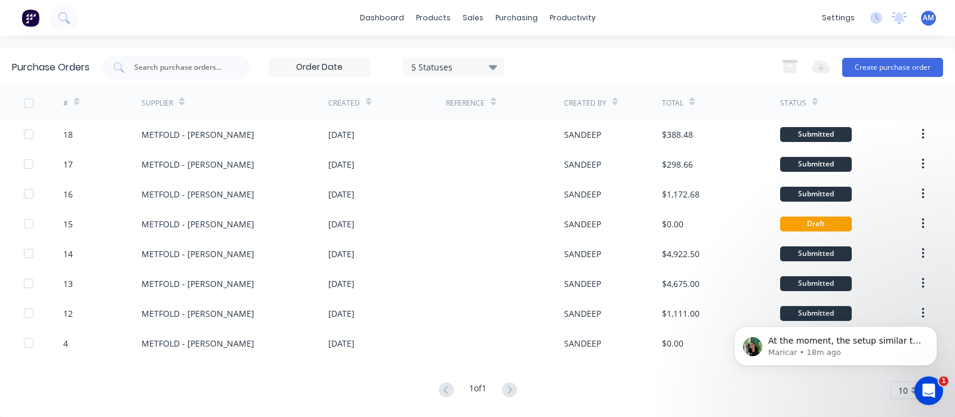
scroll to position [2413, 0]
click at [865, 347] on p "At the moment, the setup similar to Sales Orders, where you can add columns on …" at bounding box center [845, 341] width 154 height 12
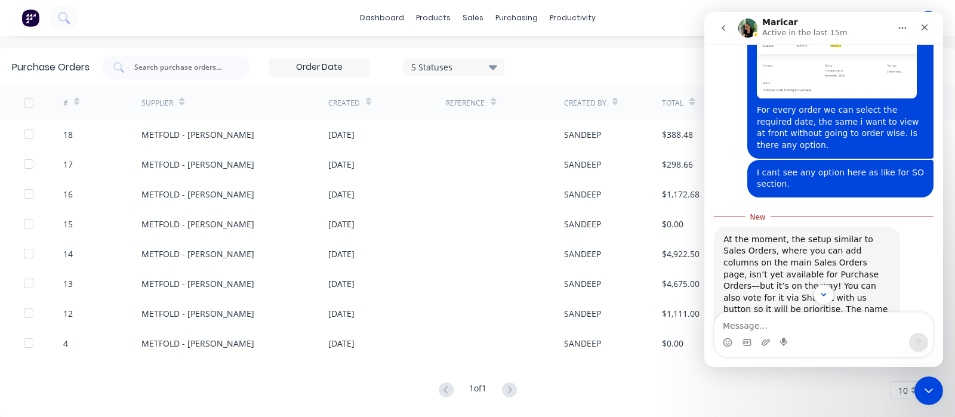
scroll to position [2432, 0]
click at [752, 320] on textarea "Message…" at bounding box center [823, 323] width 218 height 20
type textarea "Okay"
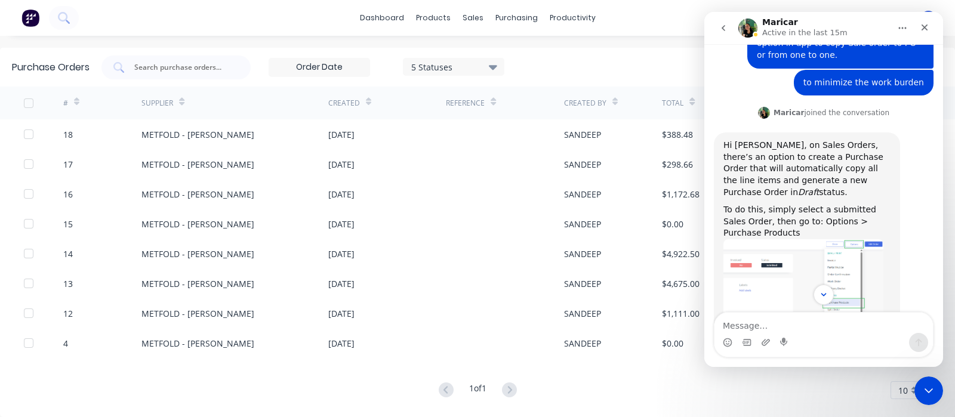
scroll to position [0, 0]
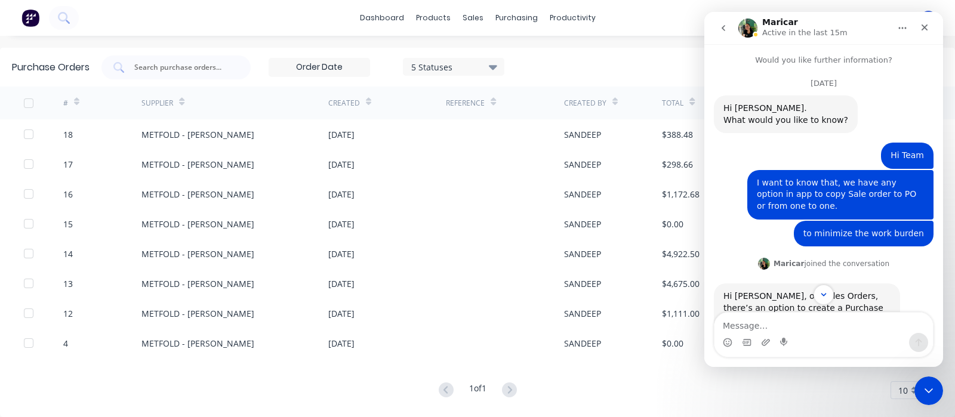
click at [812, 57] on p "Would you like further information?" at bounding box center [823, 55] width 239 height 22
click at [930, 376] on div "Close Intercom Messenger" at bounding box center [926, 389] width 29 height 29
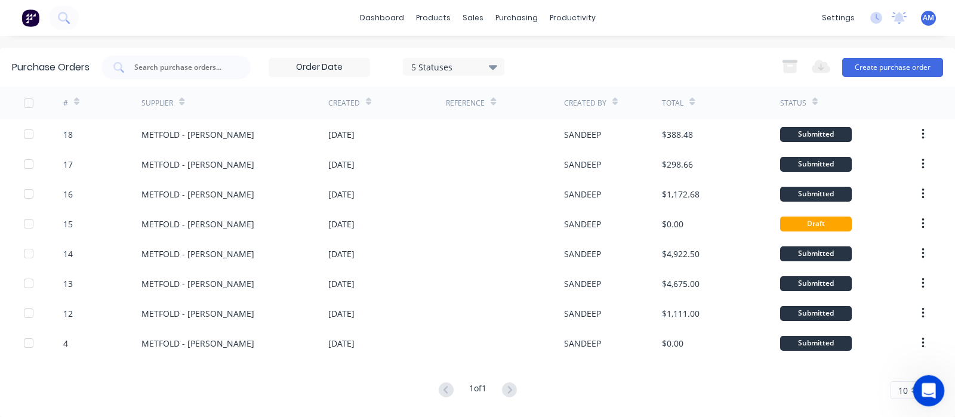
click at [922, 394] on icon "Open Intercom Messenger" at bounding box center [927, 389] width 20 height 20
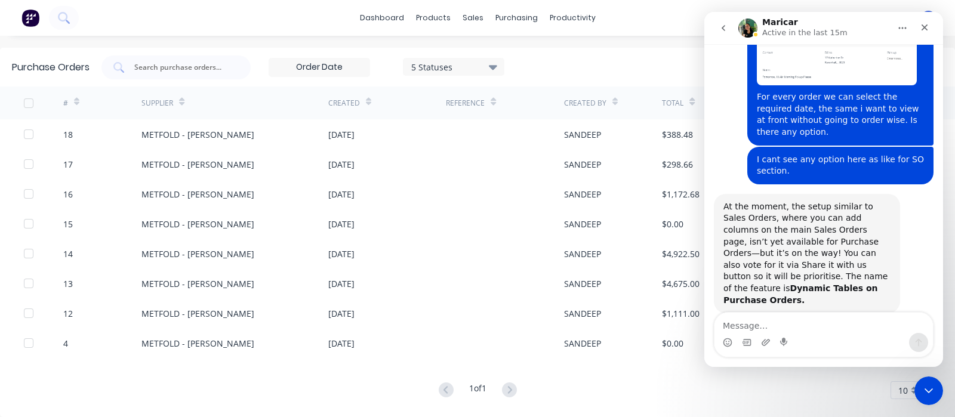
scroll to position [2448, 0]
click at [710, 22] on nav "Maricar Active in the last 15m" at bounding box center [823, 28] width 239 height 32
click at [716, 23] on button "go back" at bounding box center [723, 28] width 23 height 23
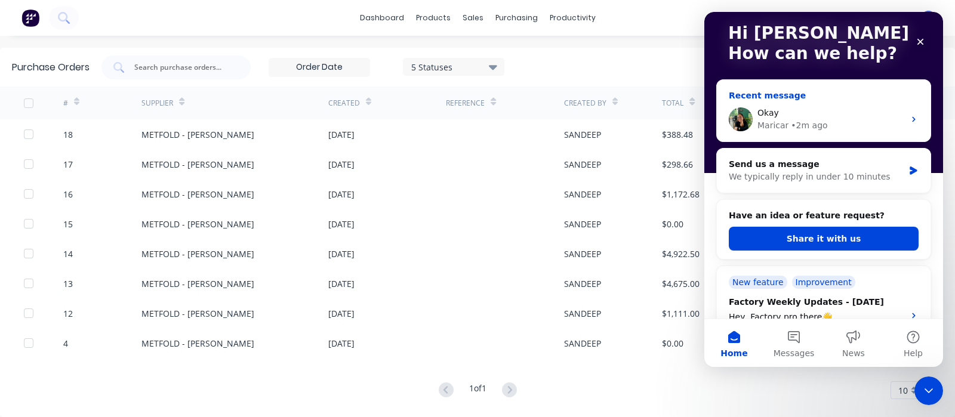
scroll to position [74, 0]
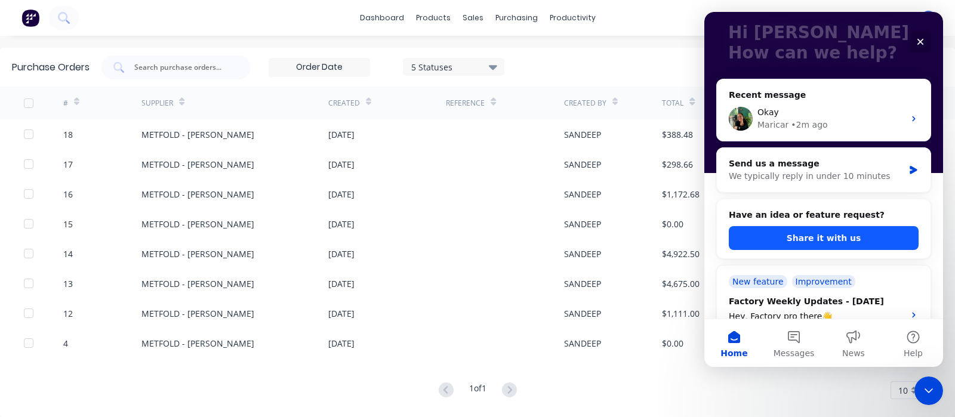
click at [827, 232] on button "Share it with us" at bounding box center [823, 238] width 190 height 24
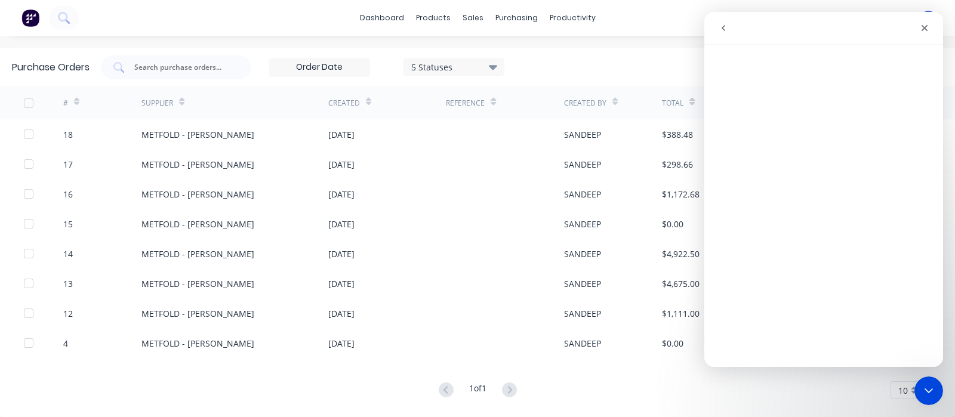
click at [727, 23] on icon "go back" at bounding box center [723, 28] width 10 height 10
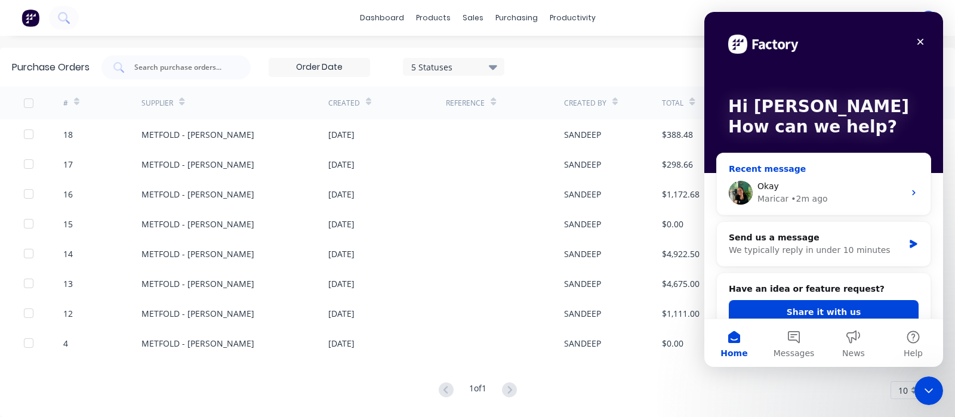
click at [845, 188] on div "Okay" at bounding box center [830, 186] width 147 height 13
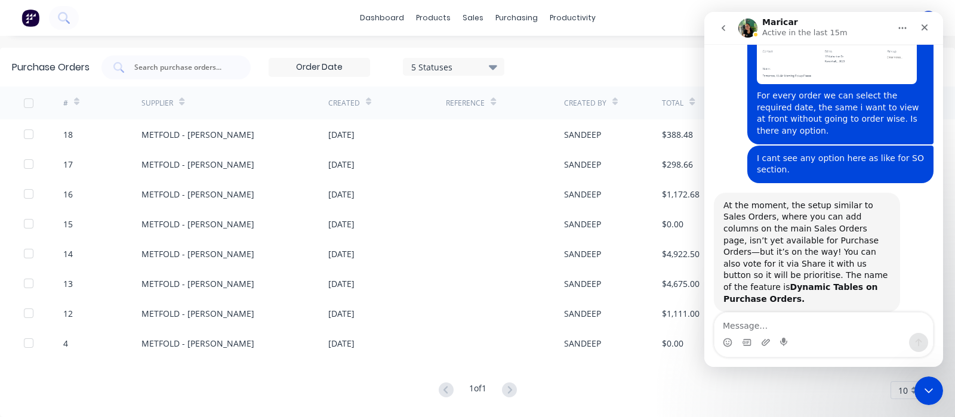
scroll to position [2448, 0]
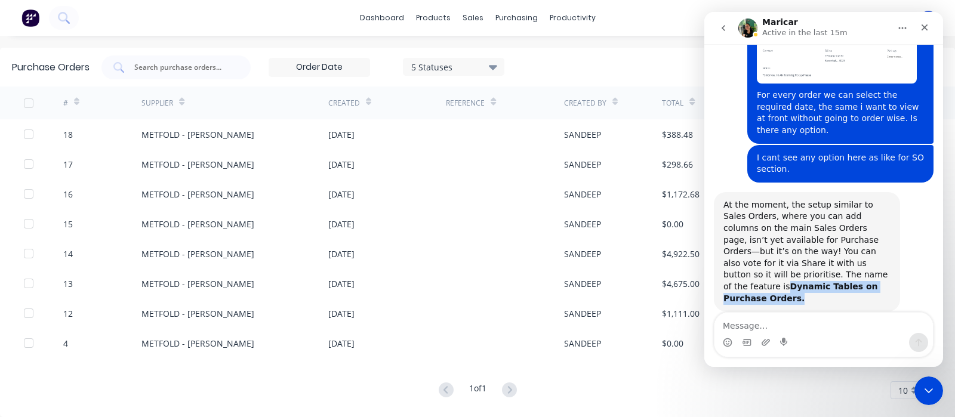
drag, startPoint x: 760, startPoint y: 226, endPoint x: 767, endPoint y: 240, distance: 16.0
click at [767, 240] on div "At the moment, the setup similar to Sales Orders, where you can add columns on …" at bounding box center [806, 251] width 167 height 105
copy b "Dynamic Tables on Purchase Orders."
click at [722, 29] on icon "go back" at bounding box center [723, 28] width 10 height 10
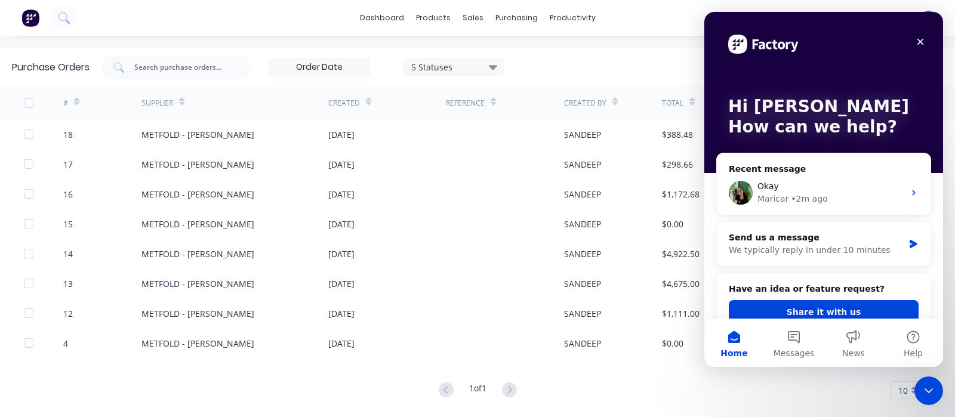
scroll to position [0, 0]
click at [833, 305] on button "Share it with us" at bounding box center [823, 312] width 190 height 24
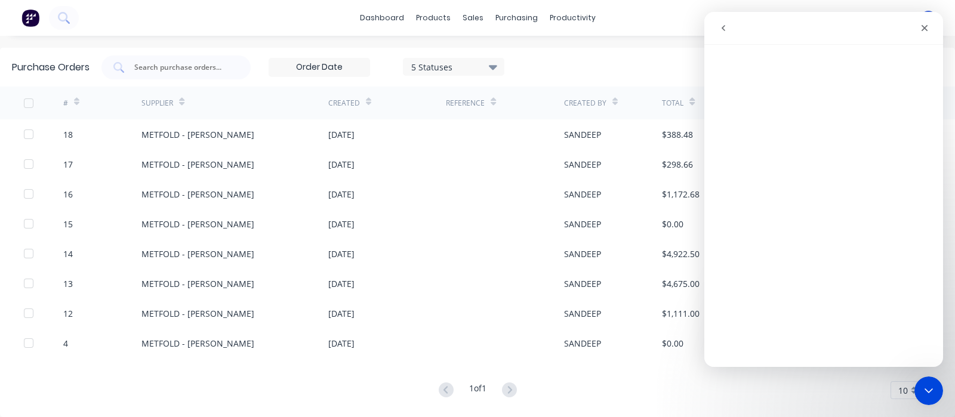
click at [728, 38] on button "go back" at bounding box center [723, 28] width 23 height 23
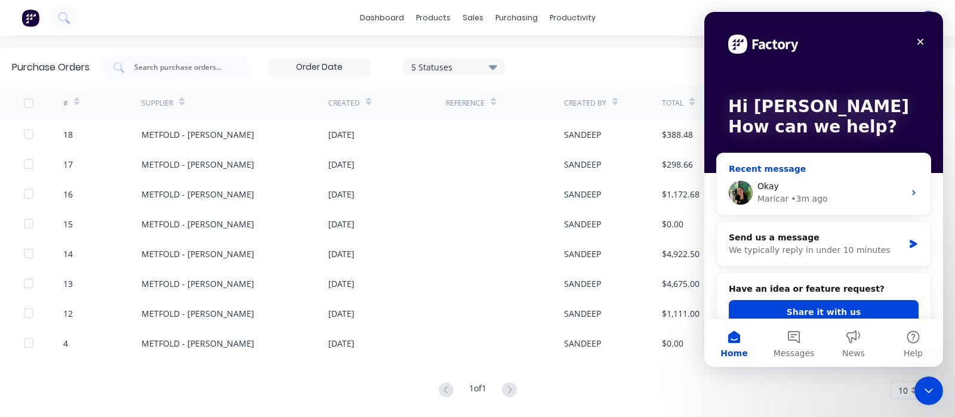
click at [791, 194] on div "• 3m ago" at bounding box center [809, 199] width 36 height 13
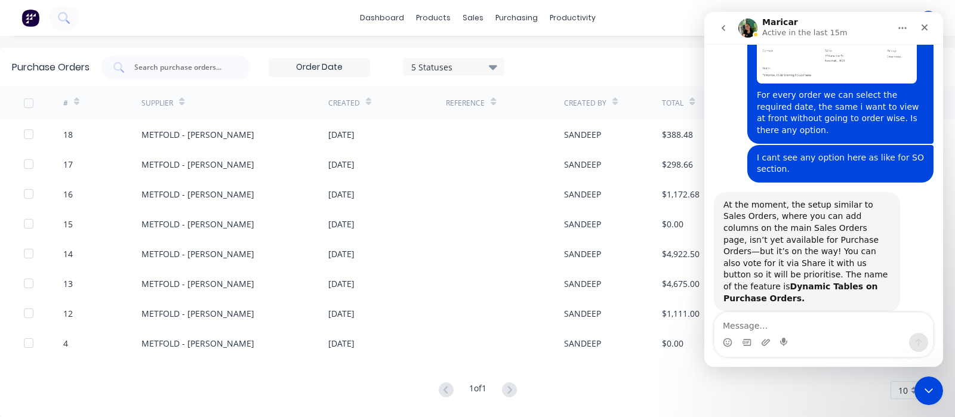
scroll to position [1926, 0]
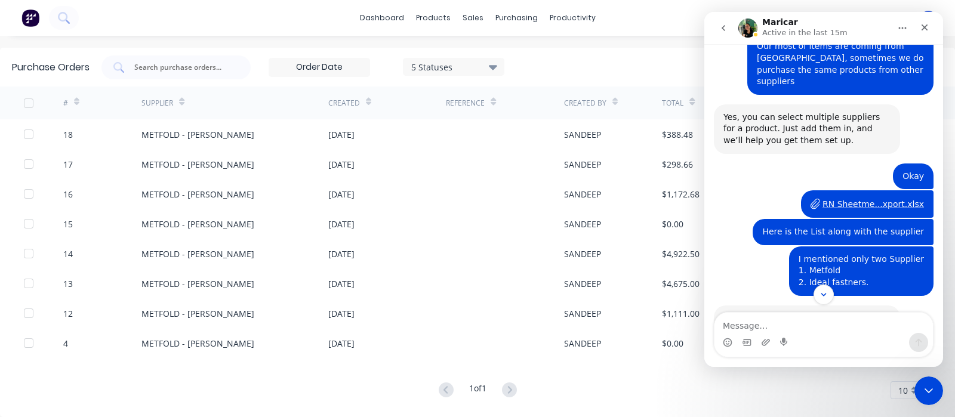
click at [718, 30] on icon "go back" at bounding box center [723, 28] width 10 height 10
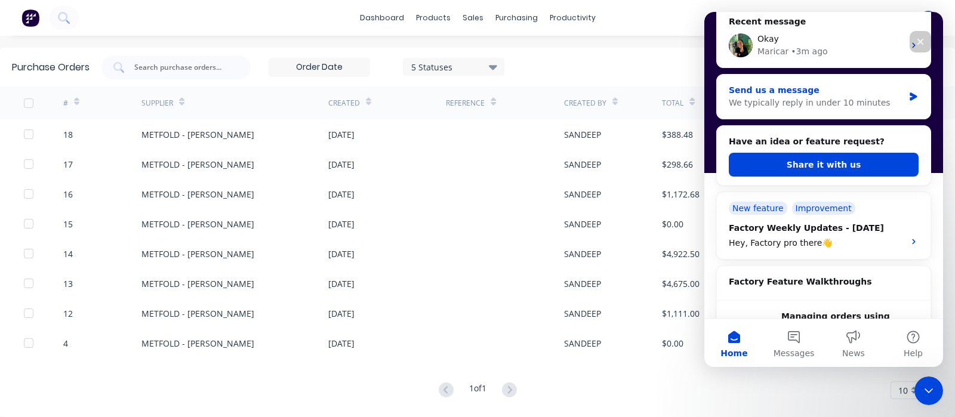
scroll to position [149, 0]
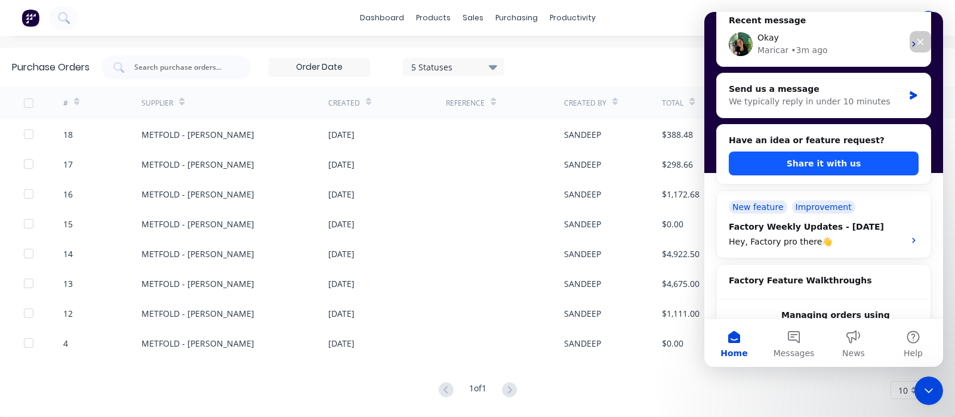
click at [807, 160] on button "Share it with us" at bounding box center [823, 164] width 190 height 24
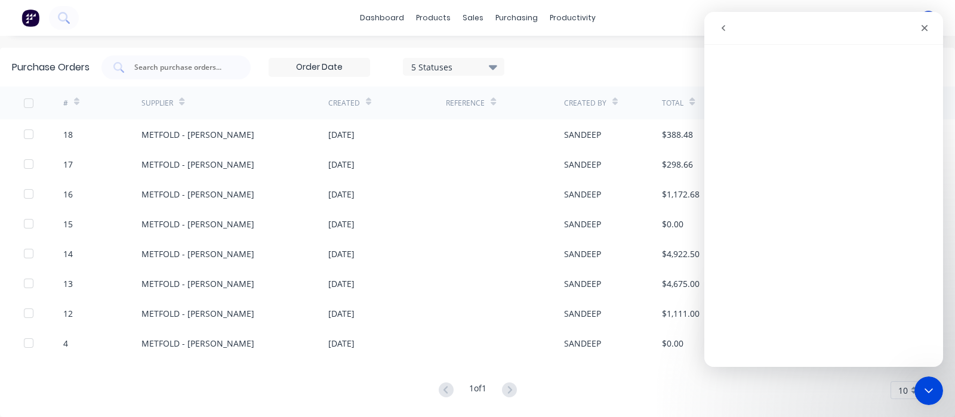
click at [723, 22] on button "go back" at bounding box center [723, 28] width 23 height 23
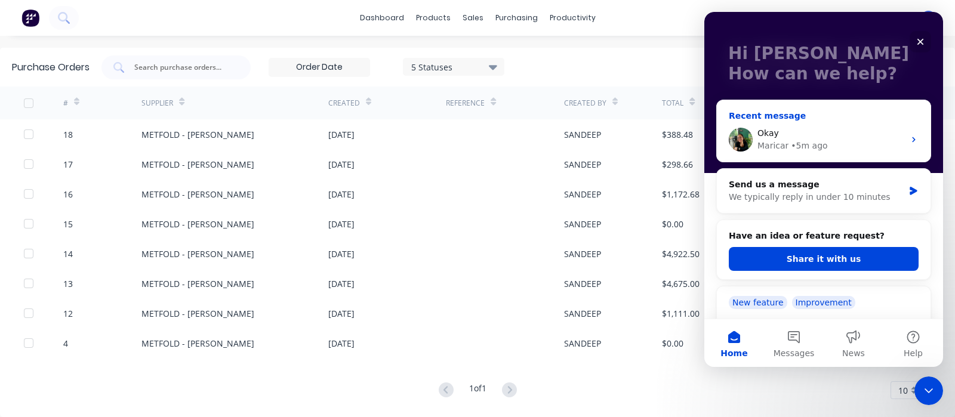
scroll to position [74, 0]
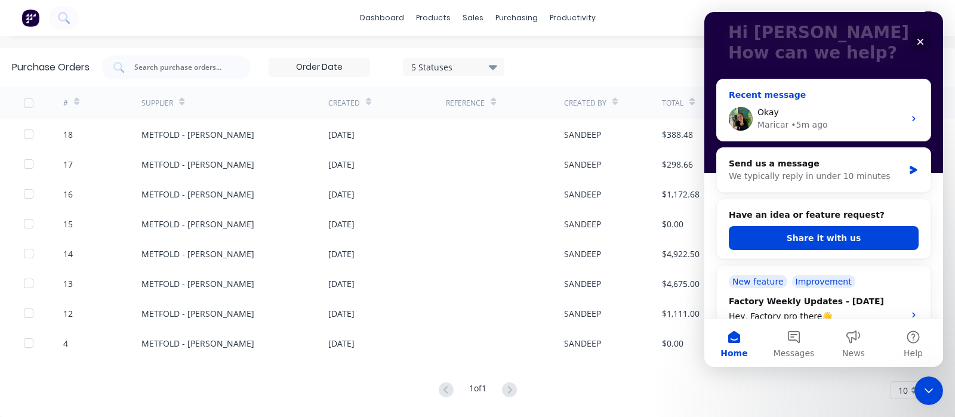
click at [901, 125] on div "Okay Maricar • 5m ago" at bounding box center [824, 119] width 214 height 44
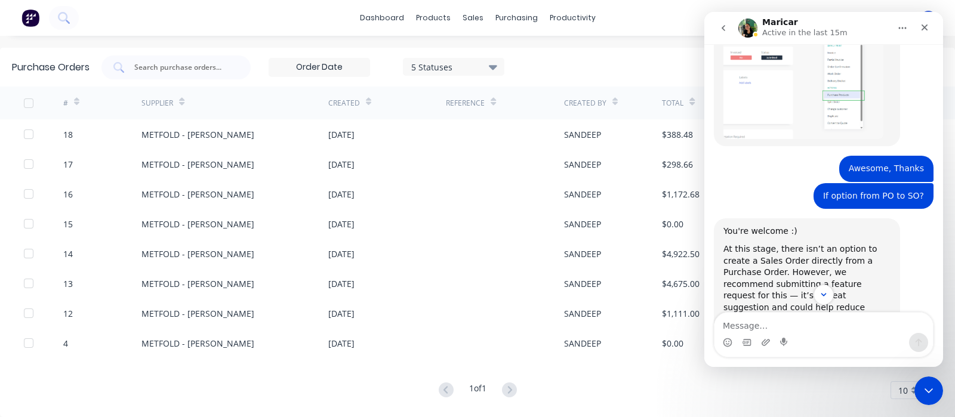
scroll to position [583, 0]
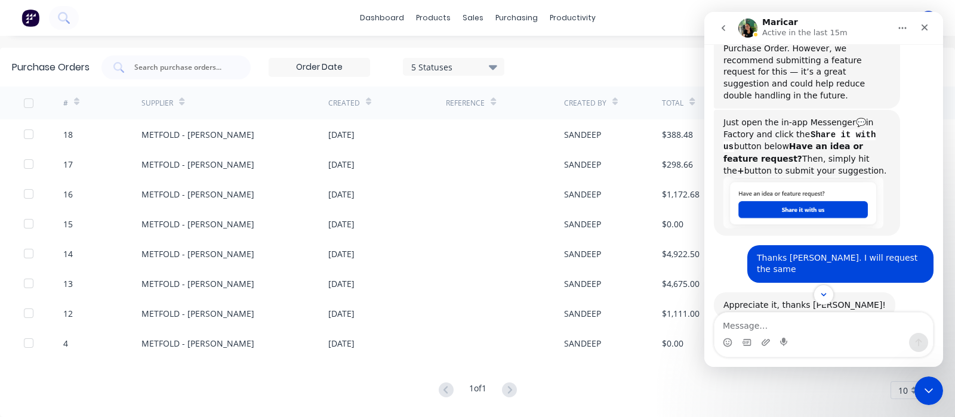
click at [728, 25] on button "go back" at bounding box center [723, 28] width 23 height 23
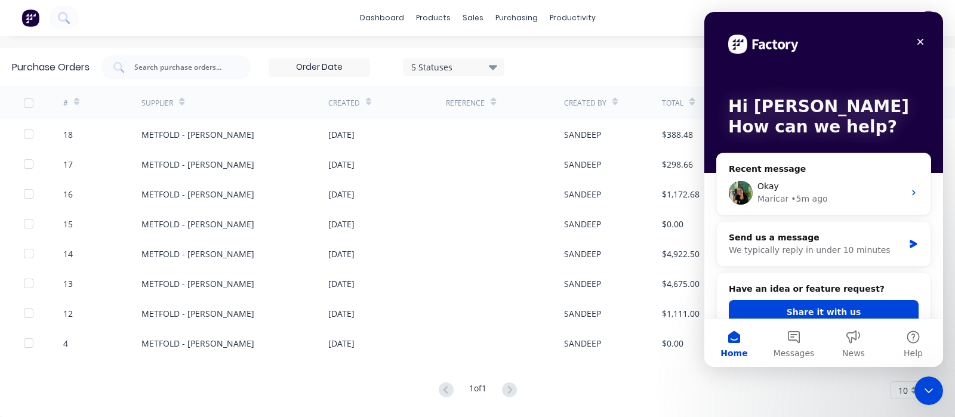
scroll to position [0, 0]
click at [836, 307] on button "Share it with us" at bounding box center [823, 312] width 190 height 24
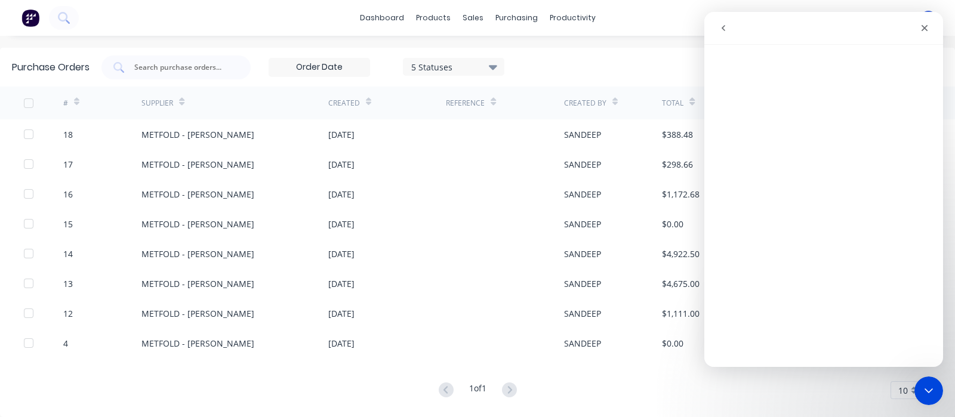
click at [725, 23] on icon "go back" at bounding box center [723, 28] width 10 height 10
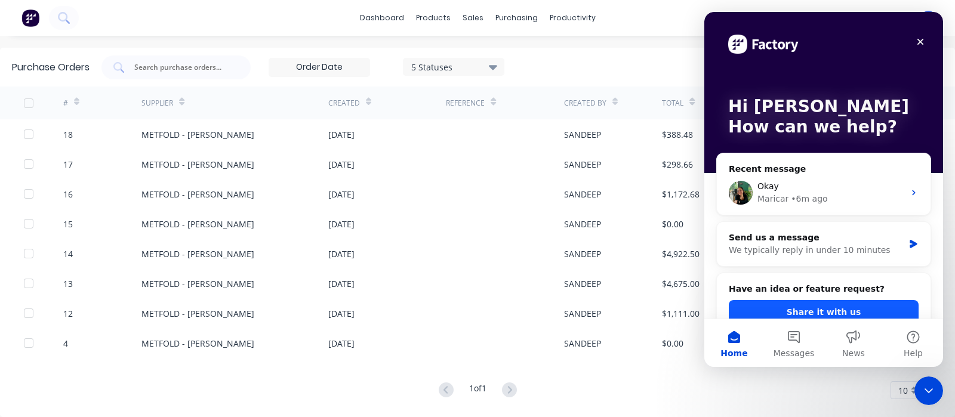
click at [803, 311] on button "Share it with us" at bounding box center [823, 312] width 190 height 24
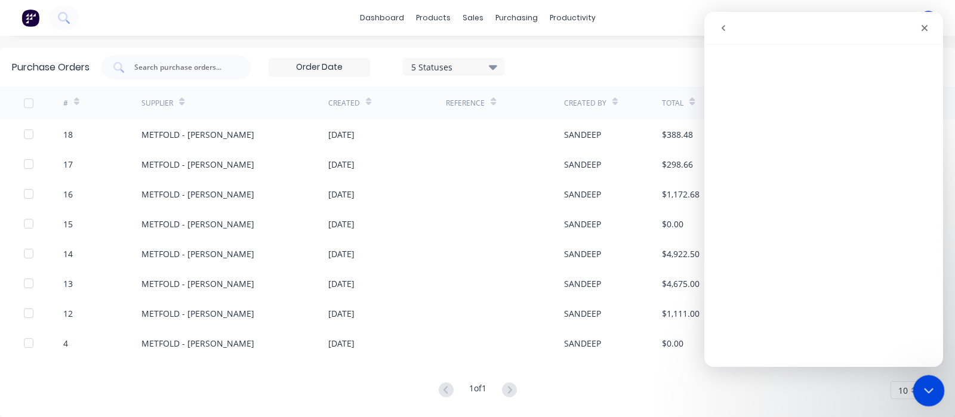
click at [928, 382] on icon "Close Intercom Messenger" at bounding box center [926, 389] width 14 height 14
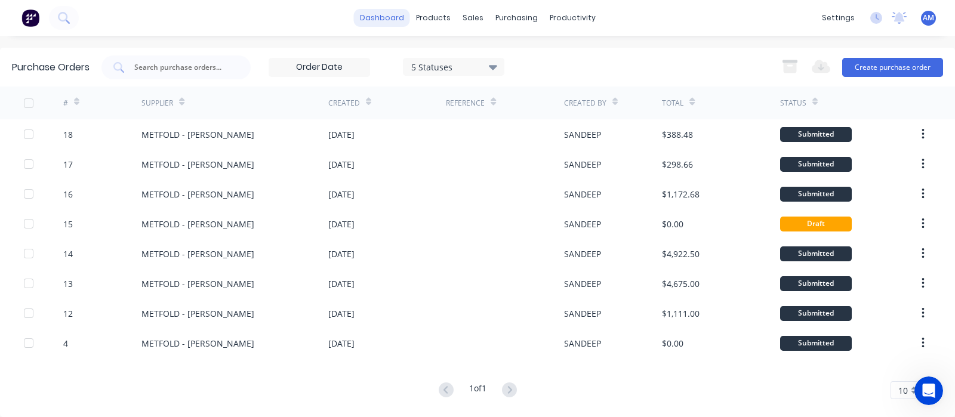
click at [381, 11] on link "dashboard" at bounding box center [382, 18] width 56 height 18
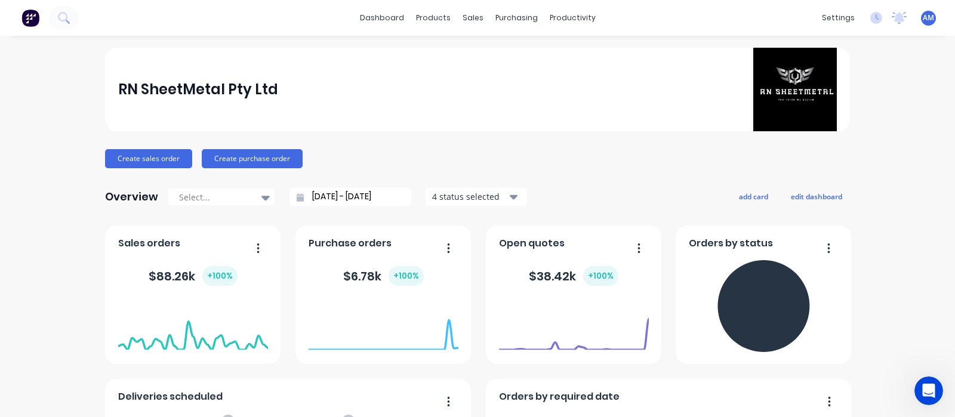
scroll to position [149, 0]
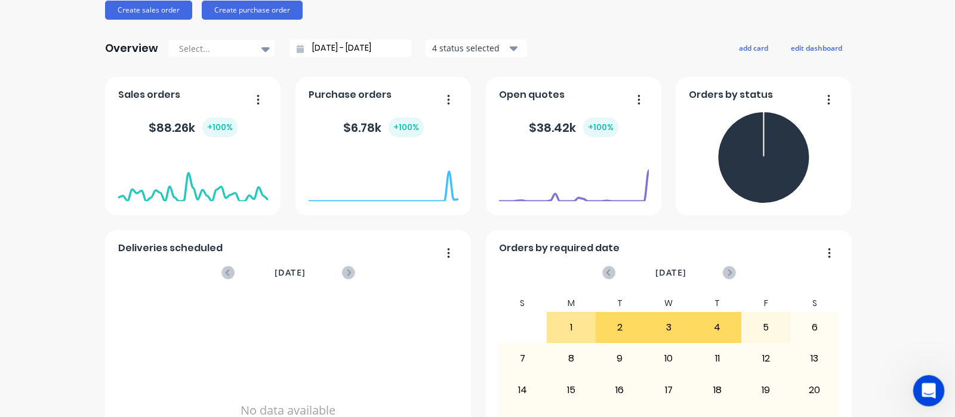
drag, startPoint x: 930, startPoint y: 394, endPoint x: 914, endPoint y: 384, distance: 19.4
click at [931, 396] on div "Open Intercom Messenger" at bounding box center [926, 388] width 39 height 39
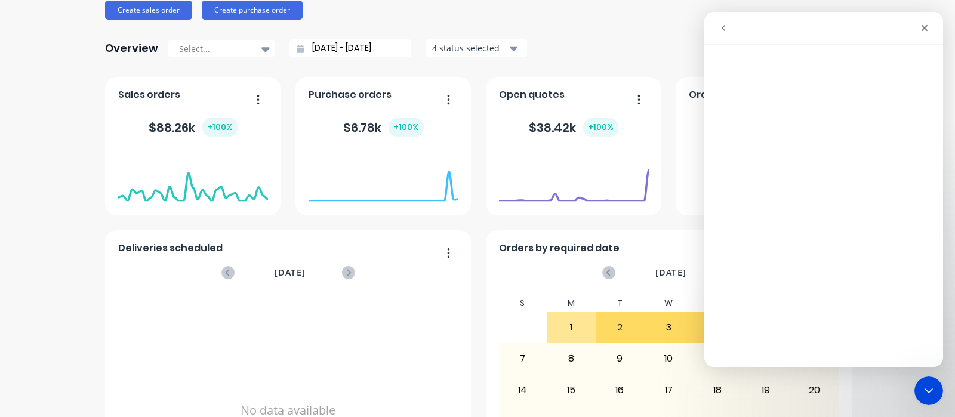
click at [728, 28] on button "go back" at bounding box center [723, 28] width 23 height 23
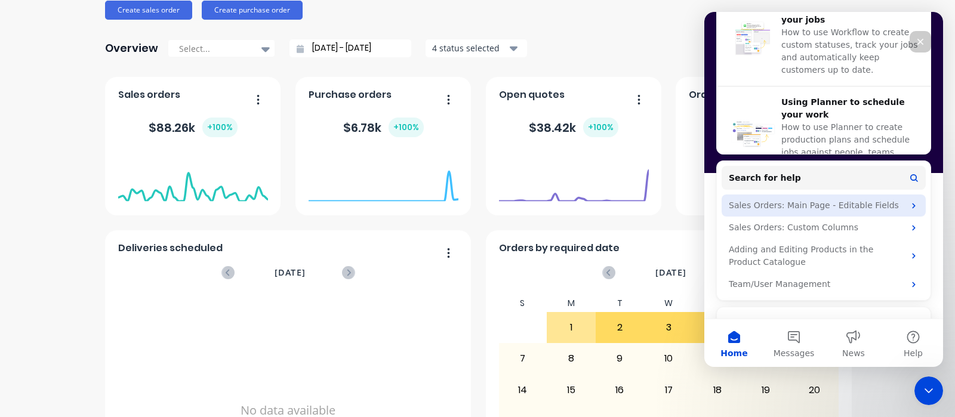
scroll to position [589, 0]
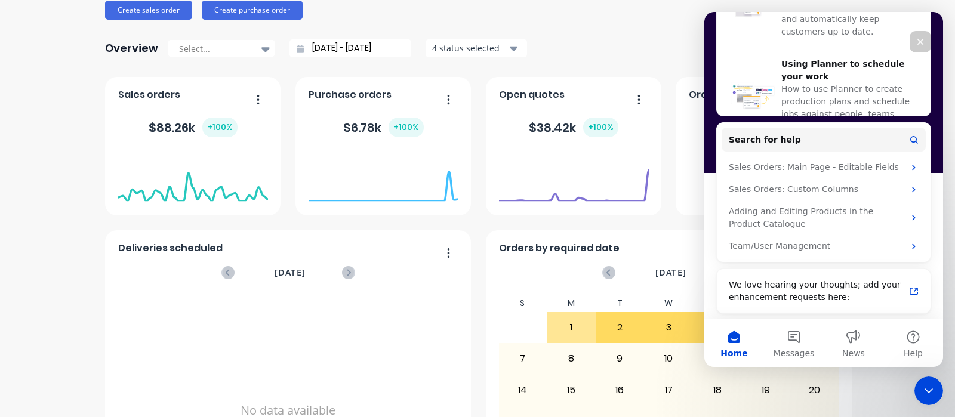
click at [60, 254] on div "RN SheetMetal Pty Ltd Create sales order Create purchase order Overview Select.…" at bounding box center [477, 210] width 955 height 623
